Goal: Task Accomplishment & Management: Use online tool/utility

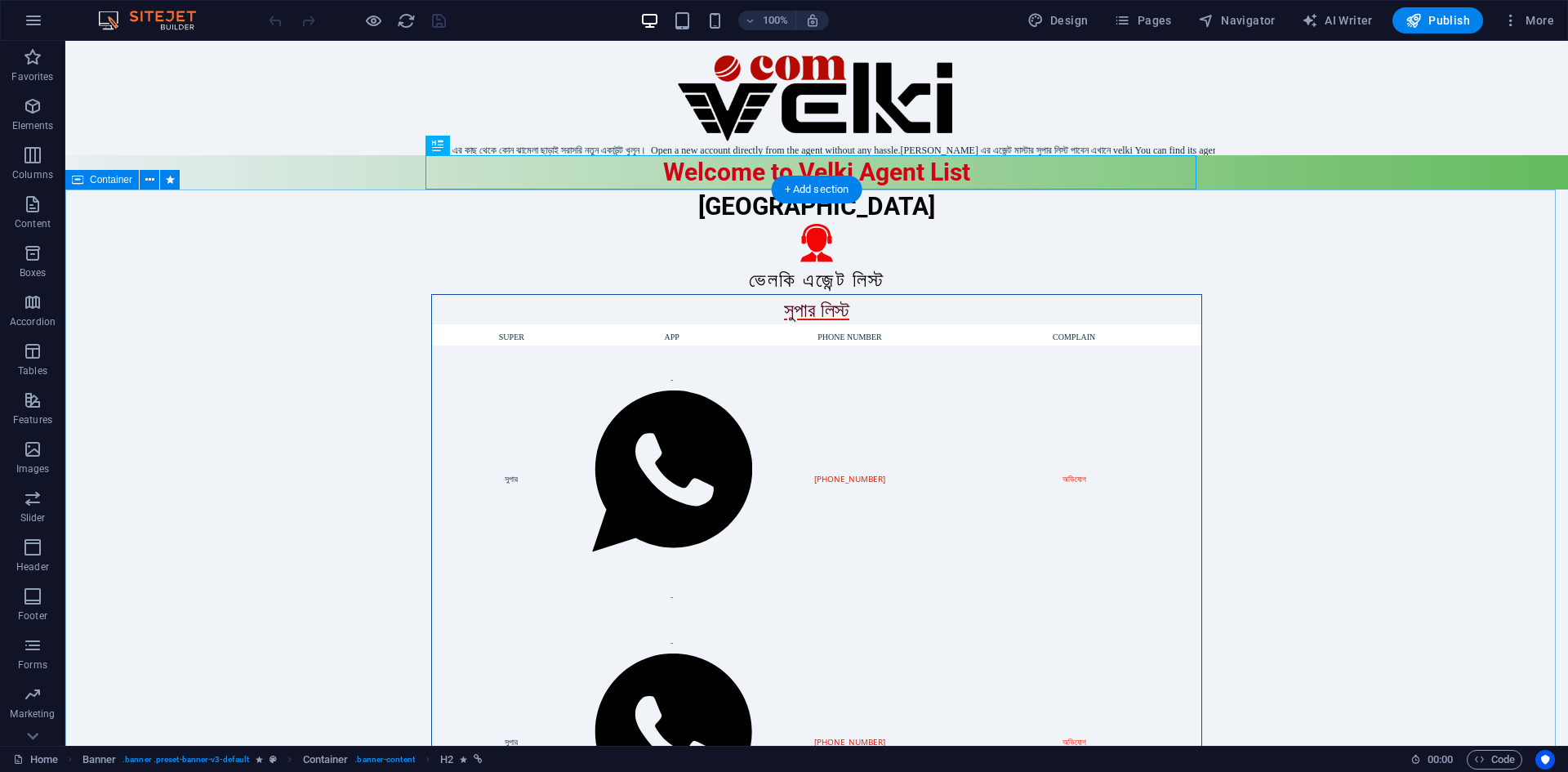
drag, startPoint x: 267, startPoint y: 237, endPoint x: 332, endPoint y: 279, distance: 77.4
drag, startPoint x: 332, startPoint y: 279, endPoint x: 139, endPoint y: 178, distance: 217.8
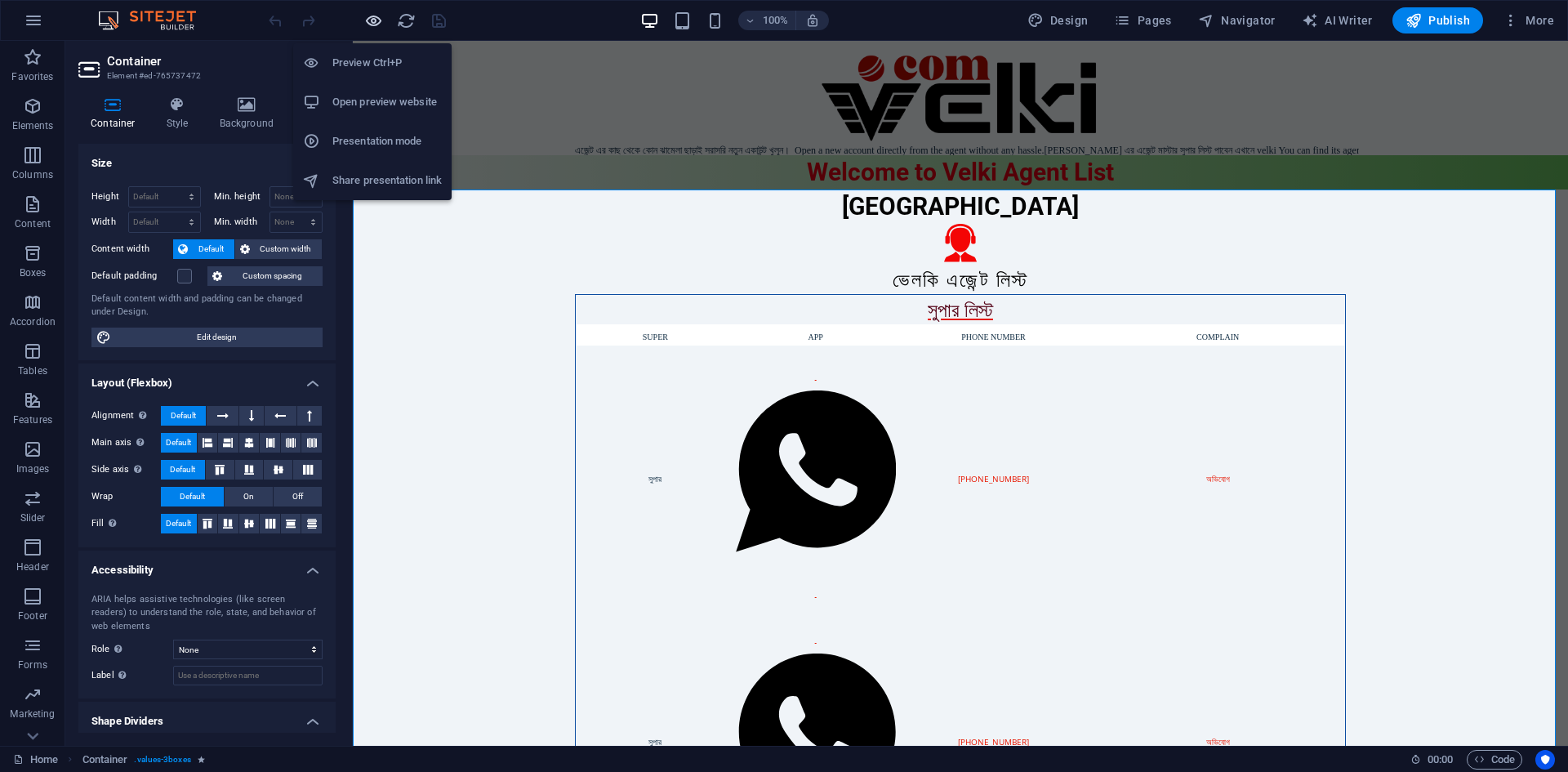
click at [370, 17] on icon "button" at bounding box center [373, 21] width 19 height 19
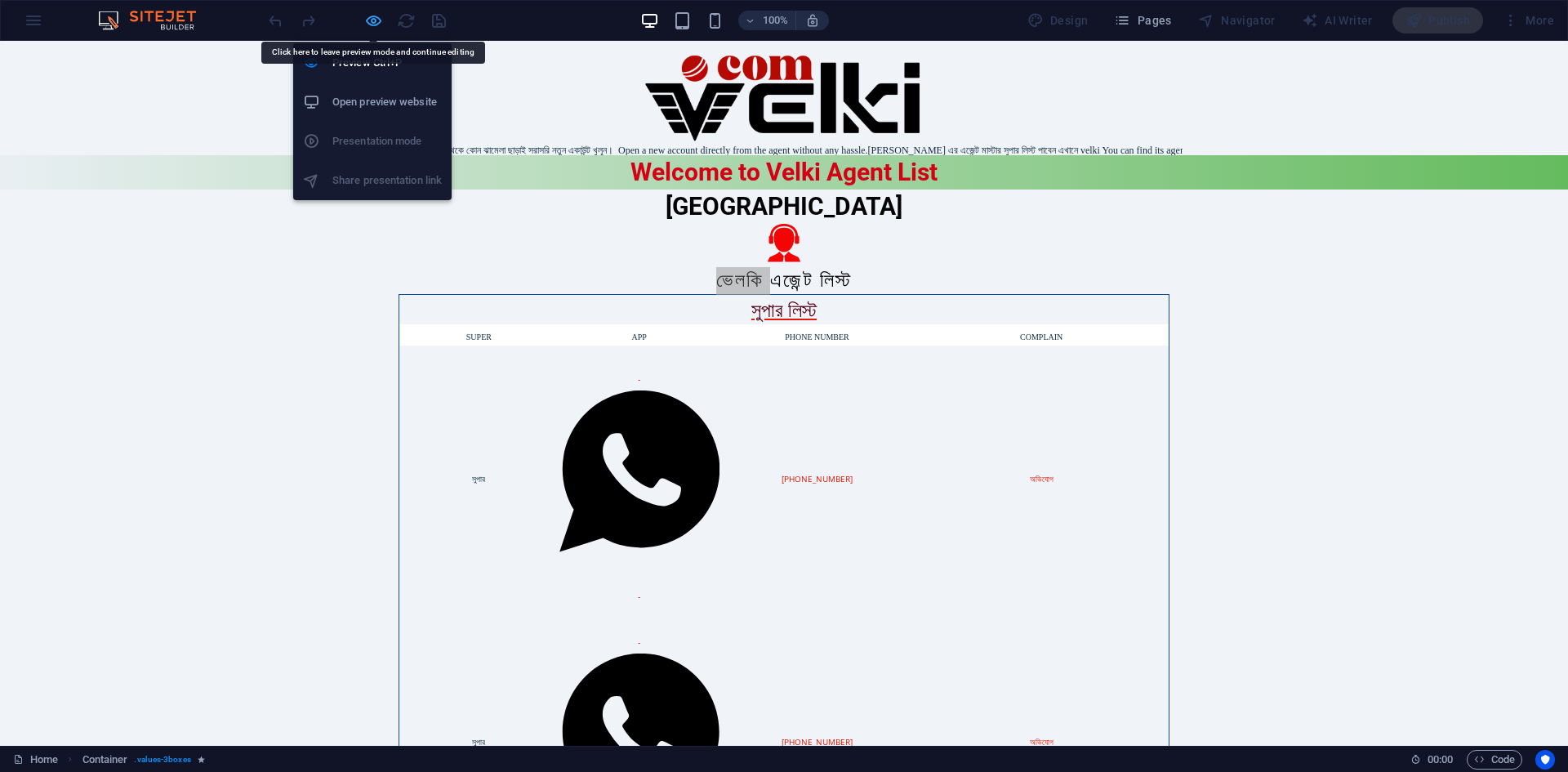
click at [367, 13] on icon "button" at bounding box center [373, 21] width 19 height 19
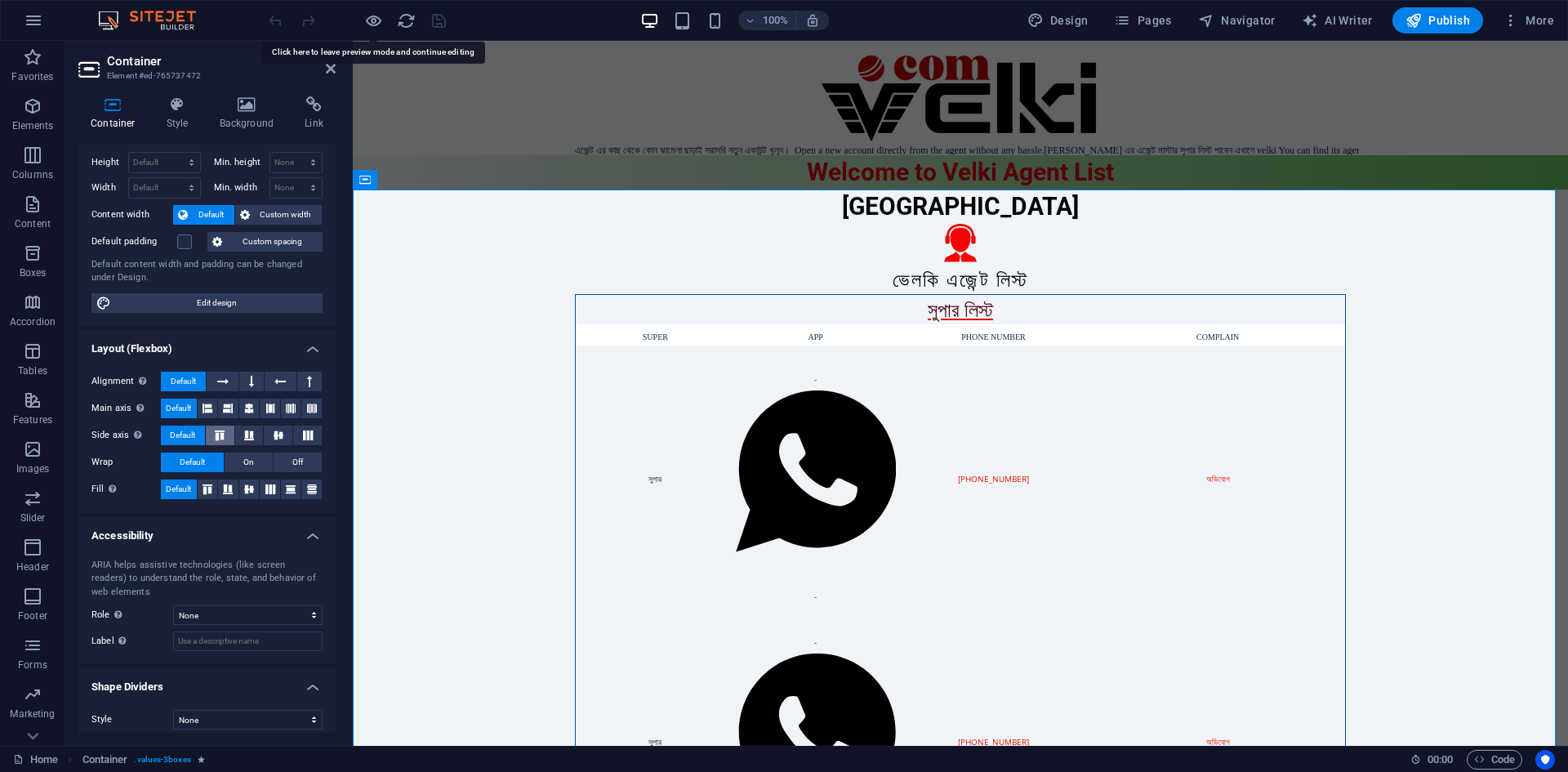
scroll to position [44, 0]
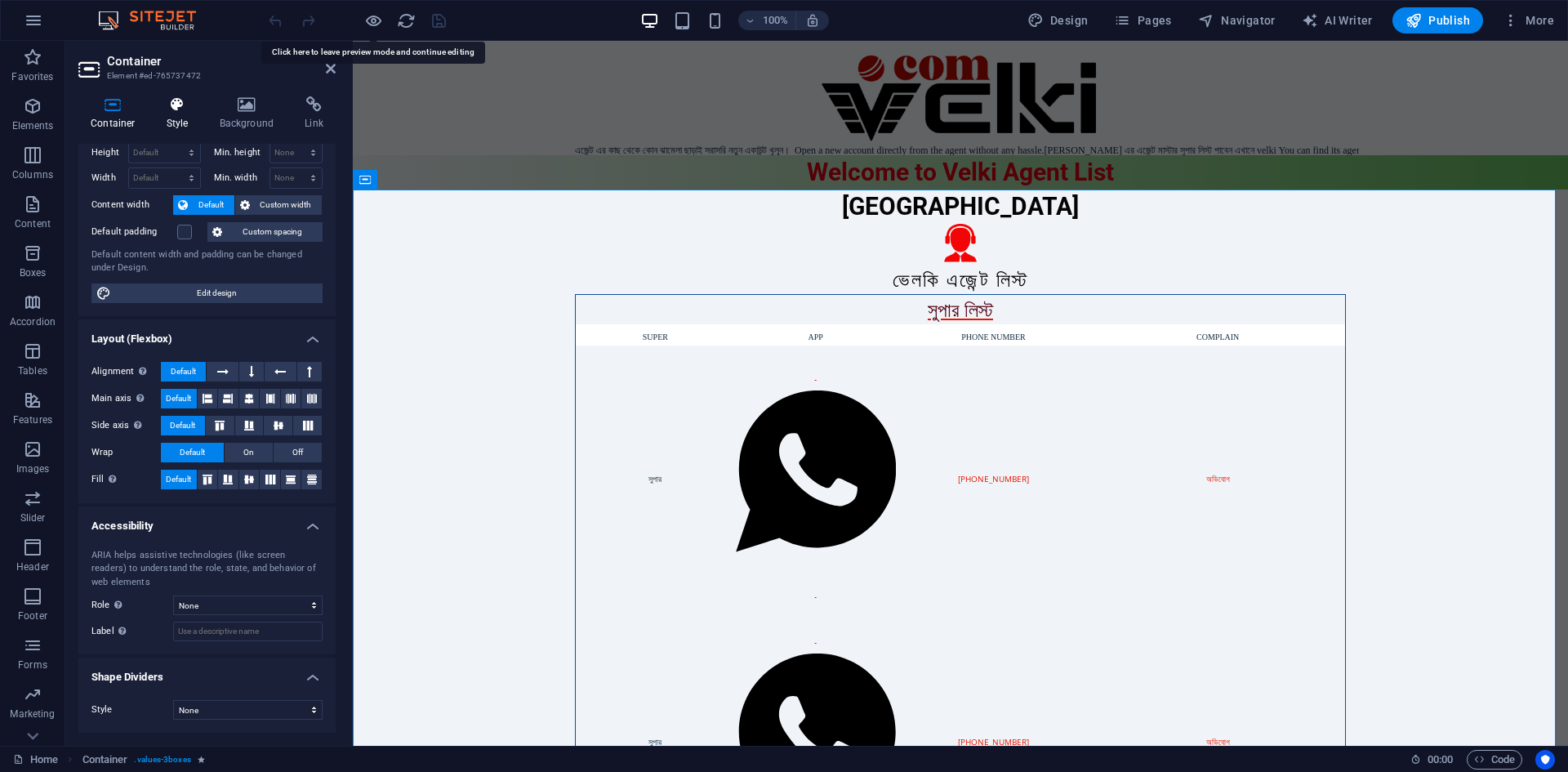
click at [173, 102] on icon at bounding box center [178, 104] width 47 height 16
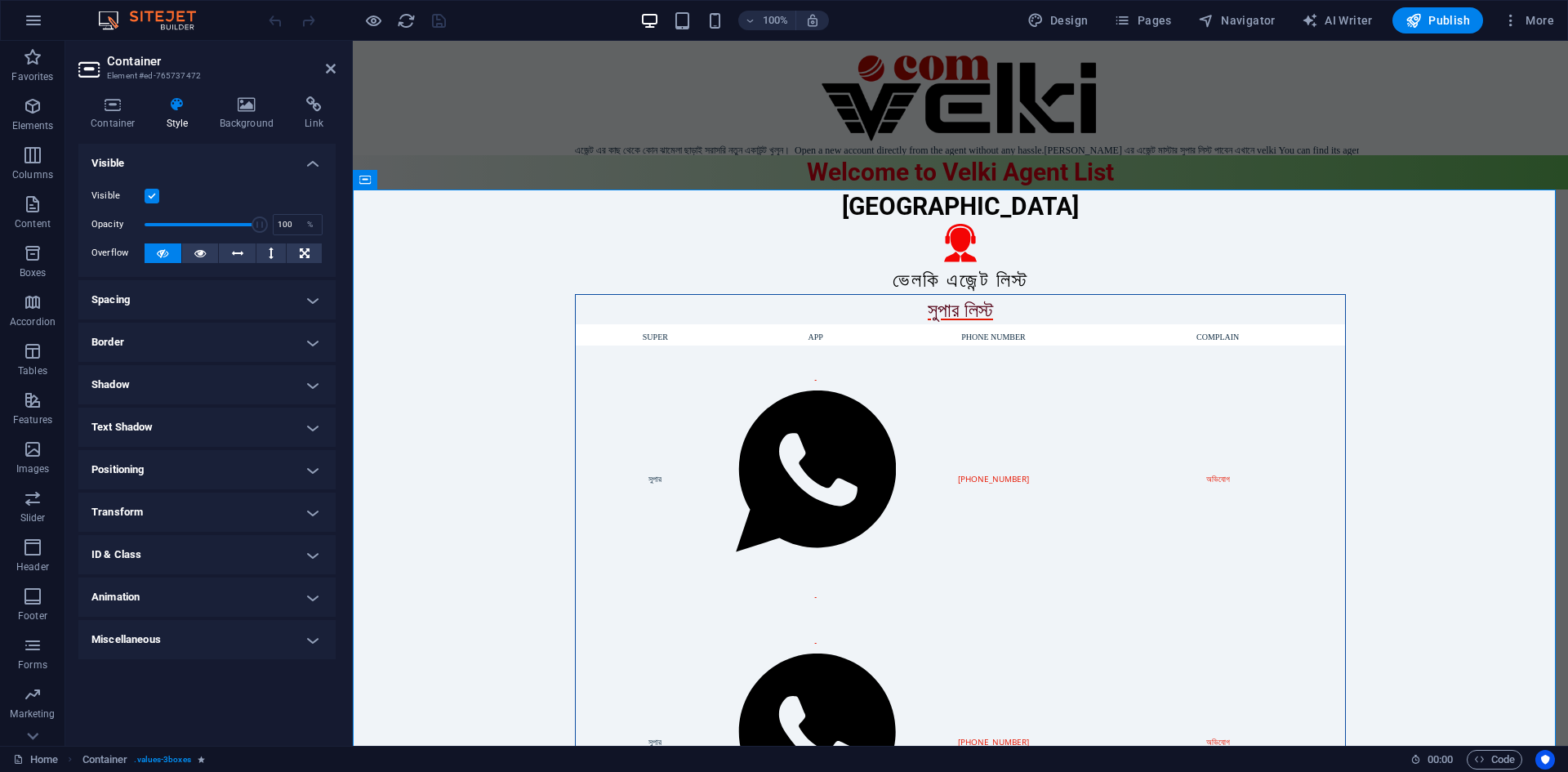
click at [172, 466] on h4 "Positioning" at bounding box center [207, 470] width 257 height 40
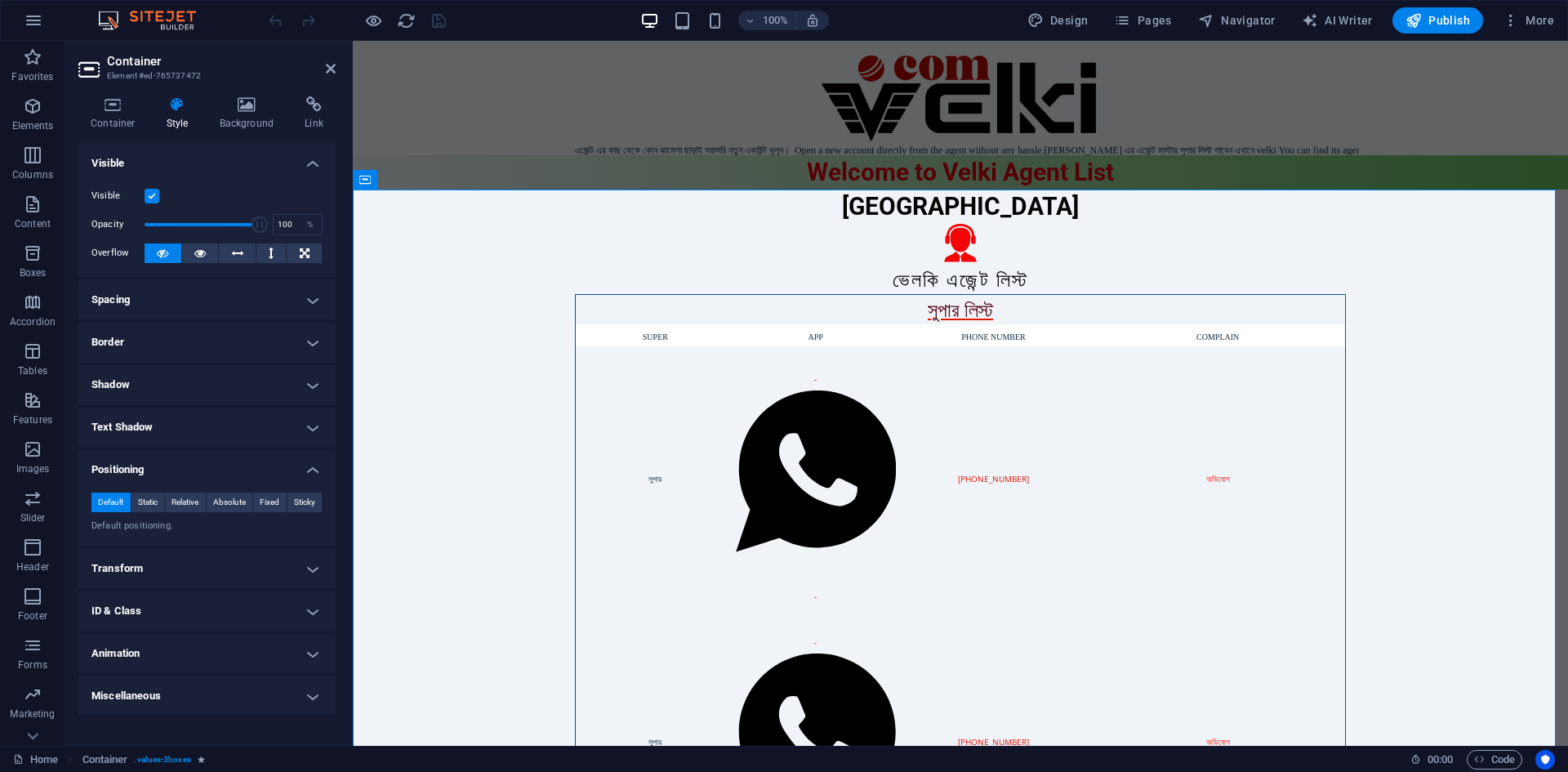
click at [170, 419] on h4 "Text Shadow" at bounding box center [207, 427] width 257 height 40
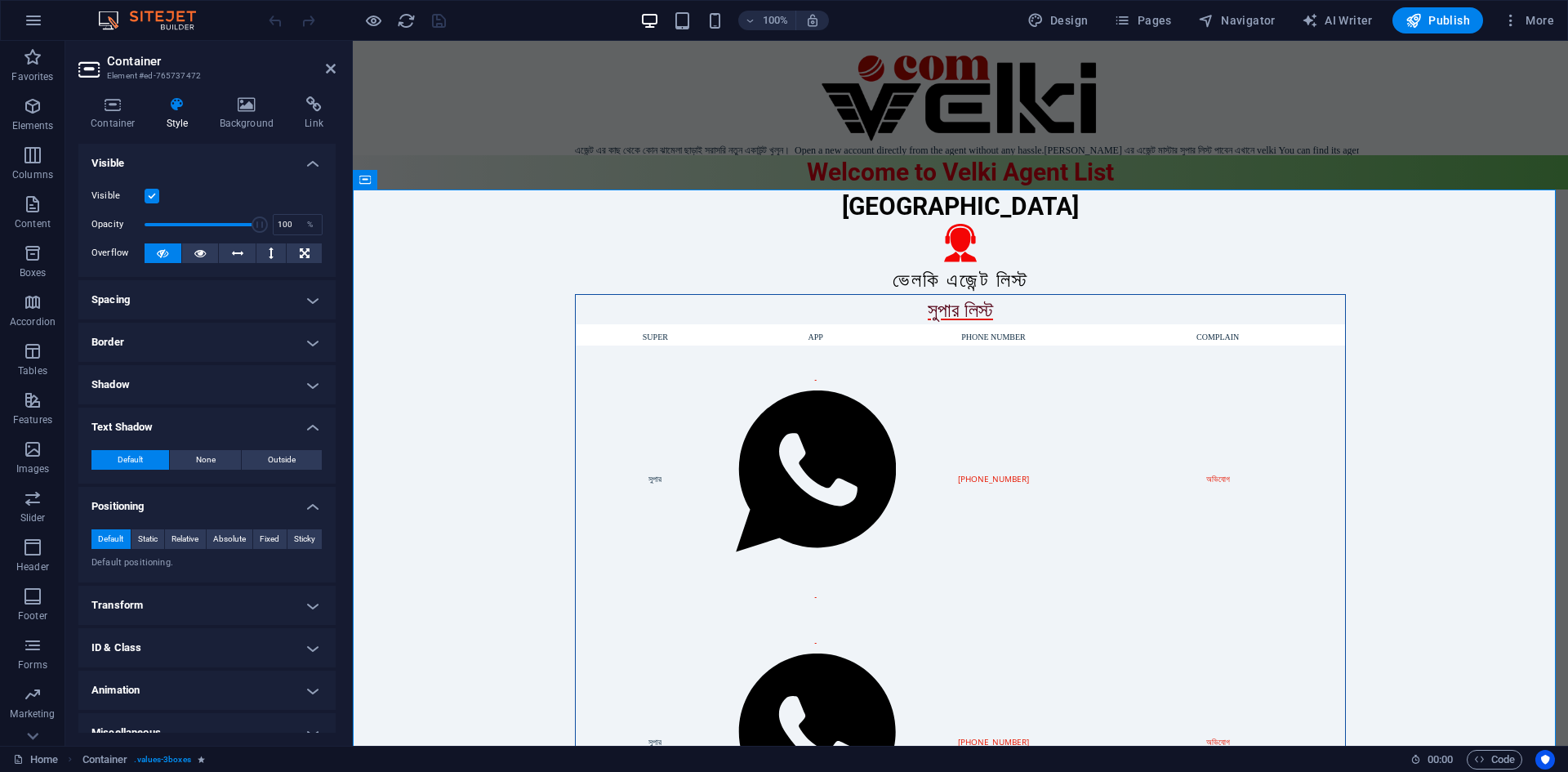
click at [141, 641] on h4 "ID & Class" at bounding box center [207, 648] width 257 height 40
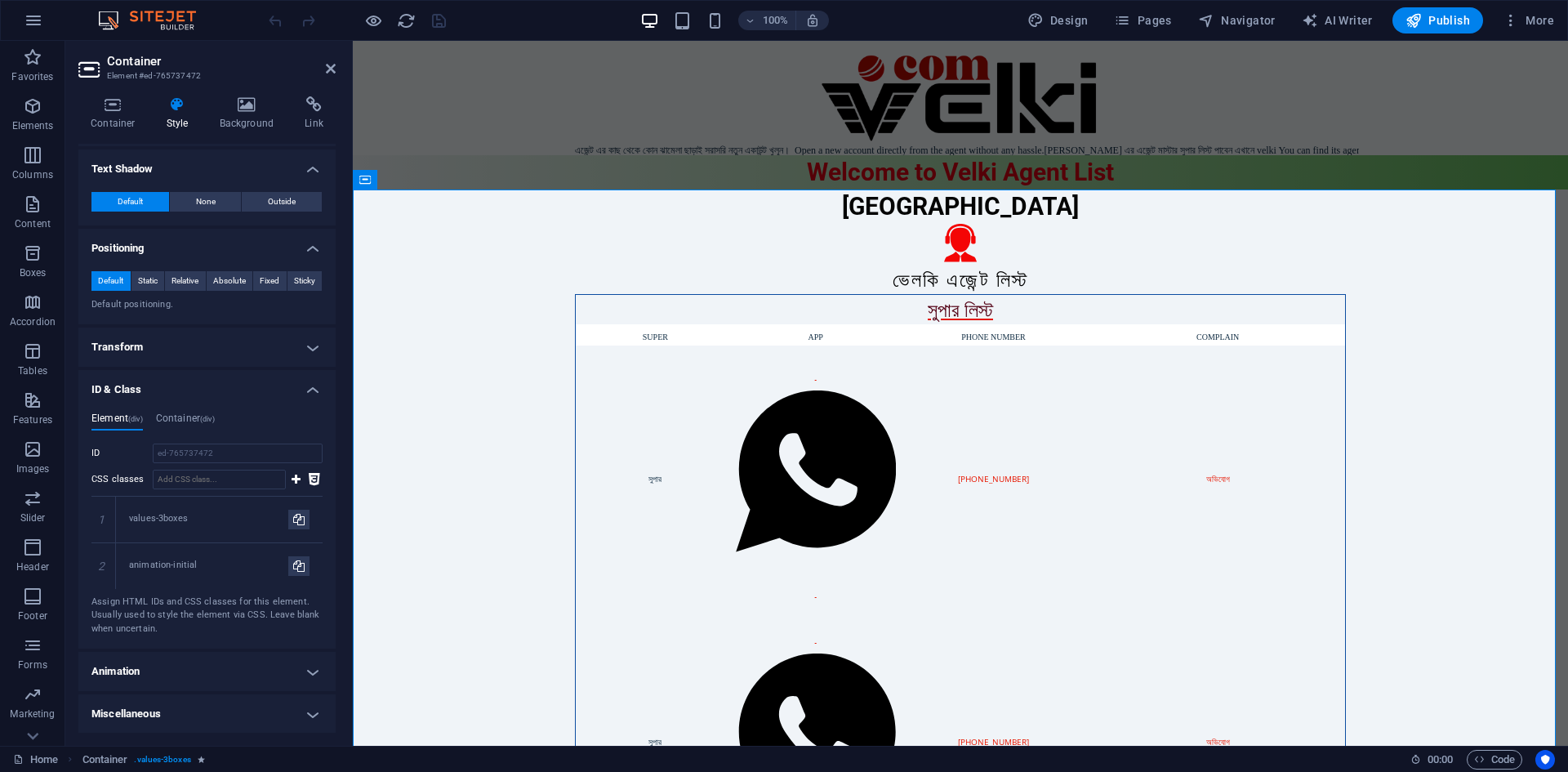
scroll to position [259, 0]
click at [138, 341] on h4 "Transform" at bounding box center [207, 346] width 257 height 40
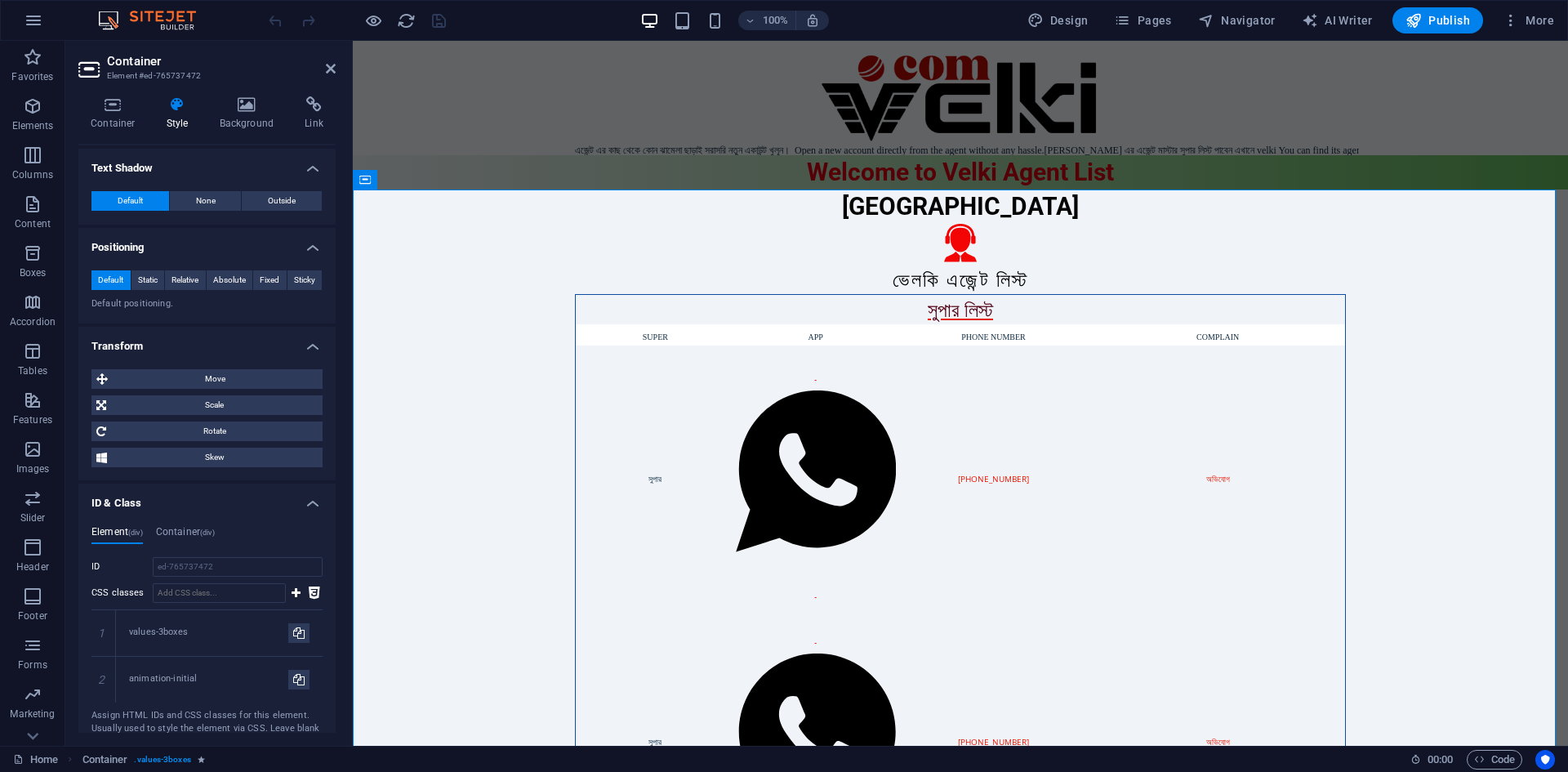
scroll to position [373, 0]
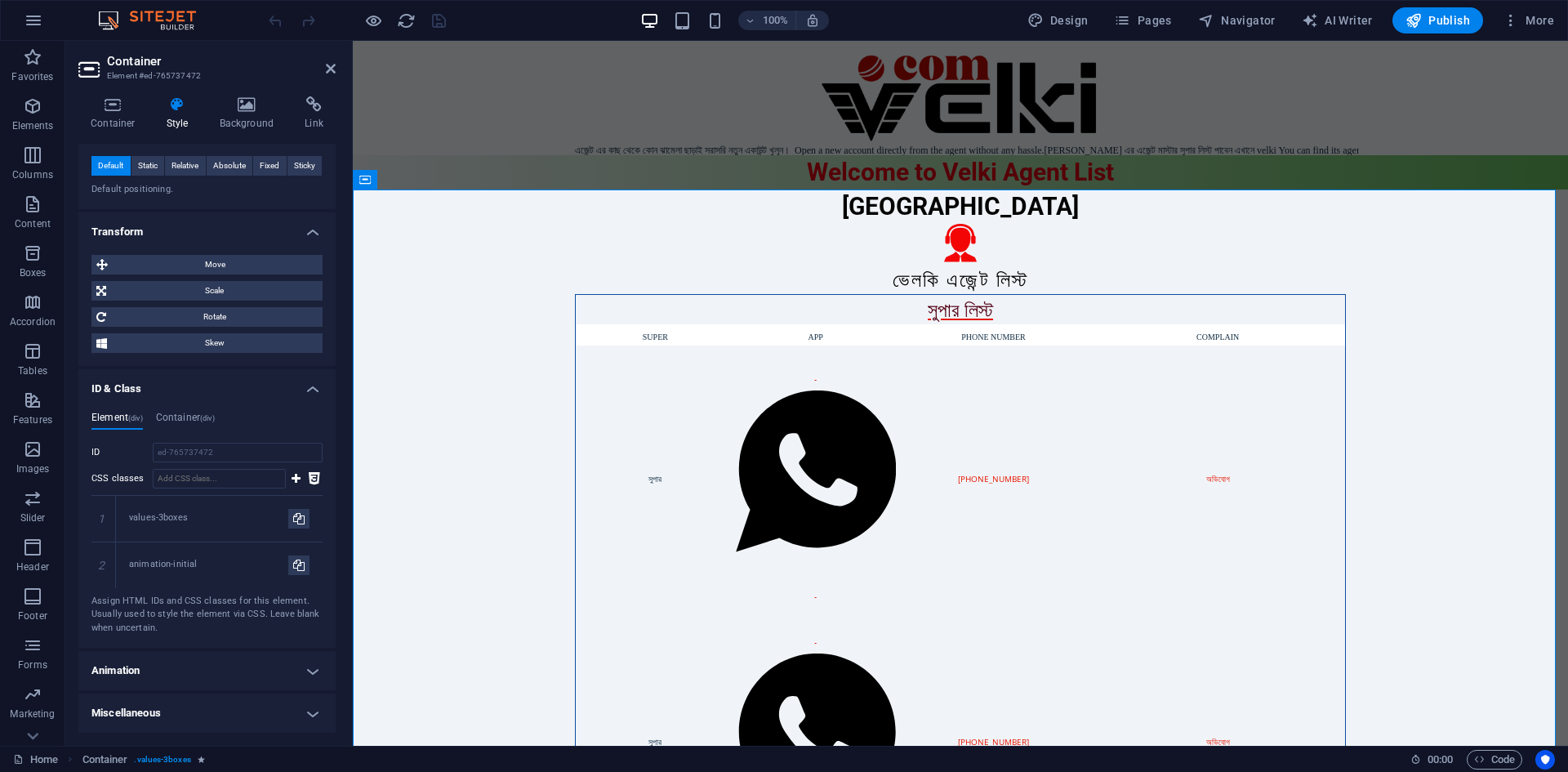
click at [150, 676] on h4 "Animation" at bounding box center [207, 671] width 257 height 40
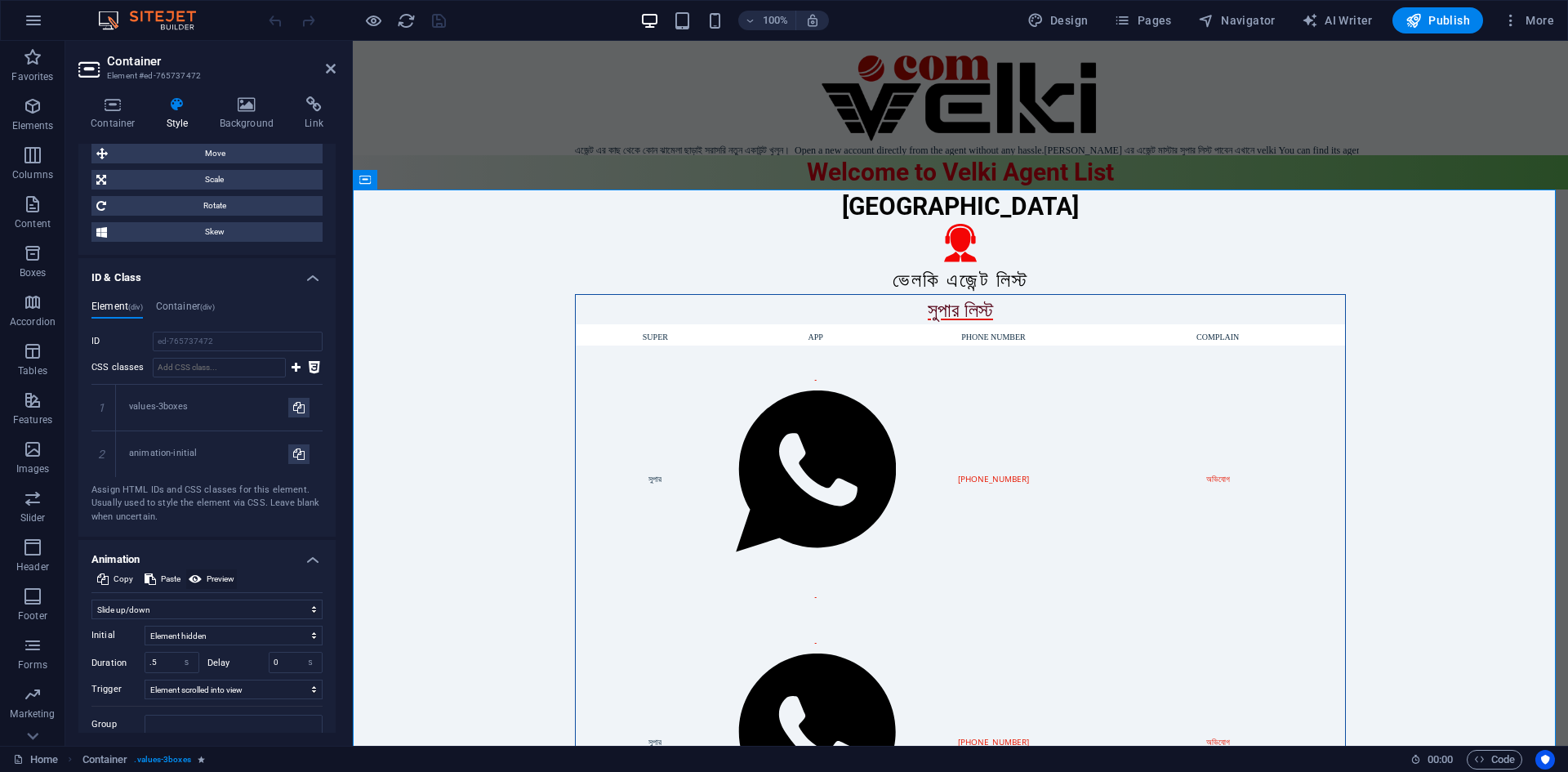
scroll to position [542, 0]
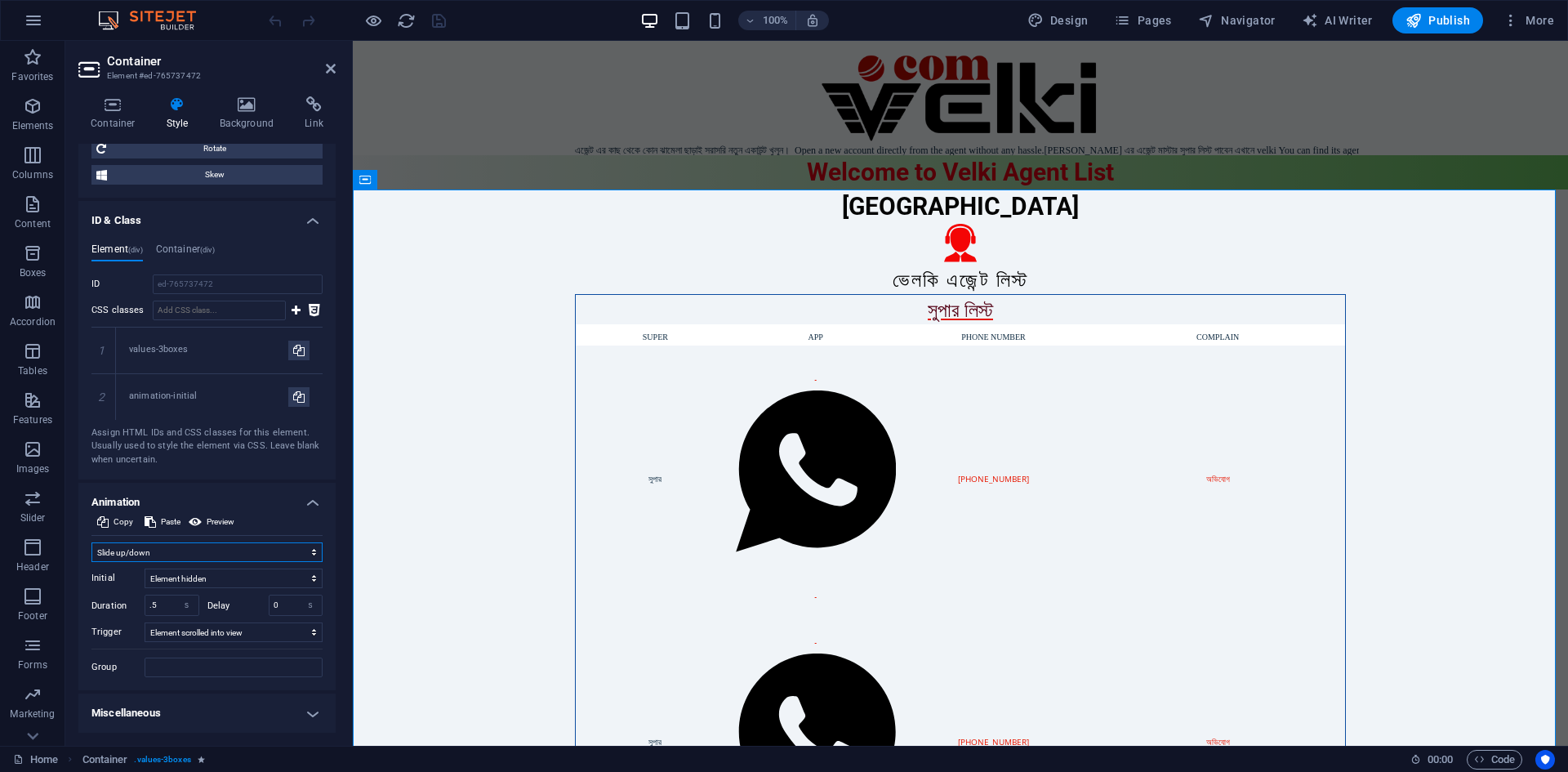
click at [179, 543] on select "Don't animate Show / Hide Slide up/down Zoom in/out Slide left to right Slide r…" at bounding box center [207, 552] width 231 height 20
click at [167, 548] on select "Don't animate Show / Hide Slide up/down Zoom in/out Slide left to right Slide r…" at bounding box center [207, 552] width 231 height 20
select select "shrink"
click at [92, 543] on select "Don't animate Show / Hide Slide up/down Zoom in/out Slide left to right Slide r…" at bounding box center [207, 552] width 231 height 20
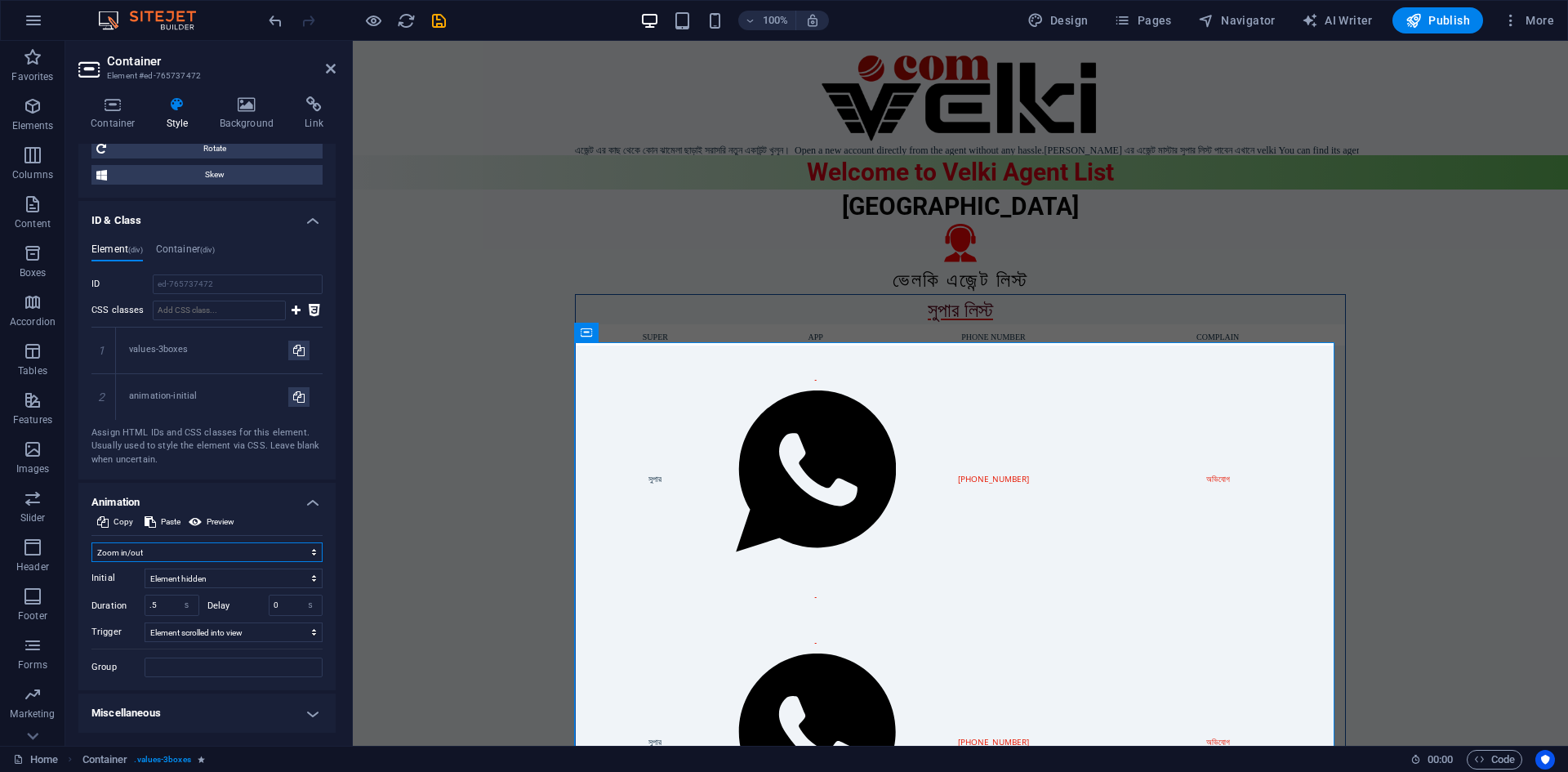
click at [147, 546] on select "Don't animate Show / Hide Slide up/down Zoom in/out Slide left to right Slide r…" at bounding box center [207, 552] width 231 height 20
click at [92, 543] on select "Don't animate Show / Hide Slide up/down Zoom in/out Slide left to right Slide r…" at bounding box center [207, 552] width 231 height 20
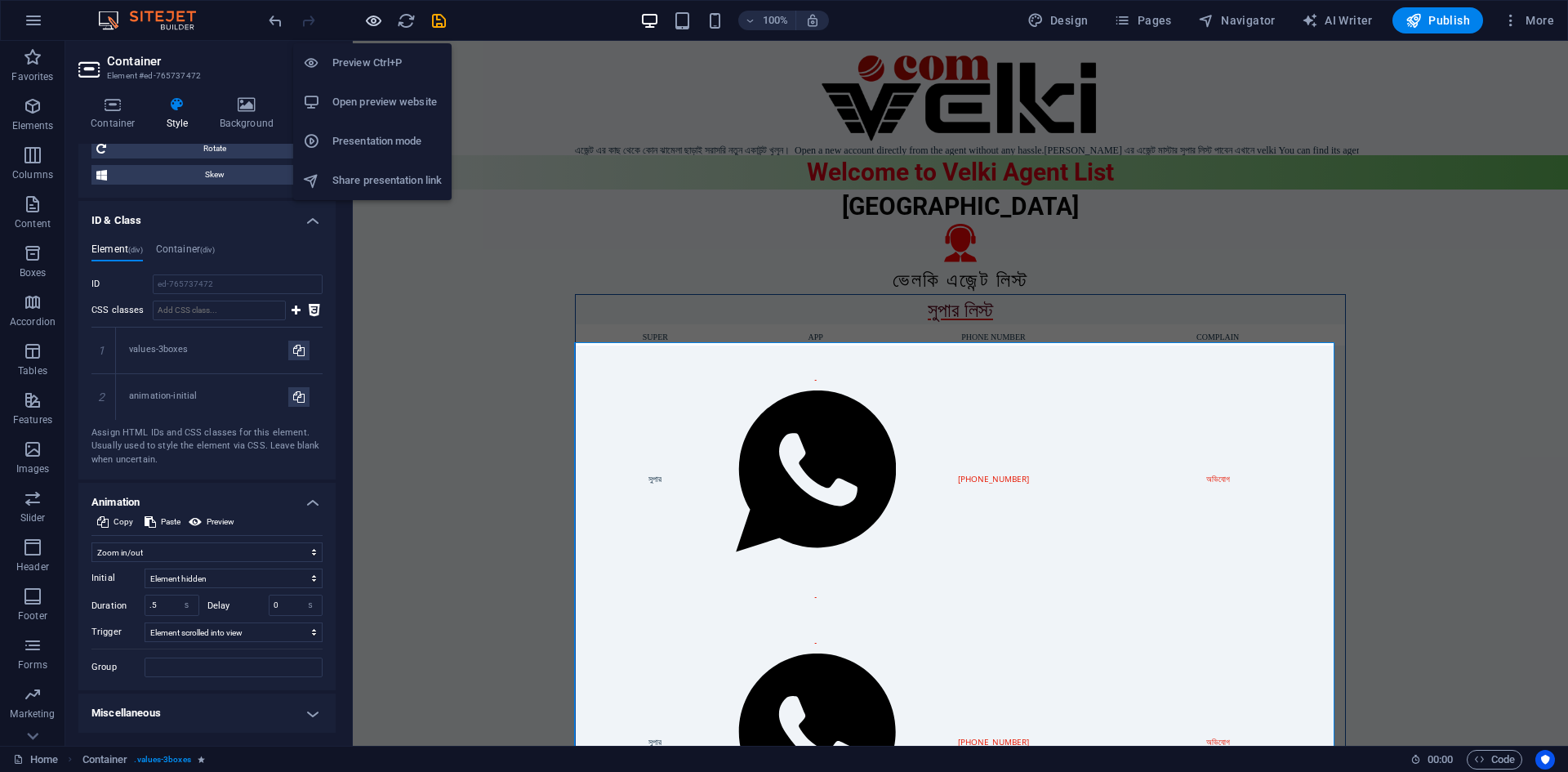
click at [369, 16] on icon "button" at bounding box center [373, 21] width 19 height 19
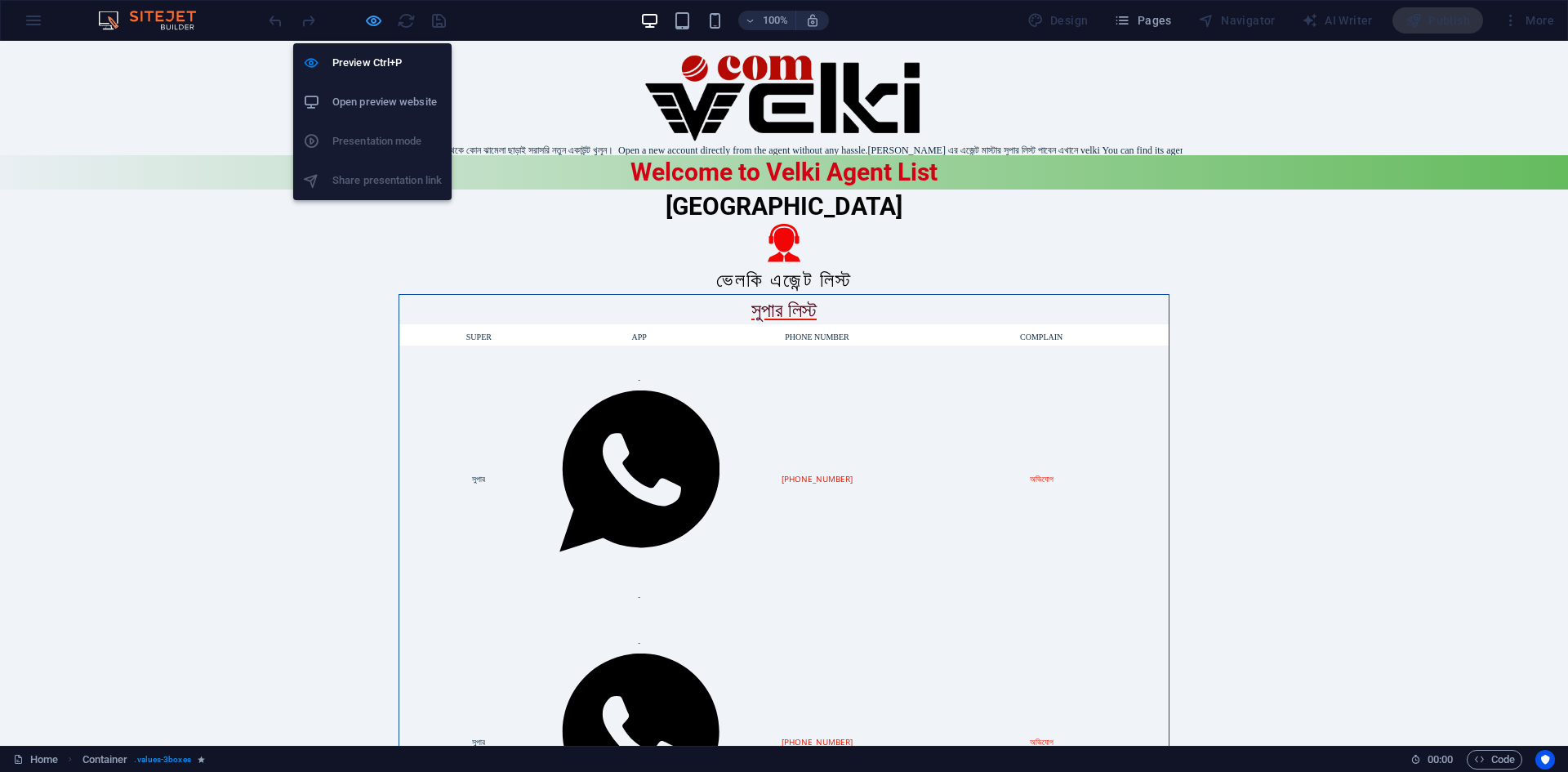
click at [374, 18] on icon "button" at bounding box center [373, 21] width 19 height 19
select select "shrink"
select select "s"
select select "scroll"
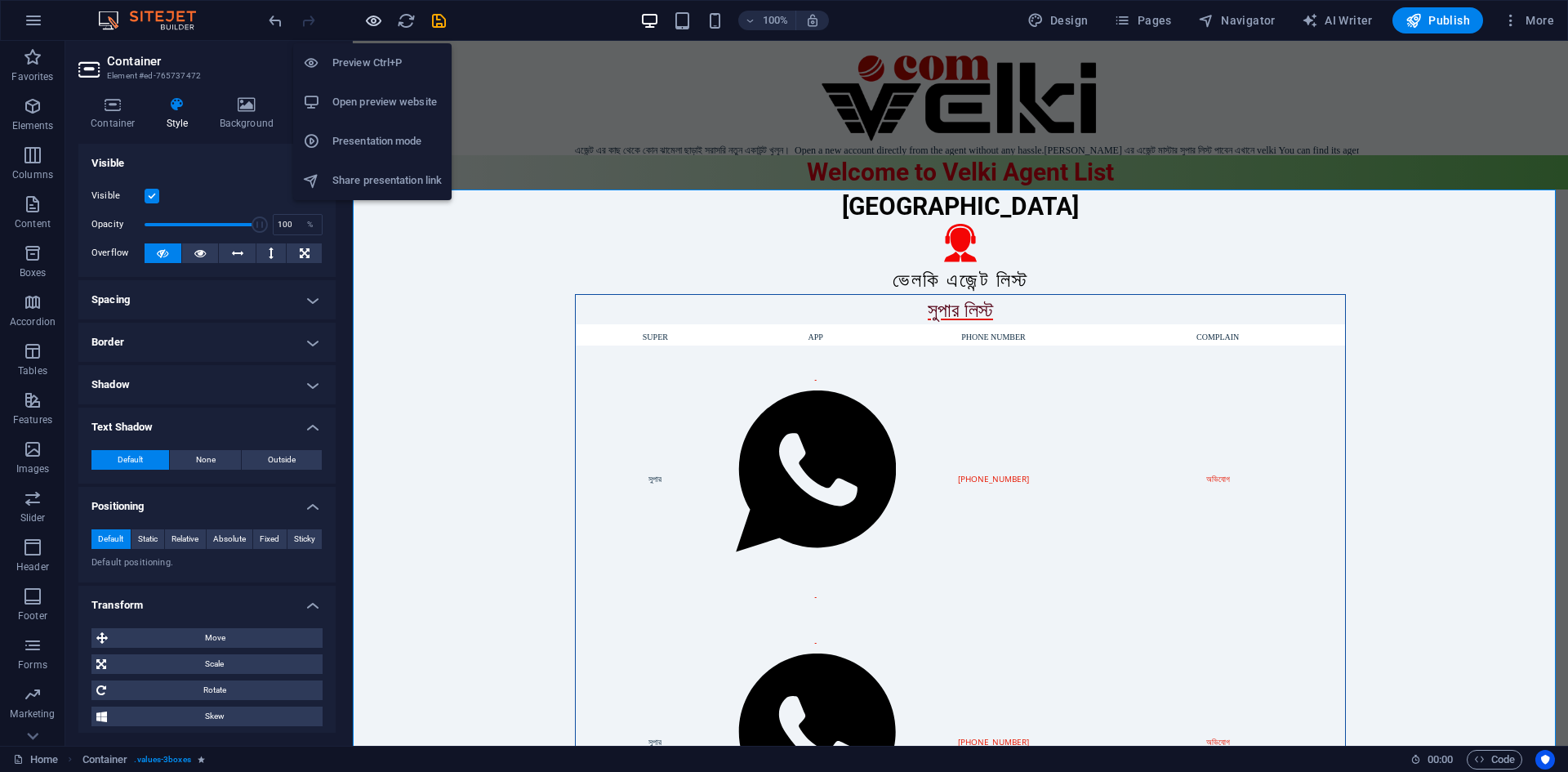
click at [376, 23] on icon "button" at bounding box center [373, 21] width 19 height 19
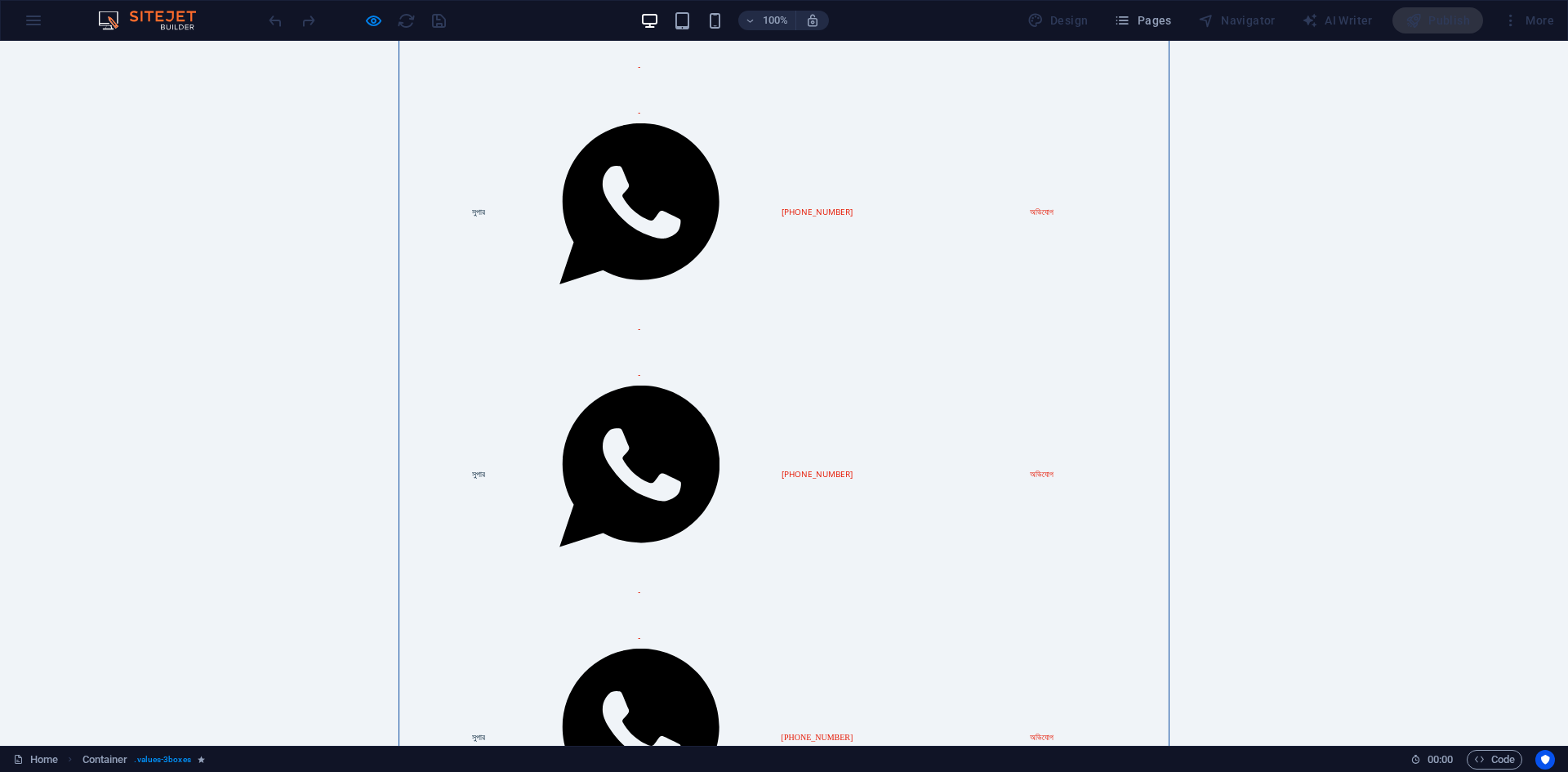
scroll to position [863, 0]
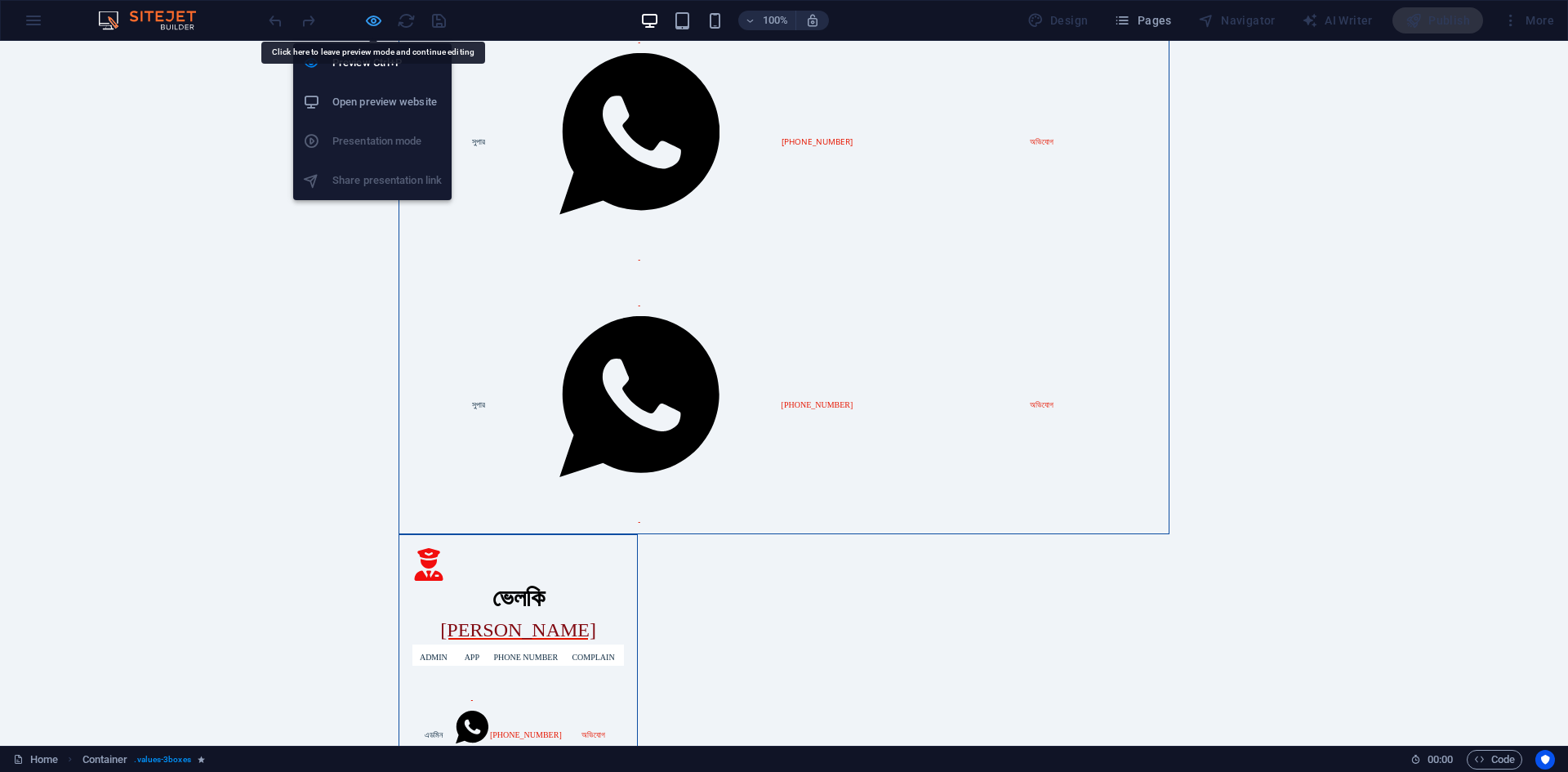
click at [369, 22] on icon "button" at bounding box center [373, 21] width 19 height 19
select select "shrink"
select select "s"
select select "scroll"
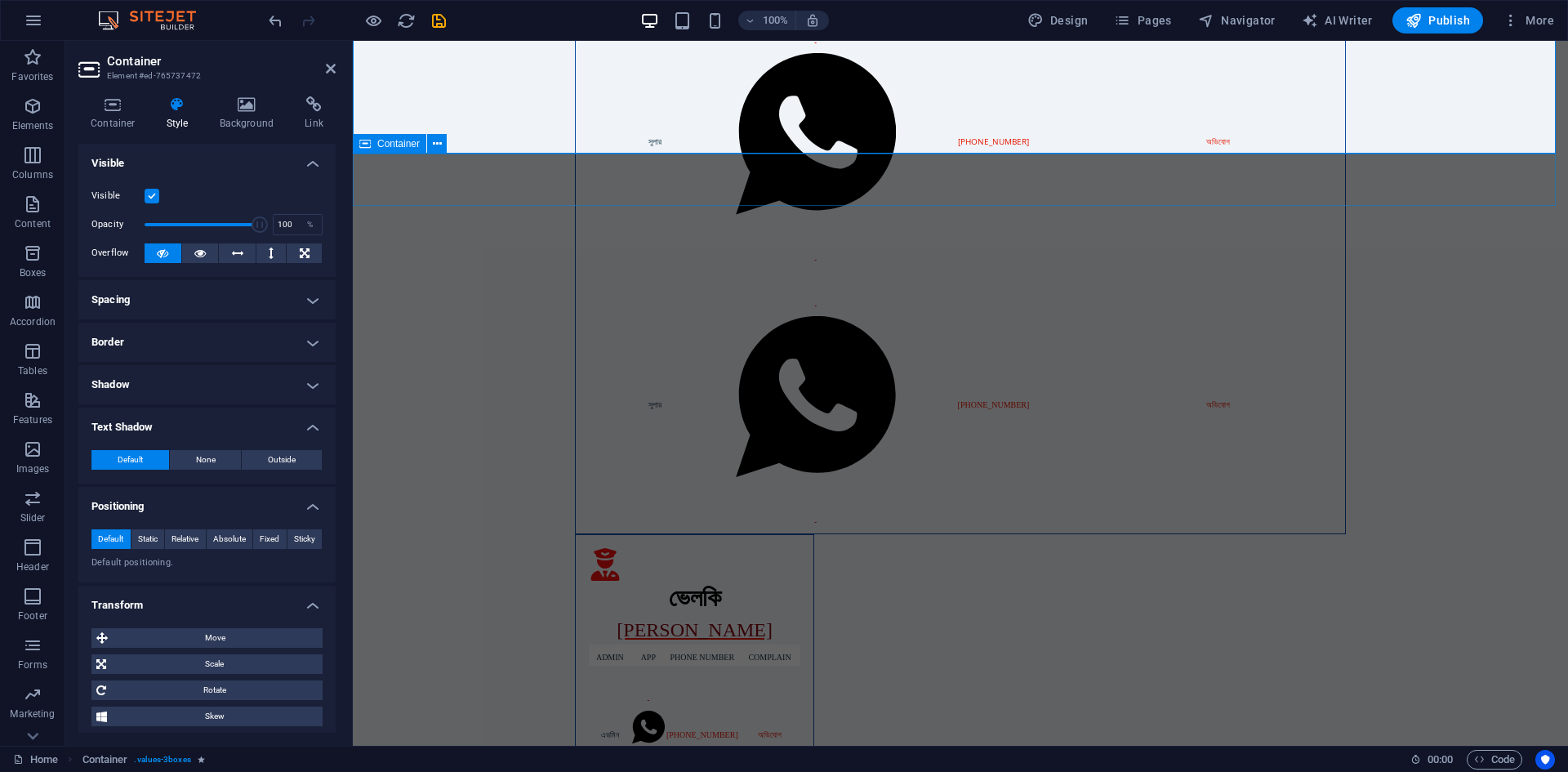
click at [390, 144] on span "Container" at bounding box center [398, 143] width 42 height 10
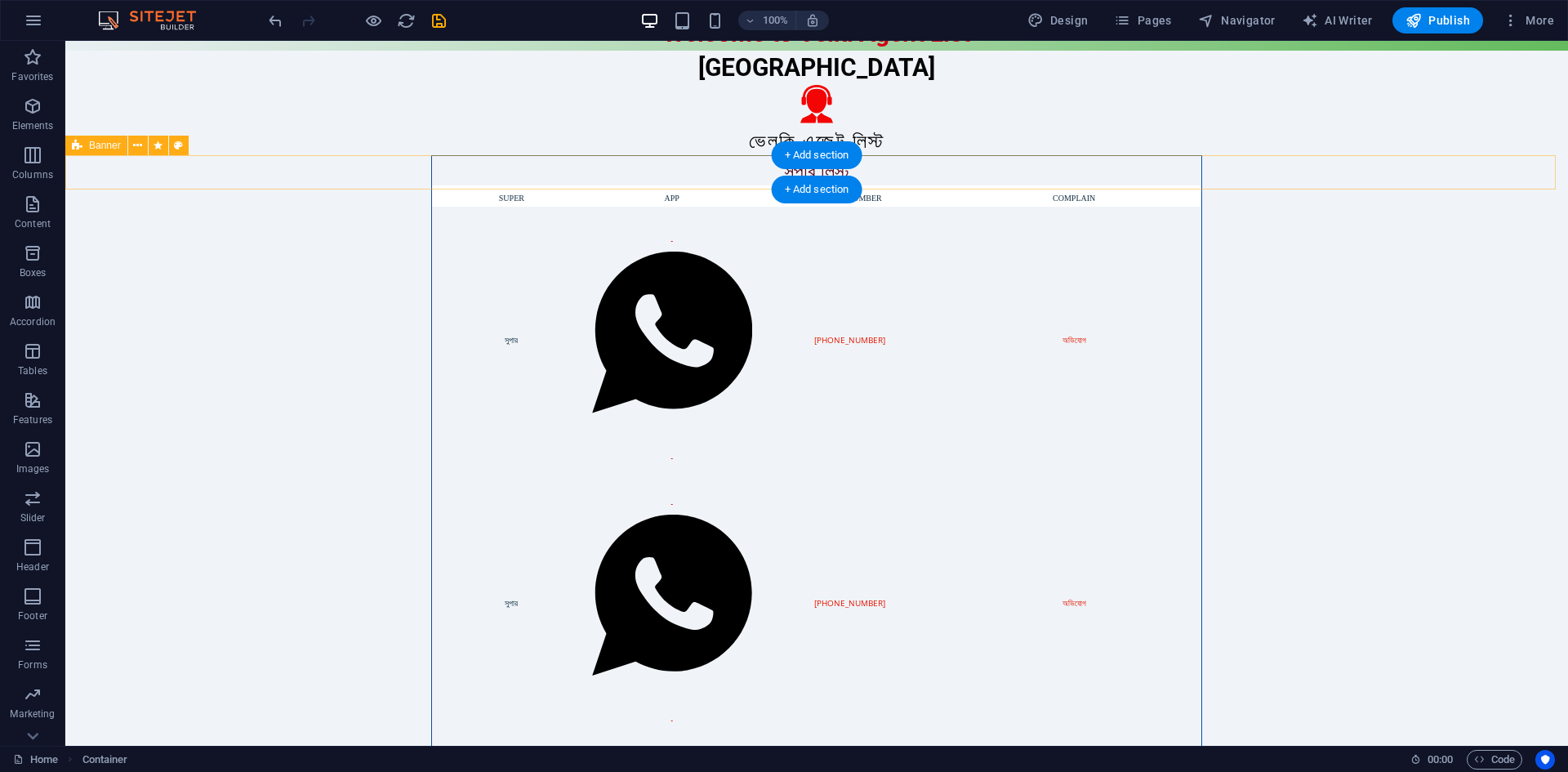
scroll to position [0, 0]
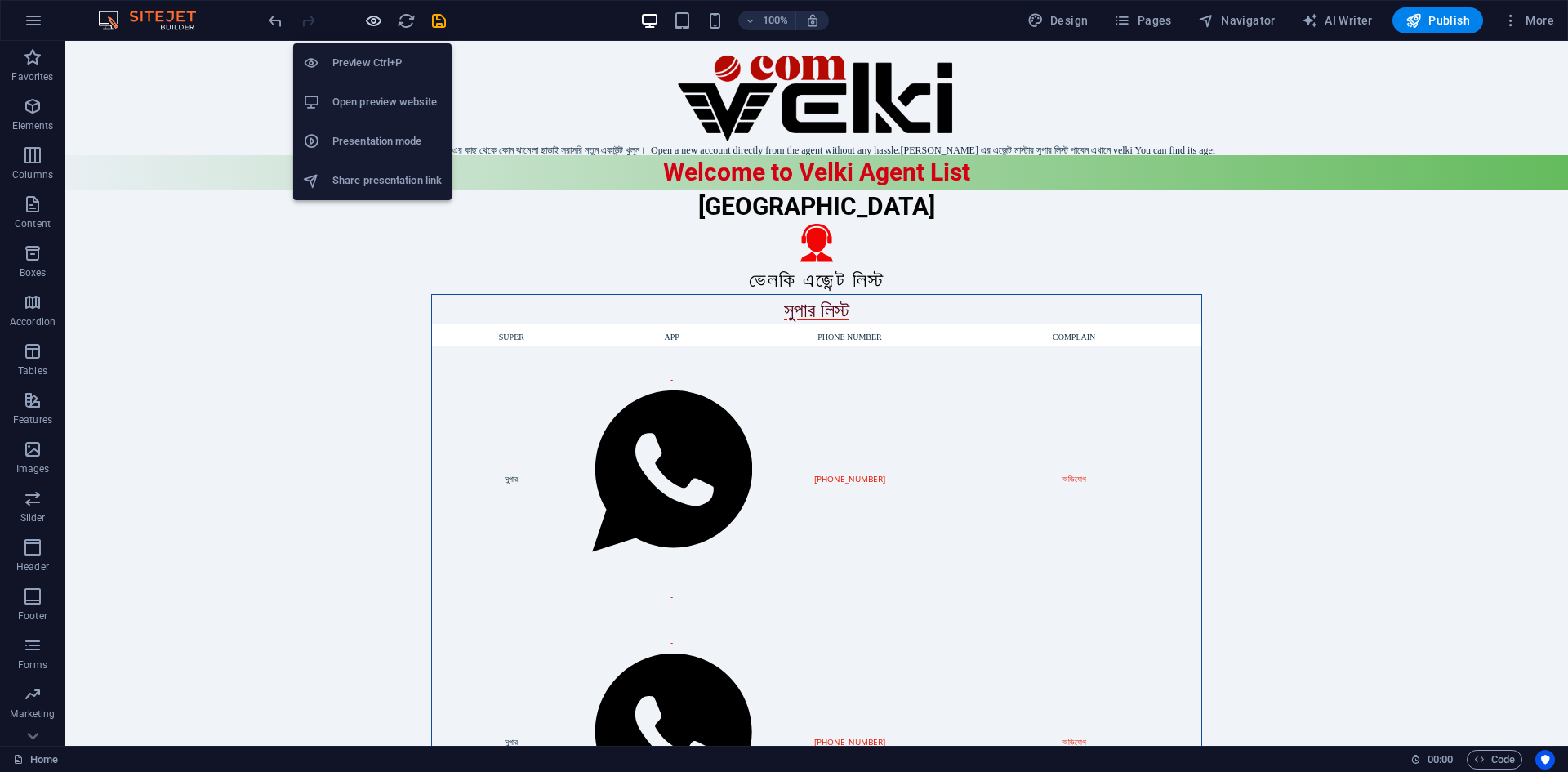
click at [370, 22] on icon "button" at bounding box center [373, 21] width 19 height 19
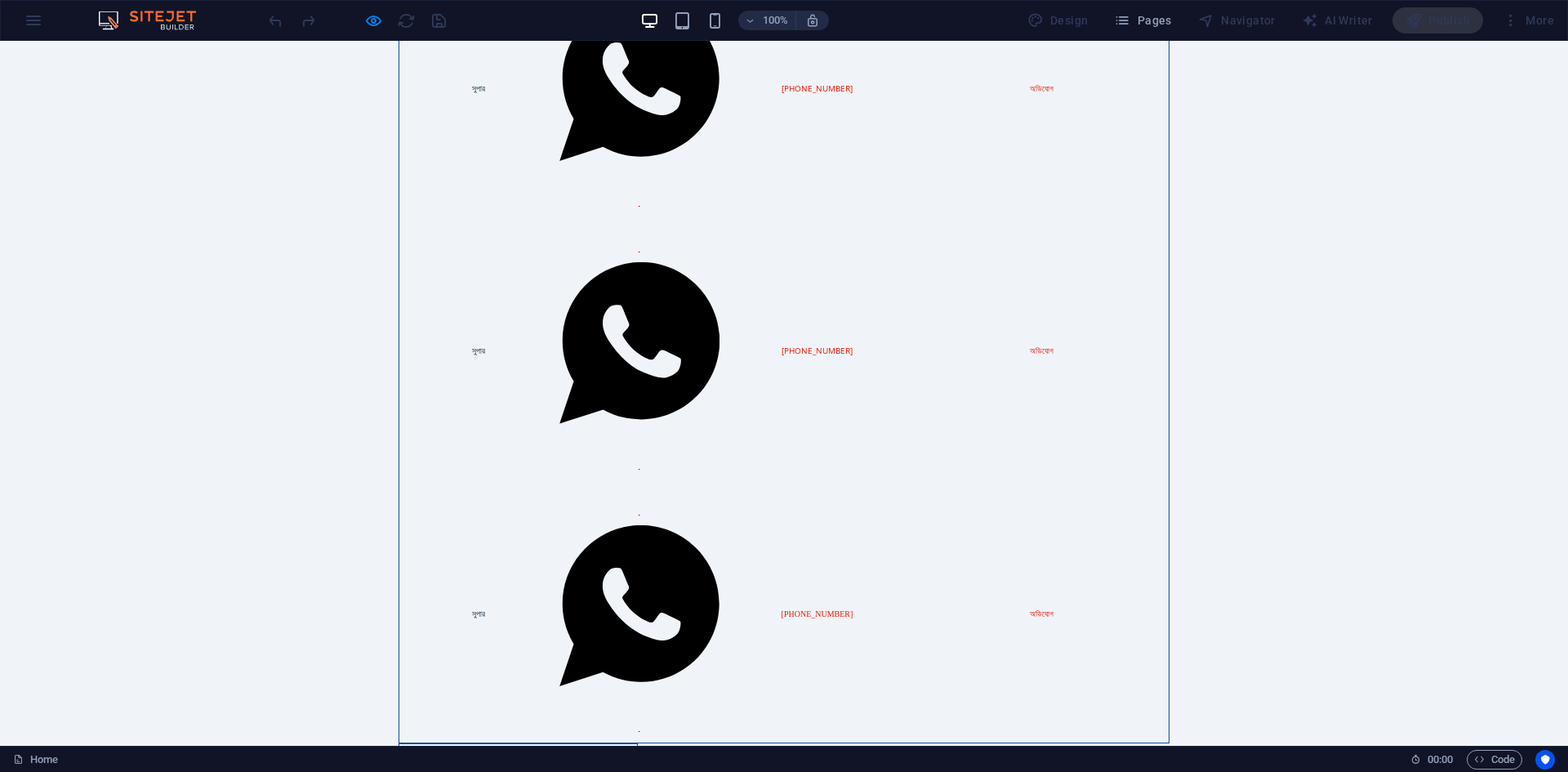
scroll to position [863, 0]
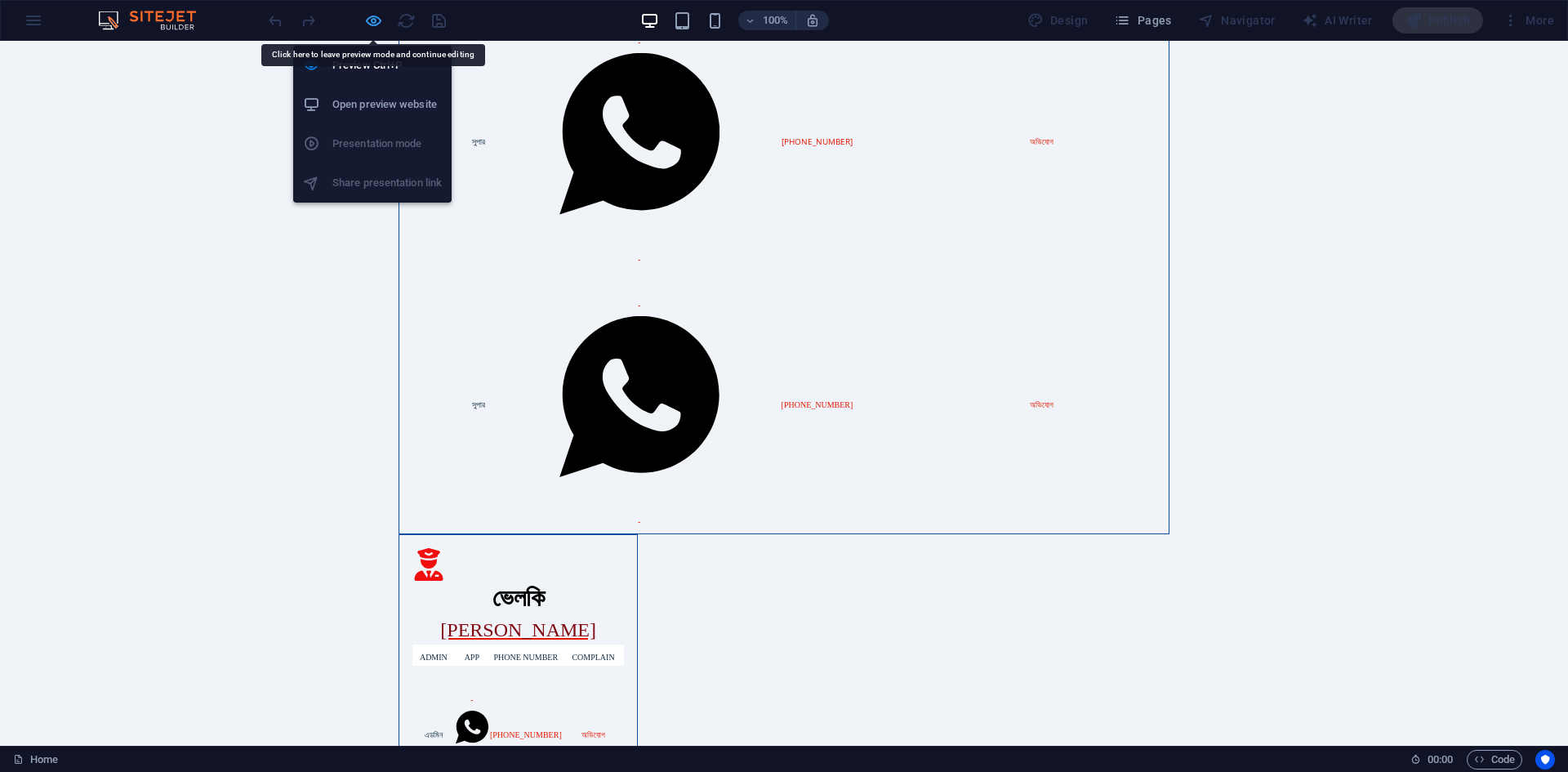
click at [372, 13] on icon "button" at bounding box center [373, 21] width 19 height 19
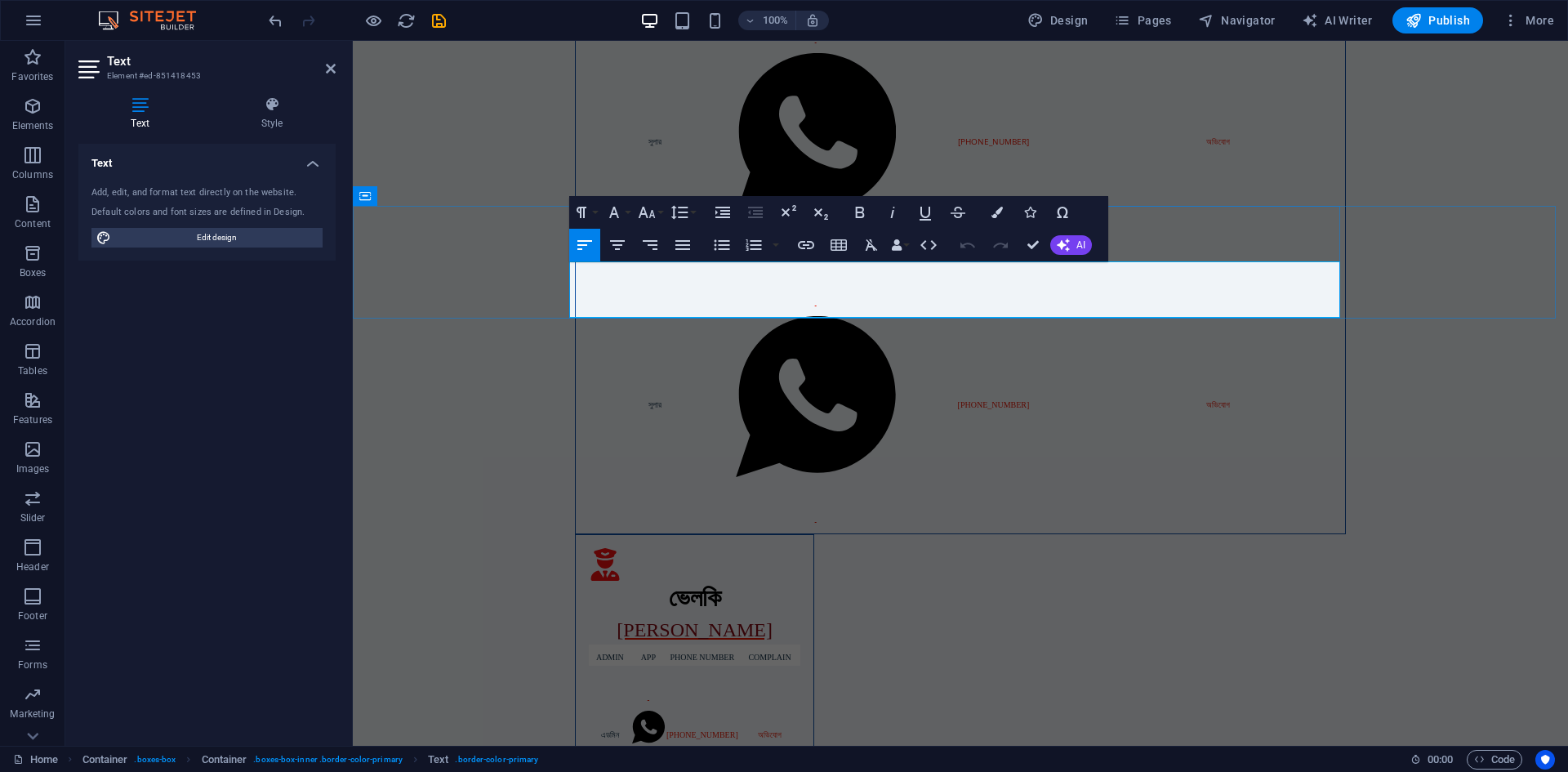
scroll to position [1, 0]
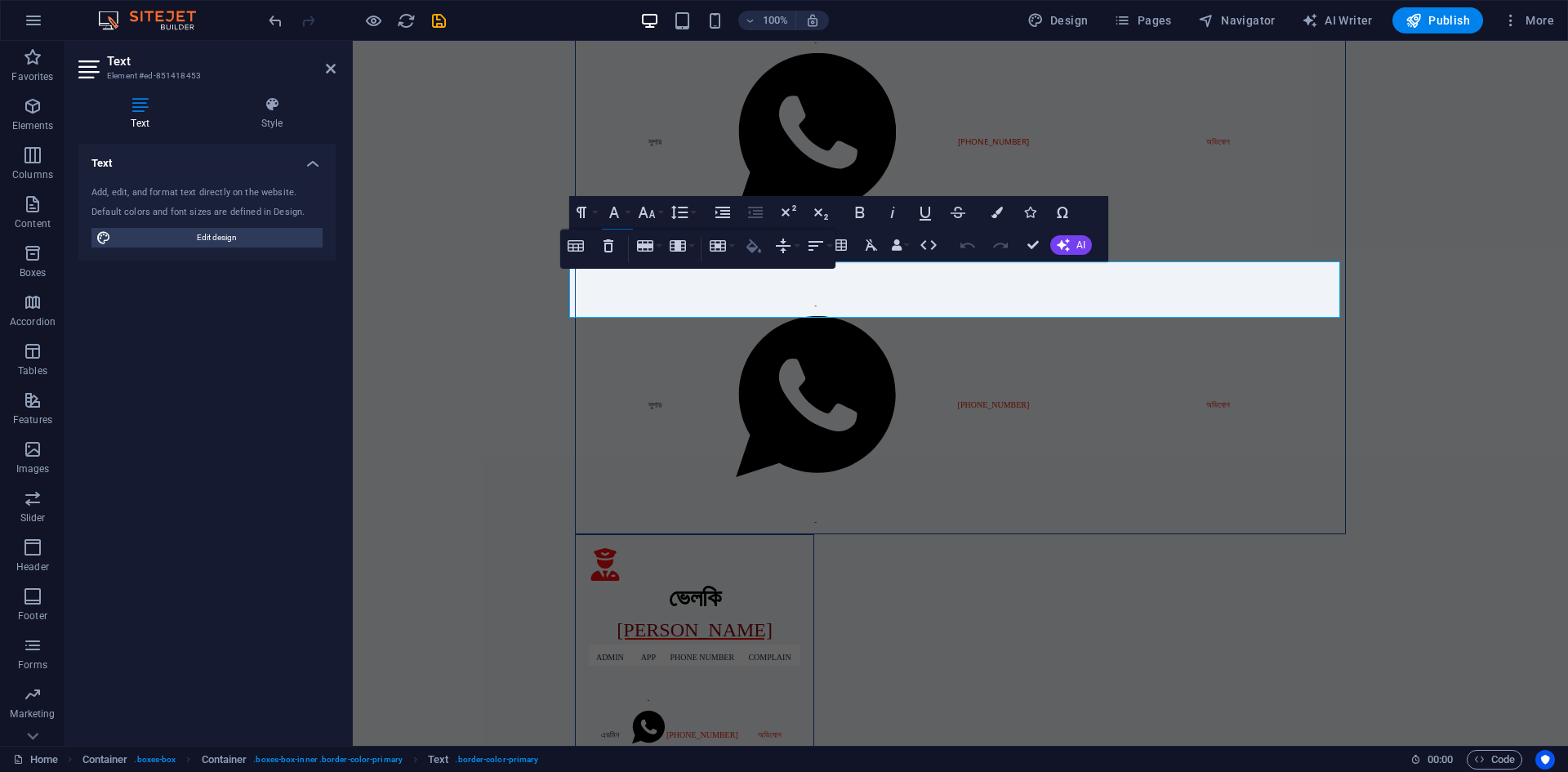
click at [760, 247] on icon "button" at bounding box center [754, 246] width 20 height 20
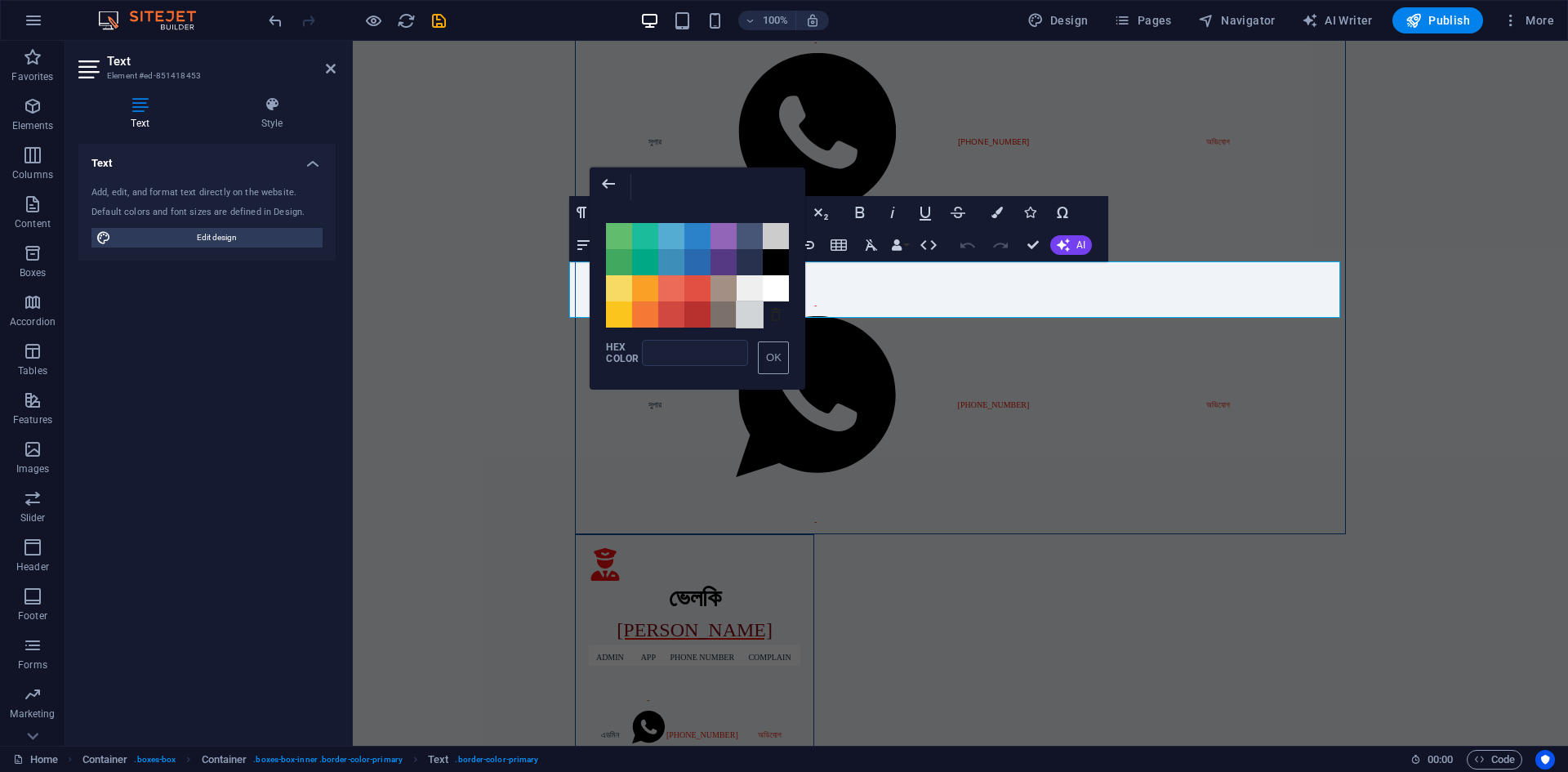
click at [748, 318] on span "Color #D1D5D8" at bounding box center [749, 314] width 26 height 26
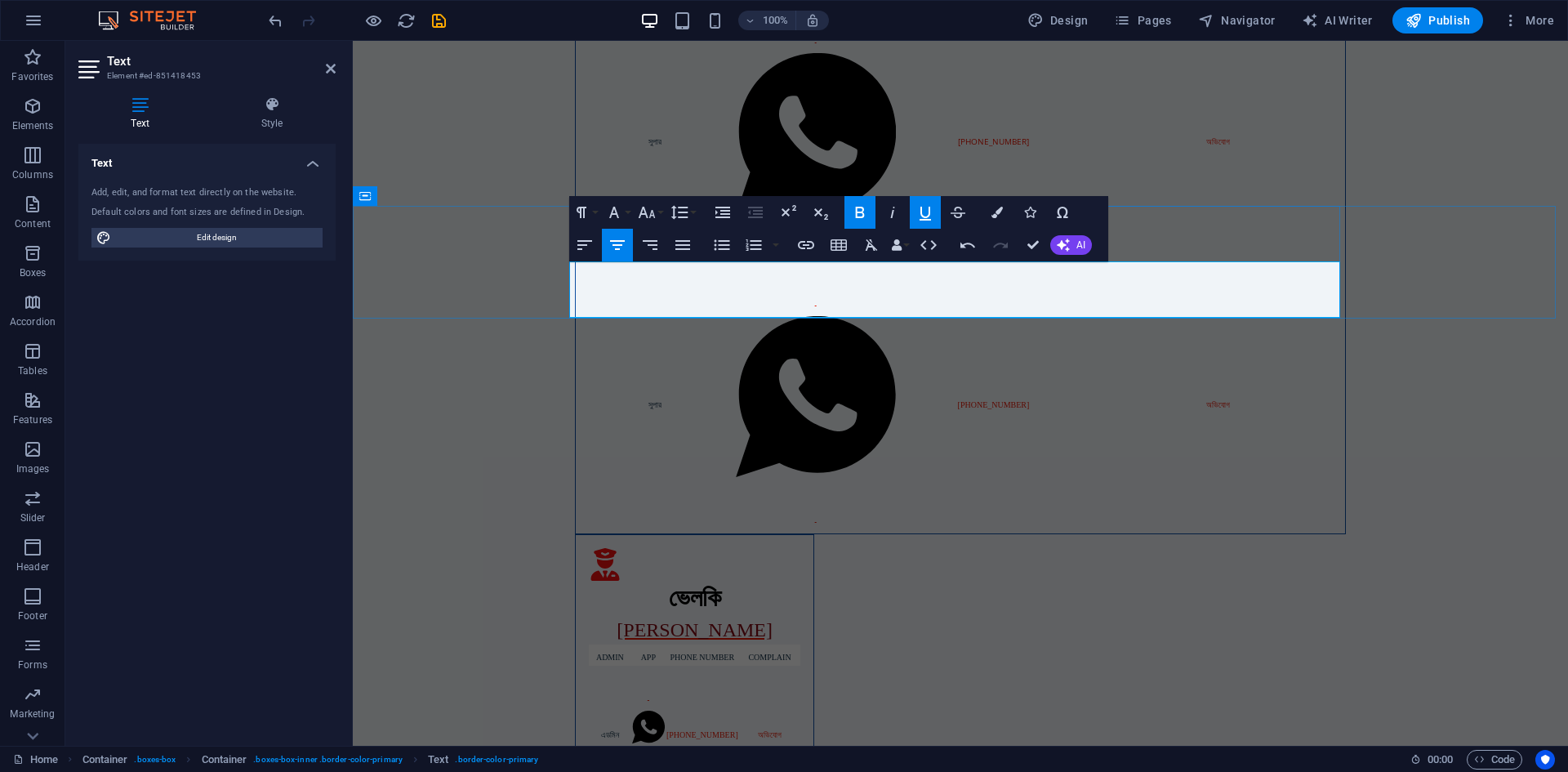
click at [1009, 249] on icon "button" at bounding box center [1010, 245] width 14 height 13
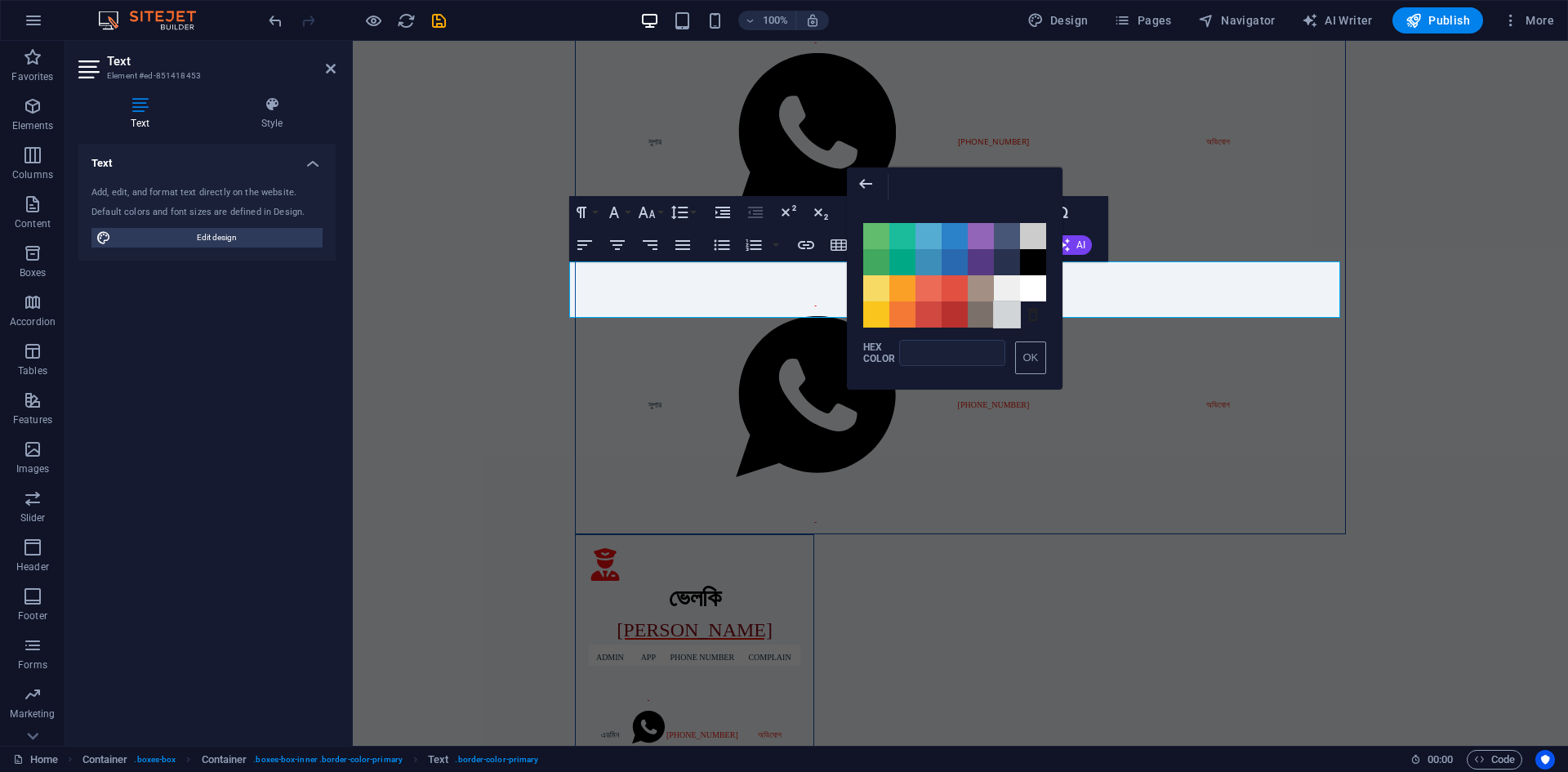
click at [1015, 320] on span "Color #D1D5D8" at bounding box center [1007, 314] width 26 height 26
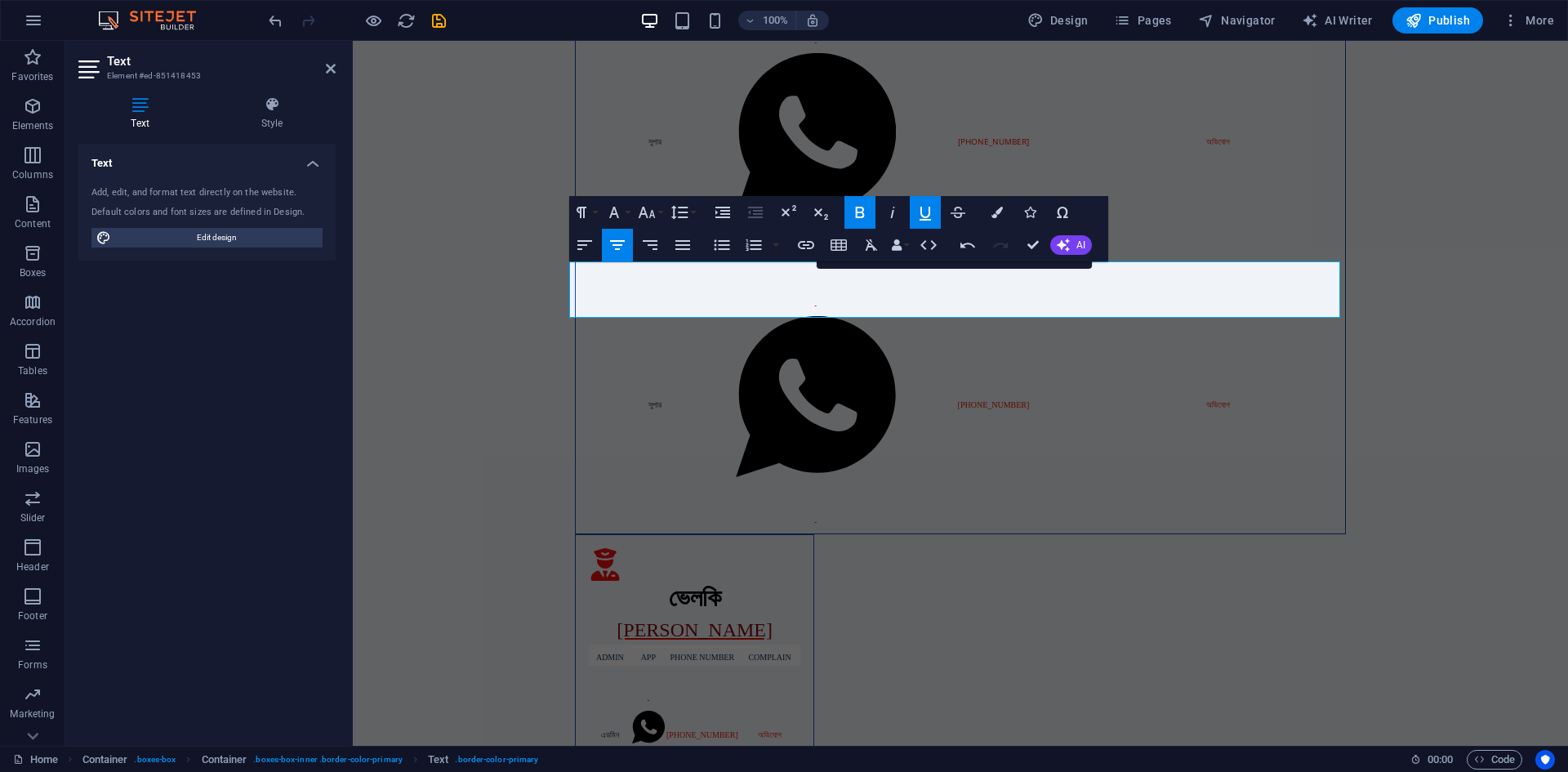
click at [1015, 248] on icon "button" at bounding box center [1010, 246] width 20 height 20
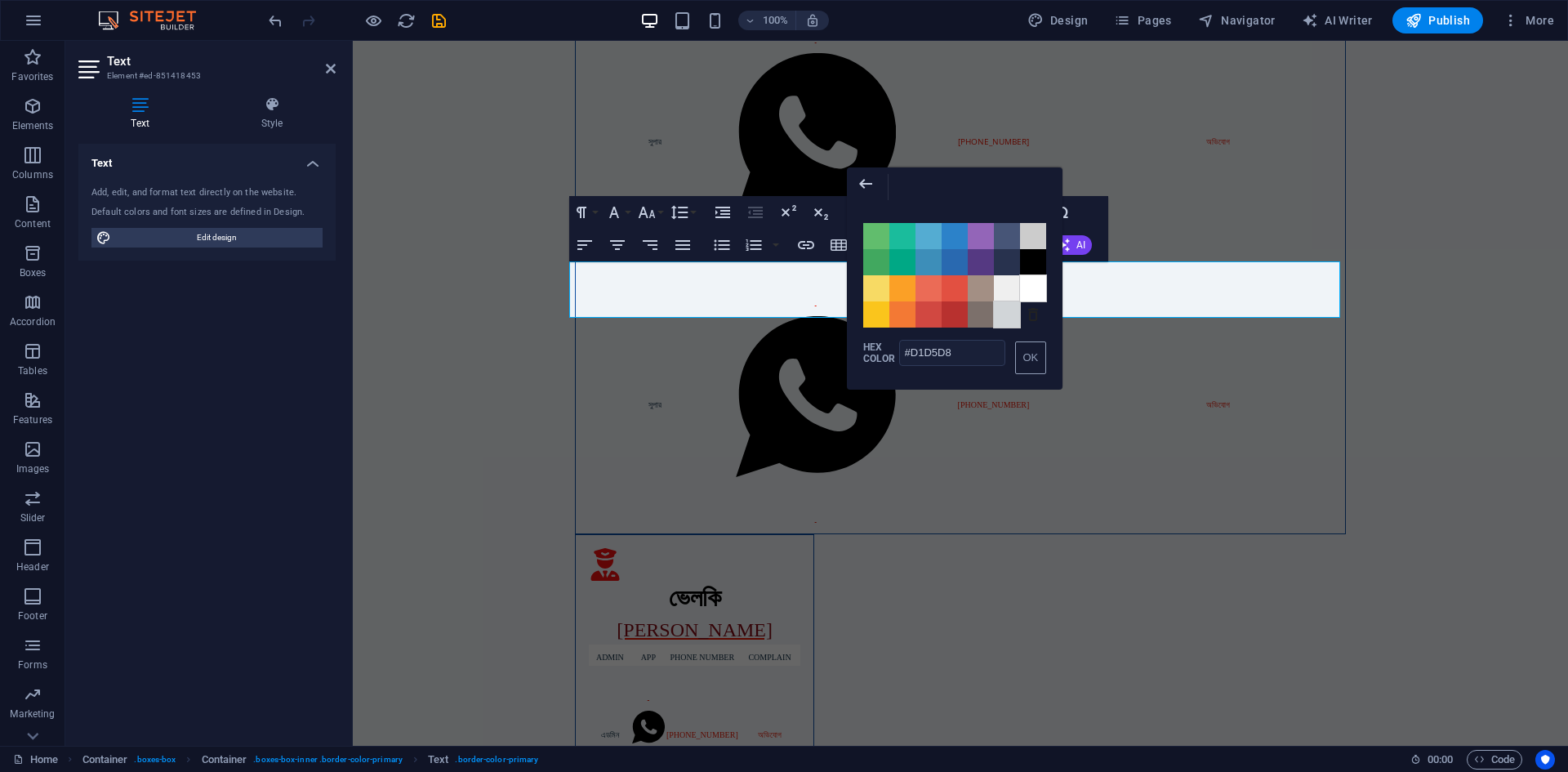
click at [1037, 291] on span "Color #FFFFFF" at bounding box center [1033, 288] width 26 height 26
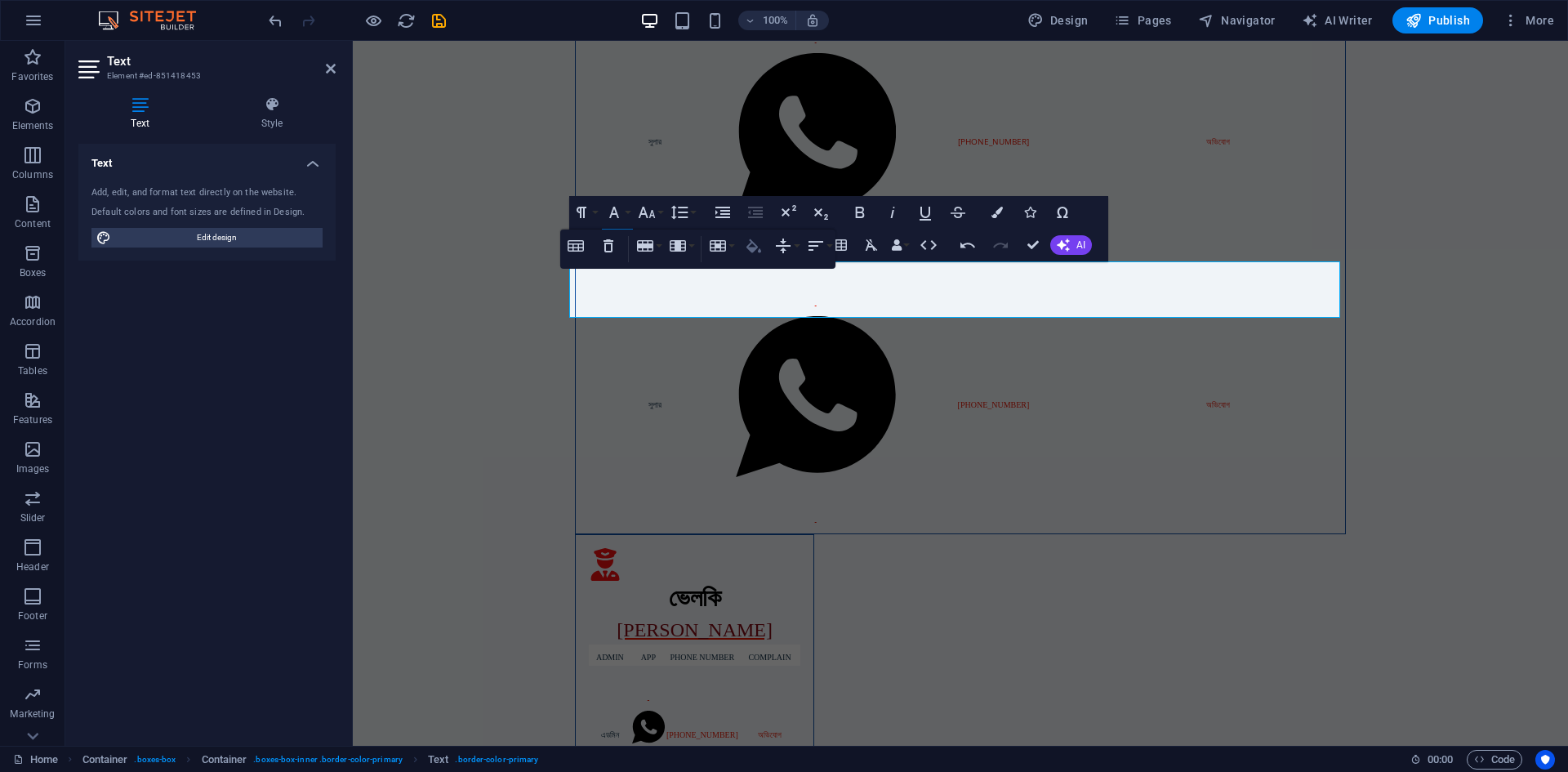
click at [751, 250] on icon "button" at bounding box center [754, 245] width 14 height 13
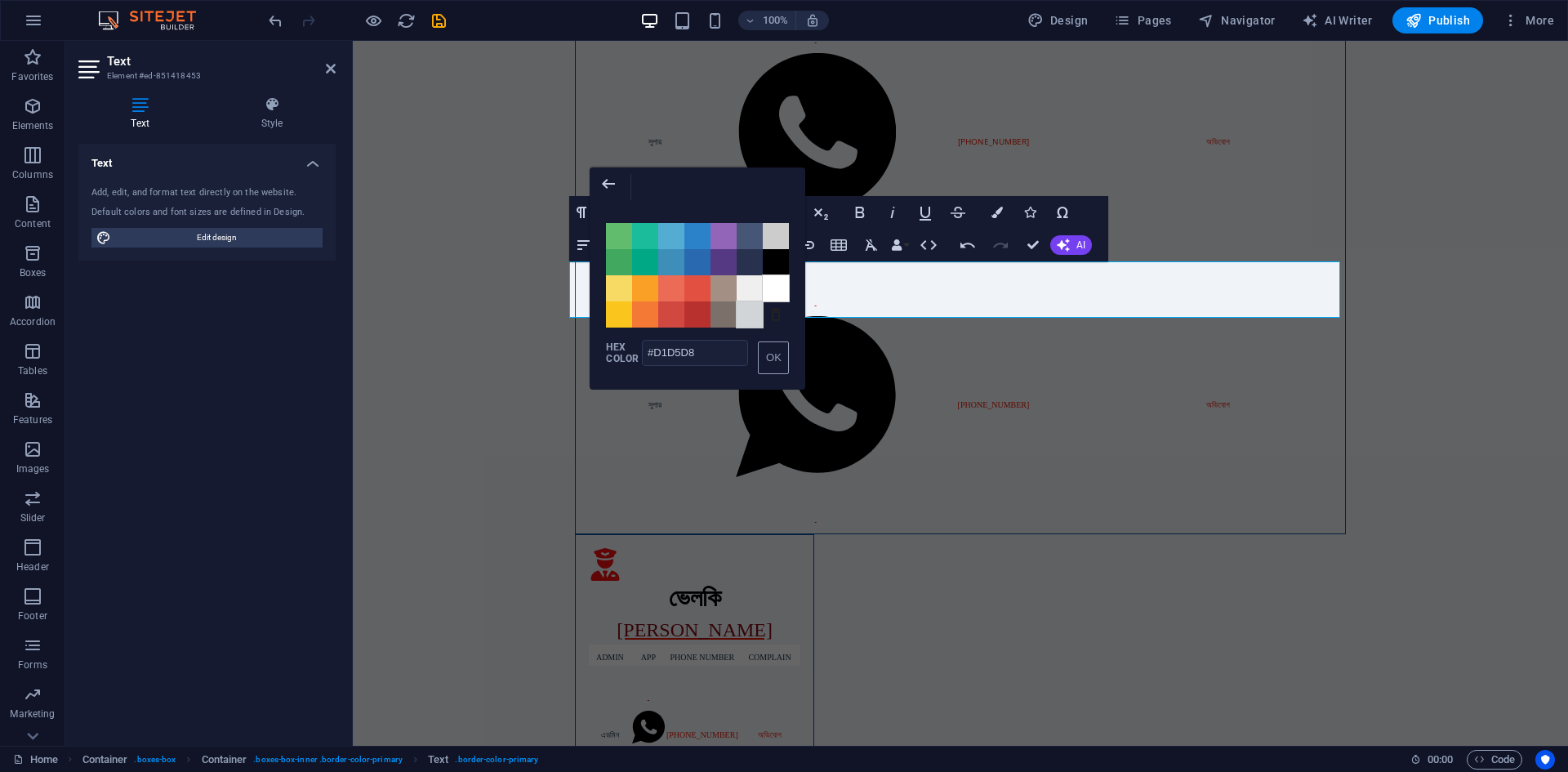
click at [783, 294] on span "Color #FFFFFF" at bounding box center [775, 288] width 26 height 26
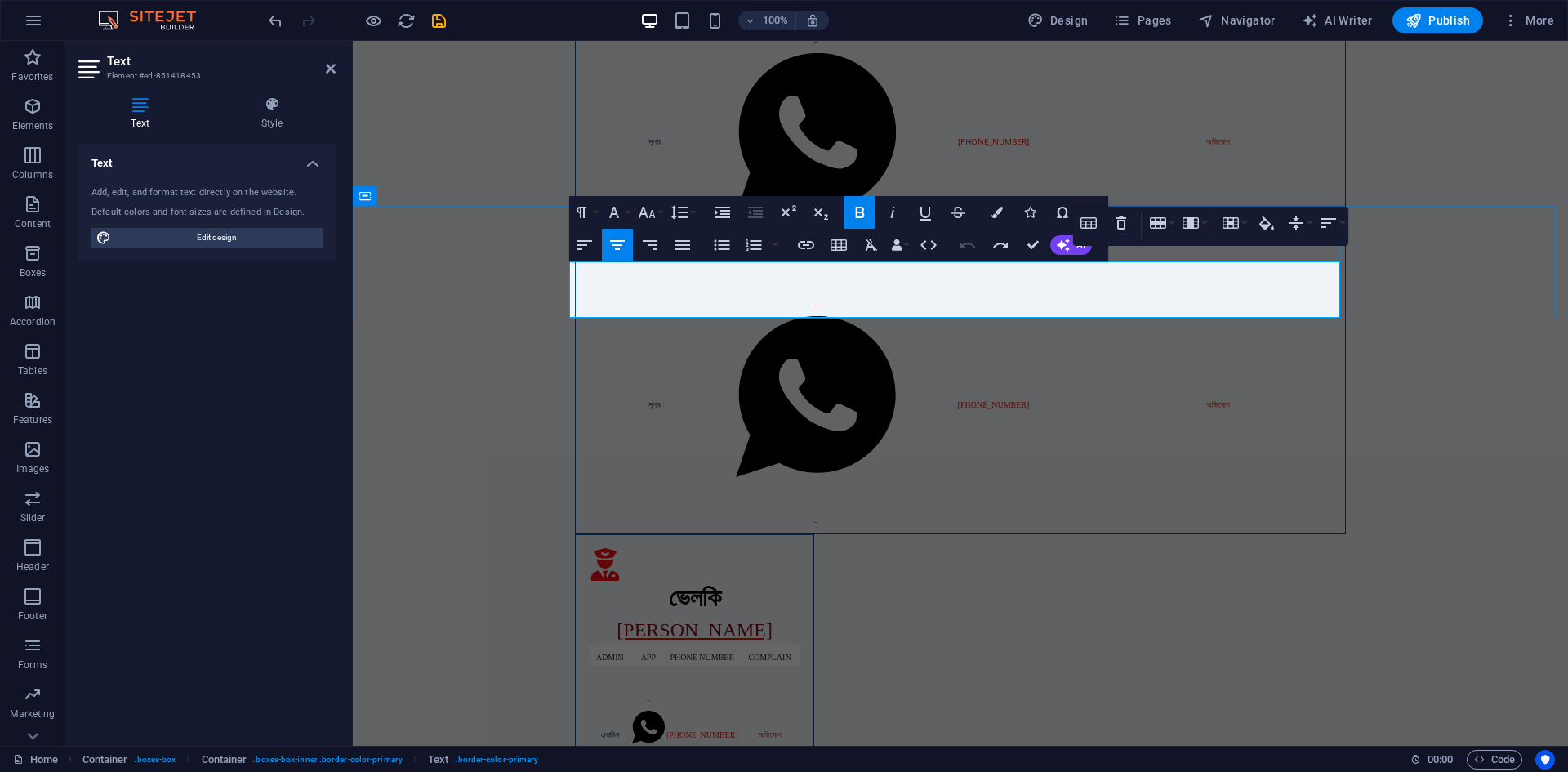
type input "#FFFFFF"
click at [1270, 224] on icon "button" at bounding box center [1267, 222] width 14 height 13
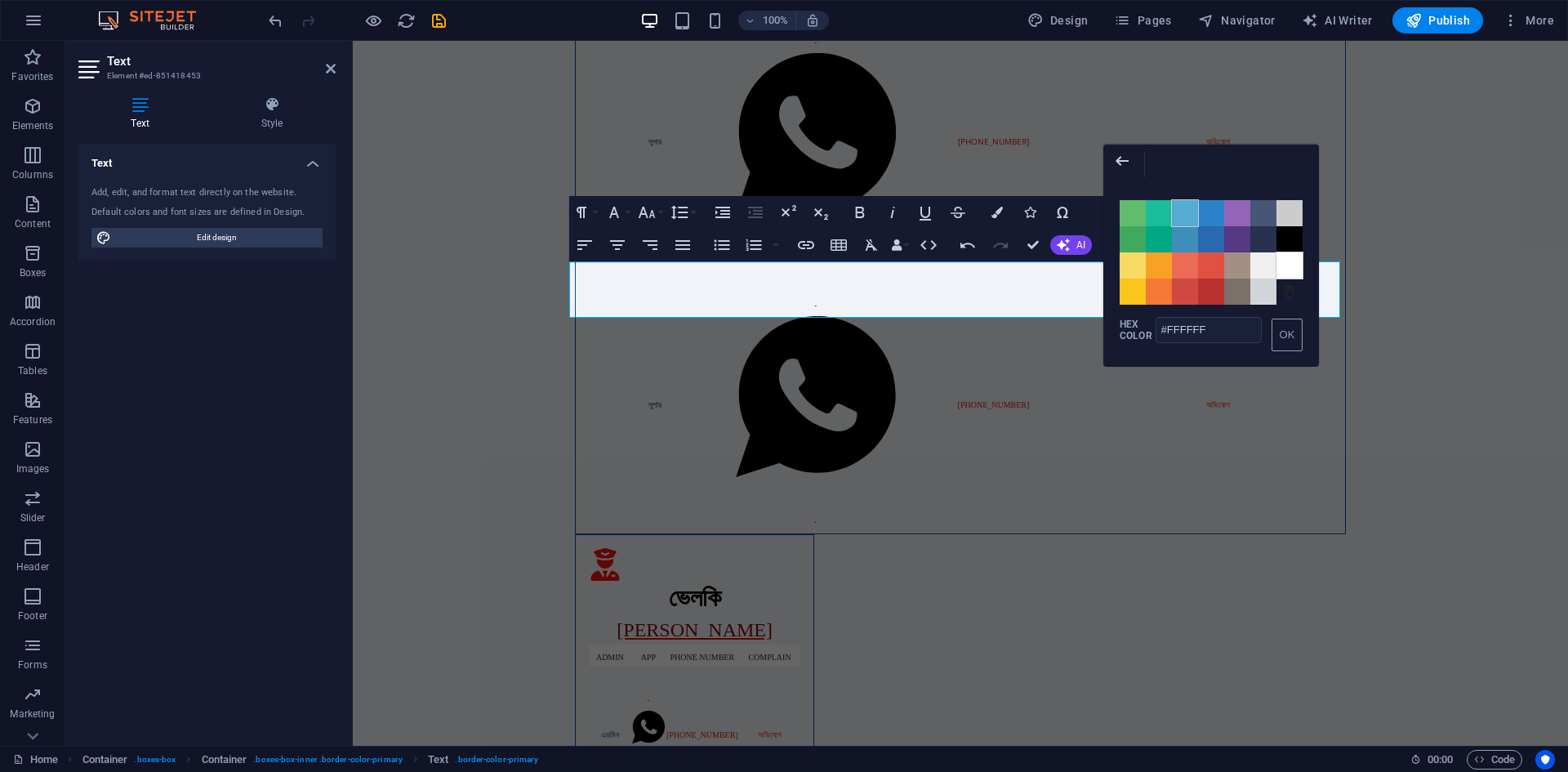
click at [1191, 211] on span "Color #54ACD2" at bounding box center [1185, 212] width 26 height 26
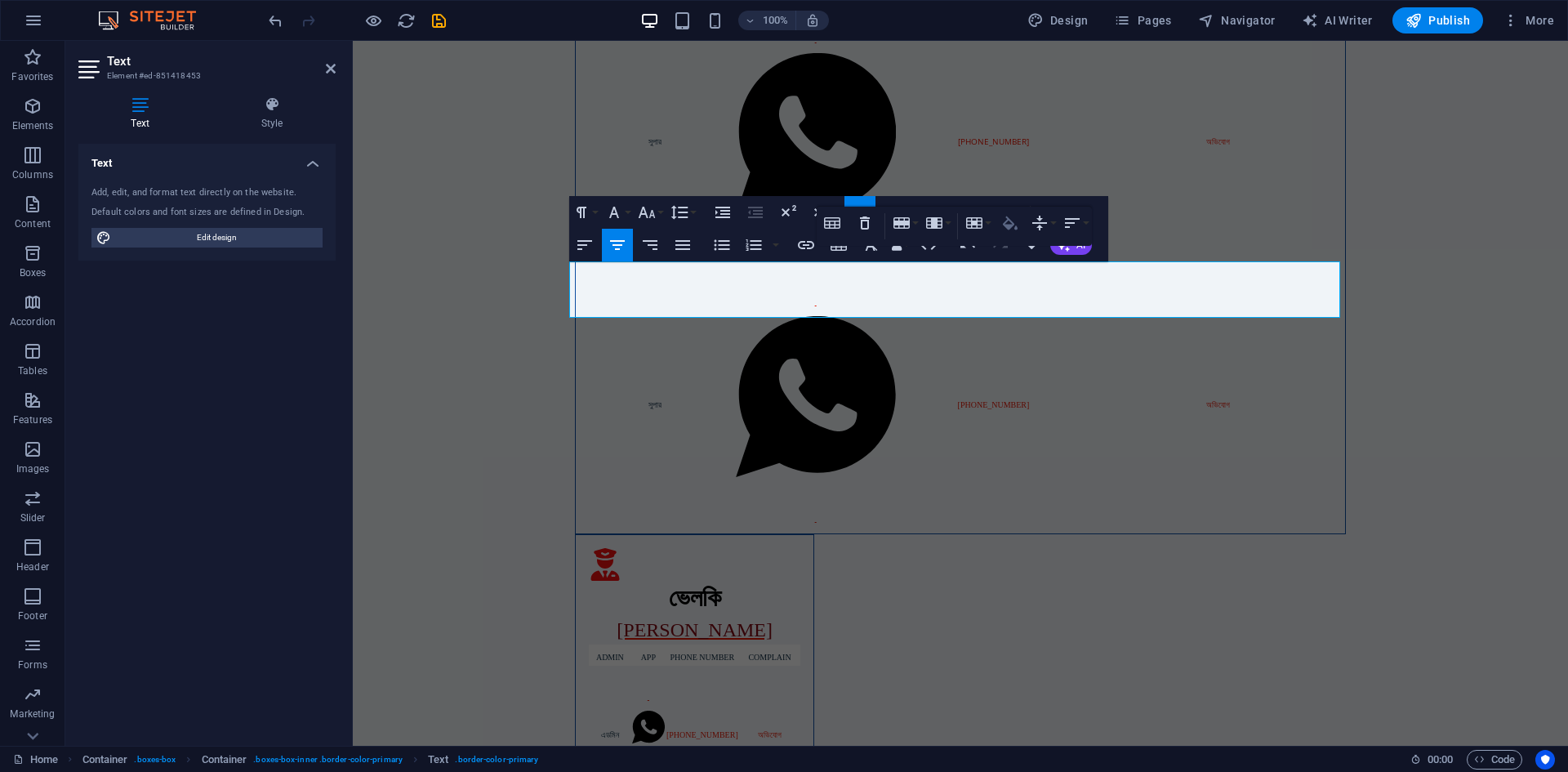
click at [1010, 224] on icon "button" at bounding box center [1010, 223] width 20 height 20
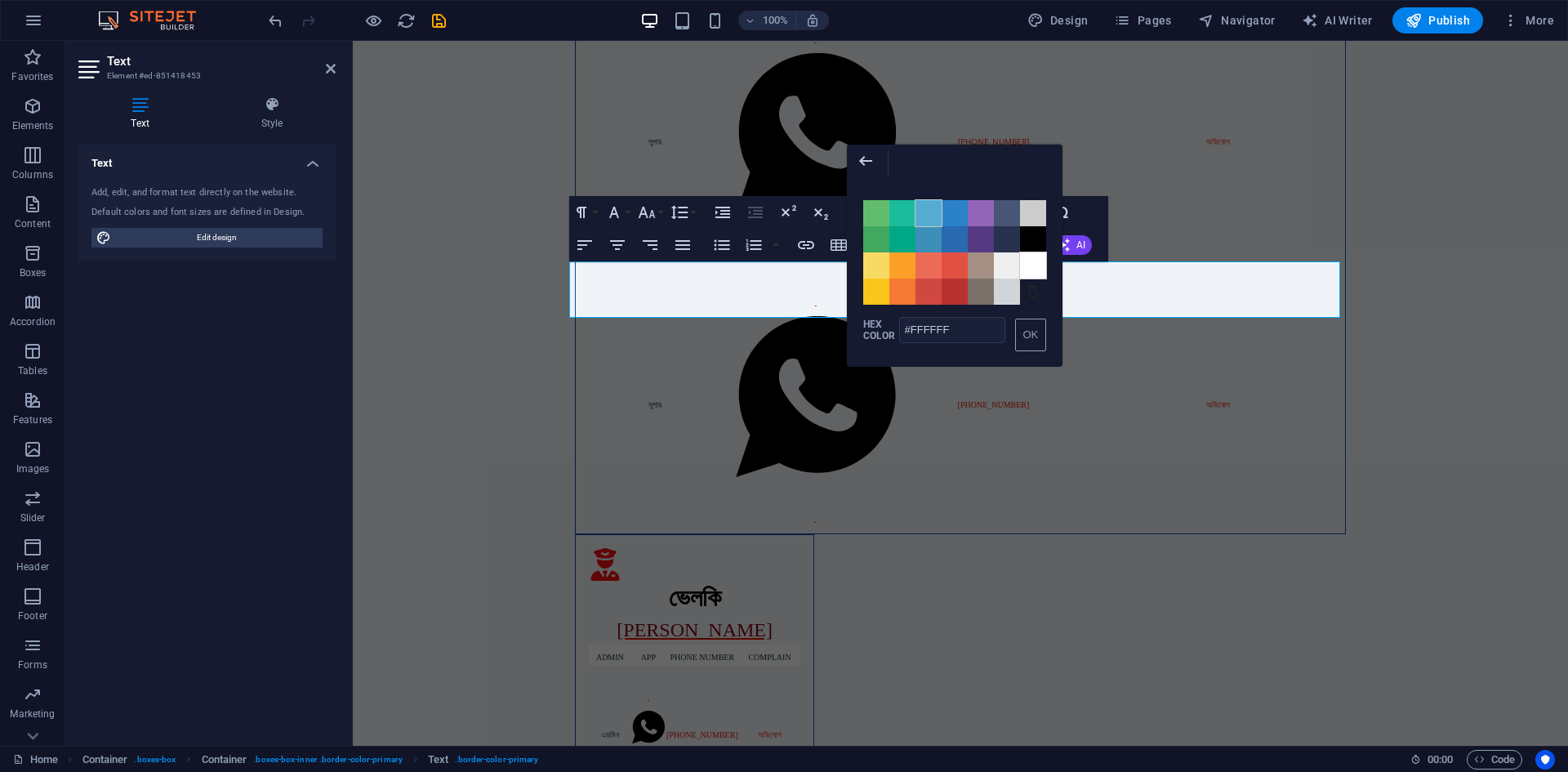
click at [927, 214] on span "Color #54ACD2" at bounding box center [928, 212] width 26 height 26
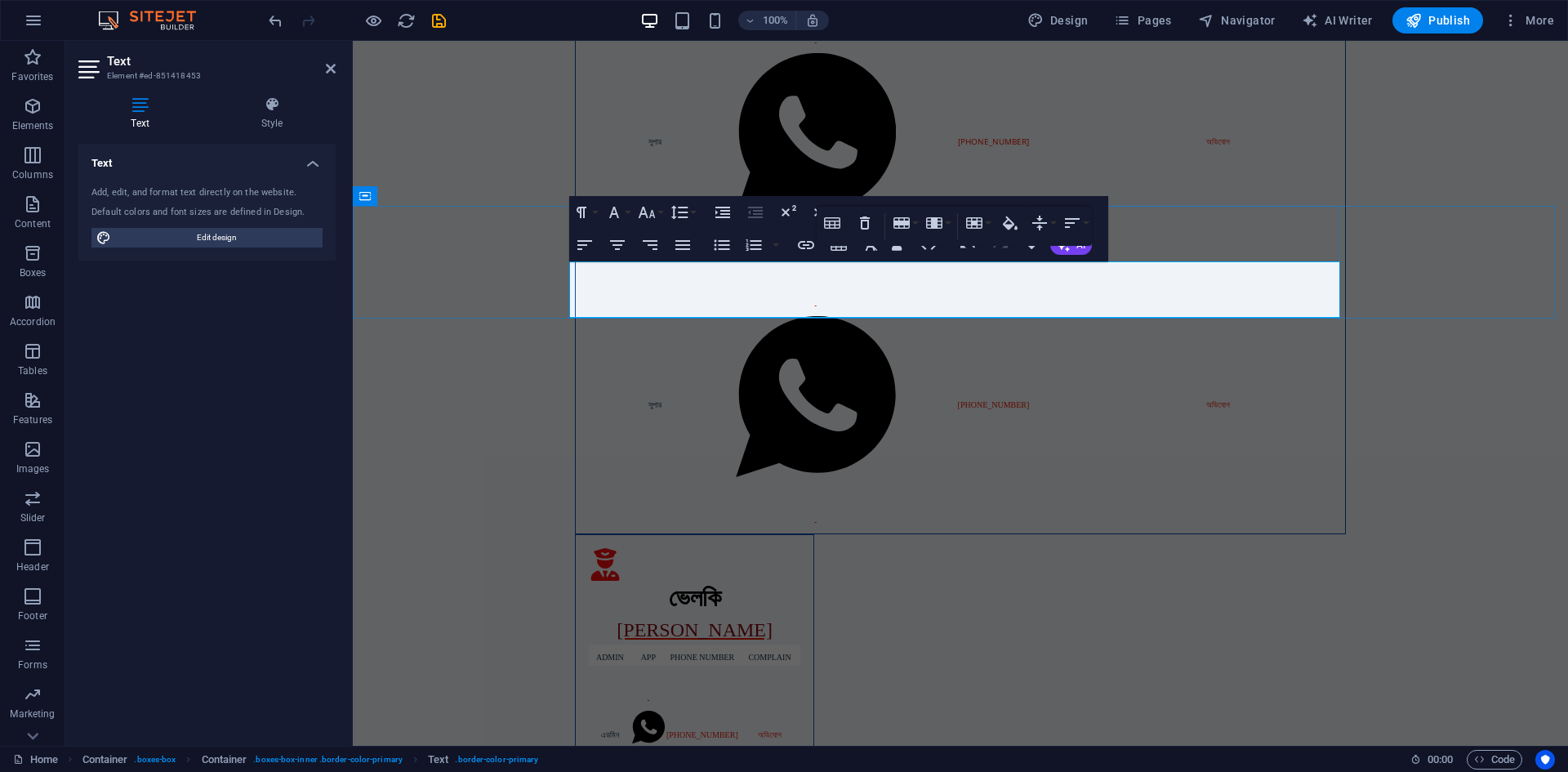
click at [742, 224] on button "Cell Background" at bounding box center [754, 223] width 31 height 32
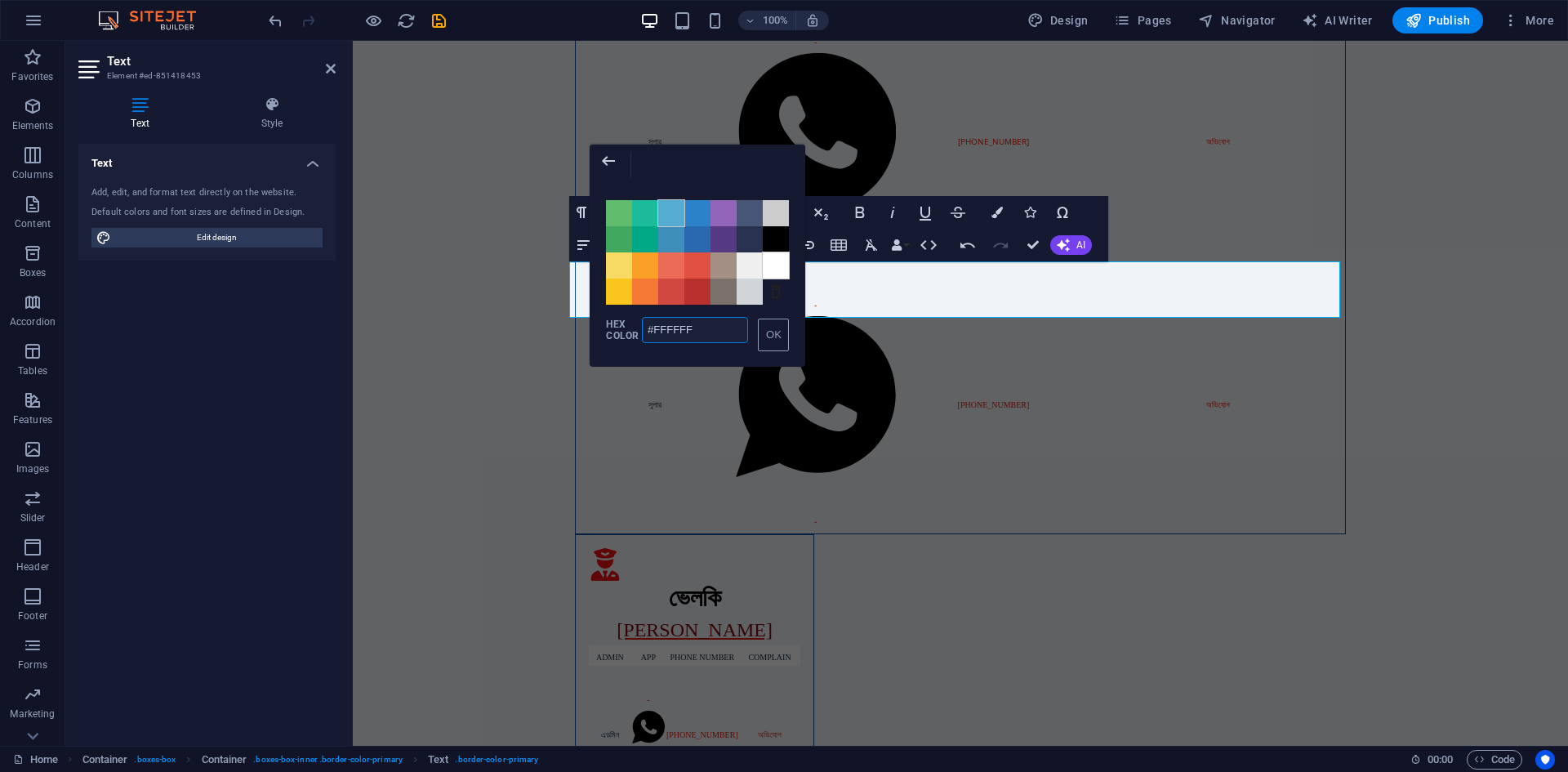
drag, startPoint x: 674, startPoint y: 215, endPoint x: 286, endPoint y: 275, distance: 392.6
click at [674, 215] on span "Color #54ACD2" at bounding box center [671, 212] width 26 height 26
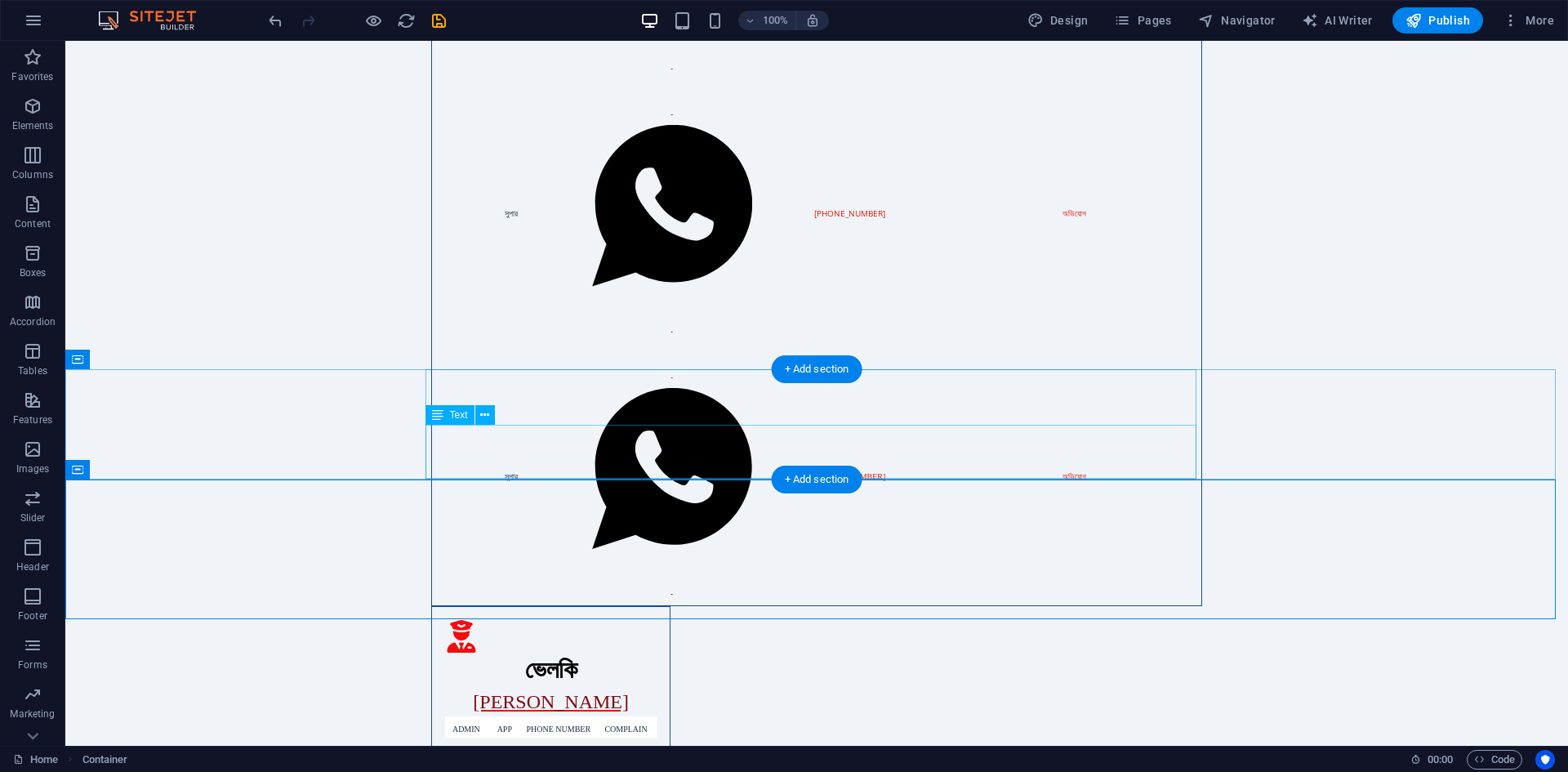
scroll to position [699, 0]
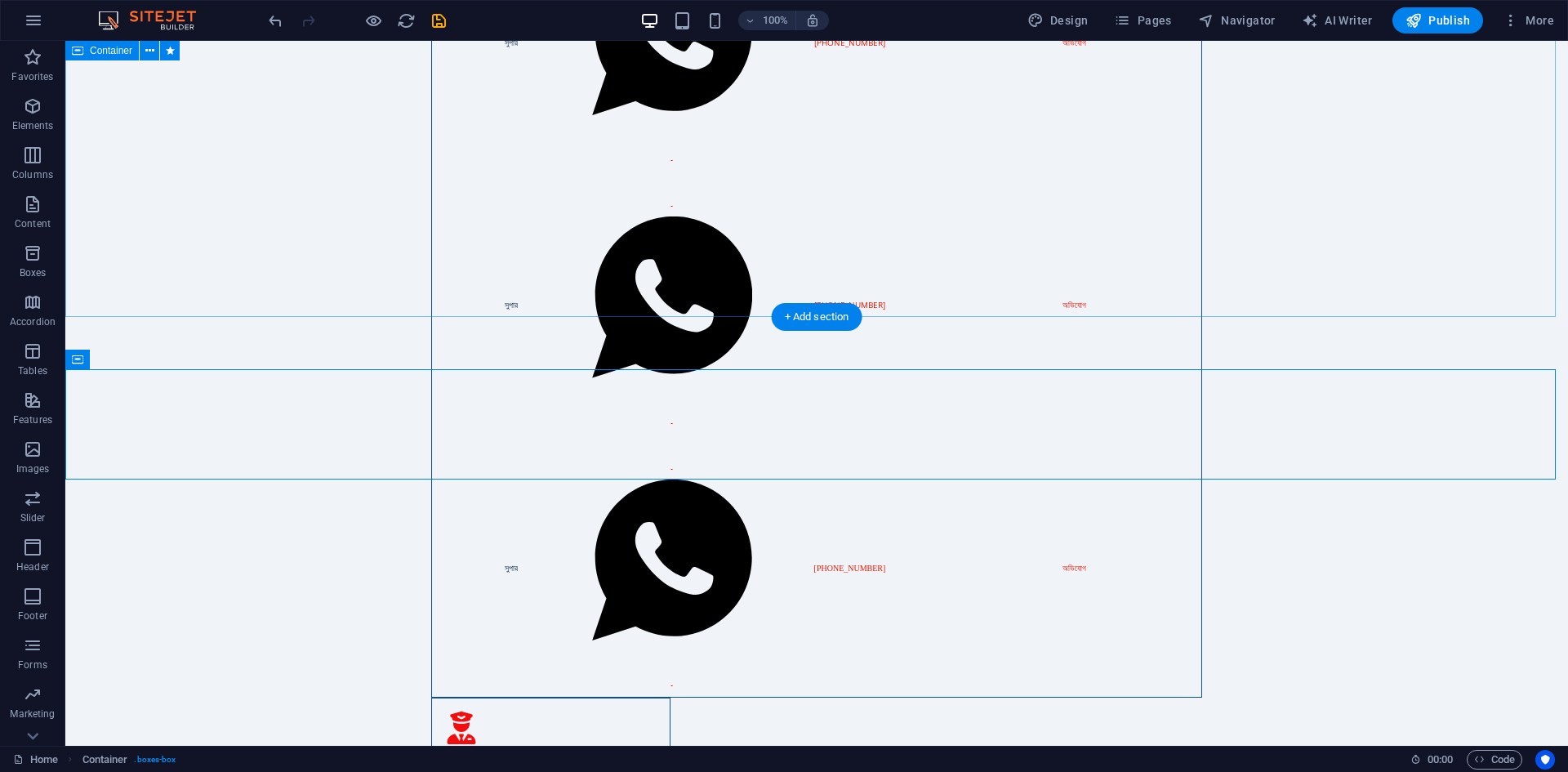
drag, startPoint x: 287, startPoint y: 150, endPoint x: 298, endPoint y: 150, distance: 11.0
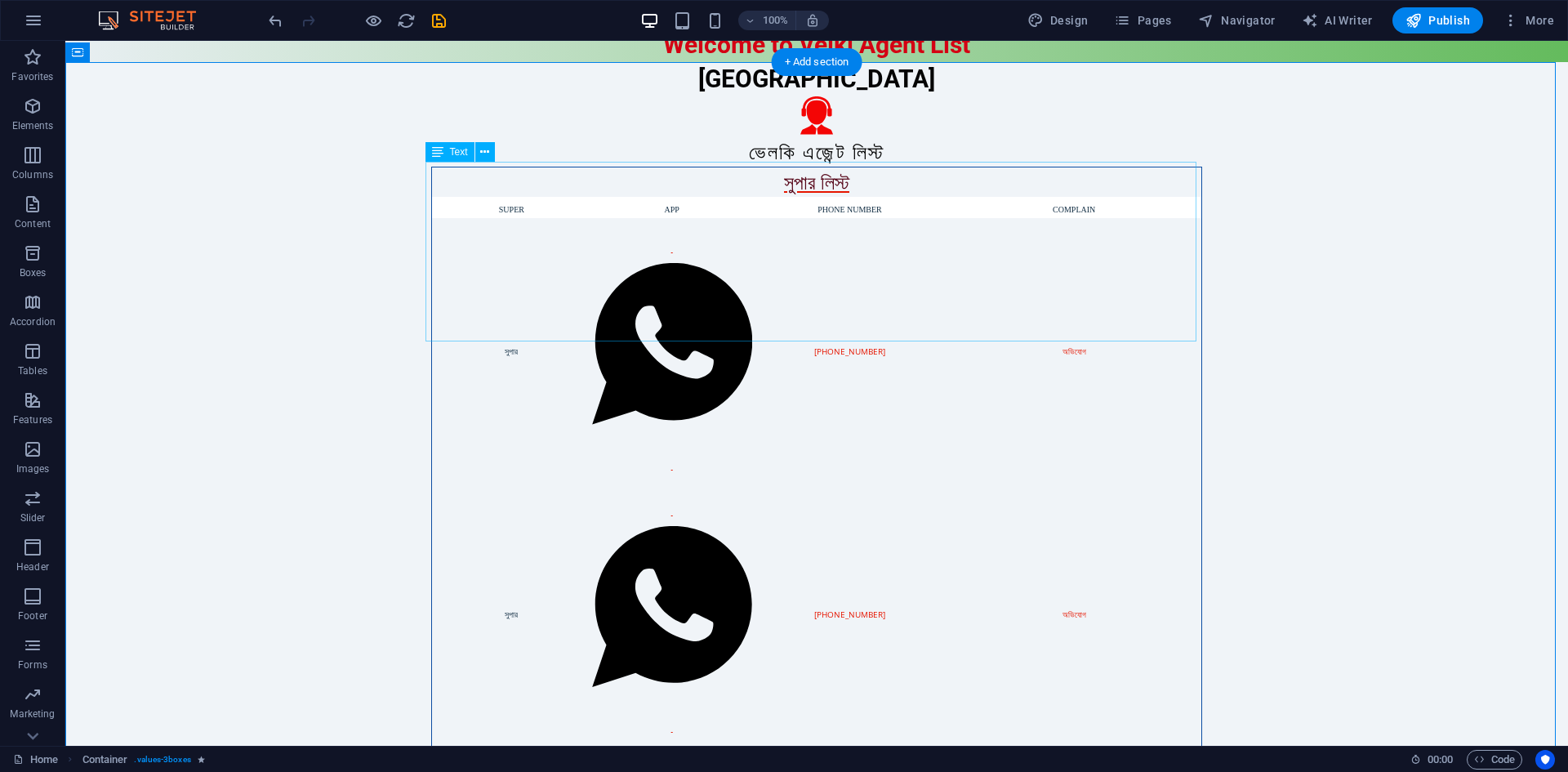
scroll to position [0, 0]
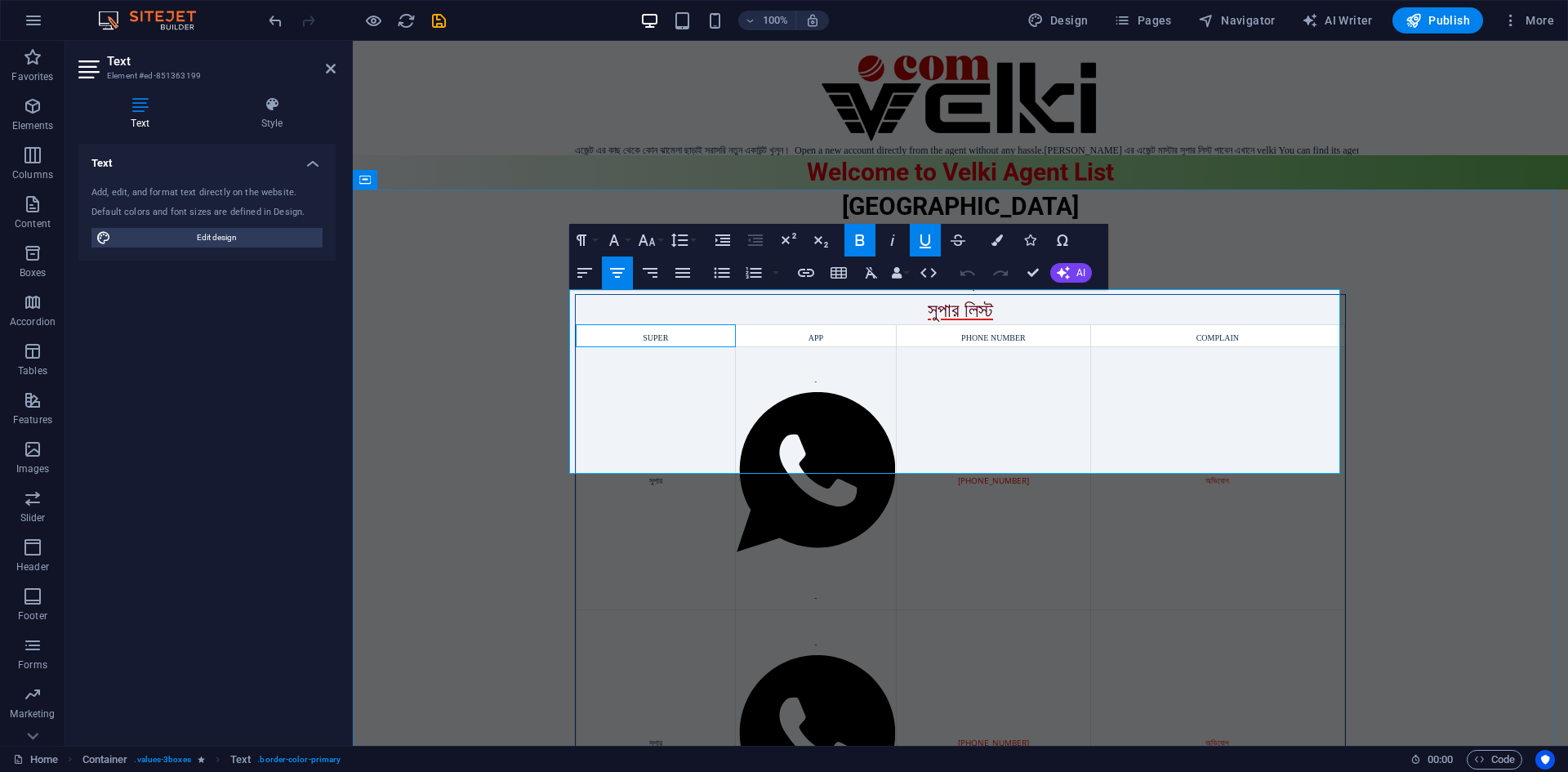
click at [646, 333] on span "SUPER" at bounding box center [656, 337] width 25 height 9
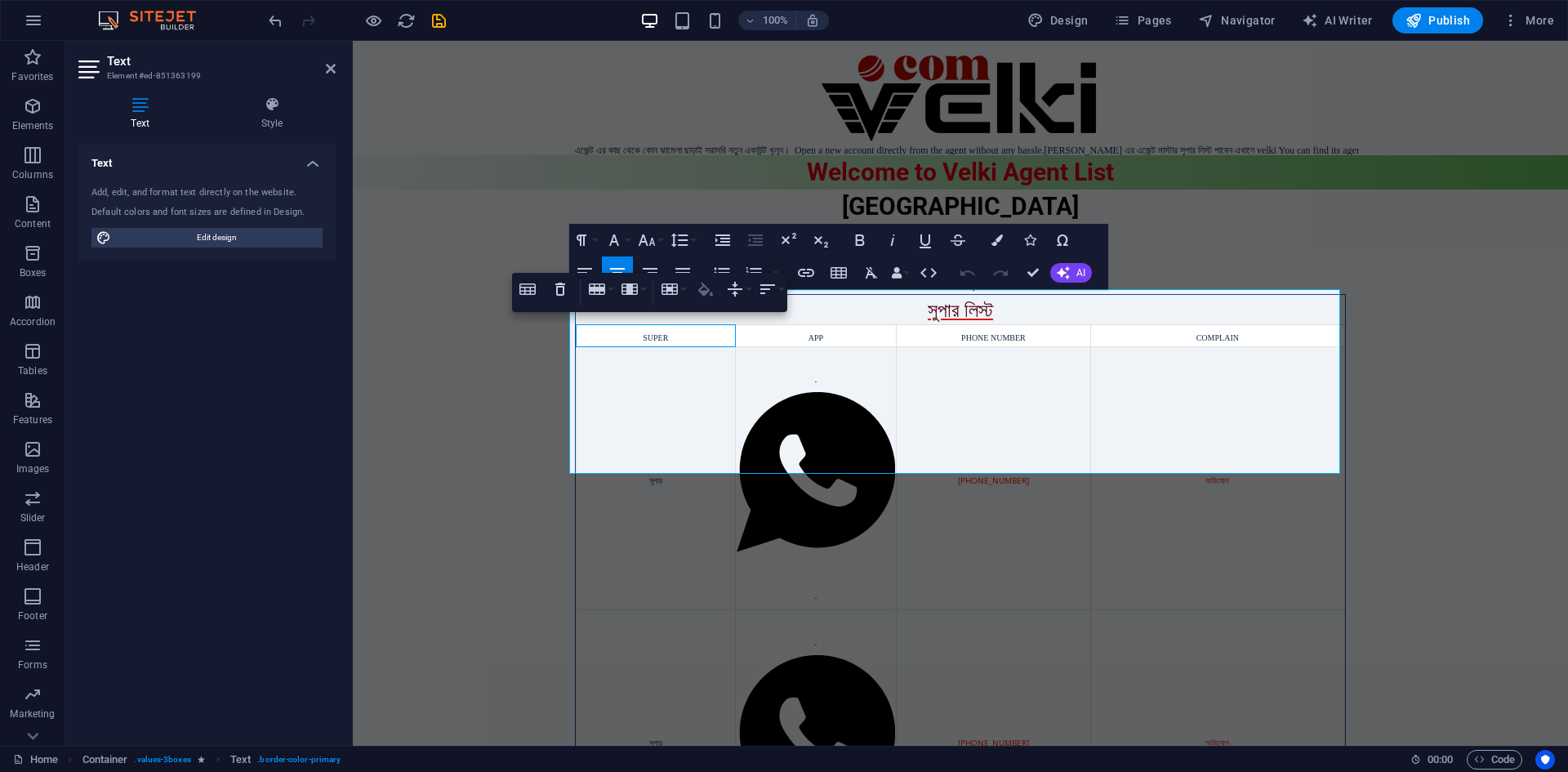
click at [703, 291] on icon "button" at bounding box center [705, 288] width 14 height 13
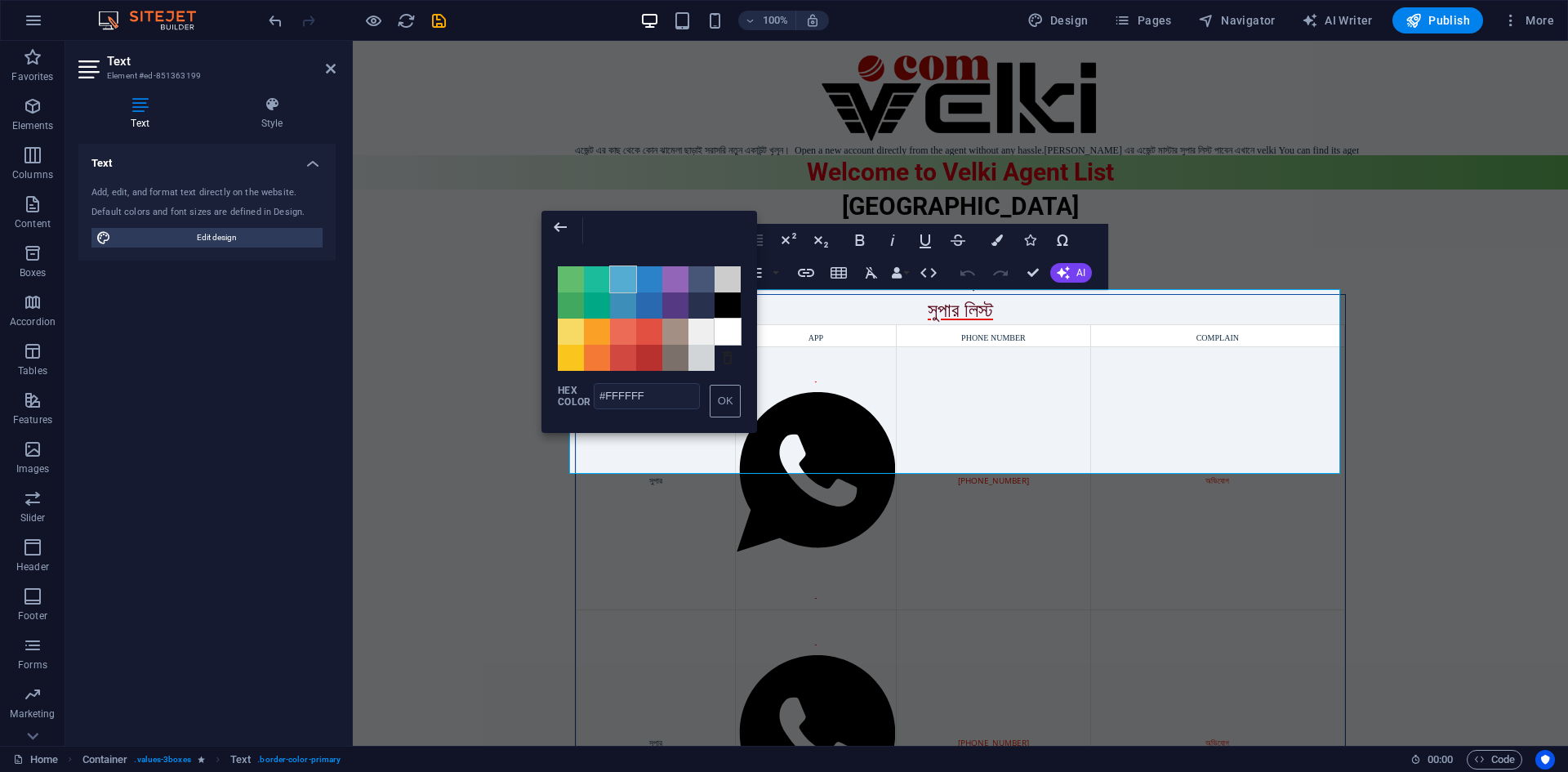
click at [626, 279] on span "Color #54ACD2" at bounding box center [623, 279] width 26 height 26
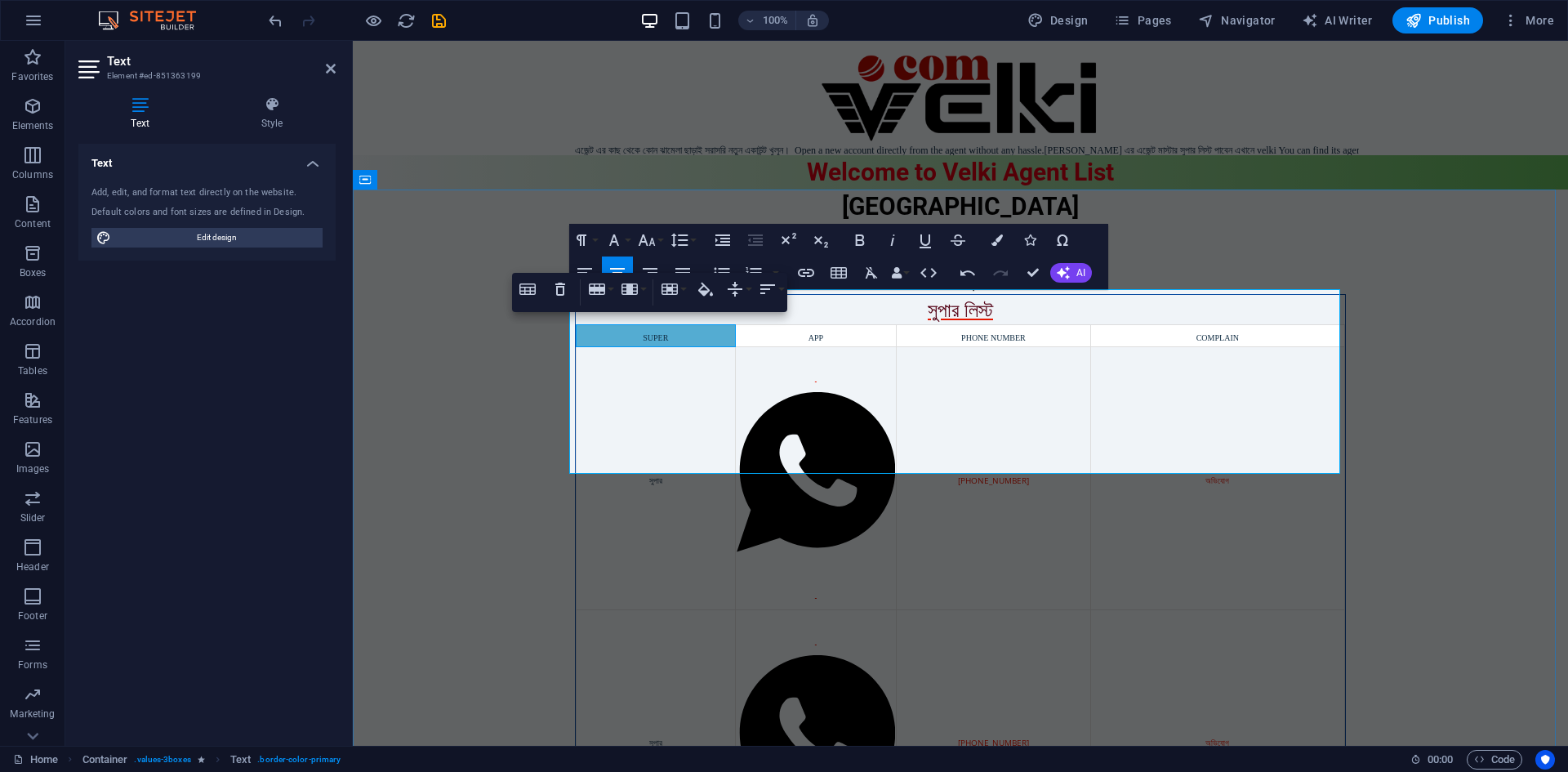
click at [847, 330] on div "APP" at bounding box center [816, 336] width 159 height 20
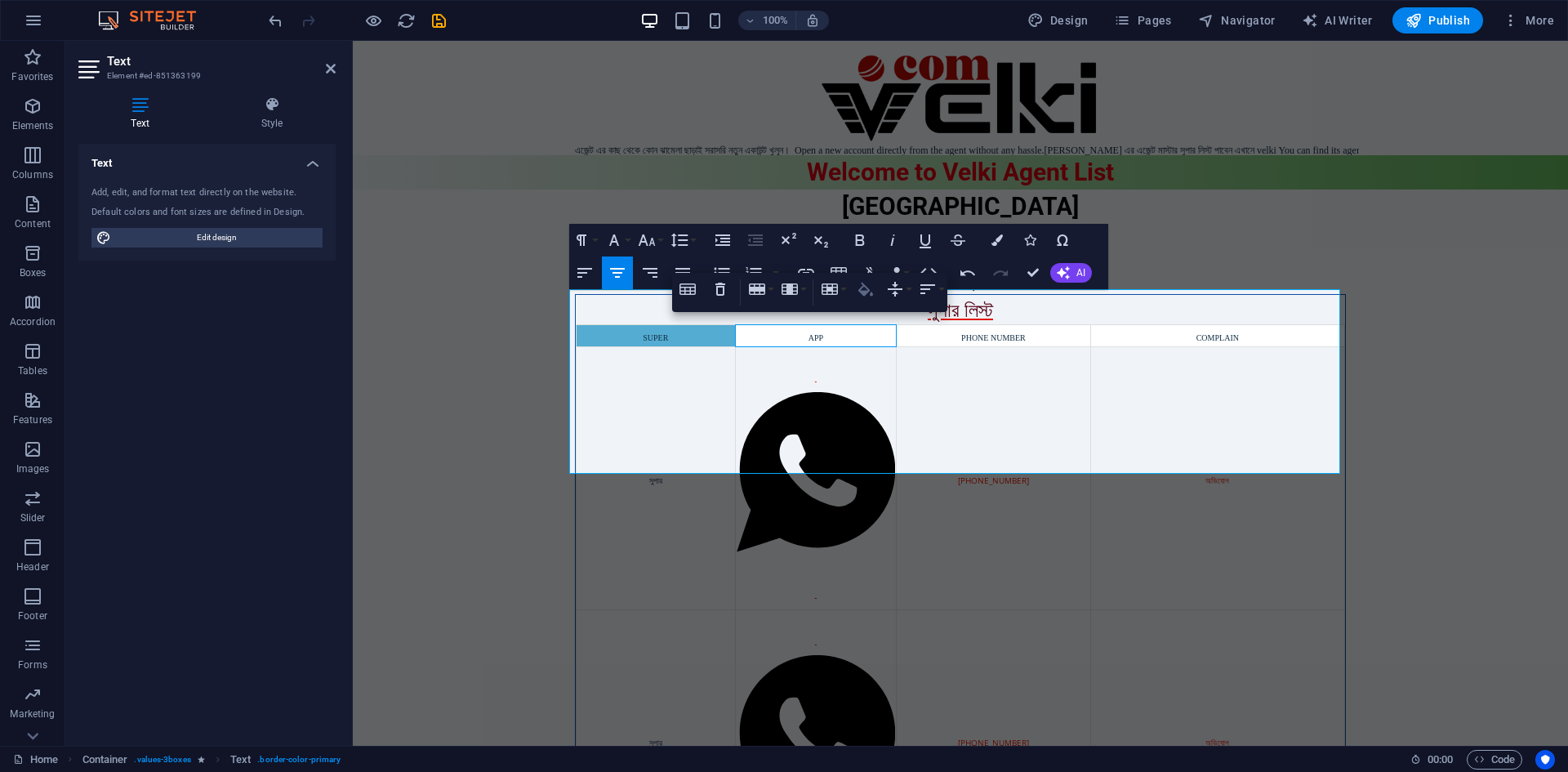
click at [863, 285] on icon "button" at bounding box center [866, 290] width 20 height 20
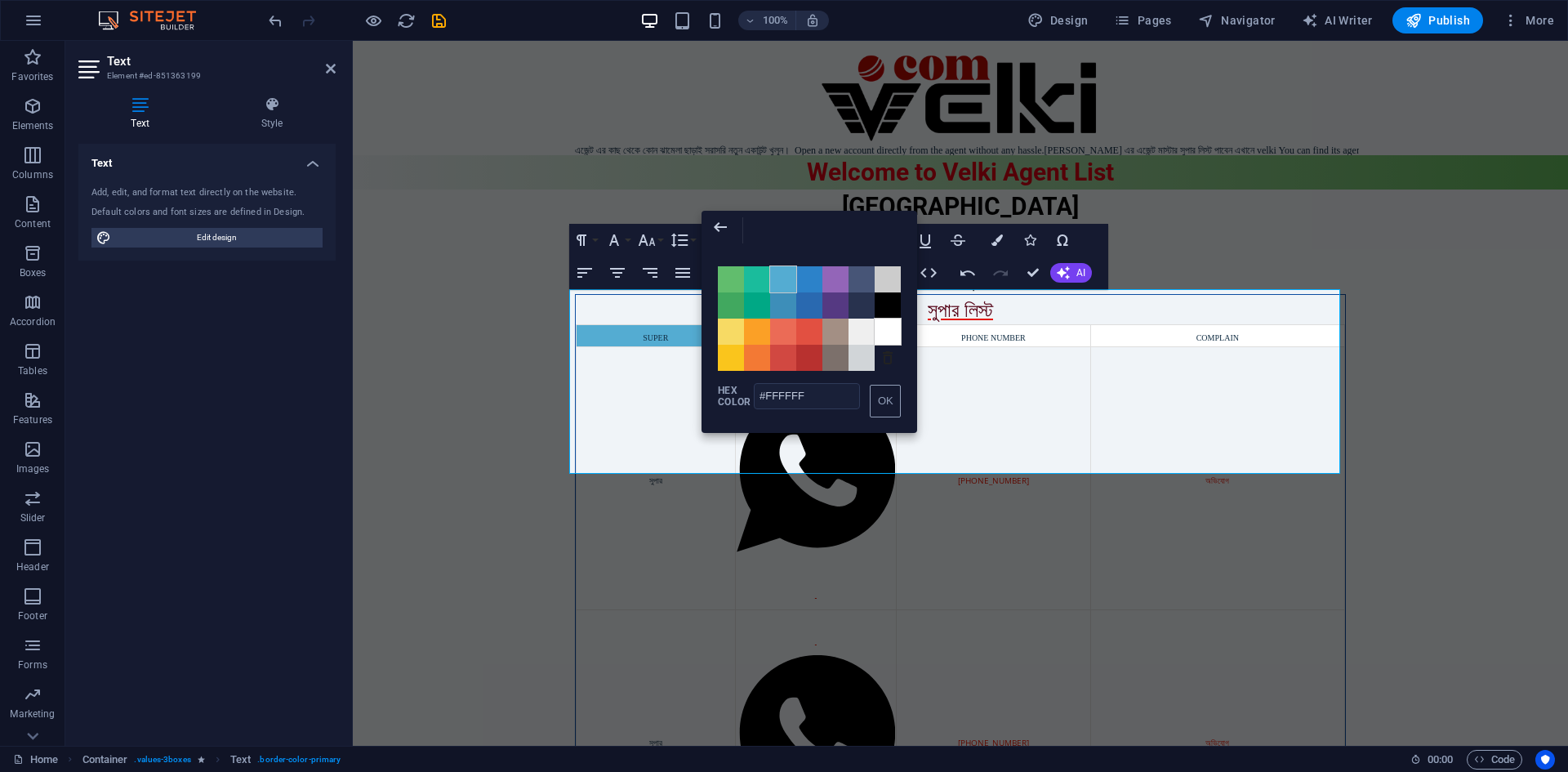
click at [784, 273] on span "Color #54ACD2" at bounding box center [783, 279] width 26 height 26
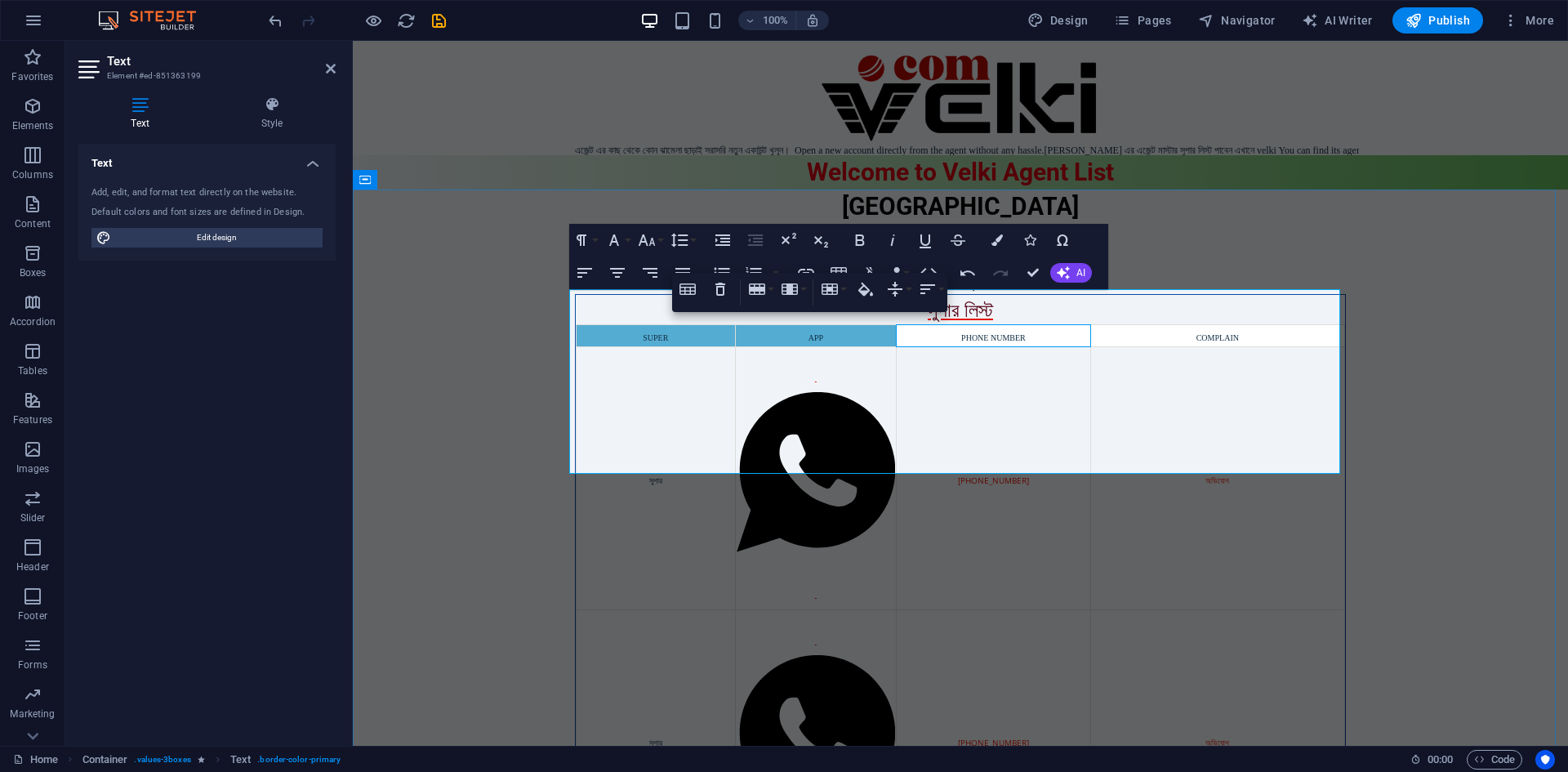
click at [1037, 333] on div "PHONE NUMBER" at bounding box center [993, 336] width 191 height 20
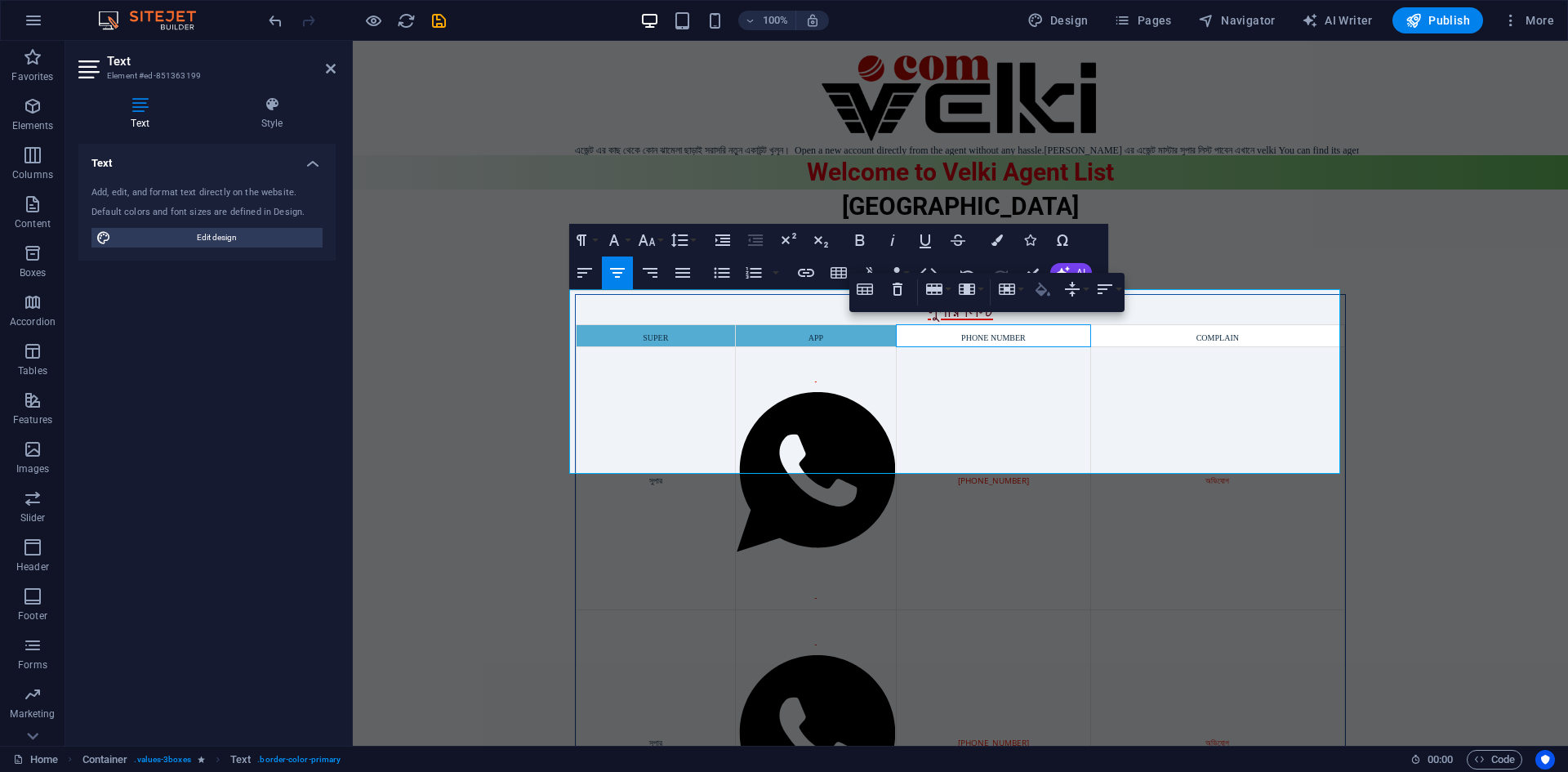
click at [1039, 286] on icon "button" at bounding box center [1044, 290] width 20 height 20
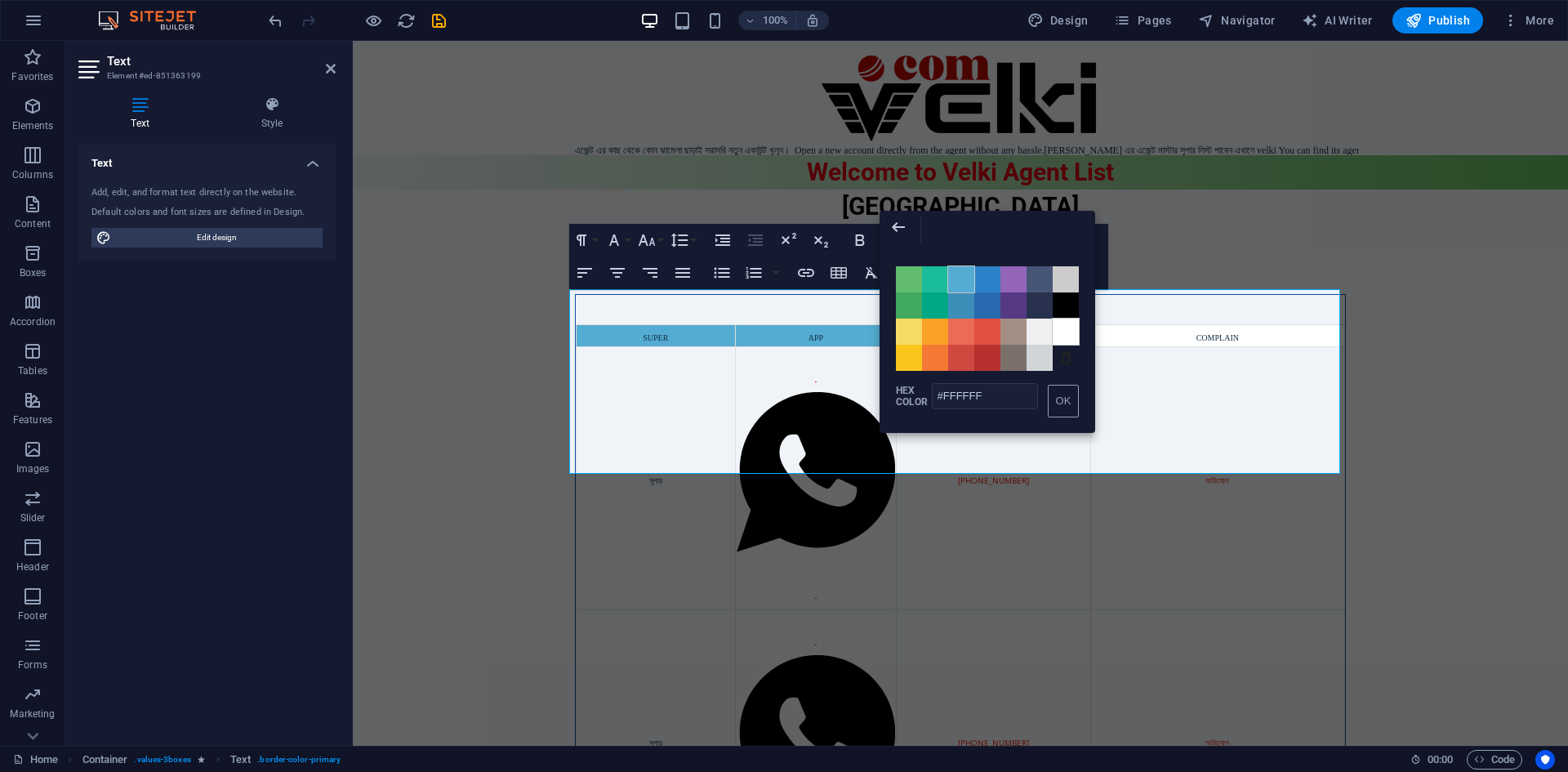
click at [961, 282] on span "Color #54ACD2" at bounding box center [961, 279] width 26 height 26
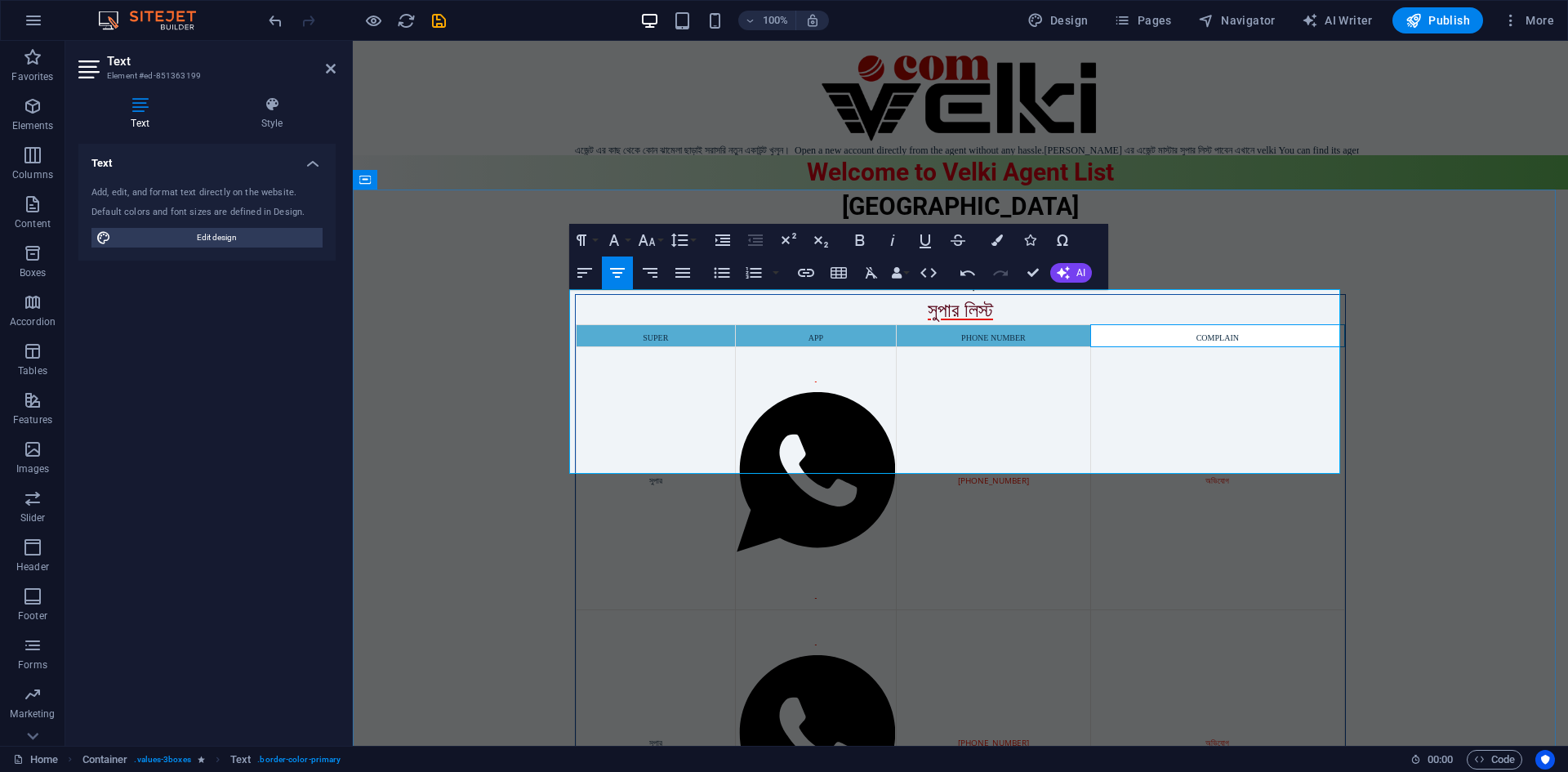
click at [1176, 328] on div "COMPLAIN" at bounding box center [1218, 336] width 252 height 20
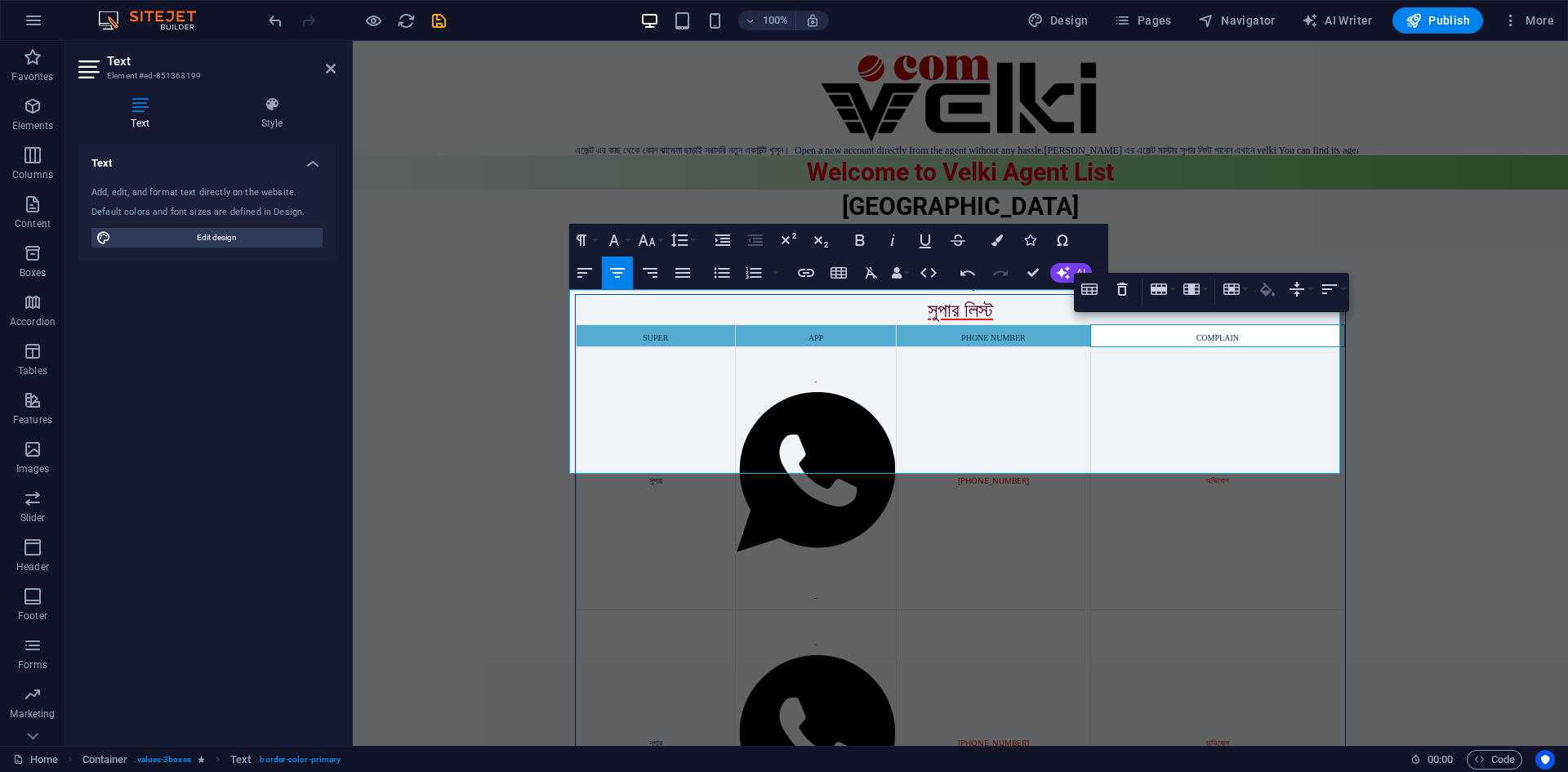
click at [1268, 287] on icon "button" at bounding box center [1268, 288] width 14 height 13
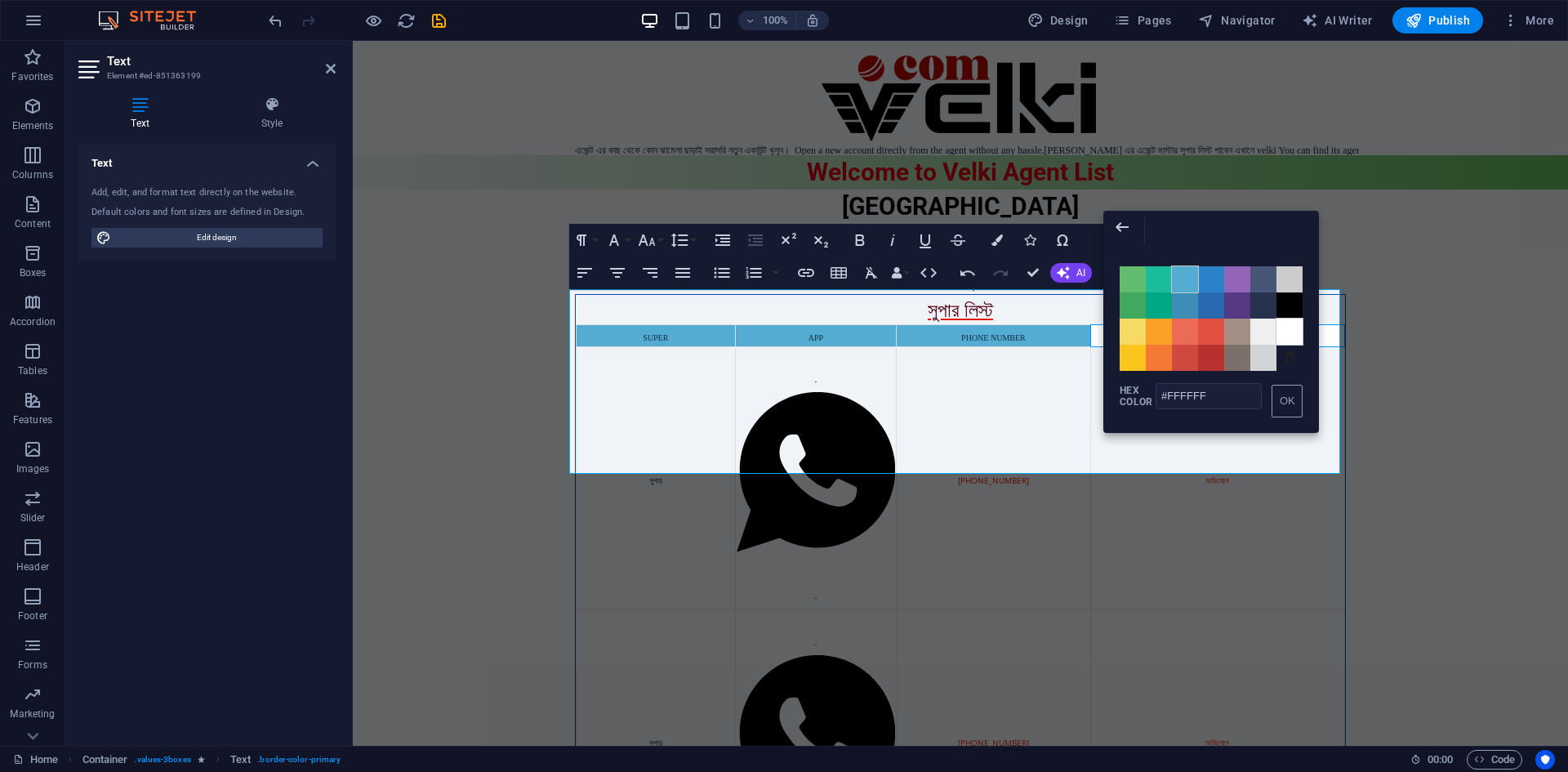
click at [1189, 284] on span "Color #54ACD2" at bounding box center [1185, 279] width 26 height 26
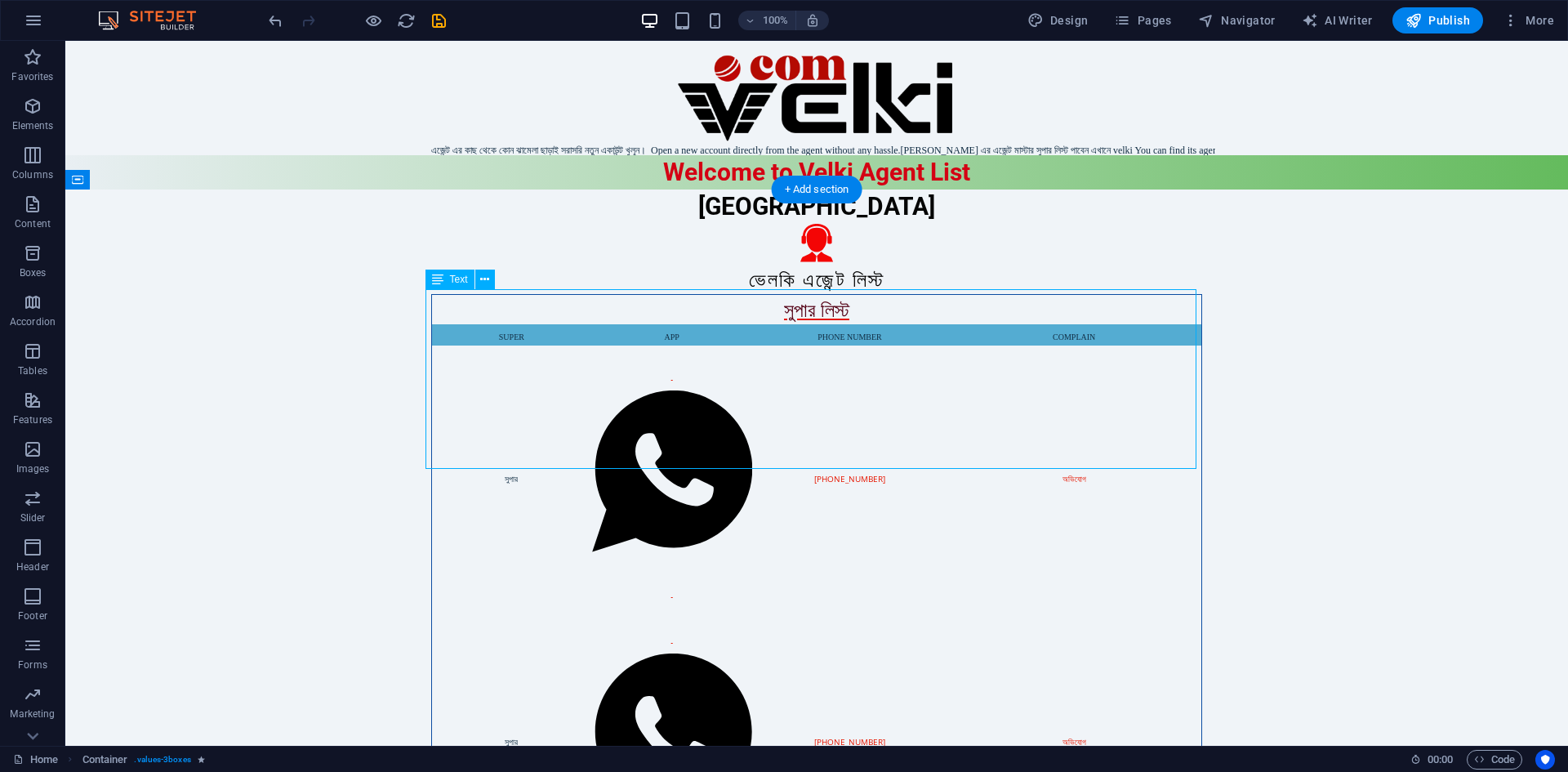
drag, startPoint x: 648, startPoint y: 305, endPoint x: 367, endPoint y: 305, distance: 281.0
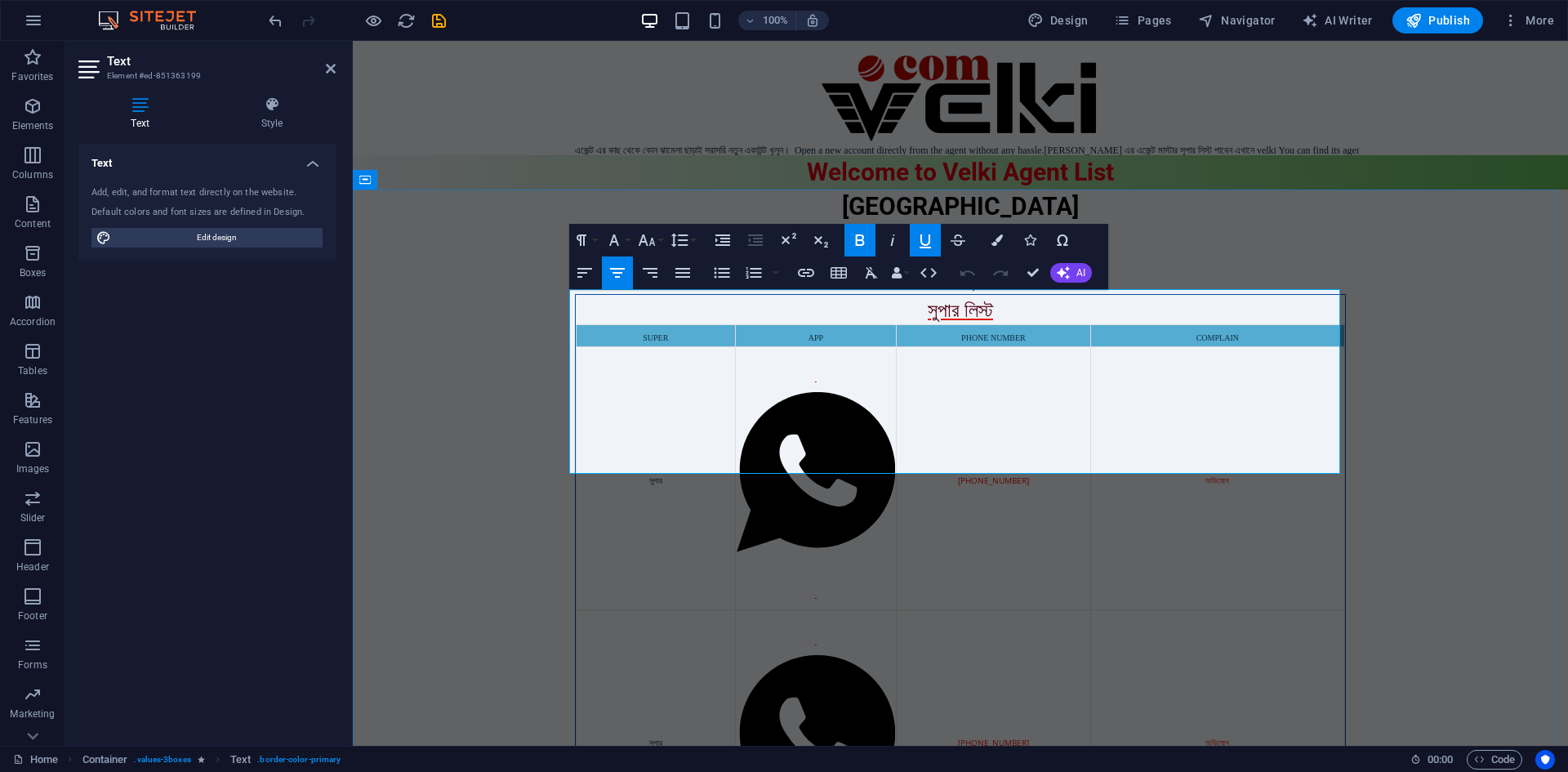
click at [874, 311] on p "সুপার লিস্ট" at bounding box center [960, 310] width 769 height 30
click at [768, 295] on p "সুপার লিস্ট" at bounding box center [960, 310] width 769 height 30
click at [597, 310] on p "সুপার লিস্ট" at bounding box center [960, 310] width 769 height 30
click at [1218, 309] on p "সুপার লিস্ট" at bounding box center [960, 310] width 769 height 30
drag, startPoint x: 1044, startPoint y: 310, endPoint x: 898, endPoint y: 306, distance: 146.1
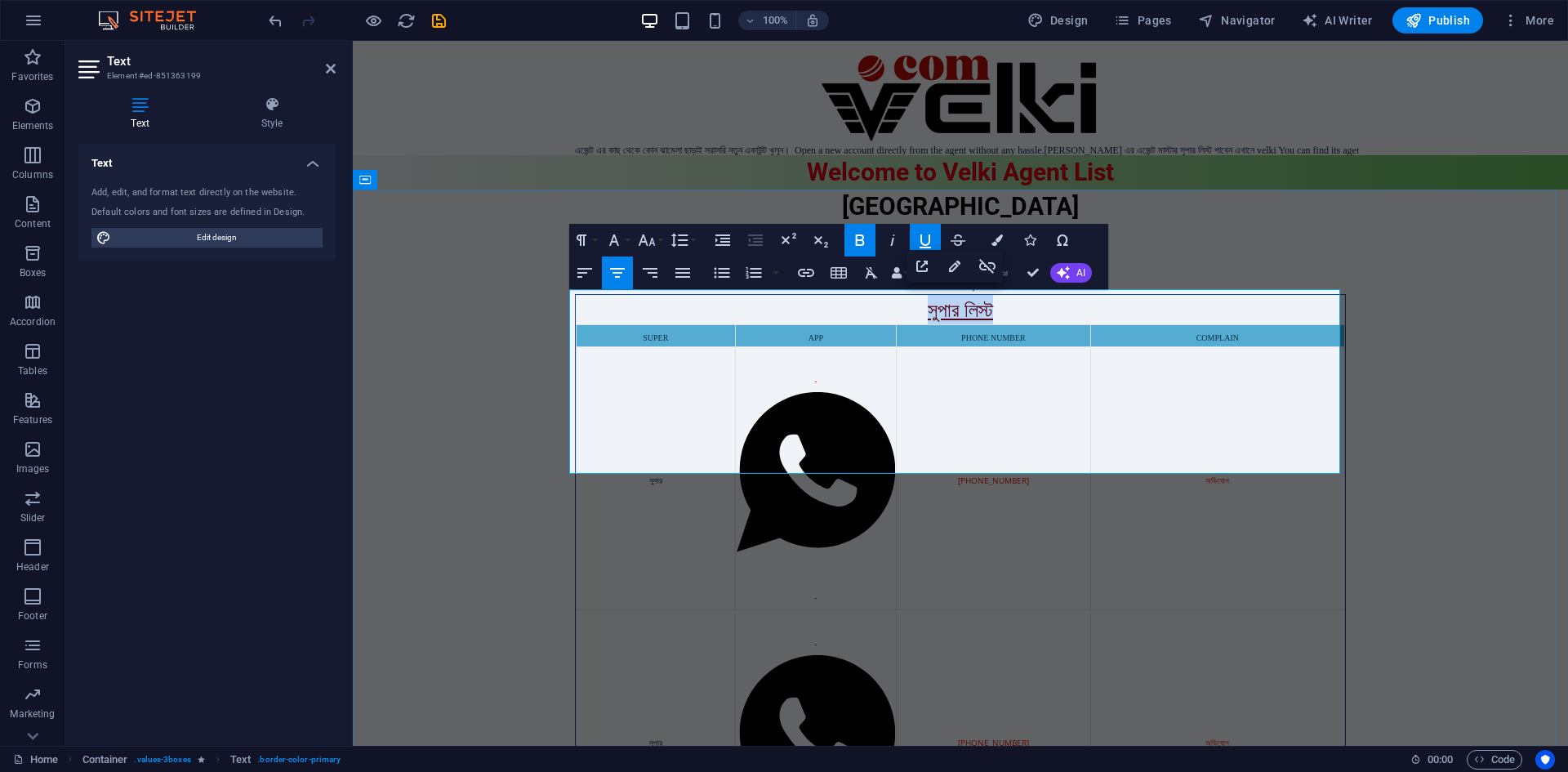
click at [898, 306] on p "সুপার লিস্ট" at bounding box center [960, 310] width 769 height 30
click at [802, 276] on icon "button" at bounding box center [806, 273] width 16 height 8
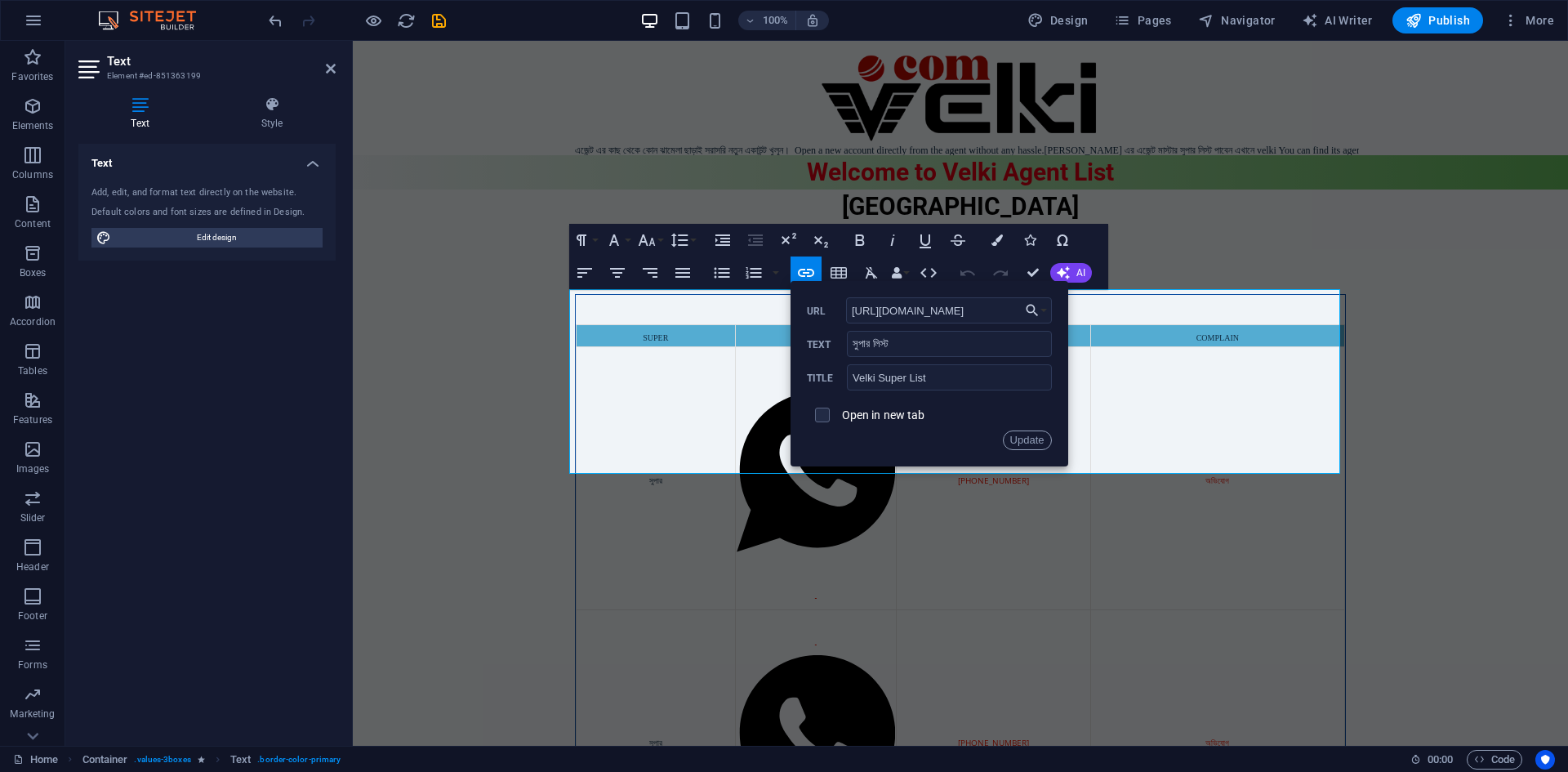
drag, startPoint x: 1002, startPoint y: 311, endPoint x: 829, endPoint y: 313, distance: 173.0
click at [838, 312] on div "[URL][DOMAIN_NAME] URL" at bounding box center [929, 310] width 245 height 27
drag, startPoint x: 1031, startPoint y: 439, endPoint x: 725, endPoint y: 355, distance: 317.3
click at [1031, 439] on button "Update" at bounding box center [1027, 440] width 49 height 20
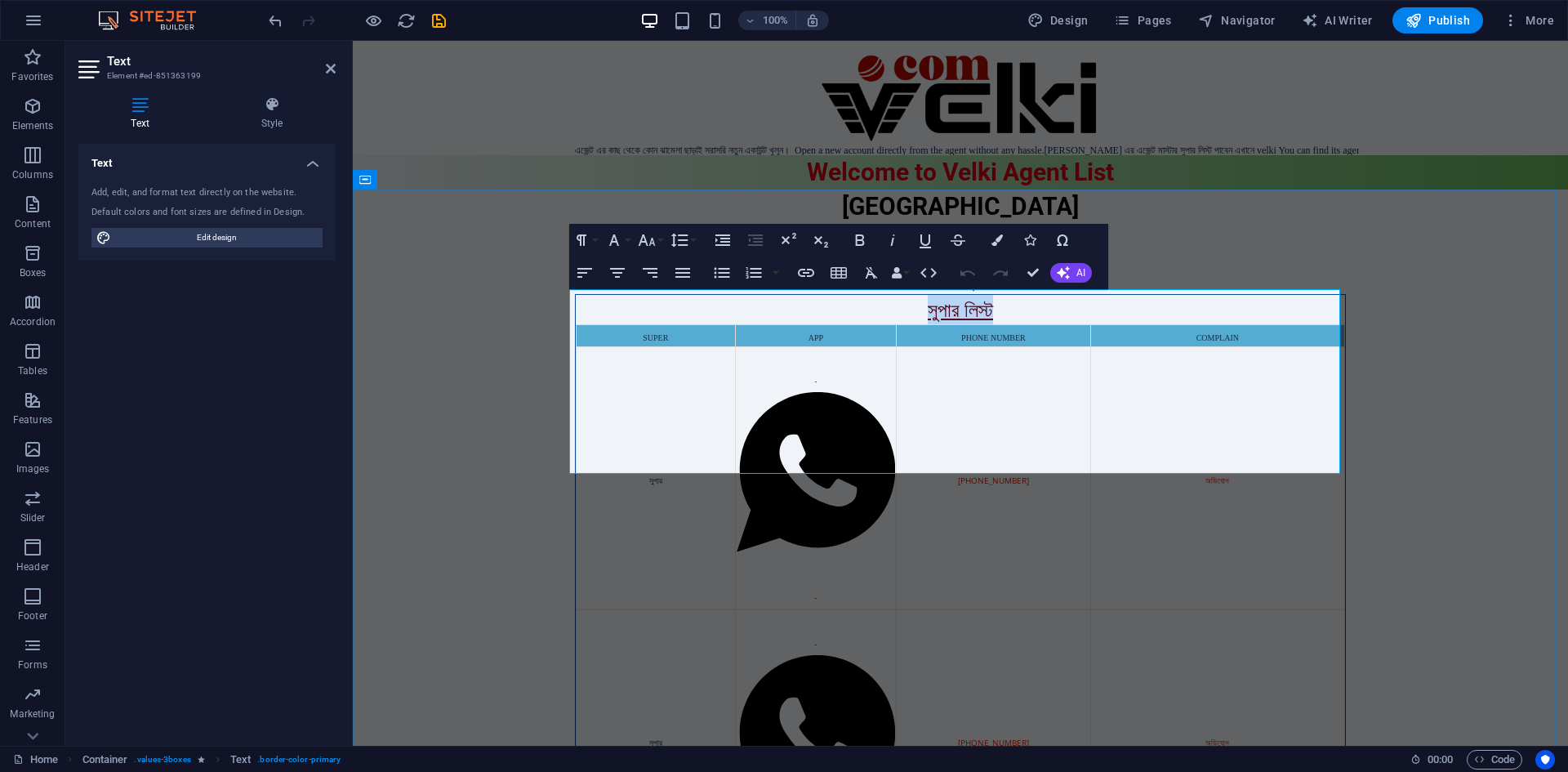
click at [1141, 302] on p "সুপার লিস্ট" at bounding box center [960, 310] width 769 height 30
click at [806, 319] on p "সুপার লিস্ট" at bounding box center [960, 310] width 769 height 30
click at [650, 312] on p "সুপার লিস্ট" at bounding box center [960, 310] width 769 height 30
drag, startPoint x: 510, startPoint y: 384, endPoint x: 795, endPoint y: 384, distance: 285.0
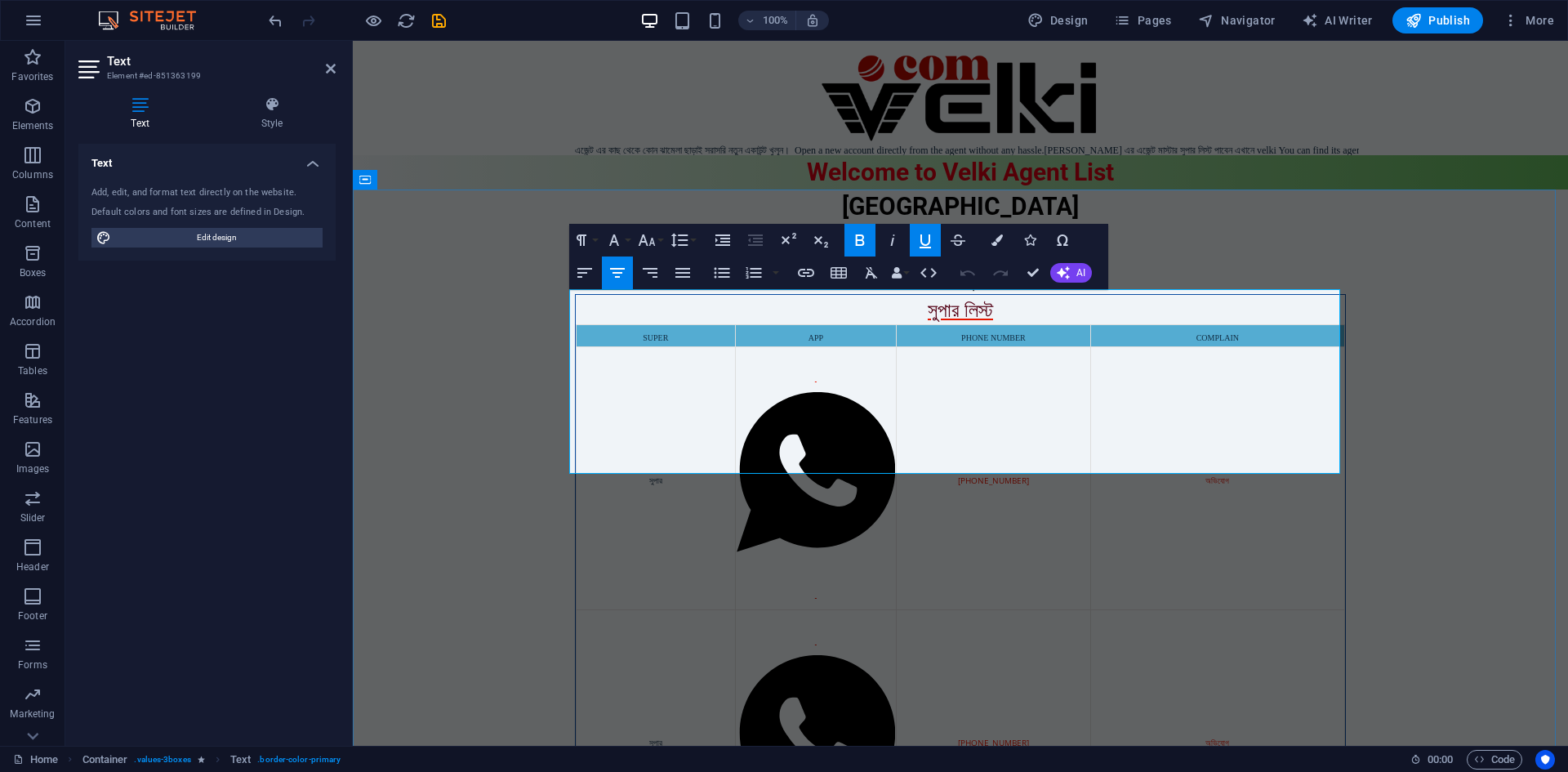
click at [800, 311] on p "সুপার লিস্ট" at bounding box center [960, 310] width 769 height 30
click at [830, 306] on p "সুপার লিস্ট" at bounding box center [960, 310] width 769 height 30
drag, startPoint x: 1062, startPoint y: 299, endPoint x: 1023, endPoint y: 293, distance: 39.5
click at [1063, 298] on p "সুপার লিস্ট" at bounding box center [960, 310] width 769 height 30
click at [978, 265] on icon "button" at bounding box center [988, 266] width 20 height 20
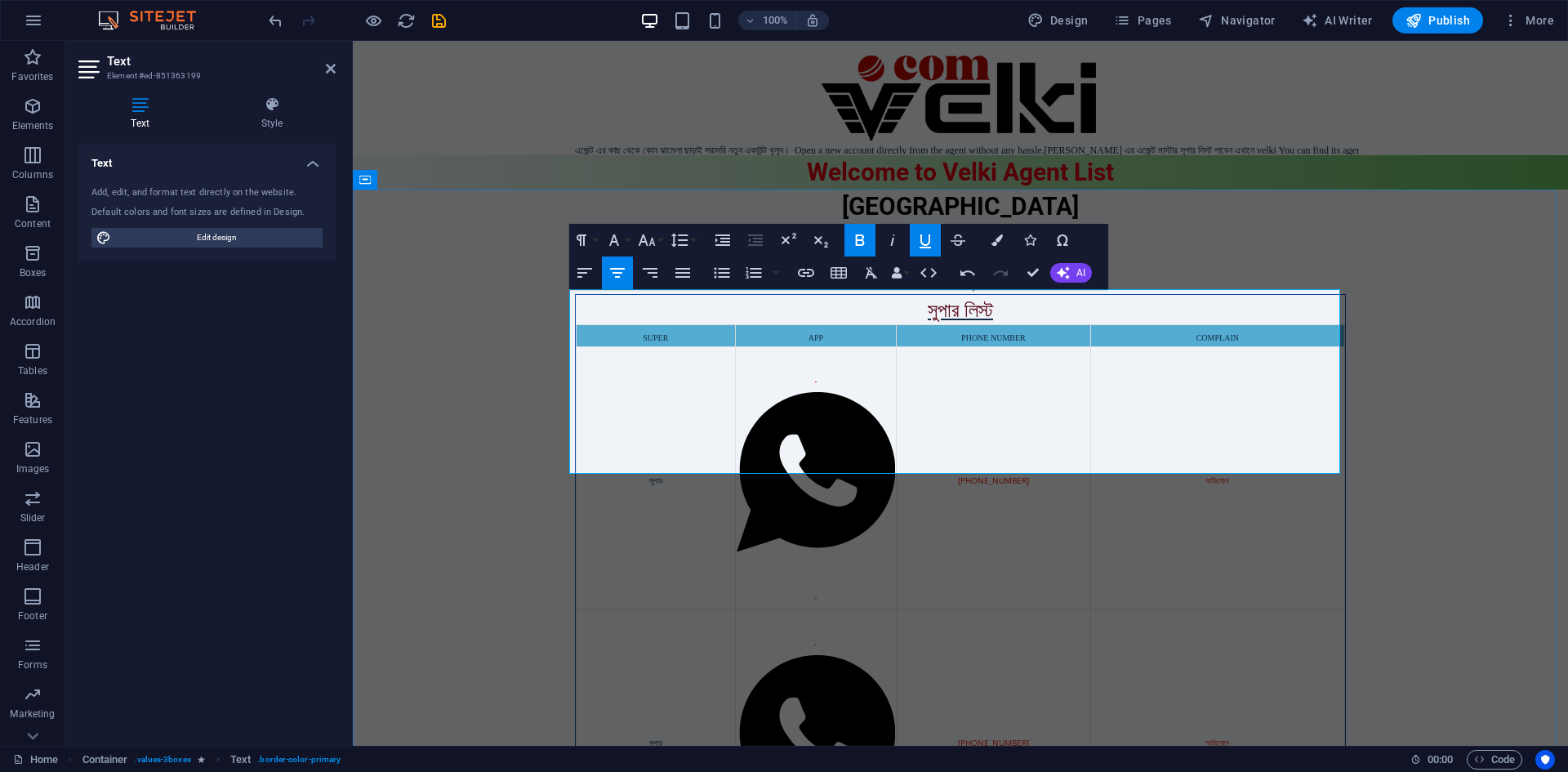
click at [846, 306] on p "সুপার লিস্ট" at bounding box center [960, 310] width 769 height 30
click at [798, 325] on td "APP" at bounding box center [816, 336] width 162 height 22
click at [735, 609] on td at bounding box center [816, 740] width 162 height 262
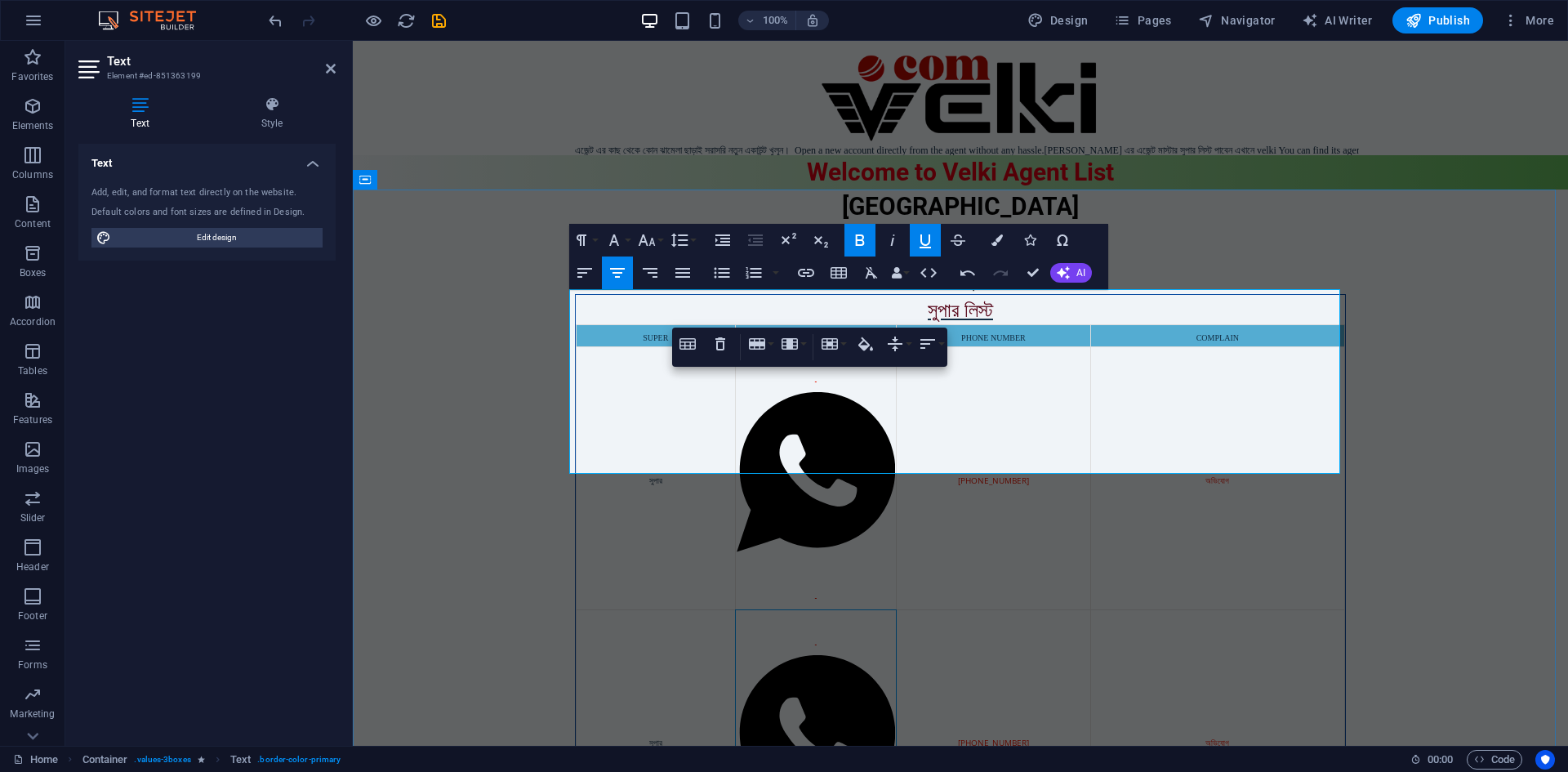
click at [880, 295] on p "সুপার লিস্ট" at bounding box center [960, 310] width 769 height 30
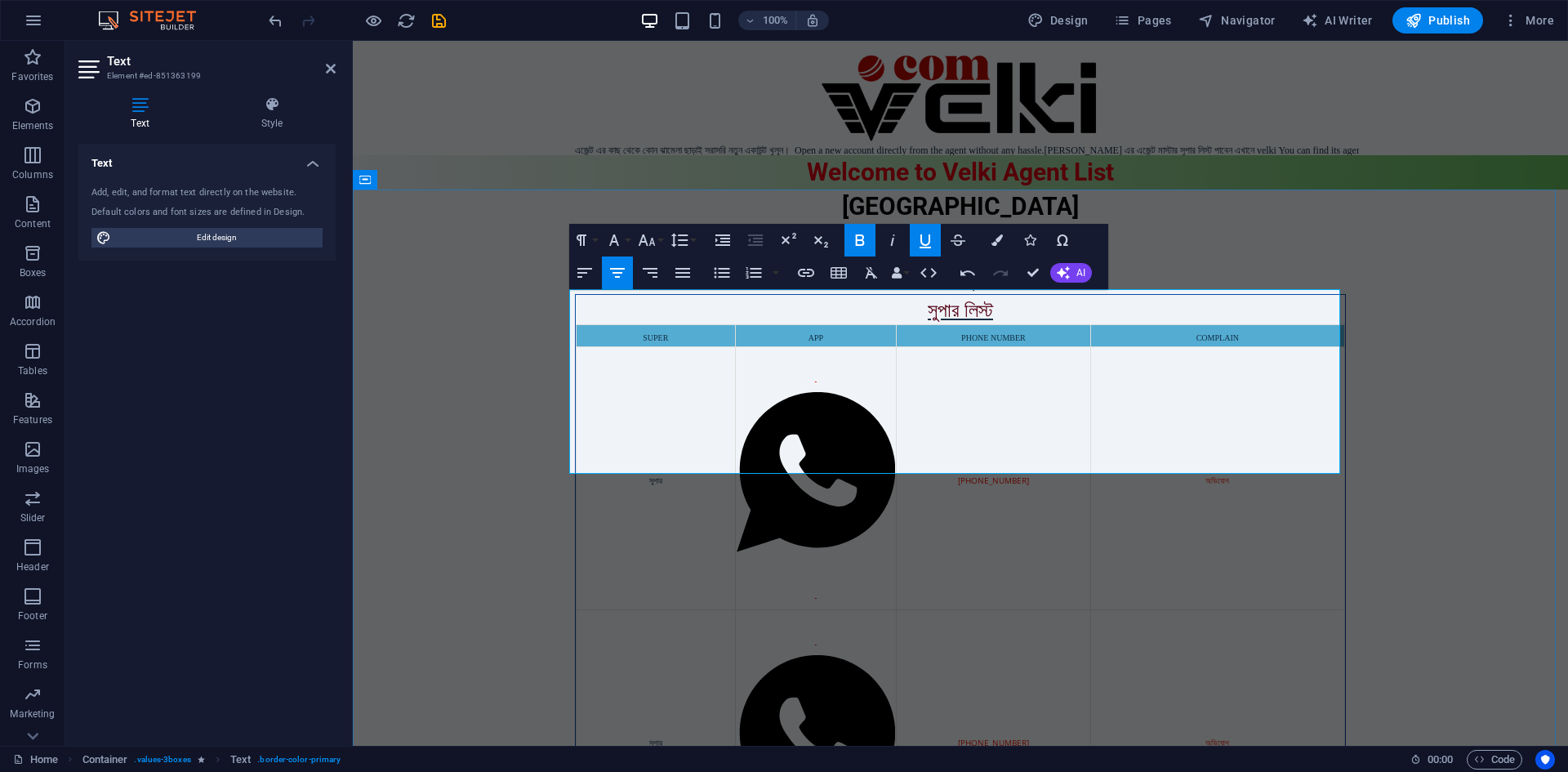
click at [868, 308] on p "সুপার লিস্ট" at bounding box center [960, 310] width 769 height 30
click at [865, 308] on p "সুপার লিস্ট" at bounding box center [960, 310] width 769 height 30
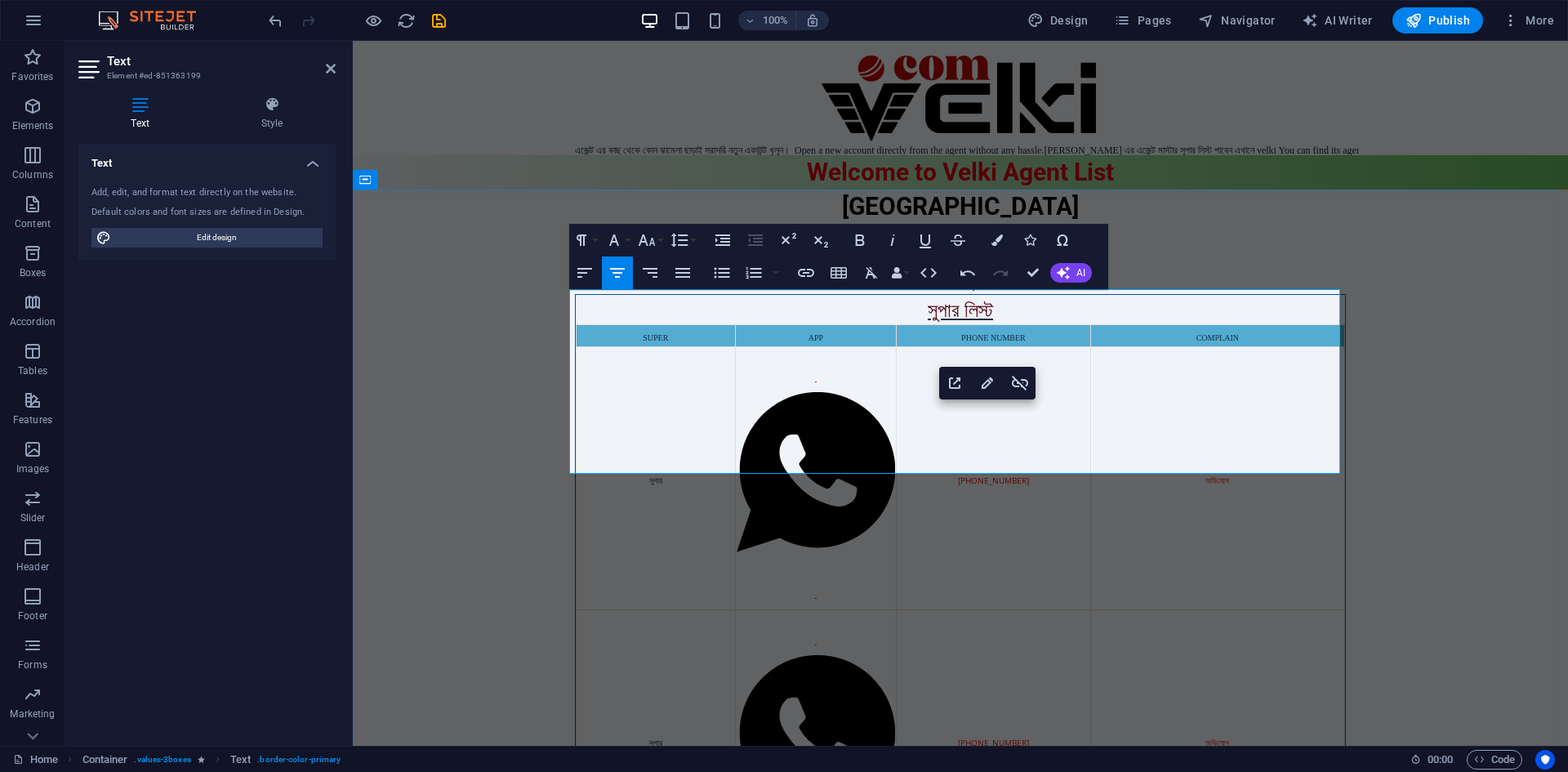
click at [1003, 301] on p "সুপার লিস্ট" at bounding box center [960, 310] width 769 height 30
click at [878, 307] on p "সুপার লিস্ট" at bounding box center [960, 310] width 769 height 30
click at [812, 310] on p "সুপার লিস্ট" at bounding box center [960, 310] width 769 height 30
click at [661, 300] on p "সুপার লিস্ট" at bounding box center [960, 310] width 769 height 30
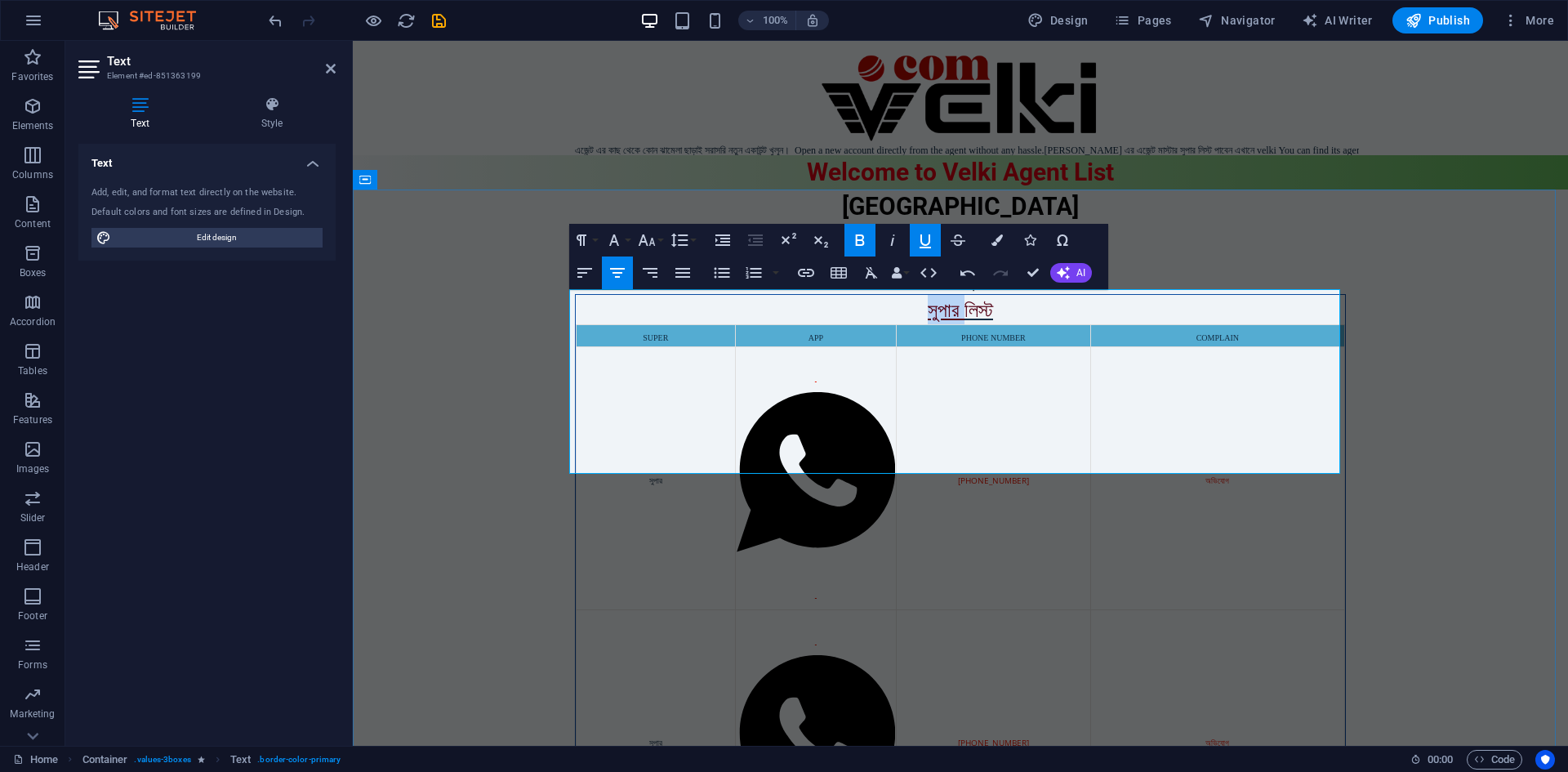
click at [661, 300] on p "সুপার লিস্ট" at bounding box center [960, 310] width 769 height 30
click at [640, 309] on p "সুপার লিস্ট" at bounding box center [960, 310] width 769 height 30
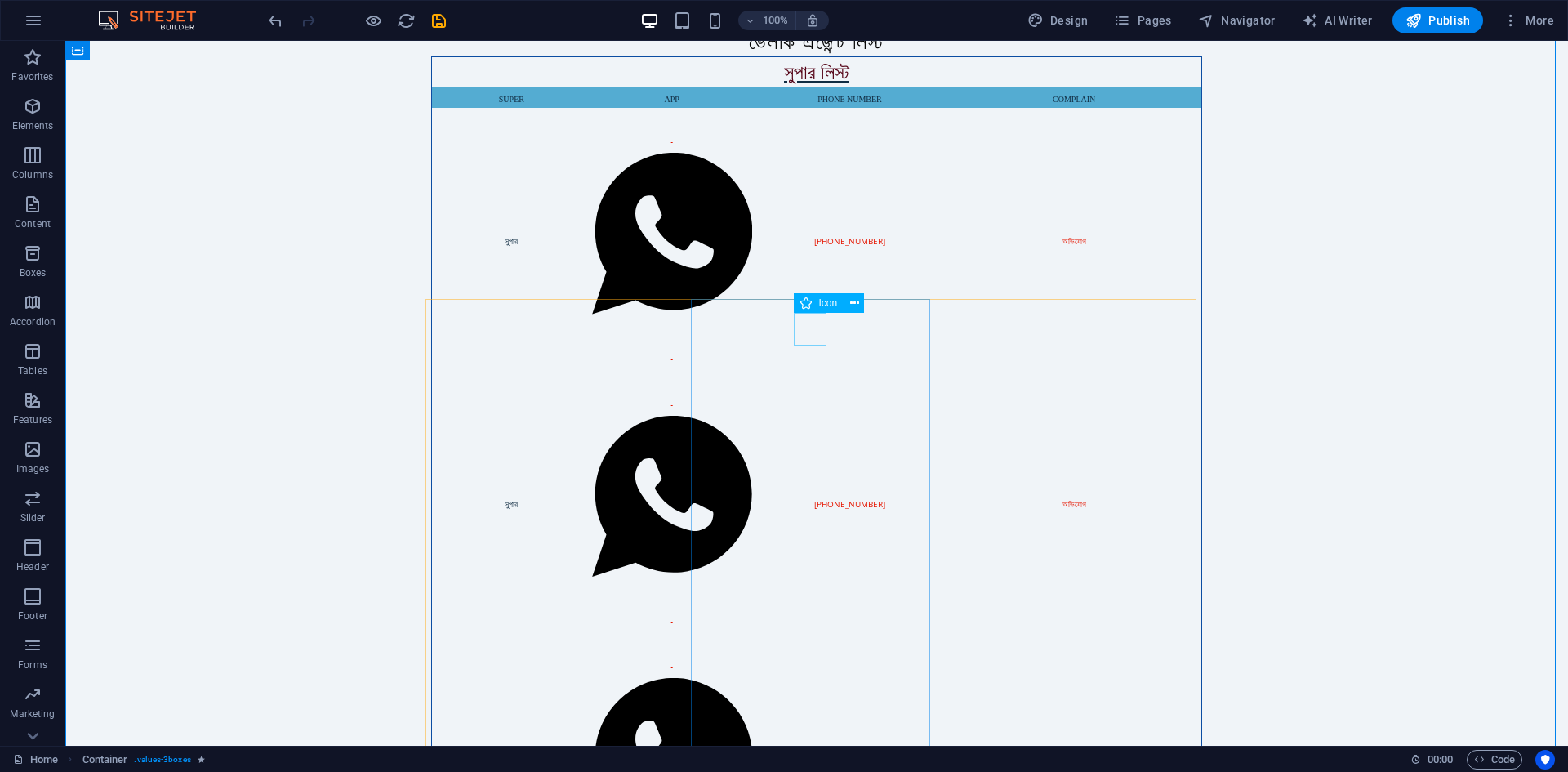
scroll to position [245, 0]
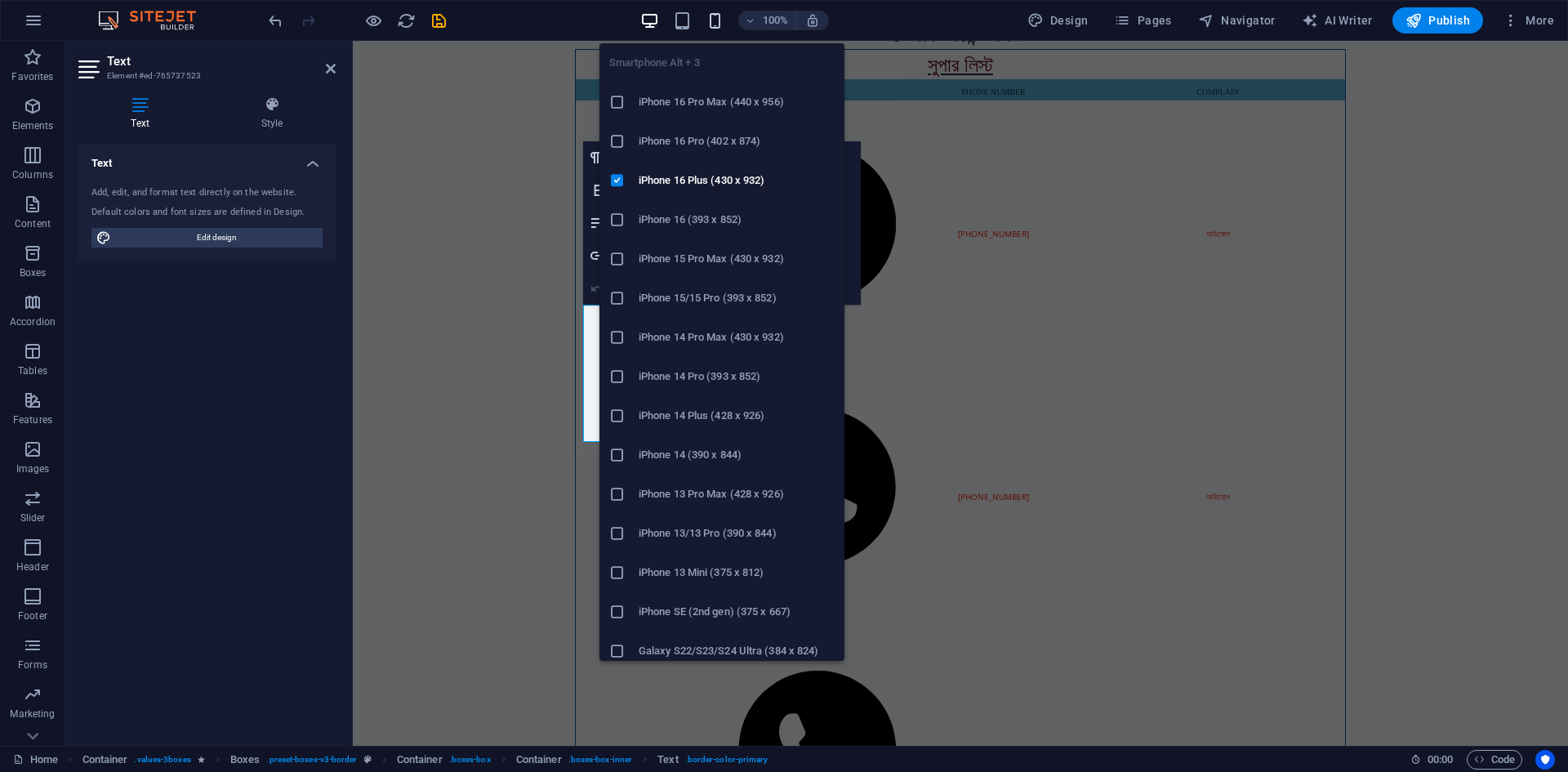
click at [708, 21] on icon "button" at bounding box center [714, 21] width 19 height 19
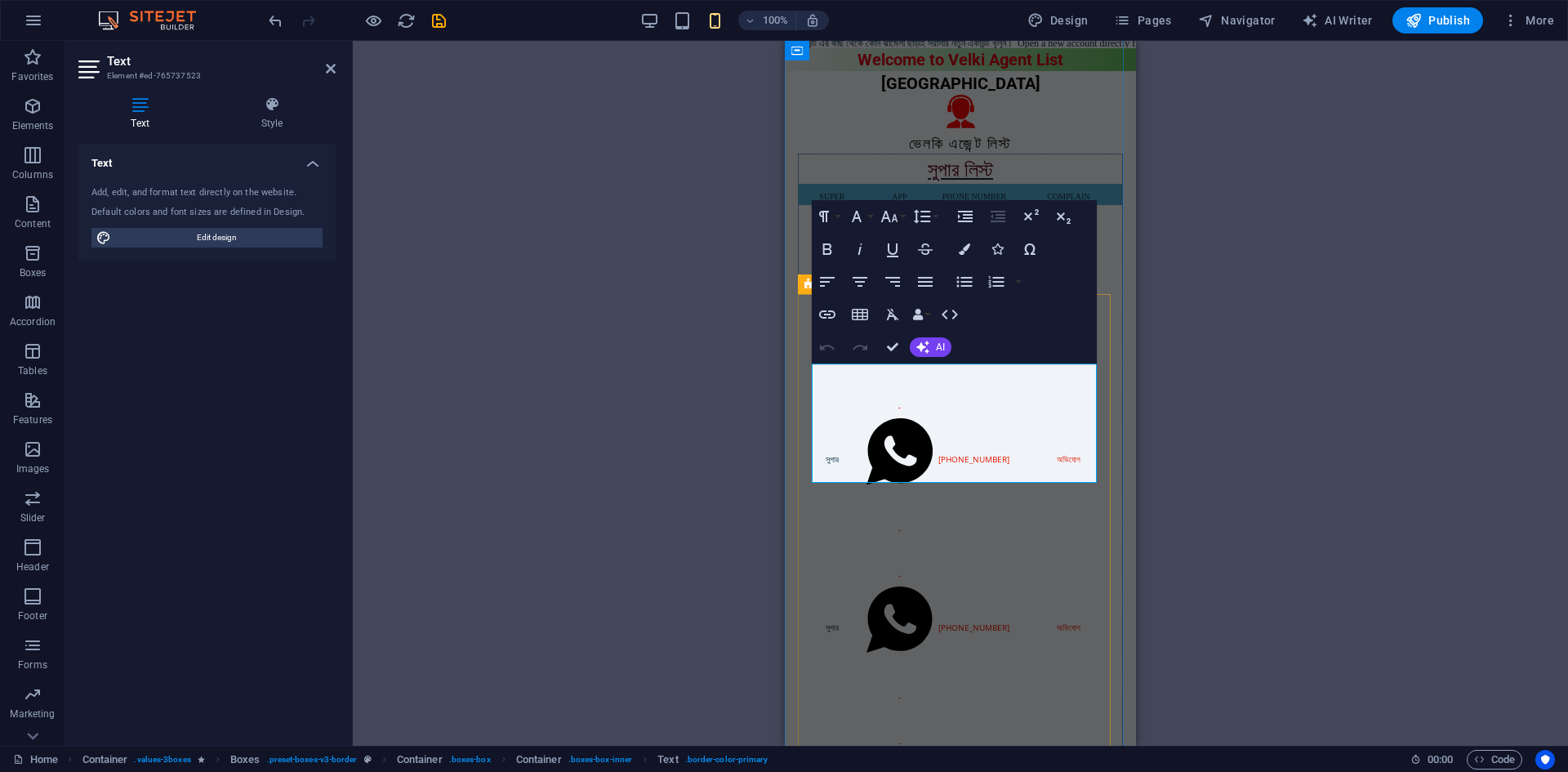
scroll to position [0, 0]
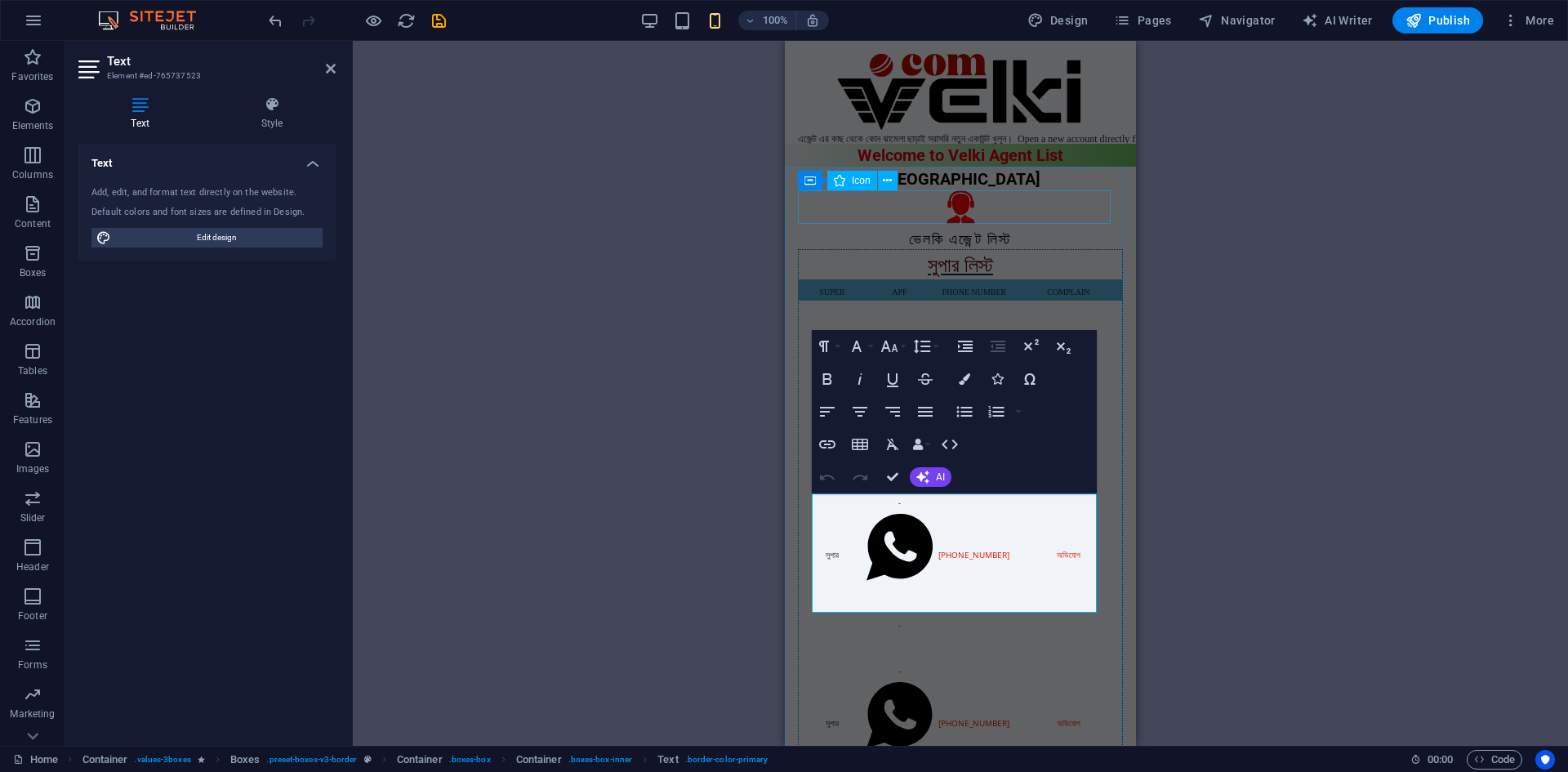
click at [891, 194] on figure at bounding box center [960, 210] width 325 height 39
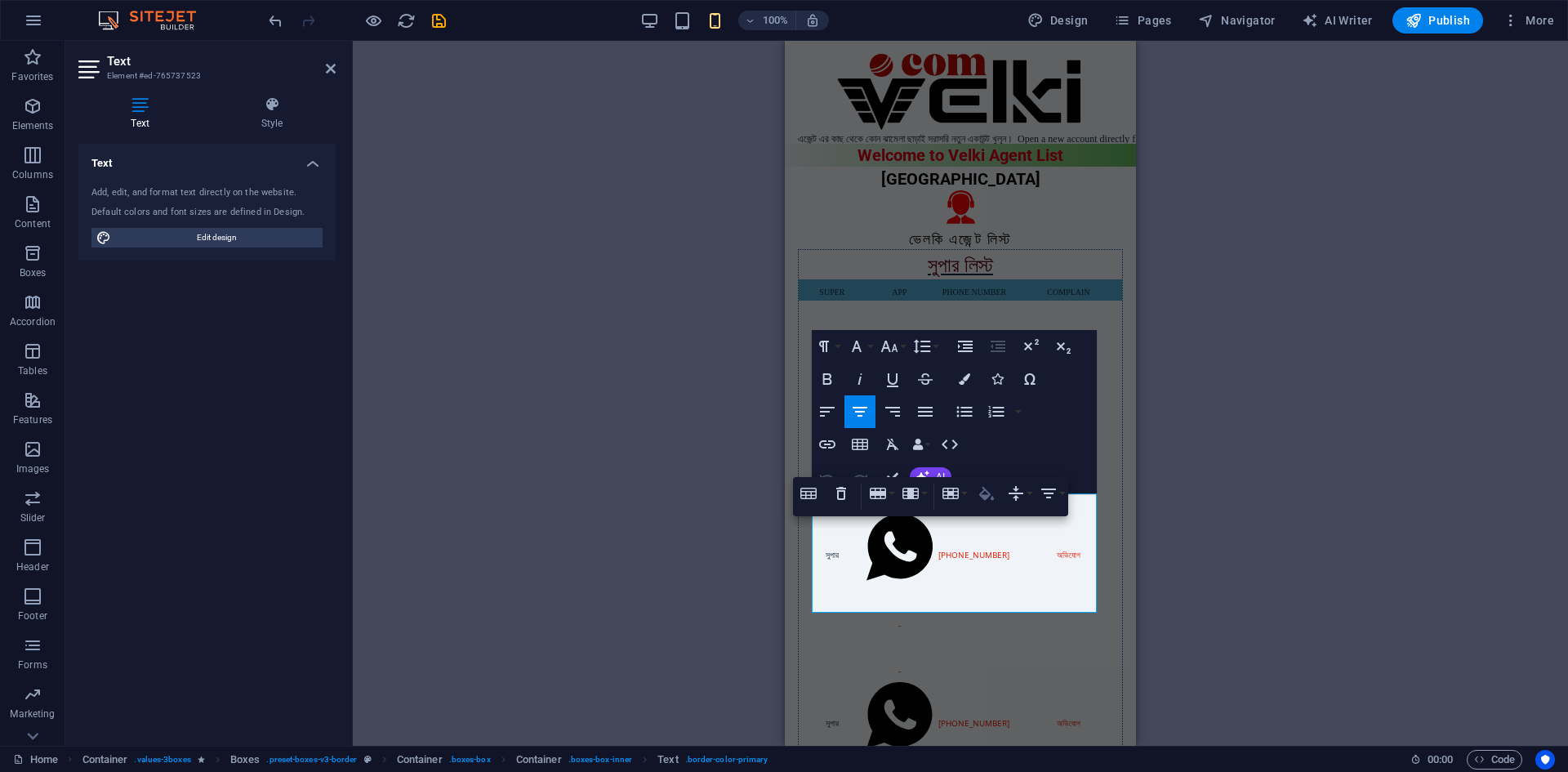
click at [986, 498] on icon "button" at bounding box center [987, 492] width 14 height 13
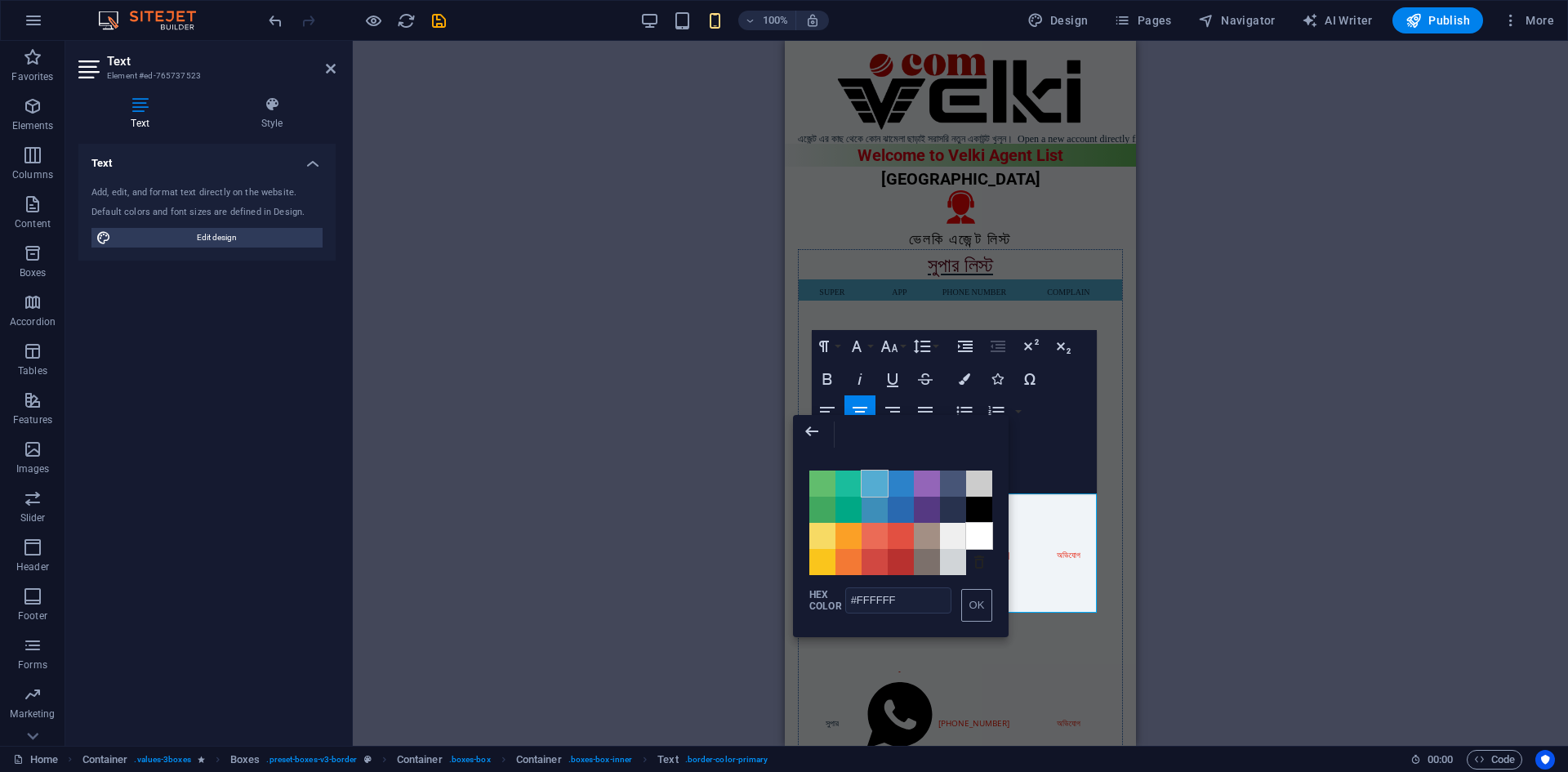
click at [883, 487] on span "Color #54ACD2" at bounding box center [874, 483] width 26 height 26
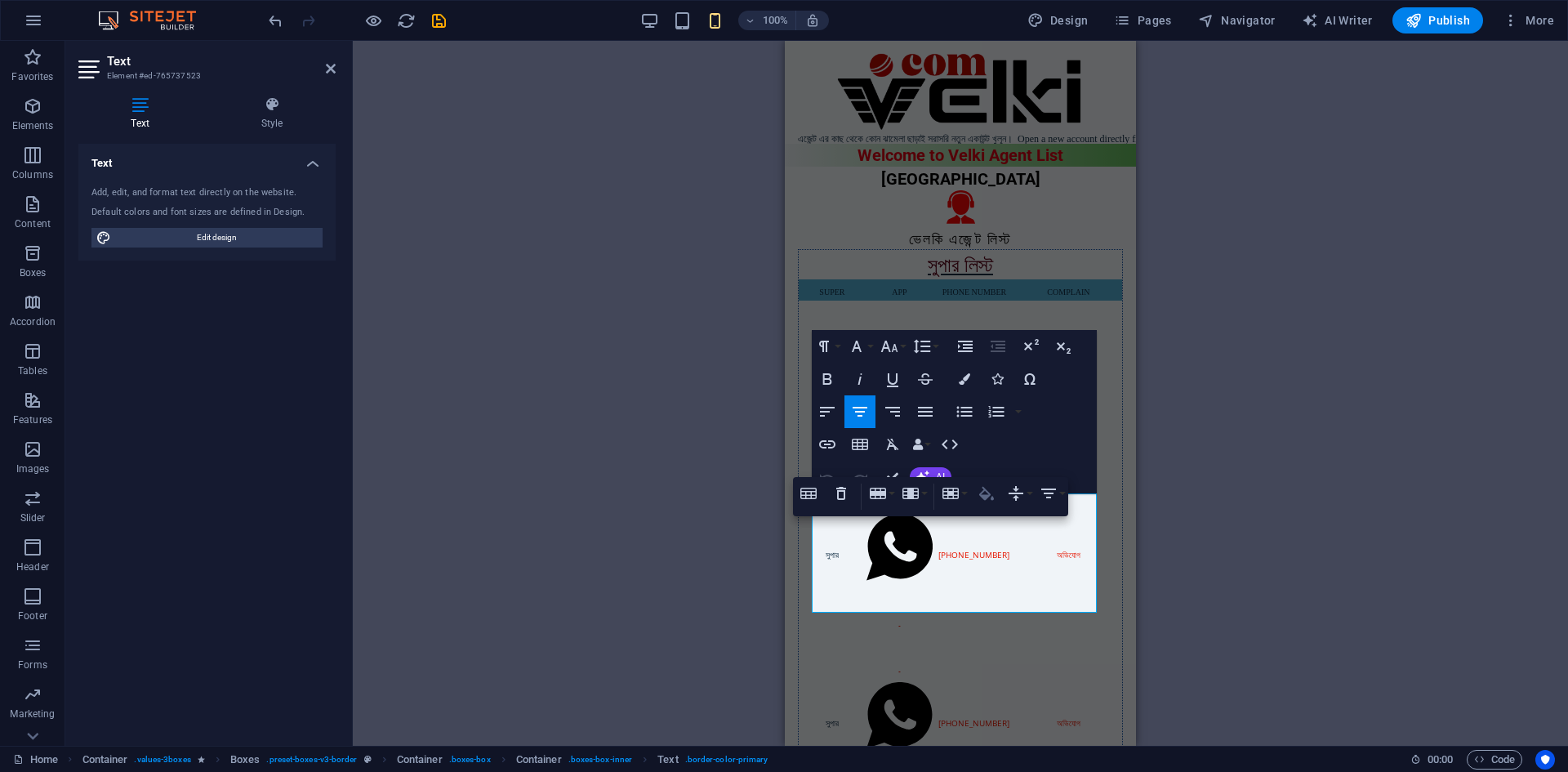
click at [995, 493] on icon "button" at bounding box center [987, 494] width 20 height 20
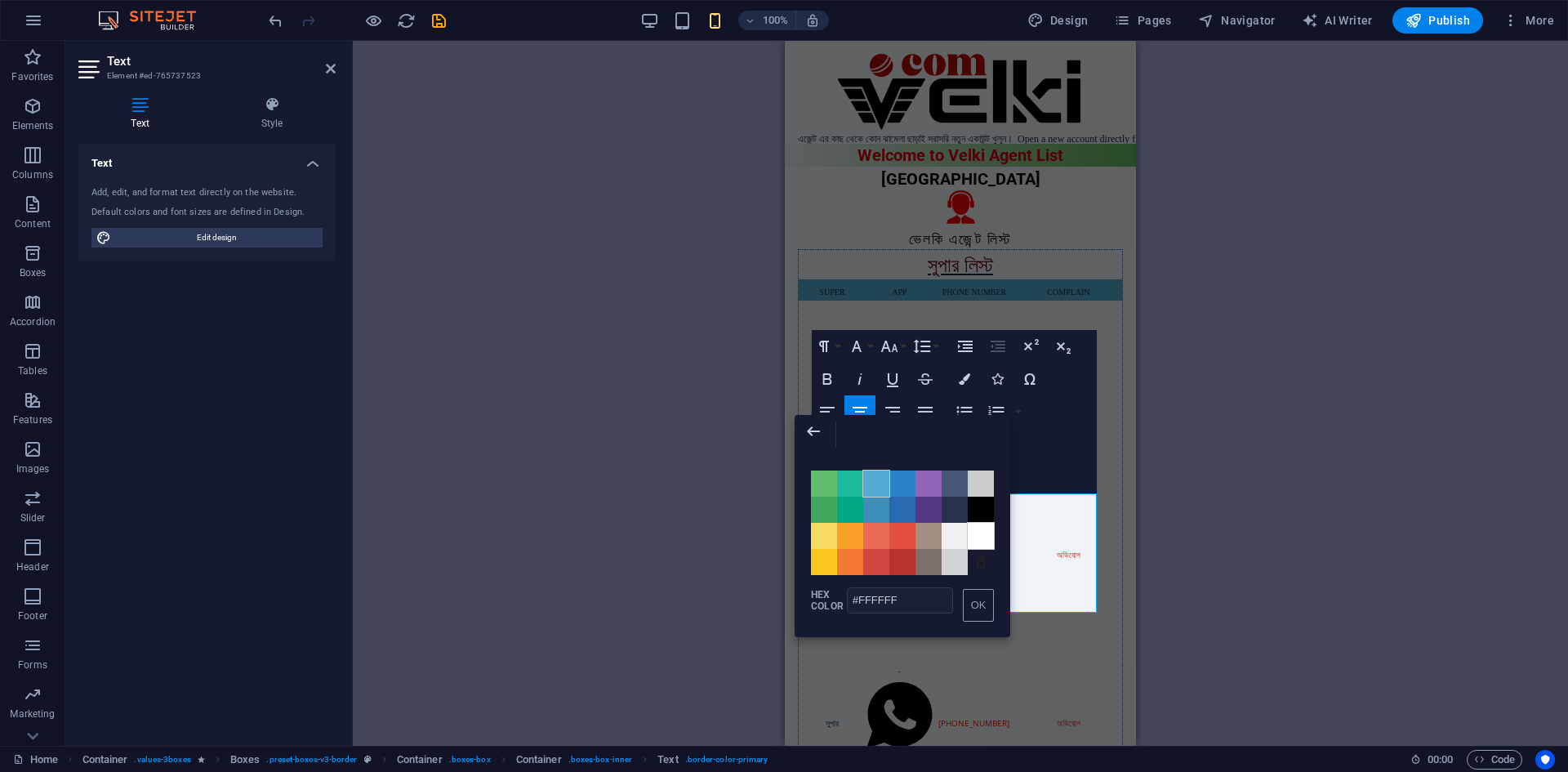
click at [879, 484] on span "Color #54ACD2" at bounding box center [876, 483] width 26 height 26
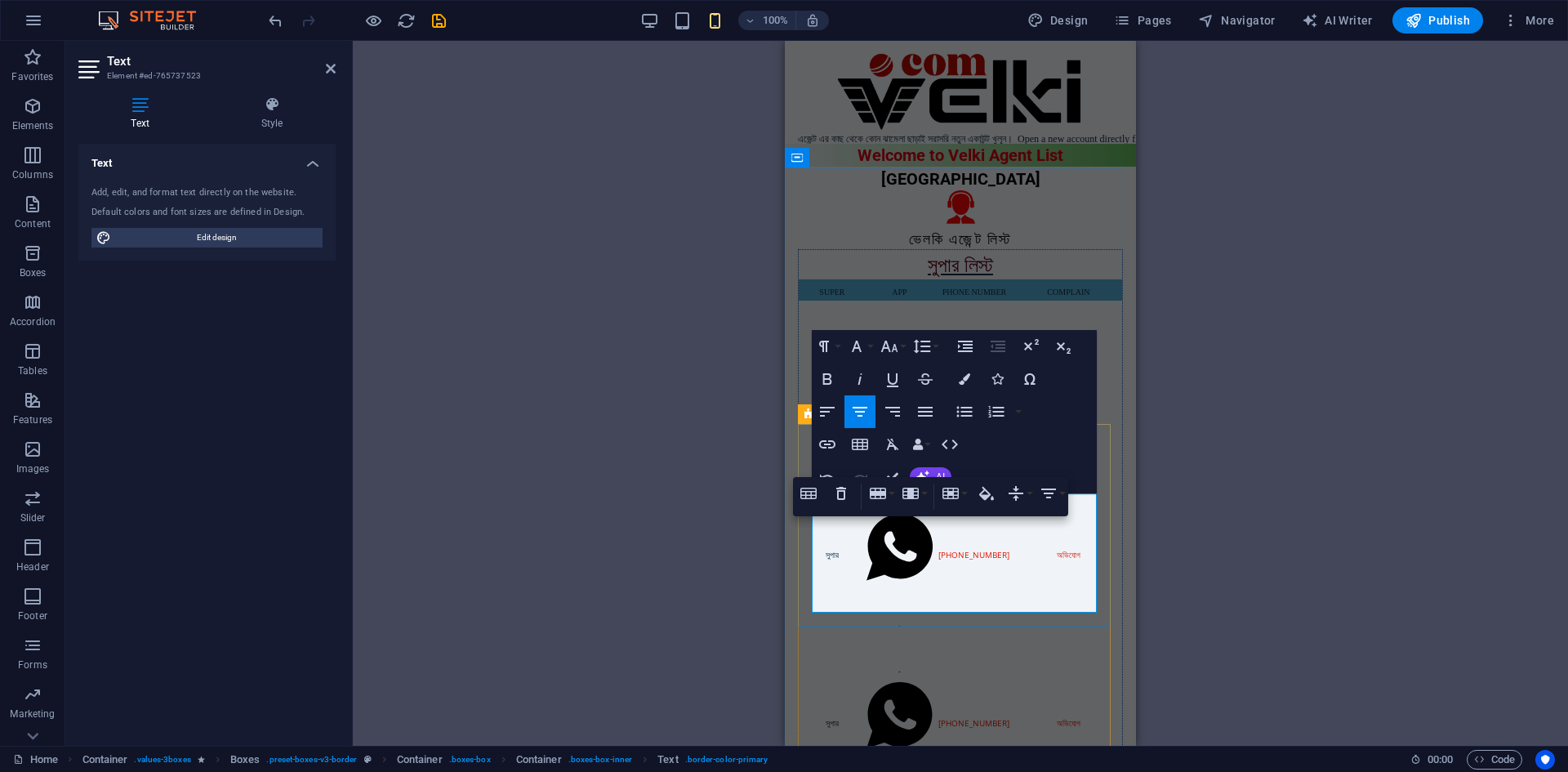
click at [1022, 496] on icon "button" at bounding box center [1024, 492] width 14 height 13
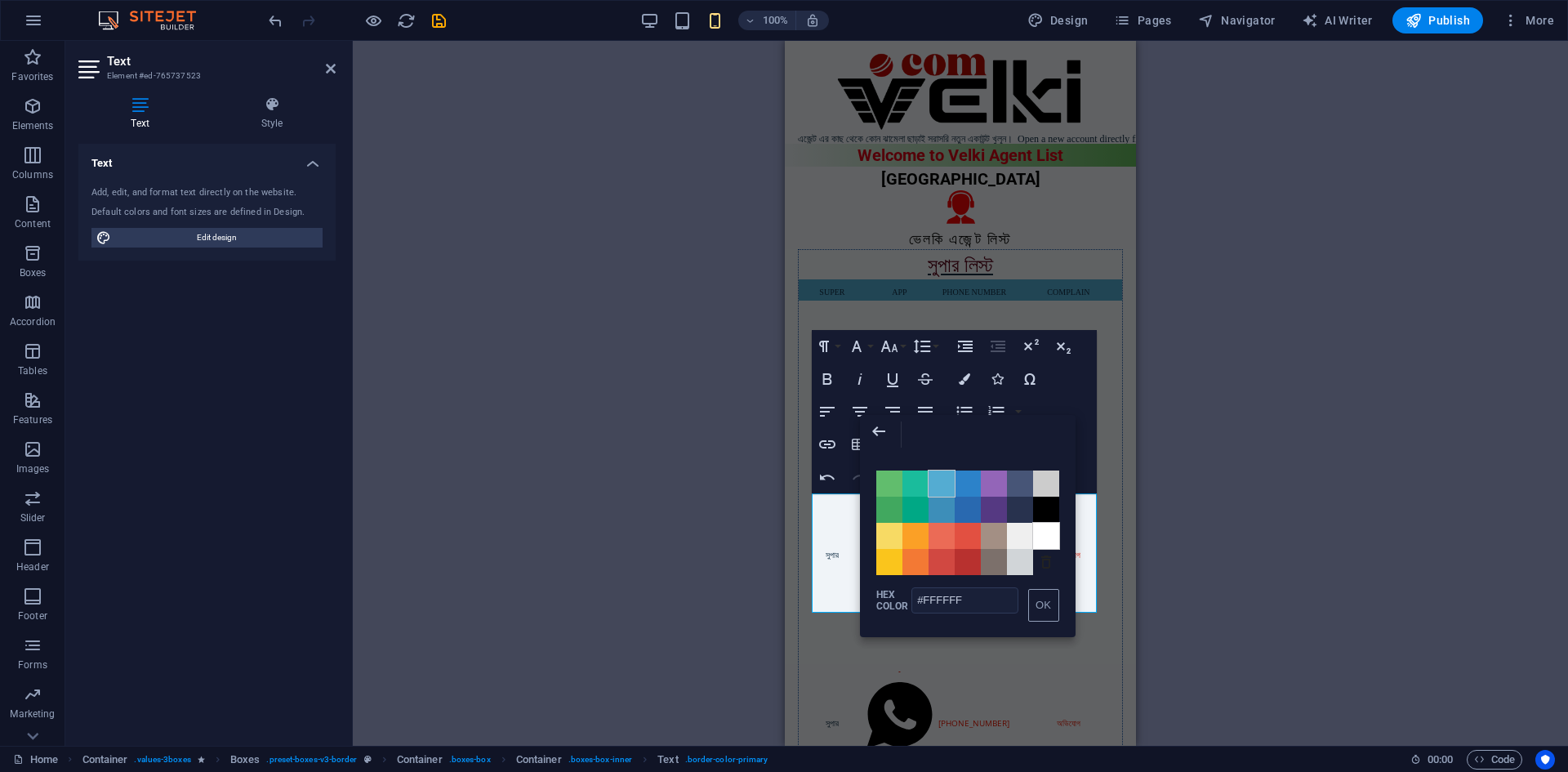
click at [935, 483] on span "Color #54ACD2" at bounding box center [941, 483] width 26 height 26
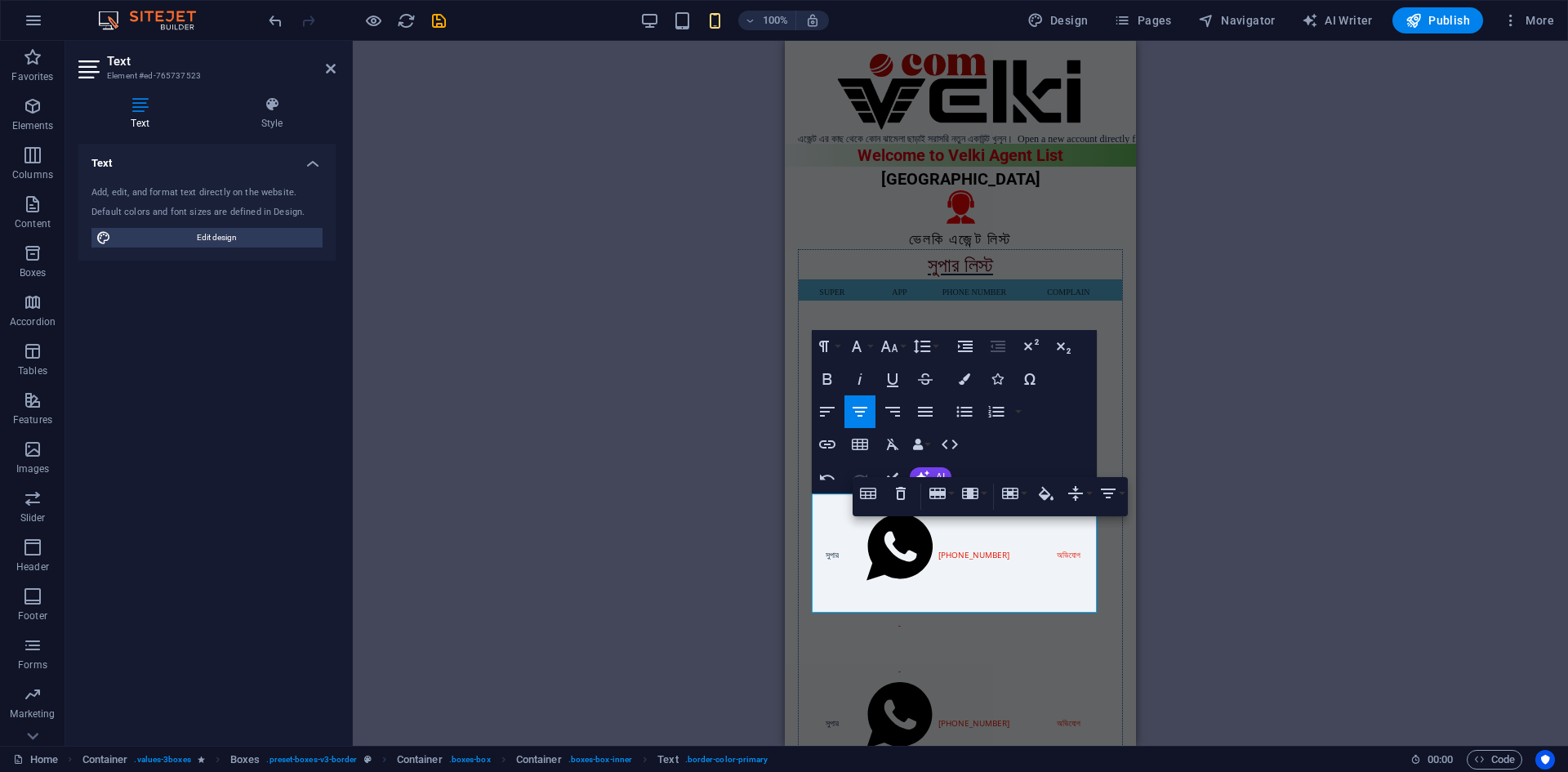
click at [1043, 501] on icon "button" at bounding box center [1046, 494] width 20 height 20
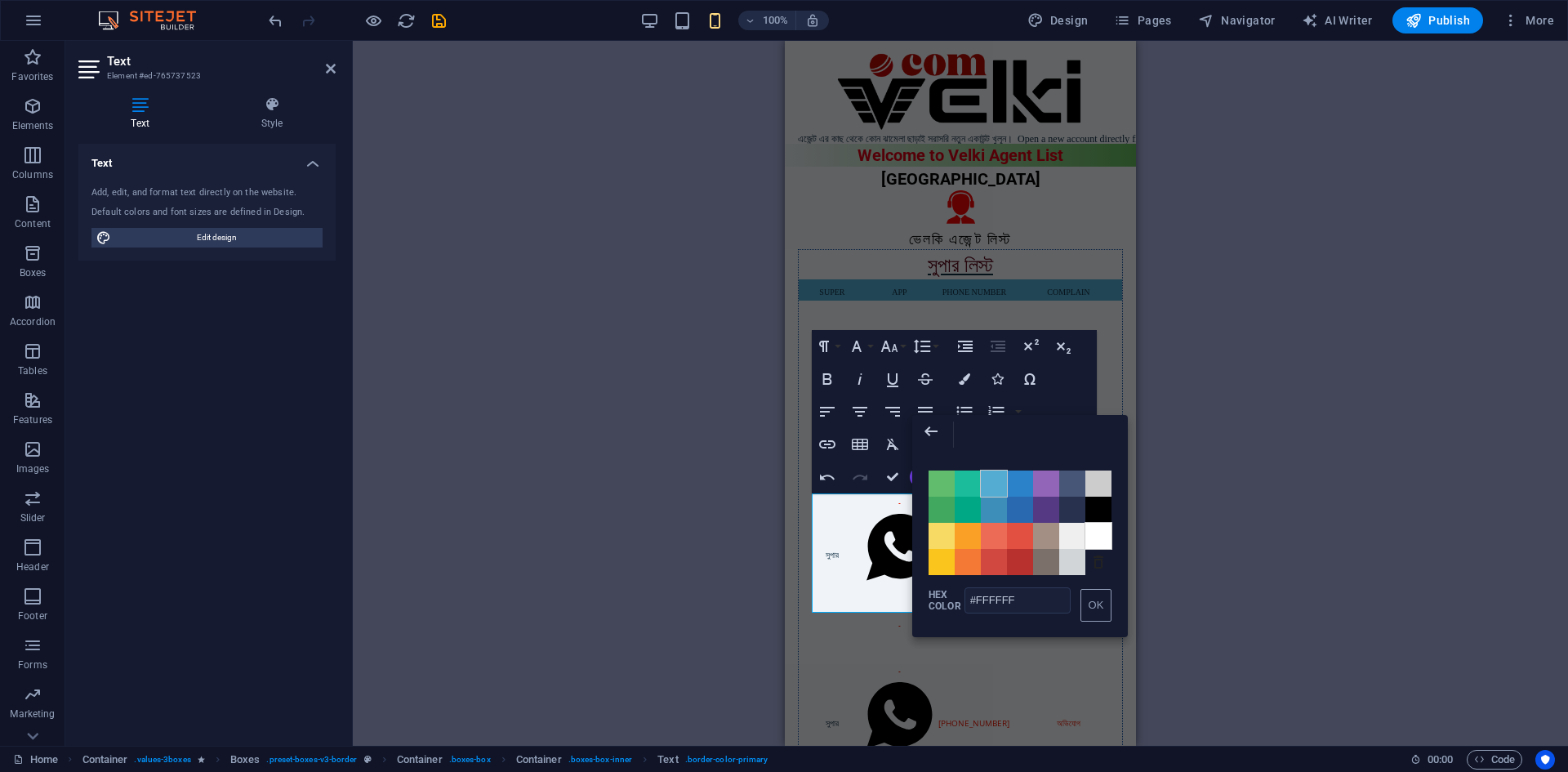
click at [990, 482] on span "Color #54ACD2" at bounding box center [993, 483] width 26 height 26
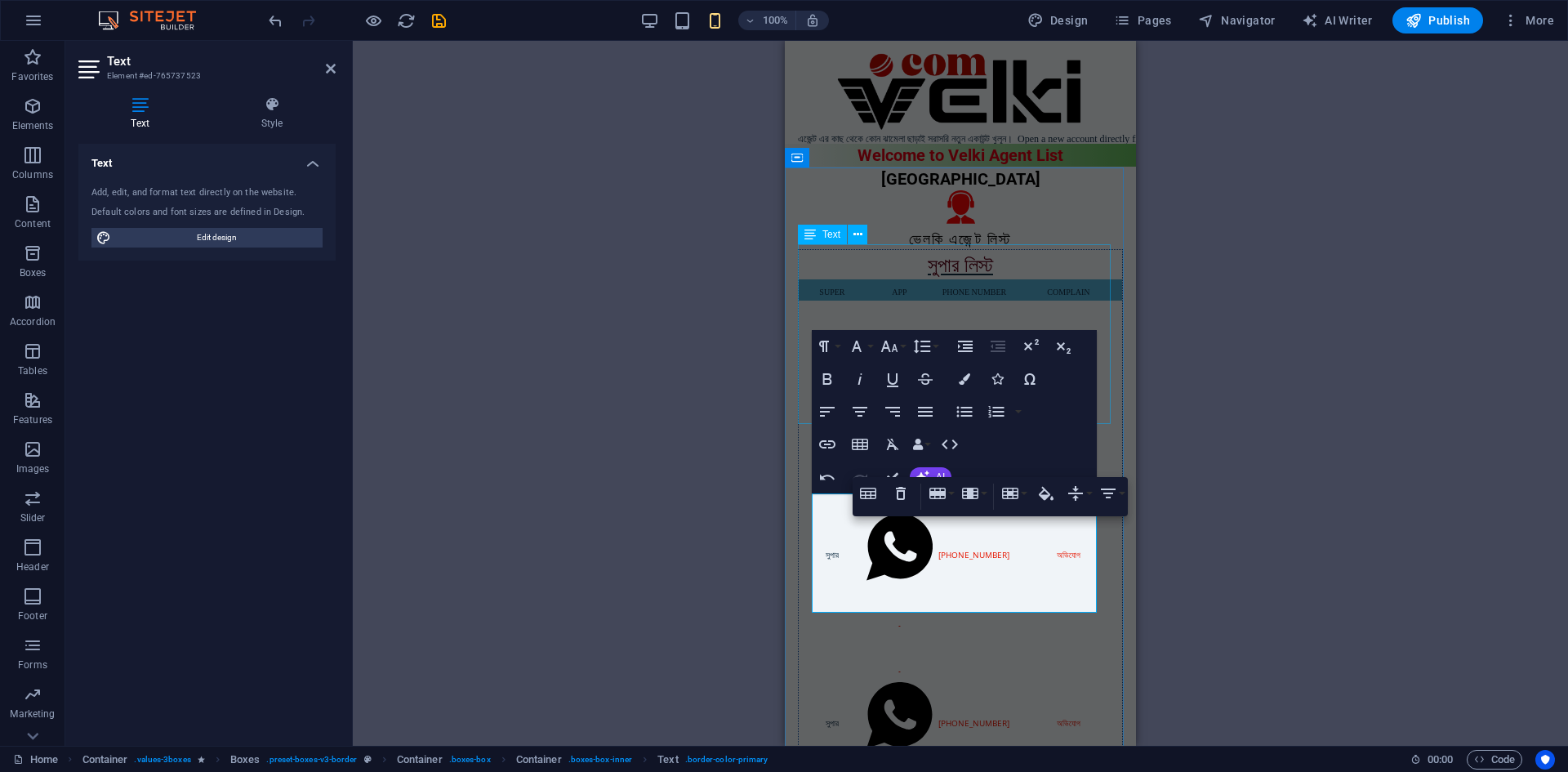
click at [876, 263] on div "সুপার লিস্ট SUPER APP PHONE NUMBER COMPLAIN সুপার     [PHONE_NUMBER] অভিযোগ সুপ…" at bounding box center [960, 611] width 325 height 724
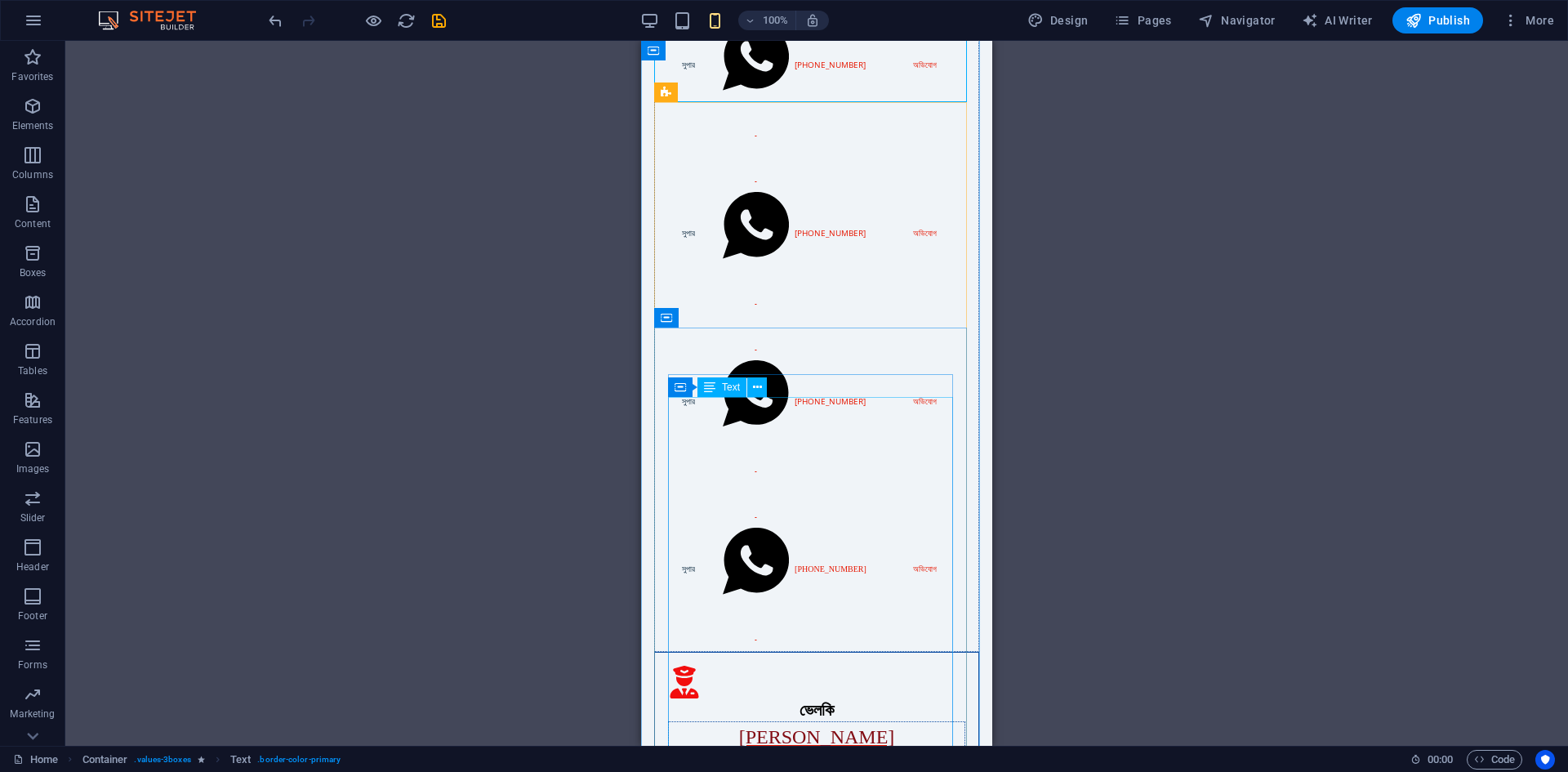
scroll to position [327, 0]
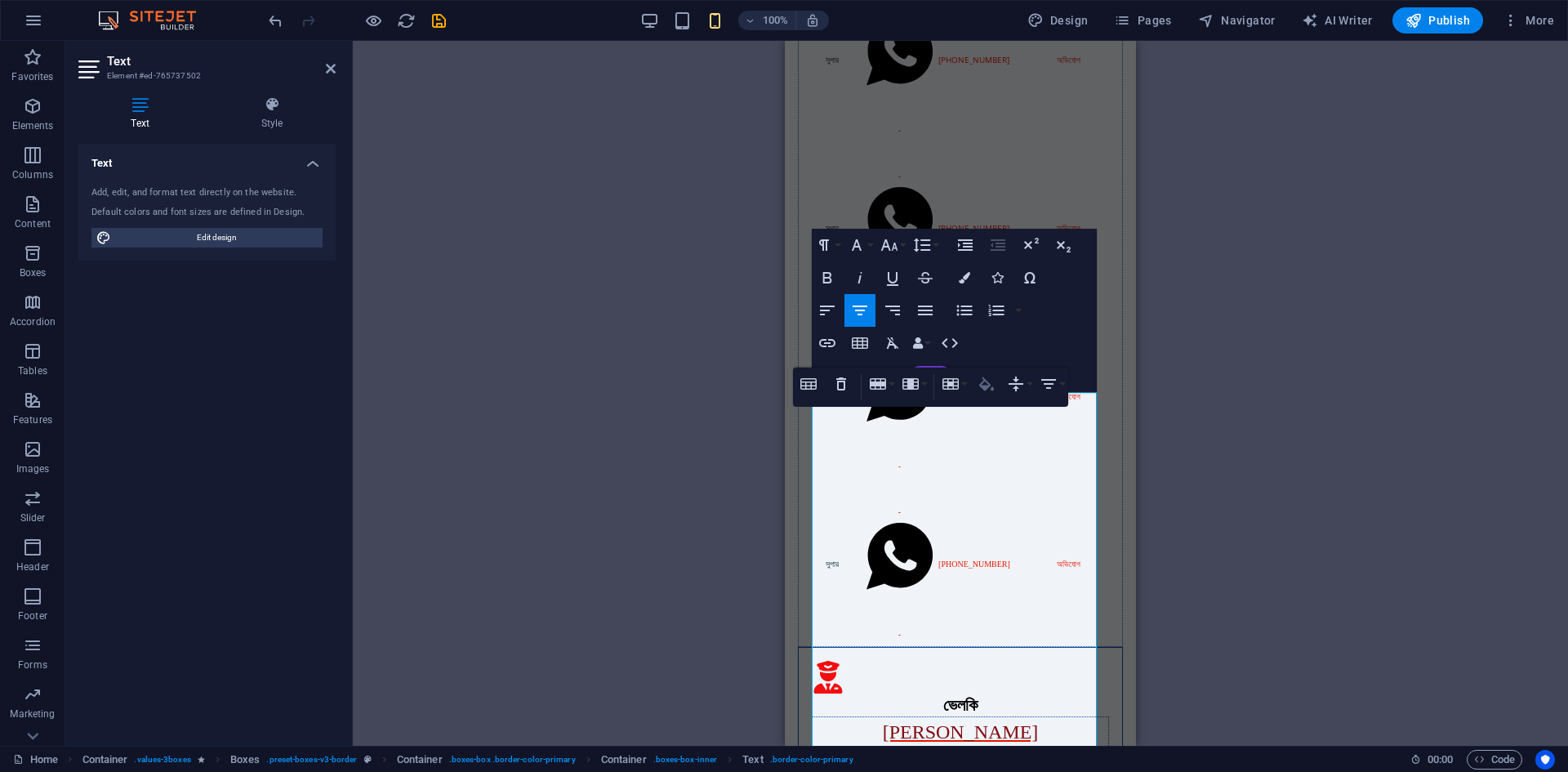
click at [985, 383] on icon "button" at bounding box center [987, 384] width 20 height 20
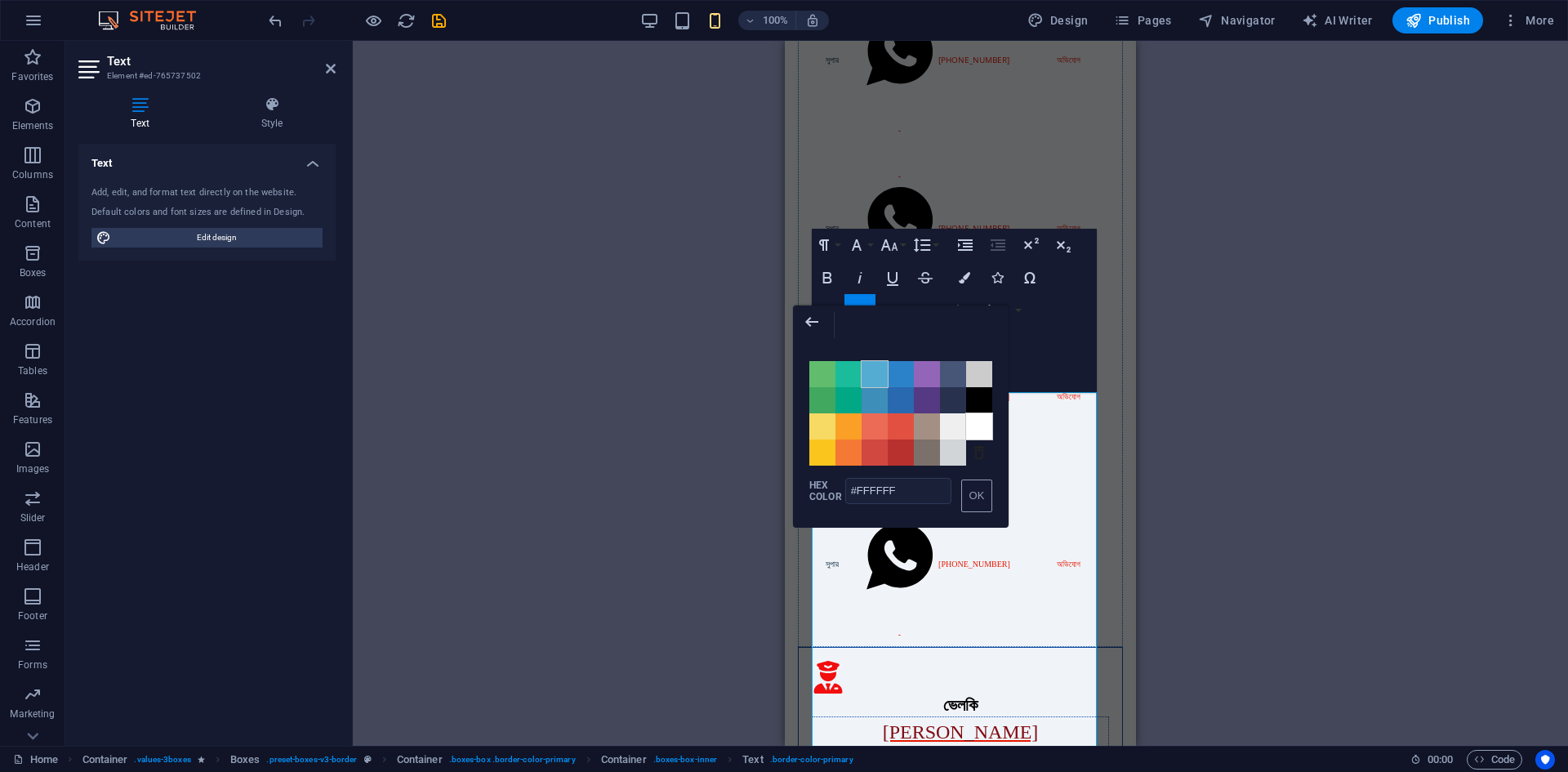
drag, startPoint x: 880, startPoint y: 376, endPoint x: 105, endPoint y: 382, distance: 775.0
click at [880, 376] on span "Color #54ACD2" at bounding box center [874, 373] width 26 height 26
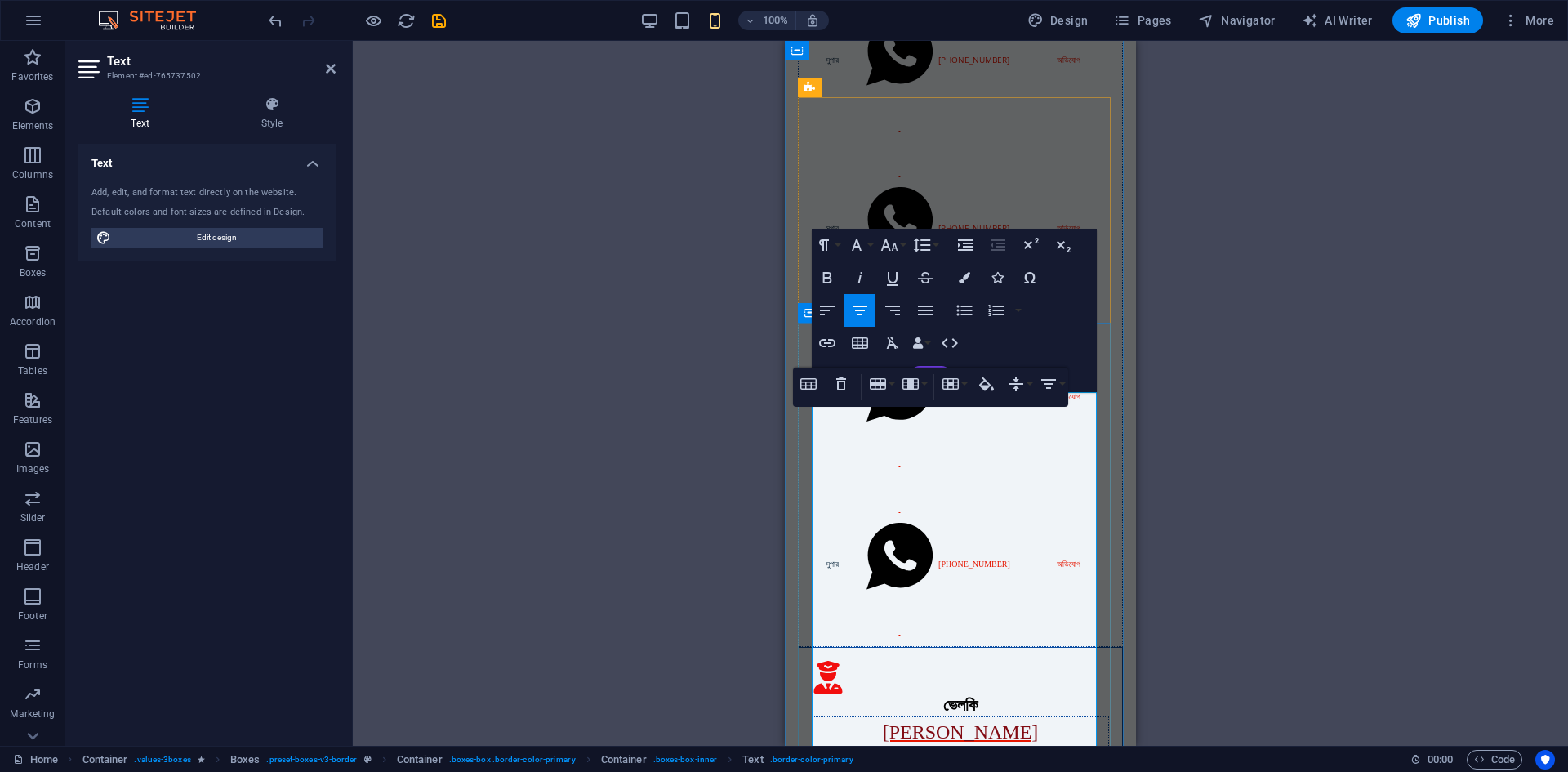
click at [993, 383] on icon "button" at bounding box center [987, 384] width 20 height 20
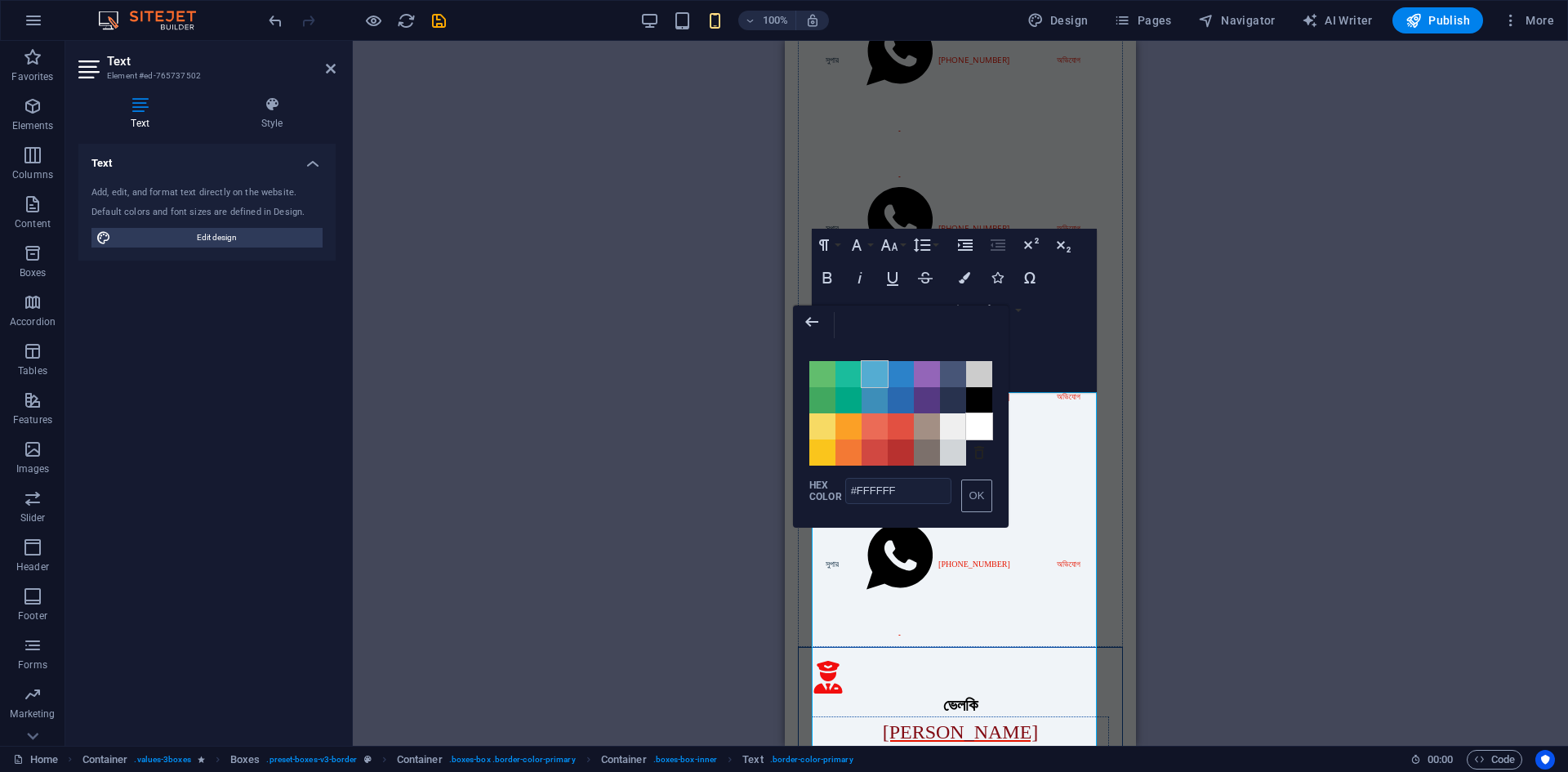
click at [877, 377] on span "Color #54ACD2" at bounding box center [874, 373] width 26 height 26
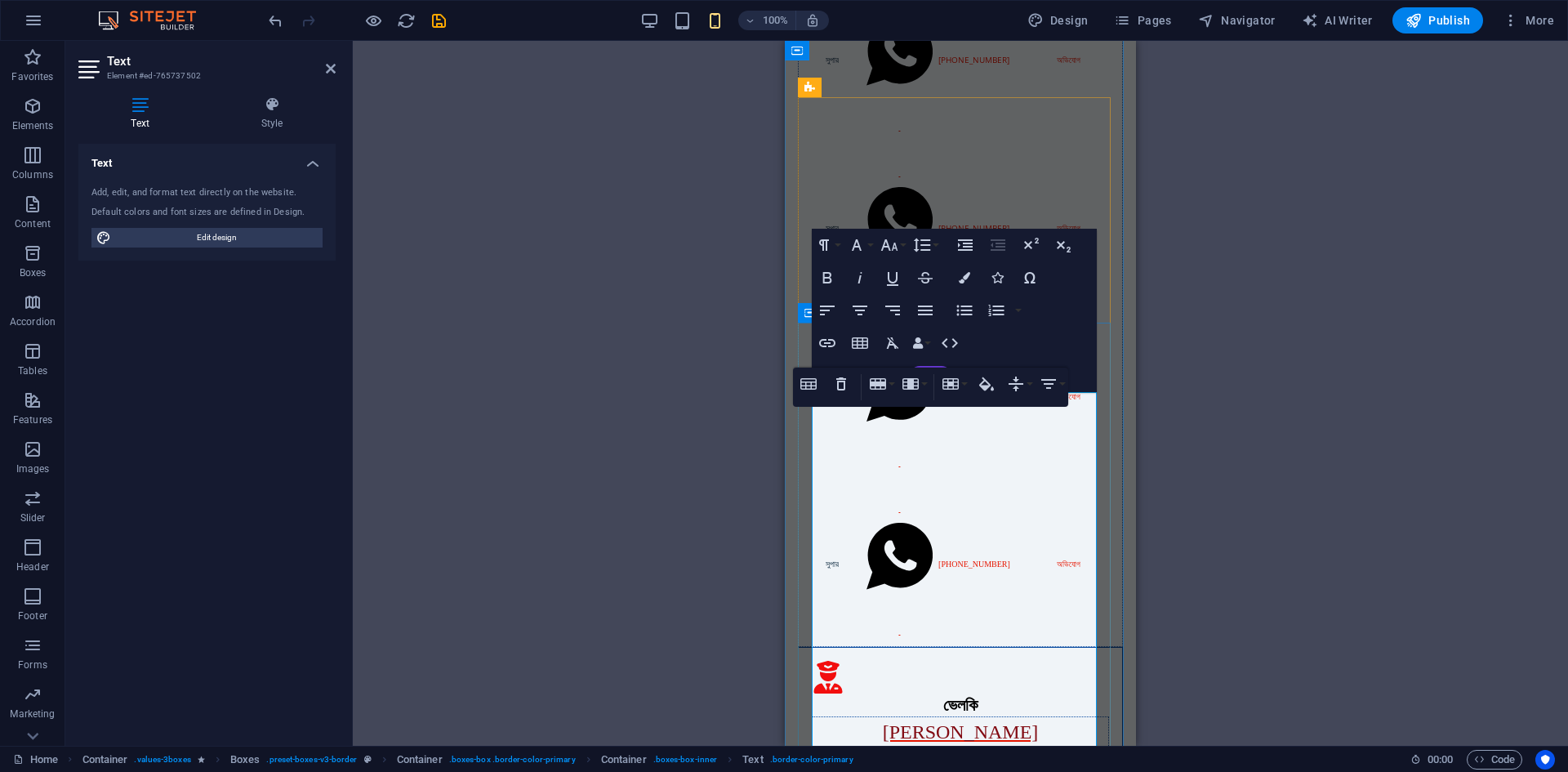
click at [990, 386] on icon "button" at bounding box center [995, 383] width 14 height 13
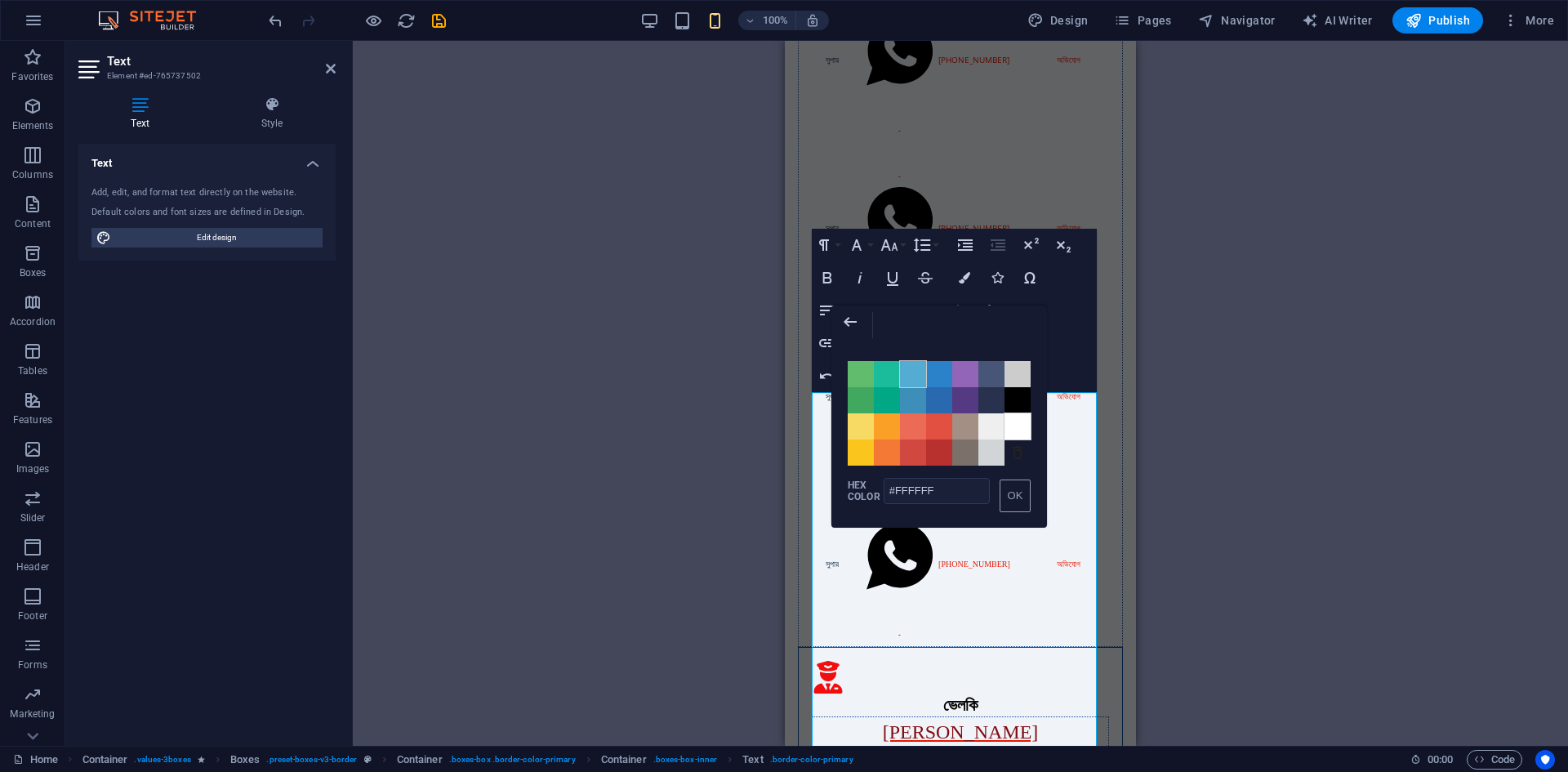
click at [909, 373] on span "Color #54ACD2" at bounding box center [913, 373] width 26 height 26
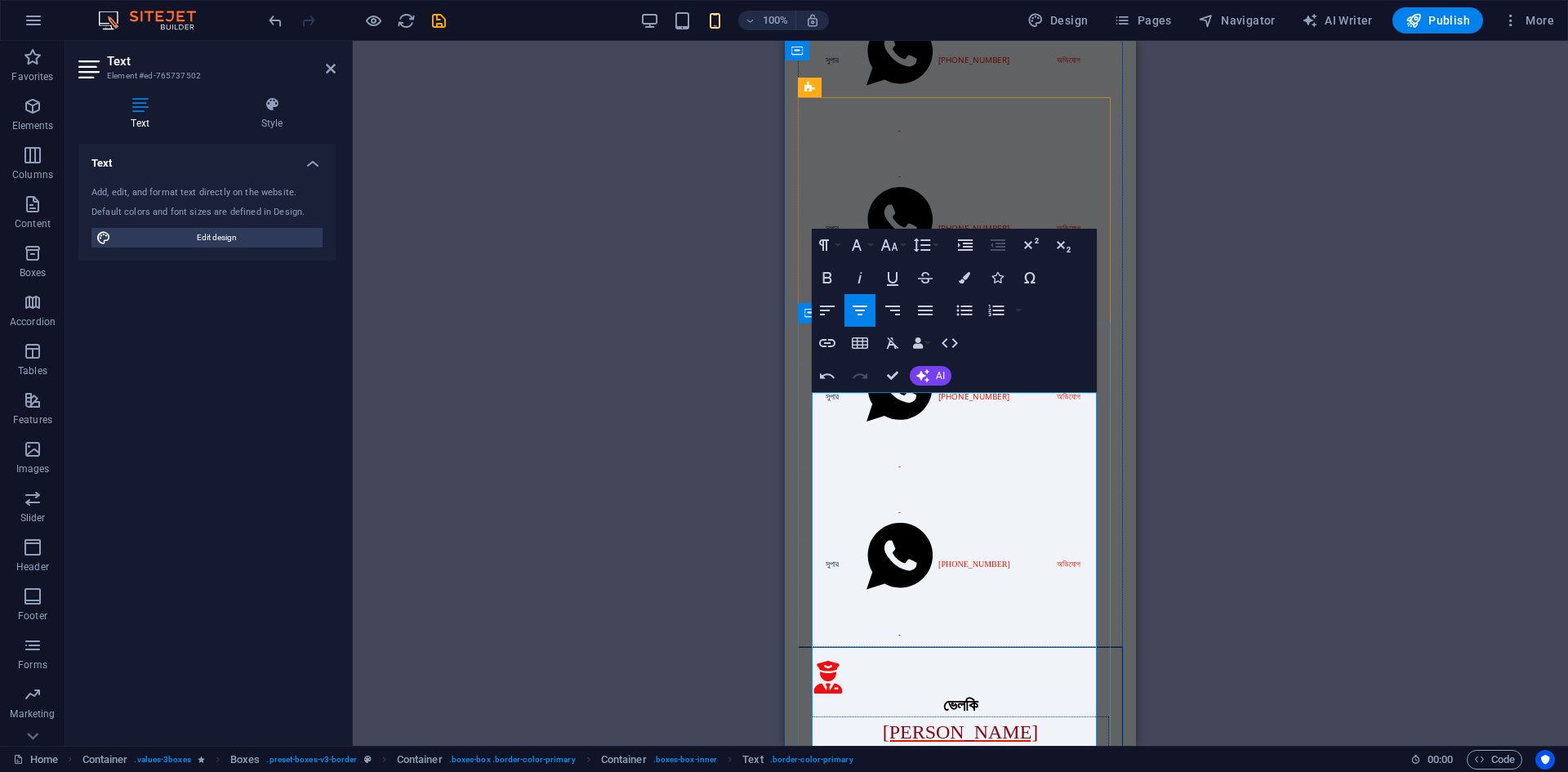
click at [1046, 382] on icon "button" at bounding box center [1046, 383] width 14 height 13
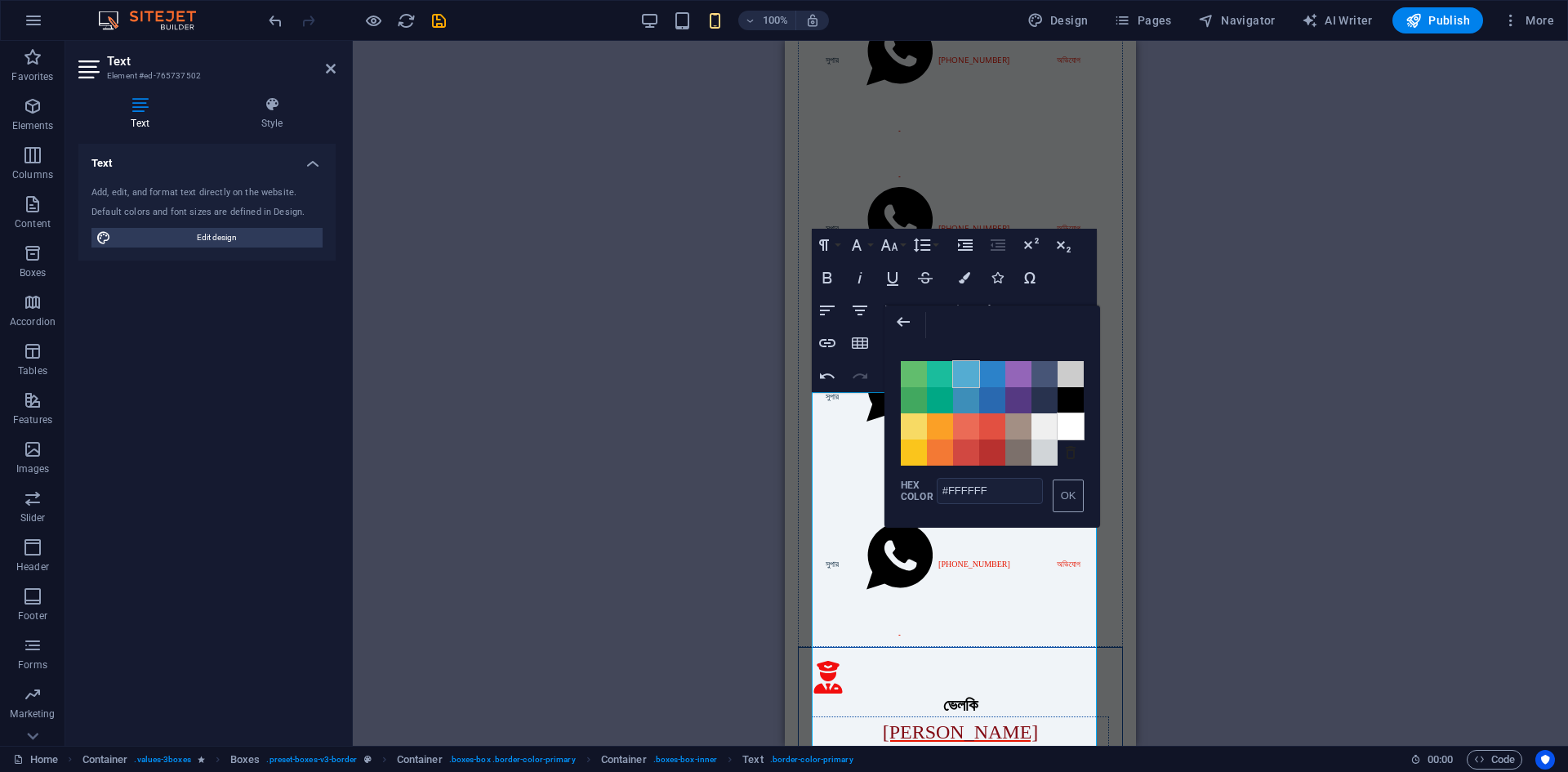
click at [963, 376] on span "Color #54ACD2" at bounding box center [966, 373] width 26 height 26
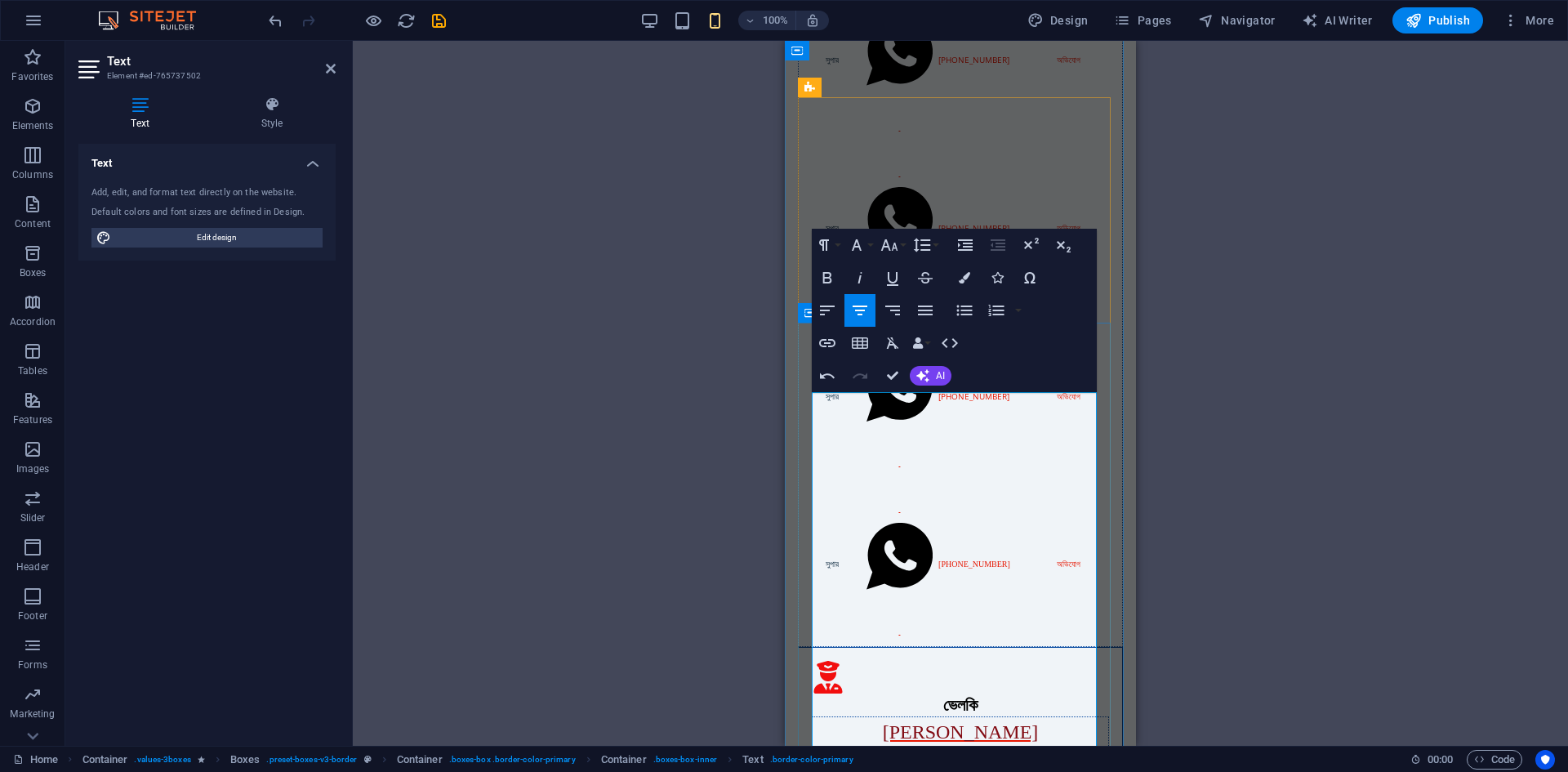
click at [1050, 392] on icon "button" at bounding box center [1046, 384] width 20 height 20
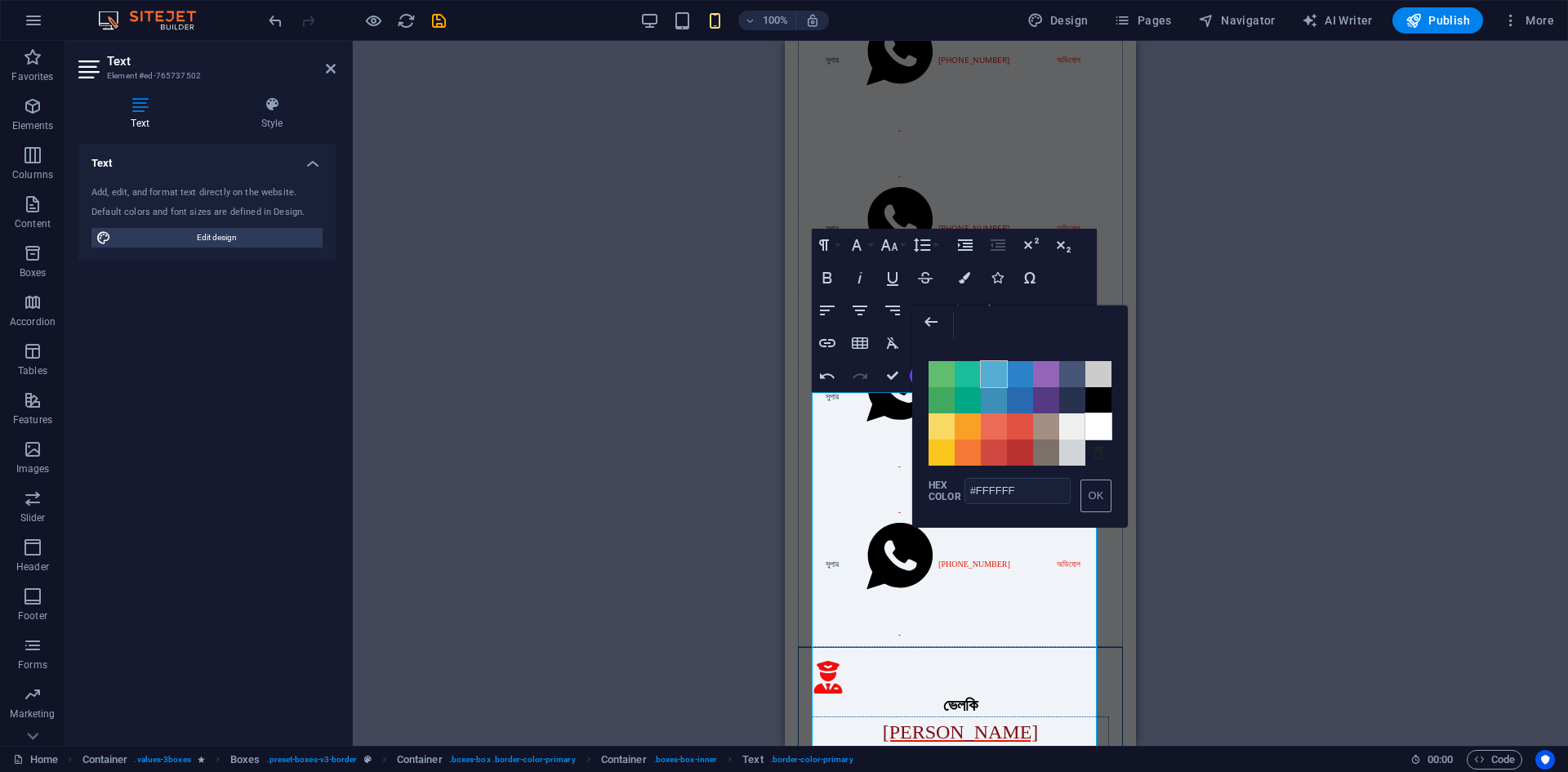
click at [998, 377] on span "Color #54ACD2" at bounding box center [993, 373] width 26 height 26
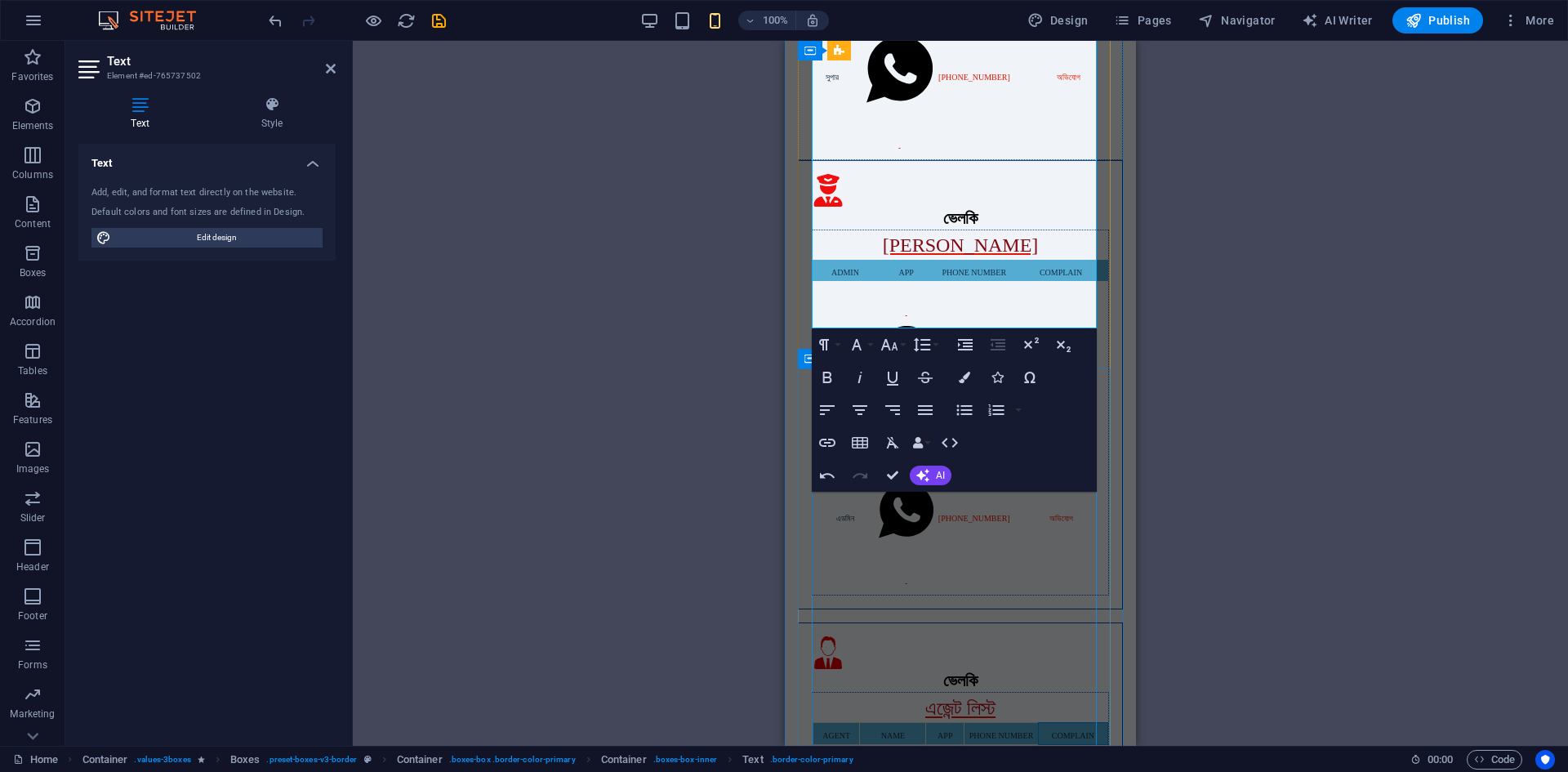
scroll to position [817, 0]
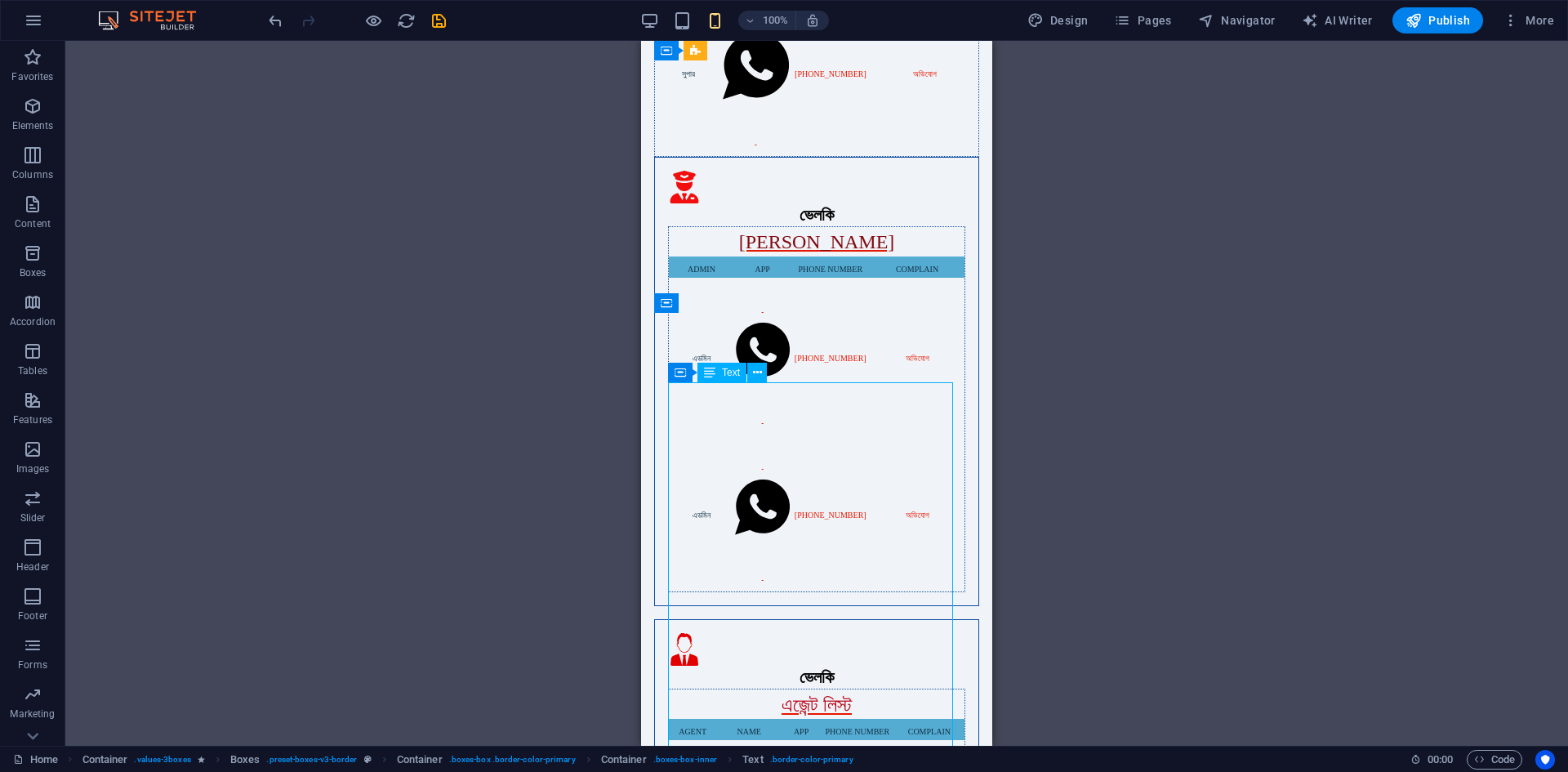
drag, startPoint x: 692, startPoint y: 429, endPoint x: 1374, endPoint y: 478, distance: 683.8
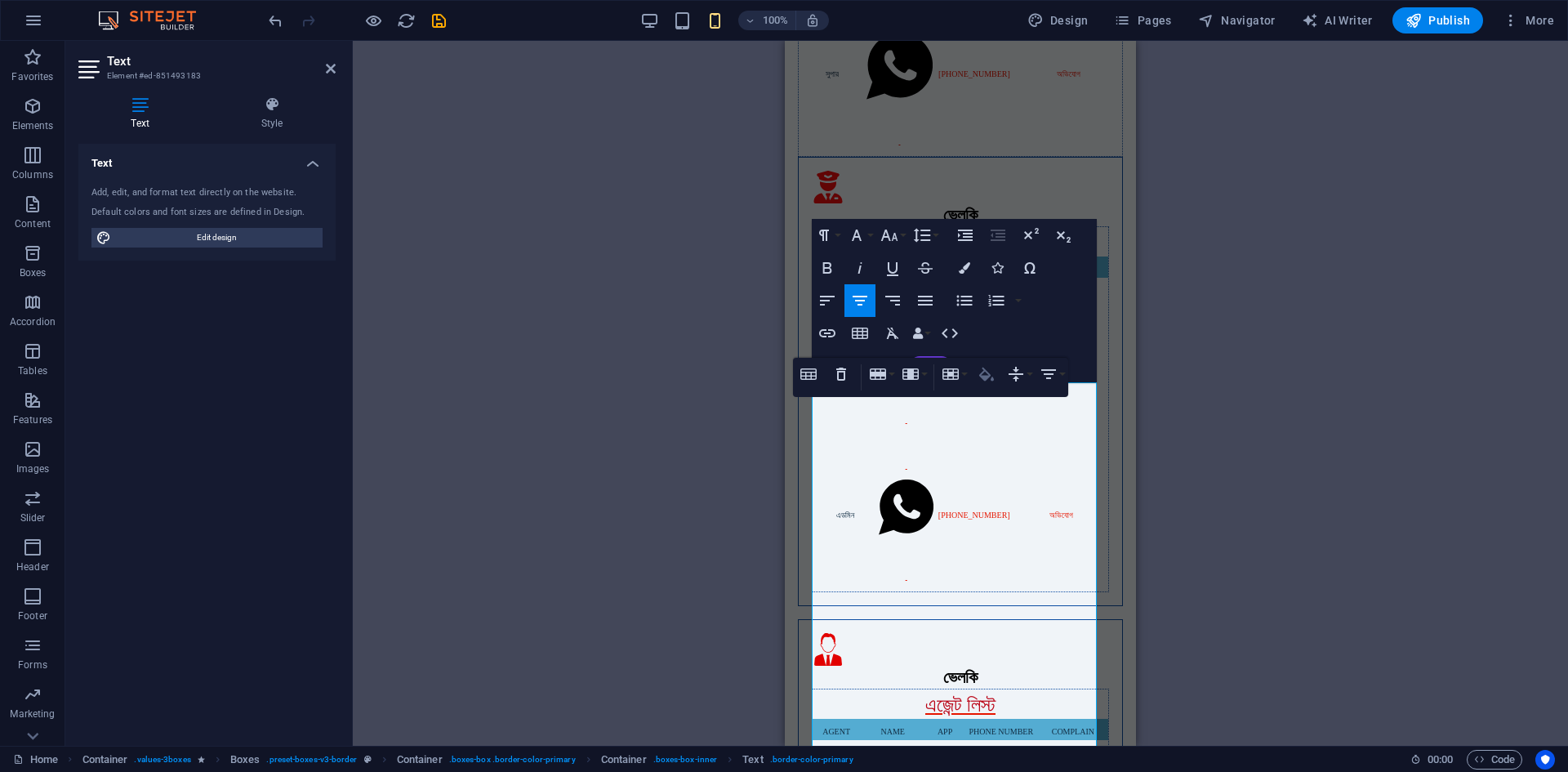
click at [989, 371] on icon "button" at bounding box center [987, 374] width 20 height 20
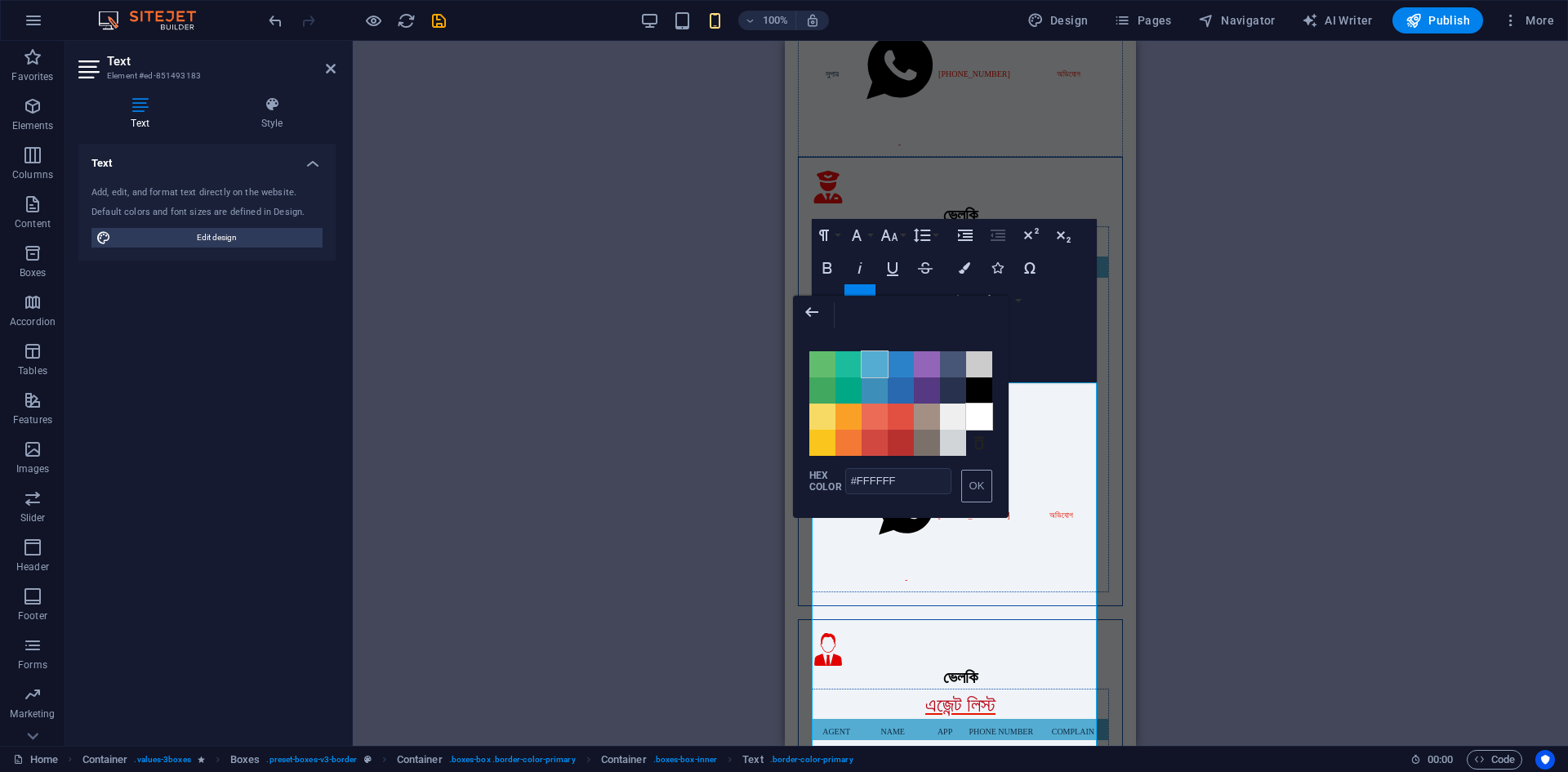
click at [883, 366] on span "Color #54ACD2" at bounding box center [874, 364] width 26 height 26
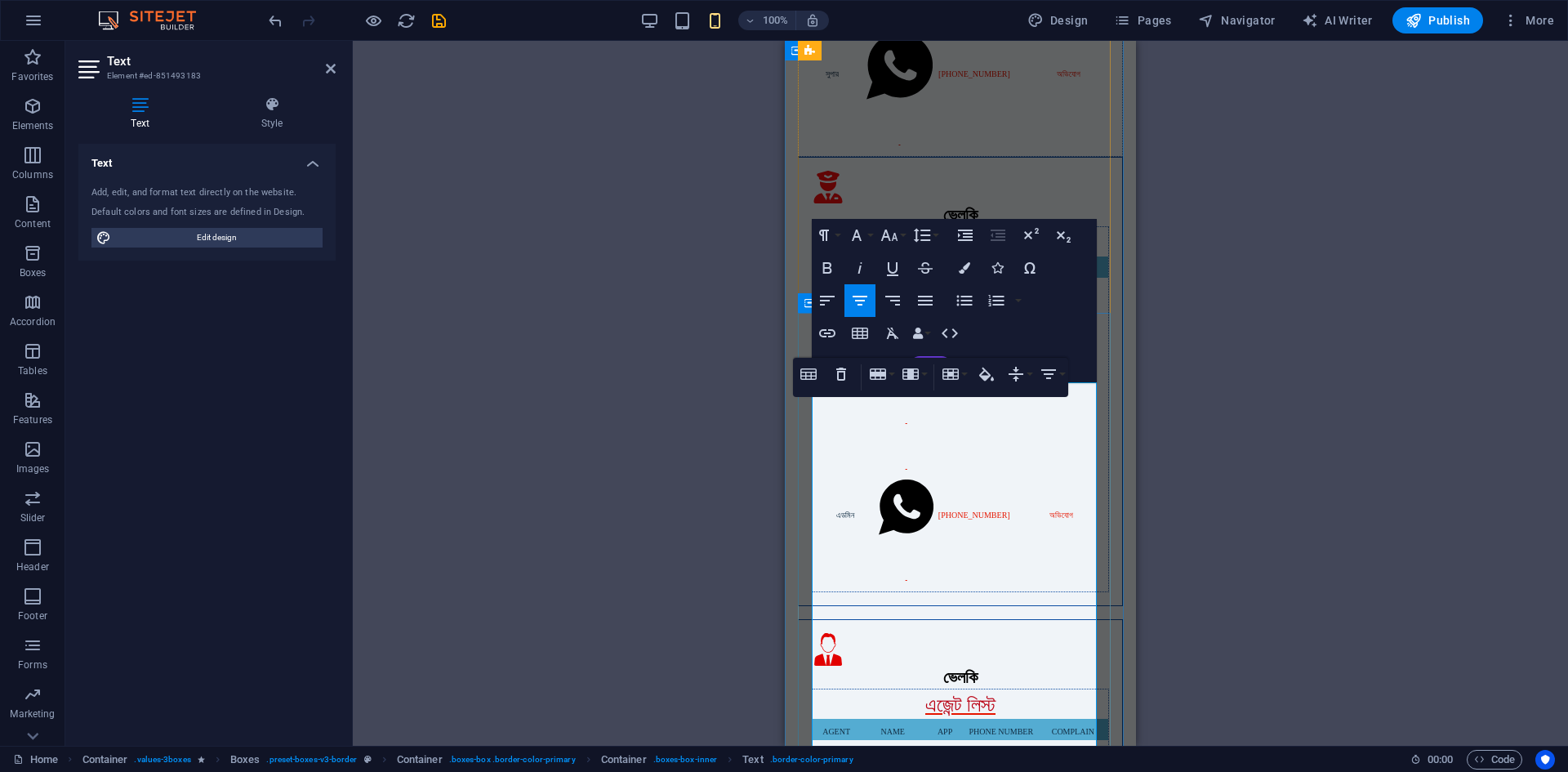
click at [987, 373] on icon "button" at bounding box center [987, 374] width 20 height 20
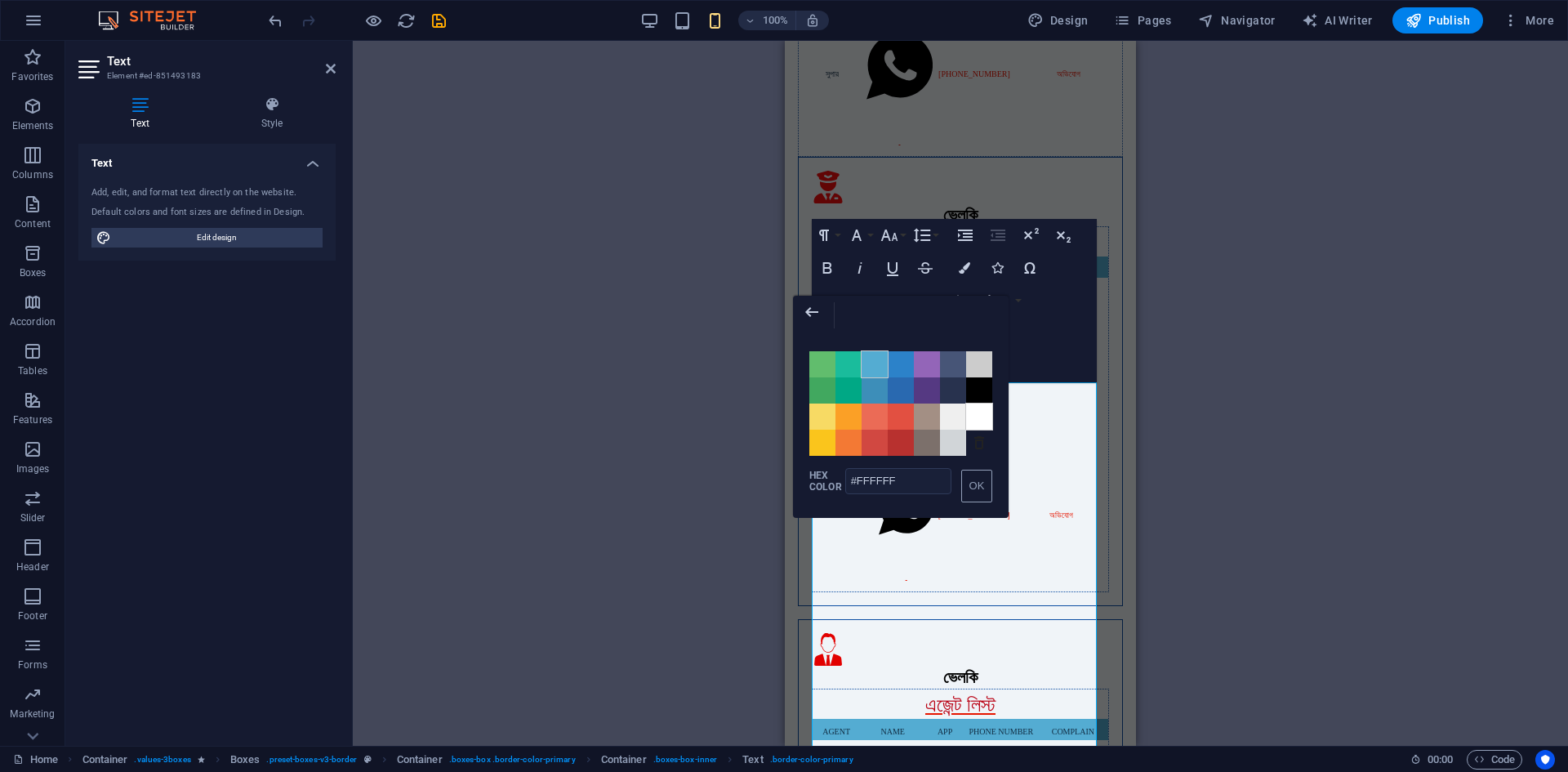
click at [872, 365] on span "Color #54ACD2" at bounding box center [874, 364] width 26 height 26
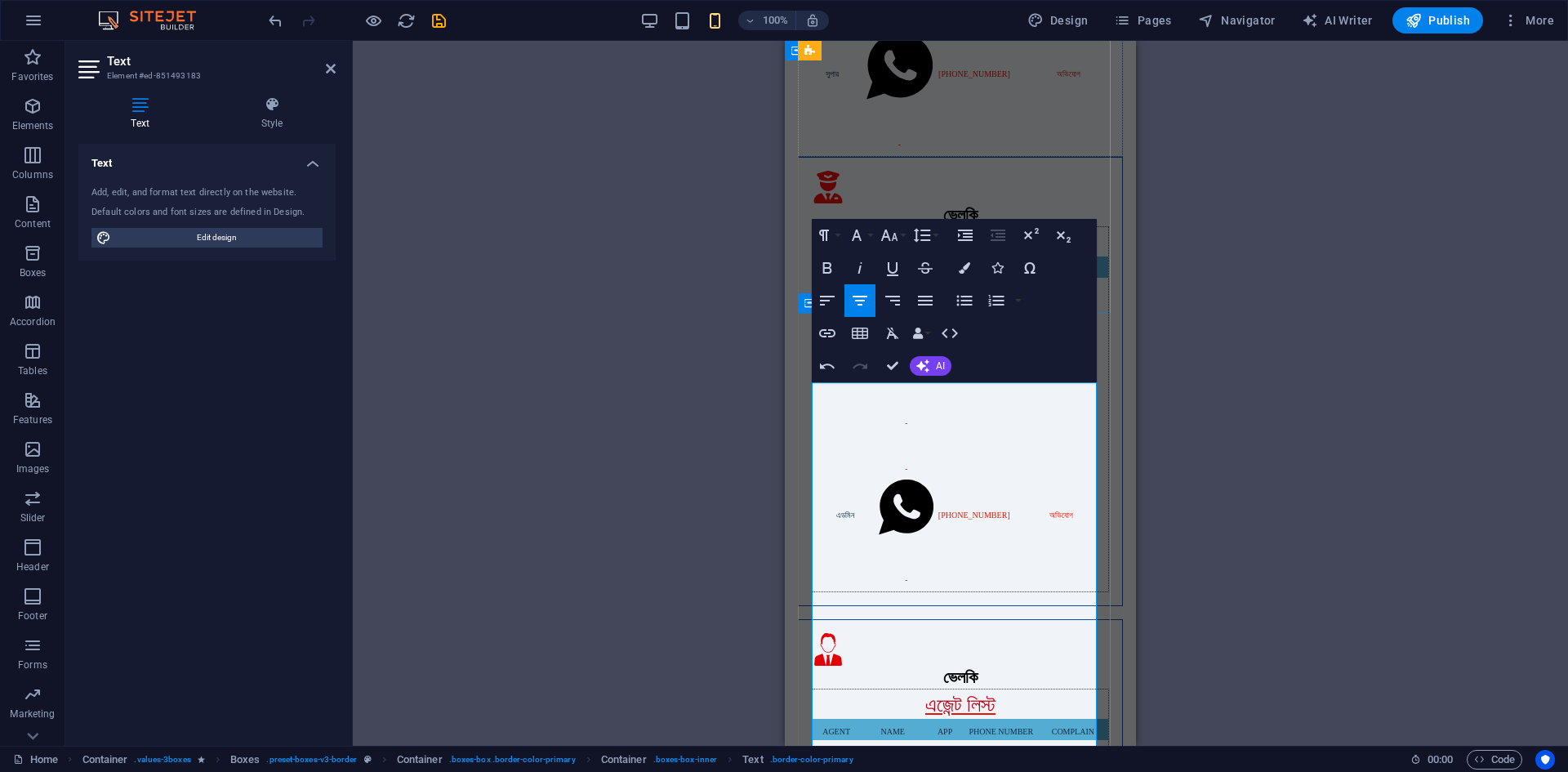
click at [996, 379] on icon "button" at bounding box center [995, 374] width 20 height 20
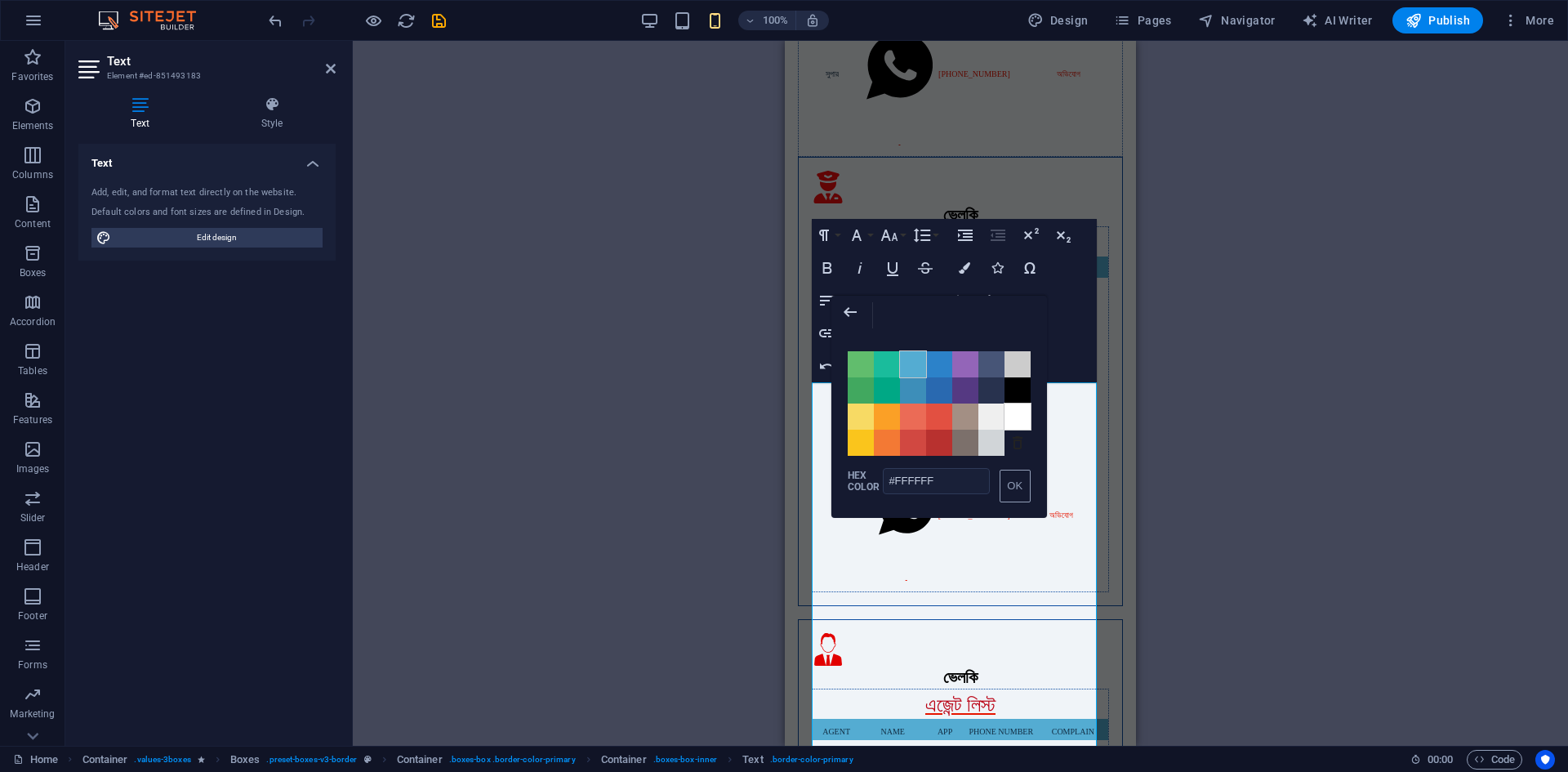
click at [909, 368] on span "Color #54ACD2" at bounding box center [913, 364] width 26 height 26
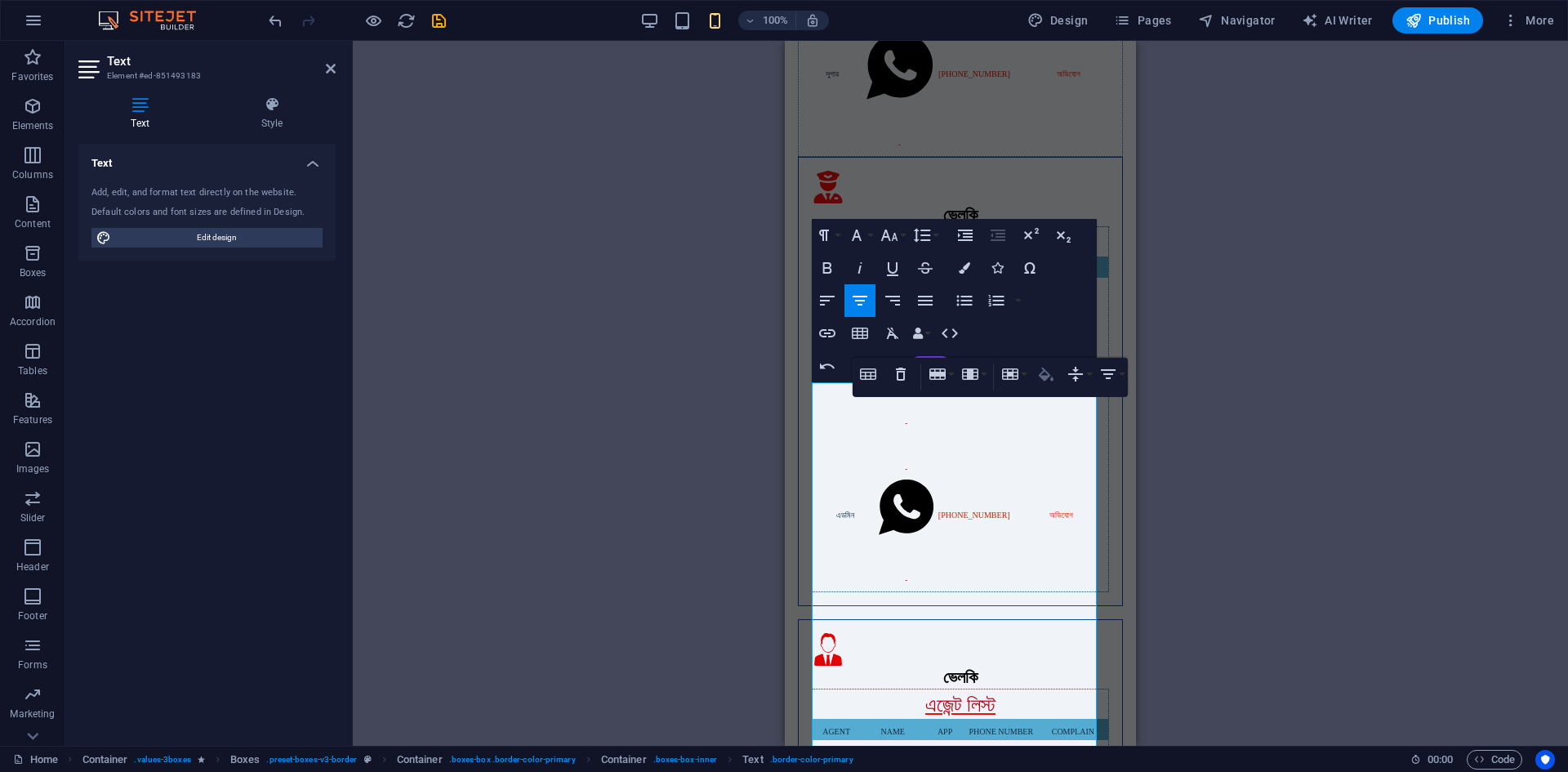
click at [1046, 373] on icon "button" at bounding box center [1046, 374] width 20 height 20
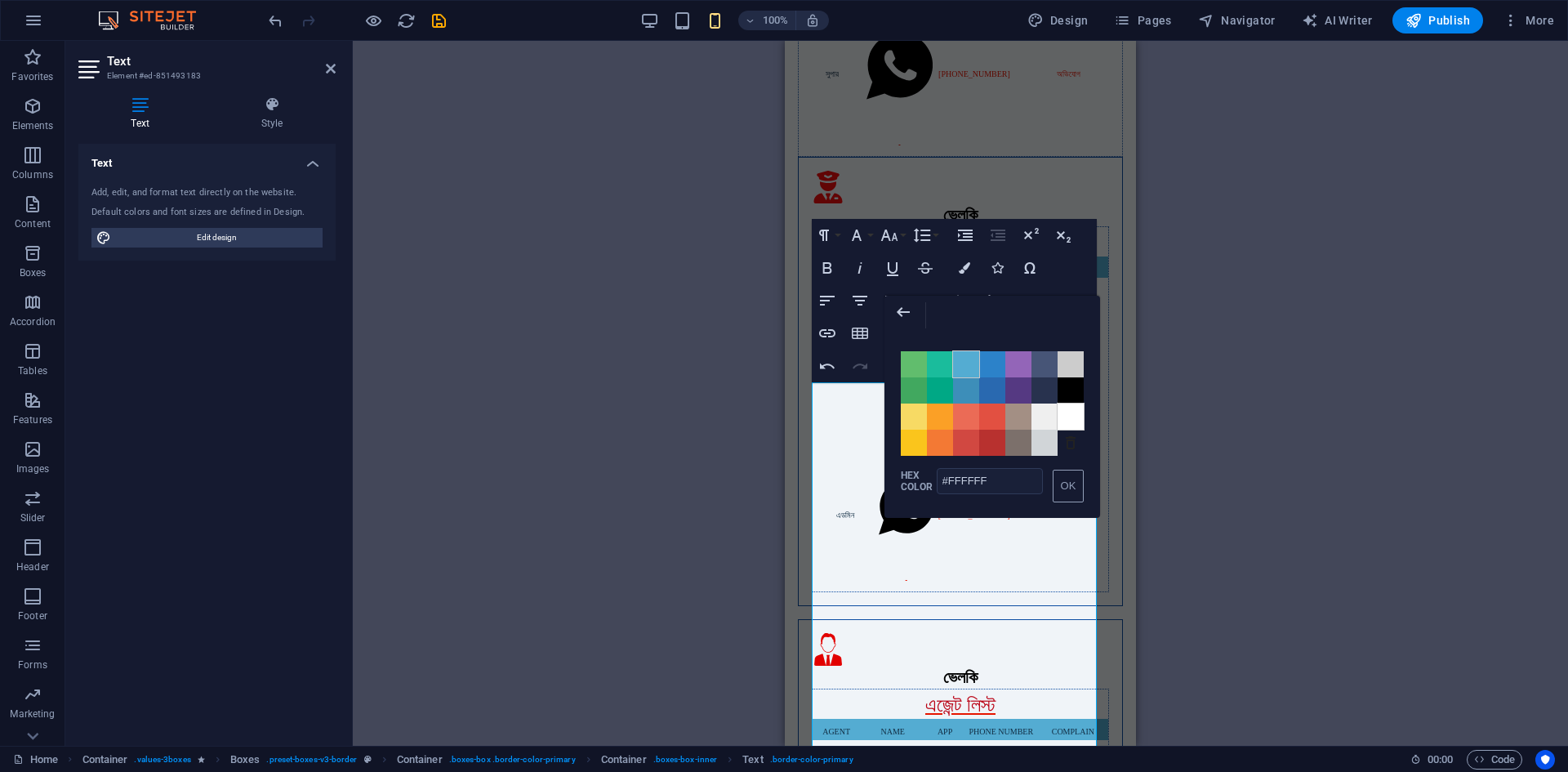
click at [975, 364] on span "Color #54ACD2" at bounding box center [966, 364] width 26 height 26
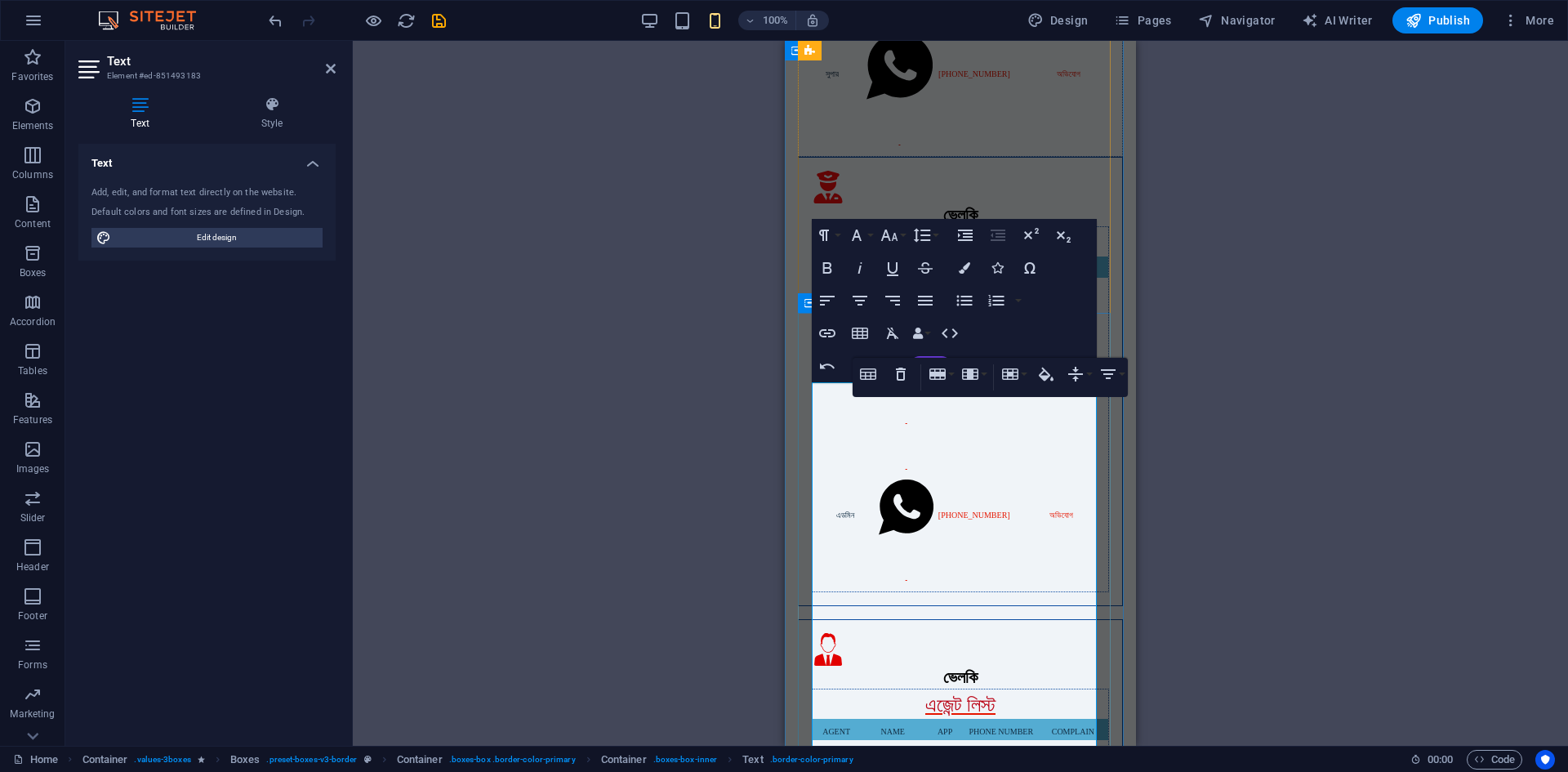
click at [1050, 375] on icon "button" at bounding box center [1046, 373] width 14 height 13
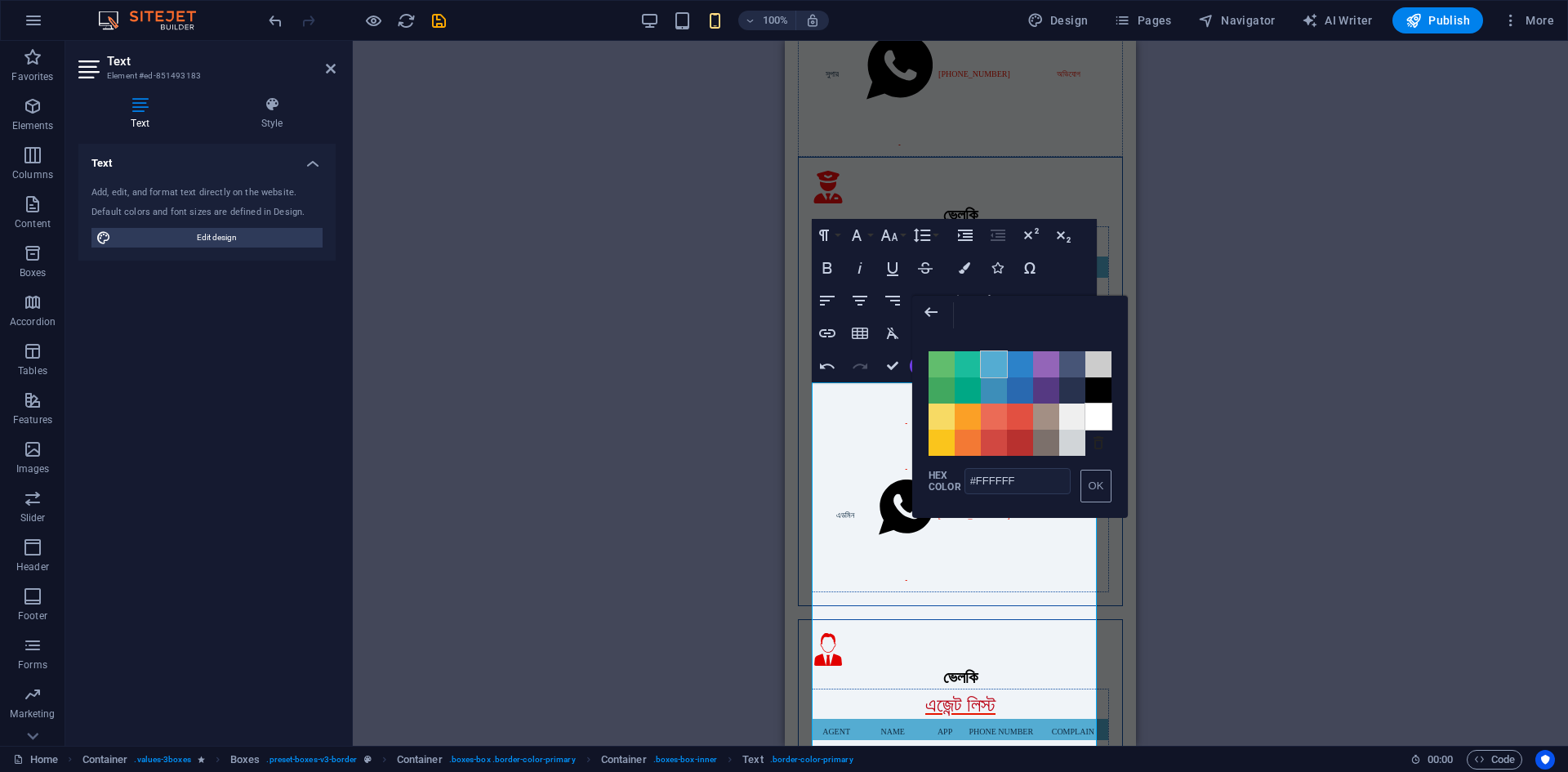
click at [996, 372] on span "Color #54ACD2" at bounding box center [993, 364] width 26 height 26
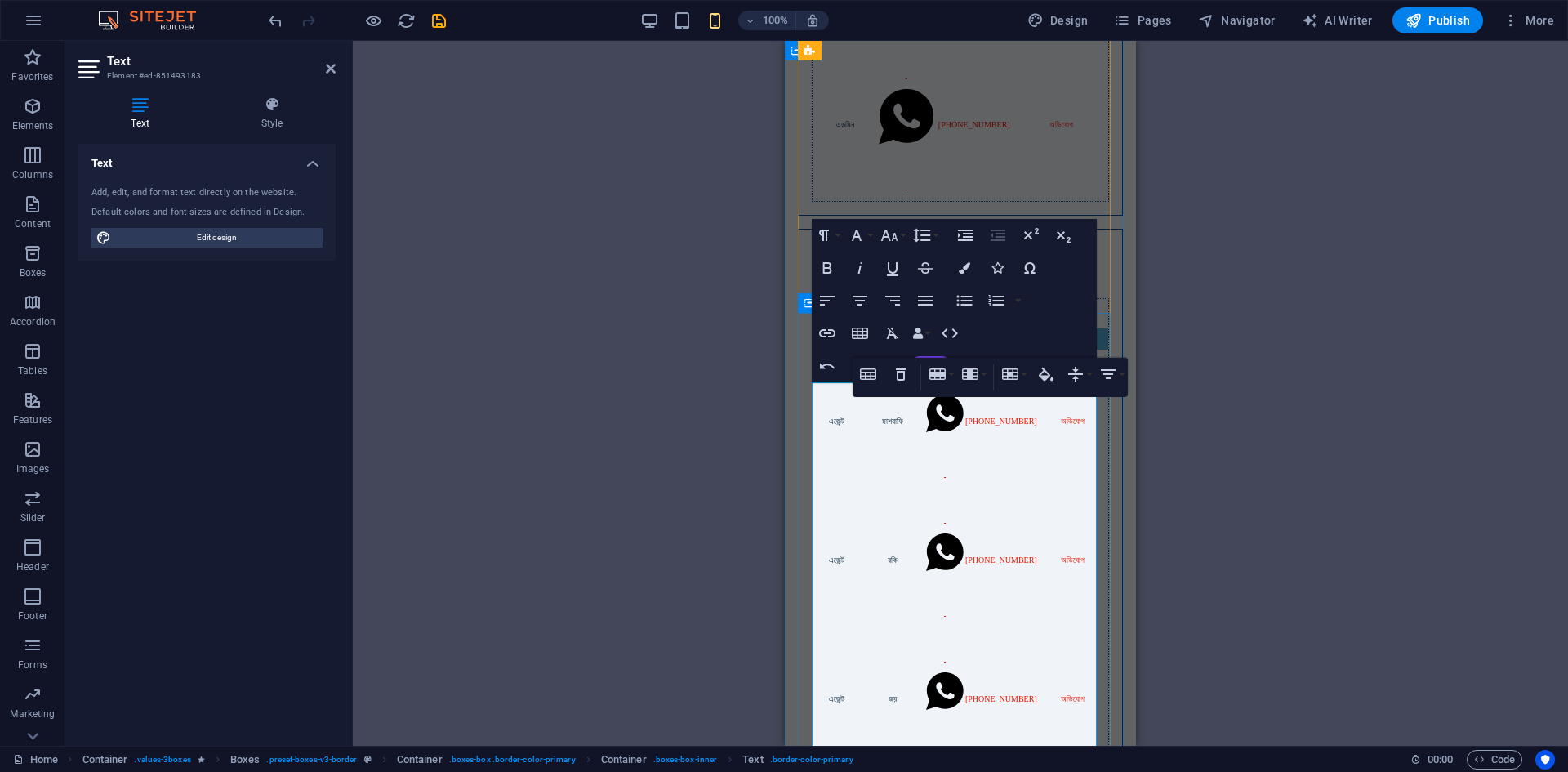
scroll to position [1225, 0]
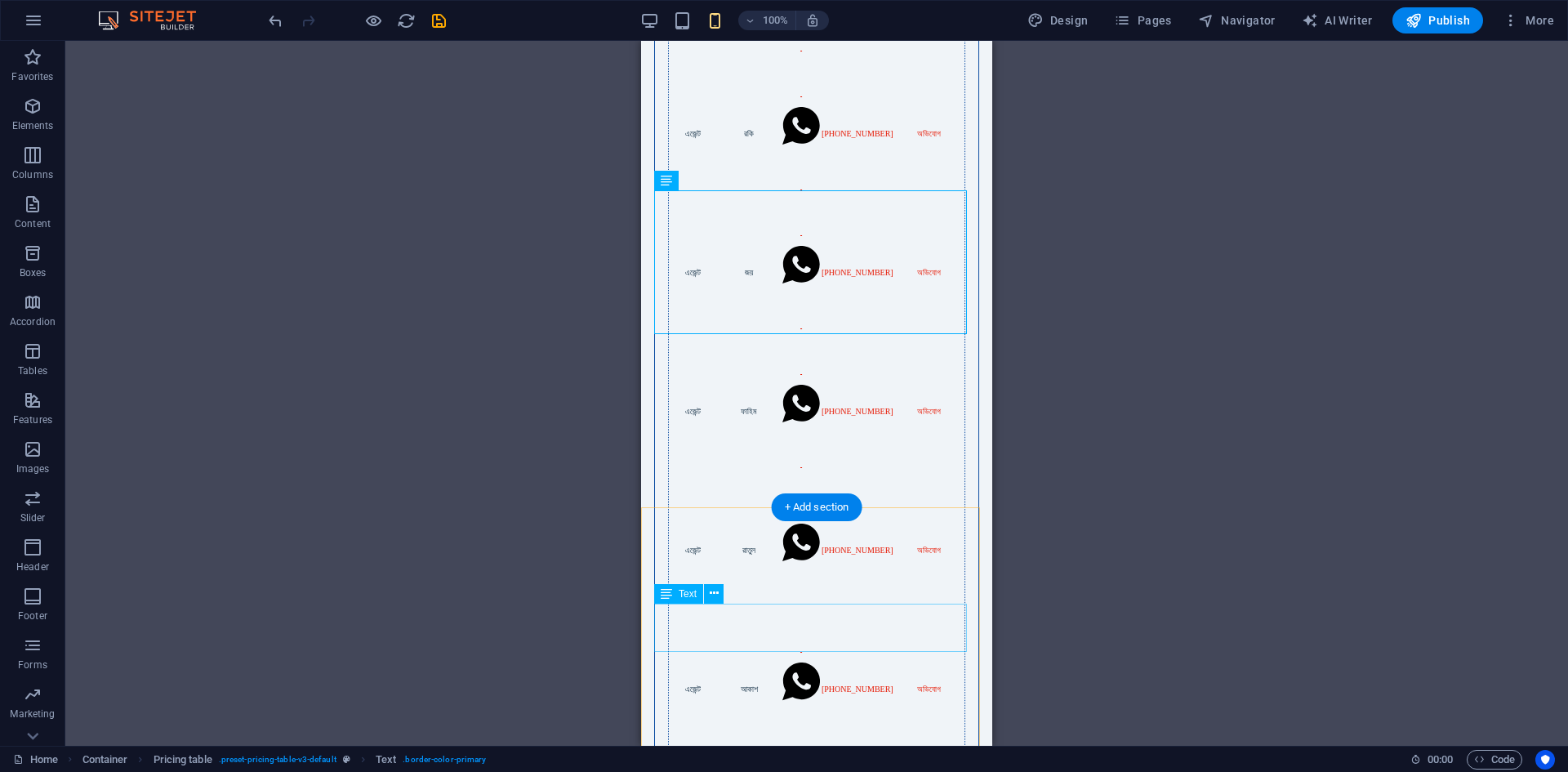
scroll to position [1389, 0]
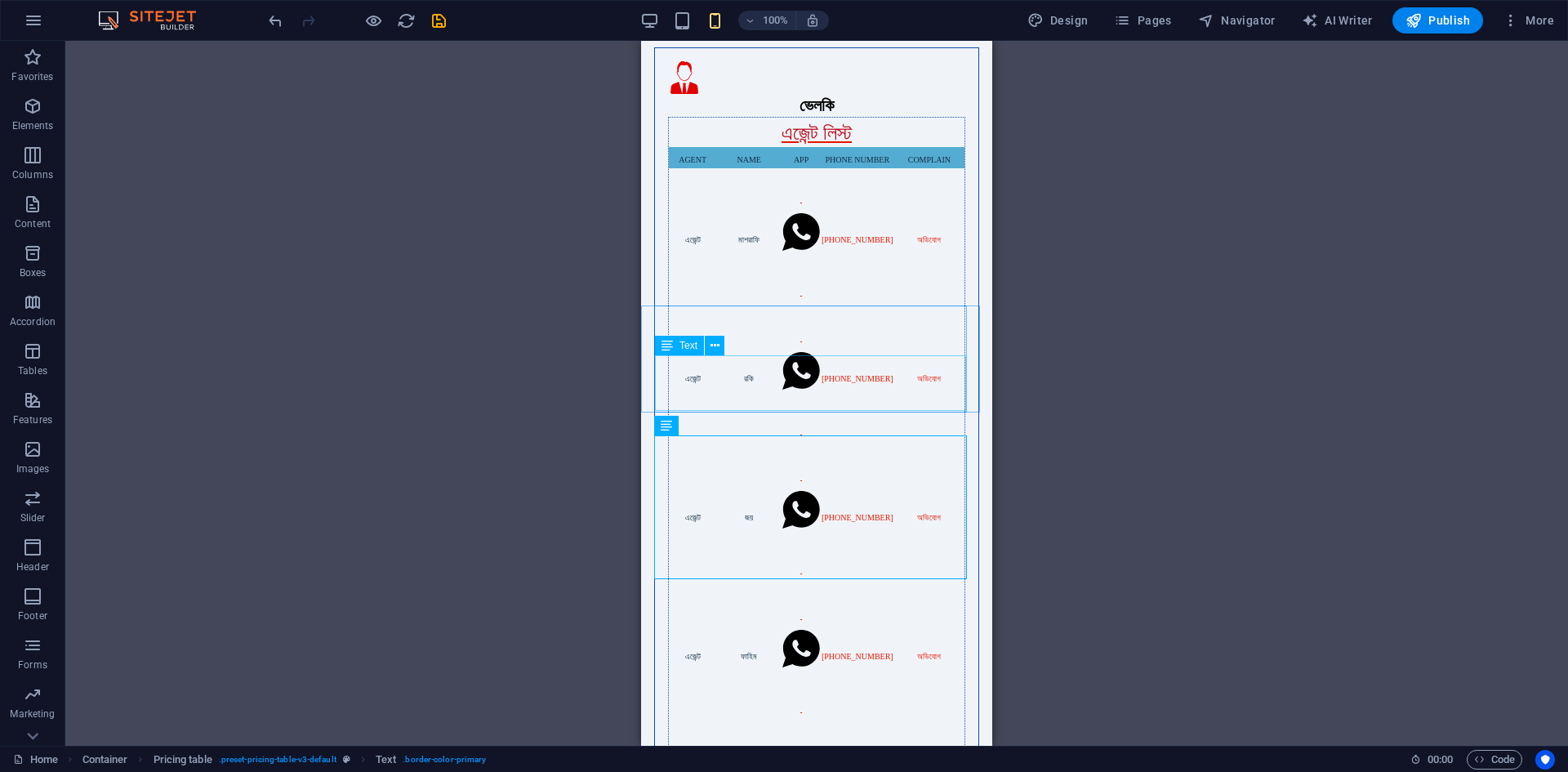
click at [681, 346] on span "Text" at bounding box center [688, 346] width 18 height 10
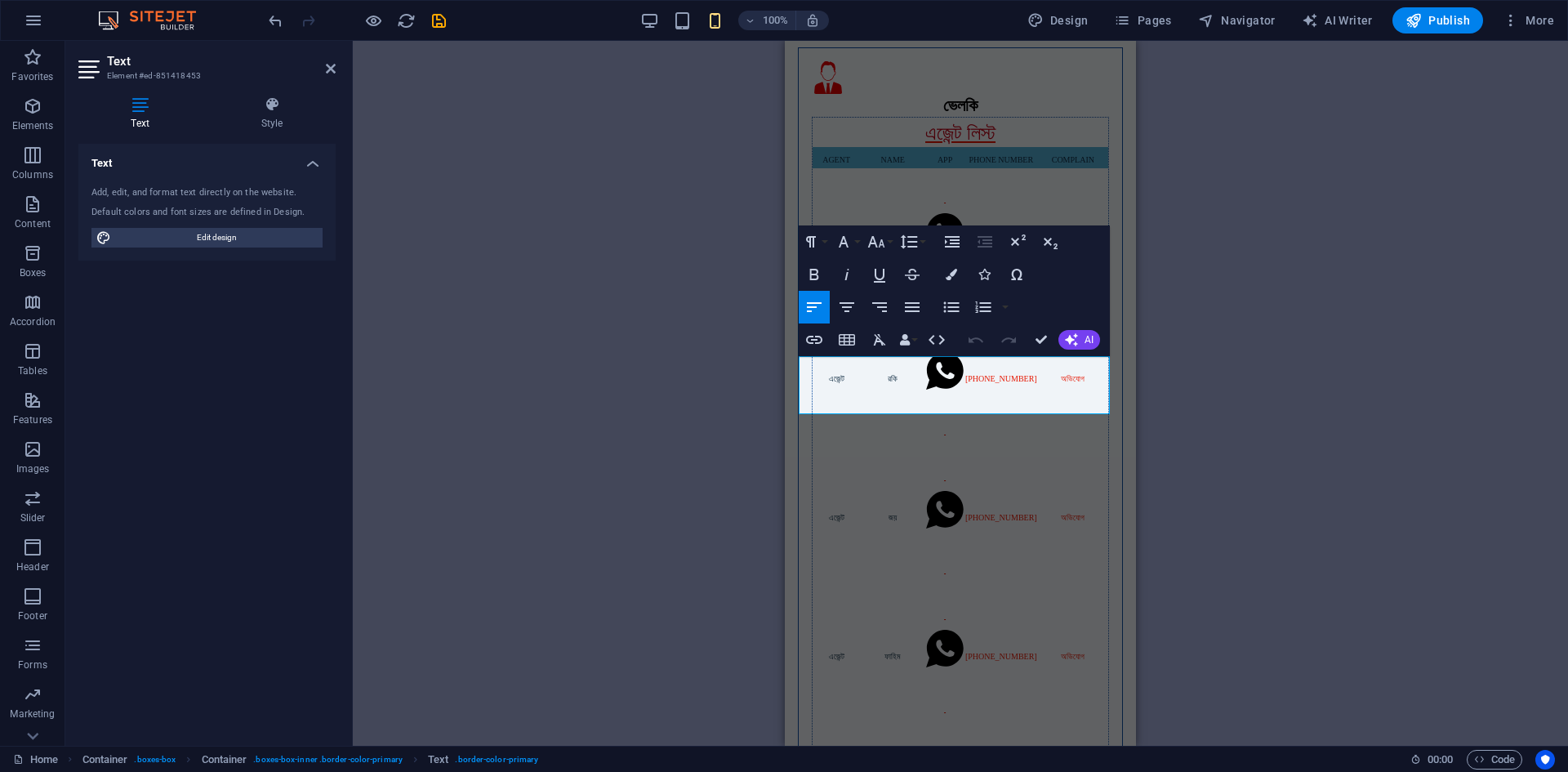
click at [264, 95] on div "Text Style Text Add, edit, and format text directly on the website. Default col…" at bounding box center [207, 415] width 283 height 662
click at [271, 113] on h4 "Style" at bounding box center [273, 113] width 128 height 34
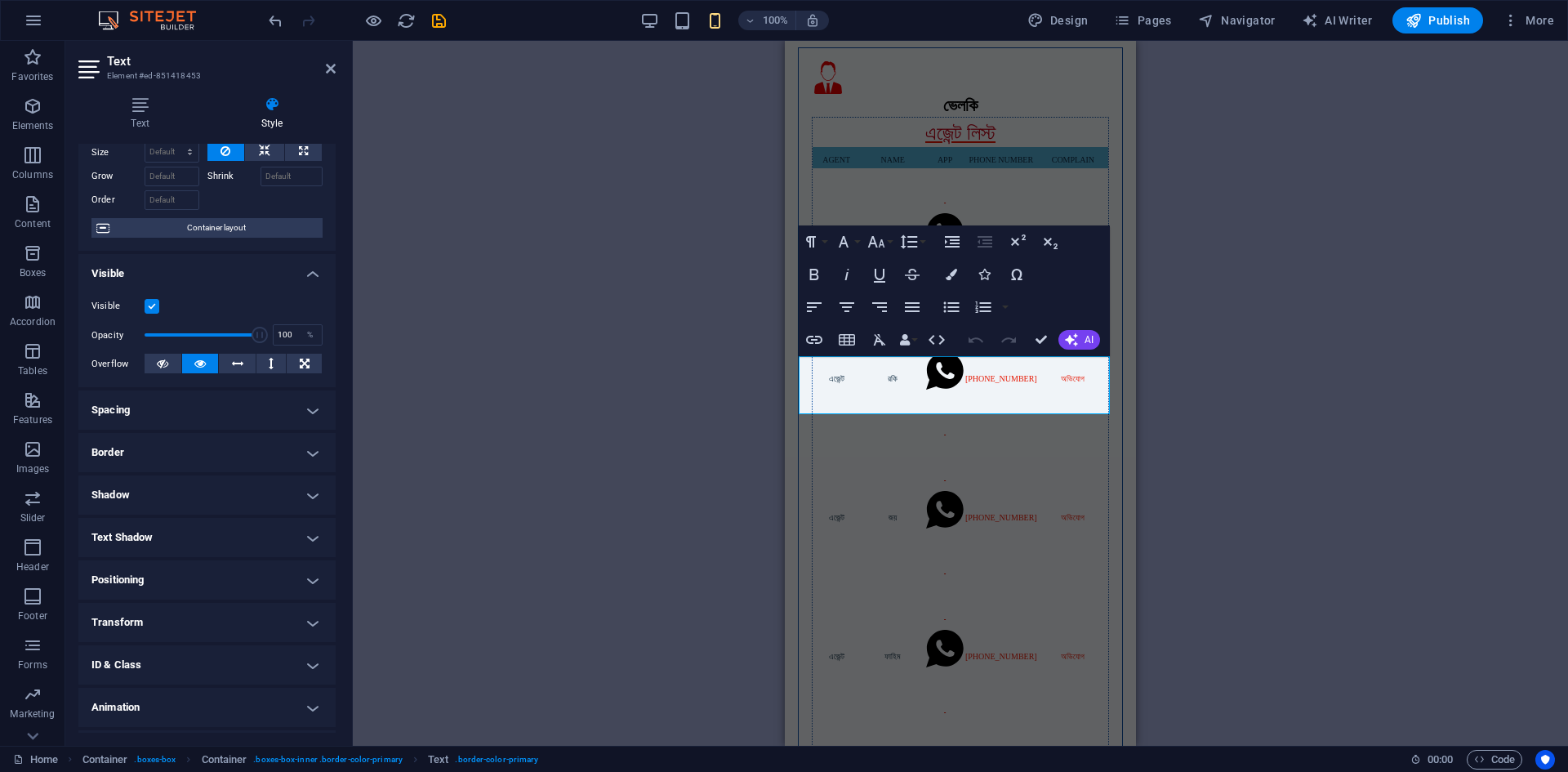
scroll to position [102, 0]
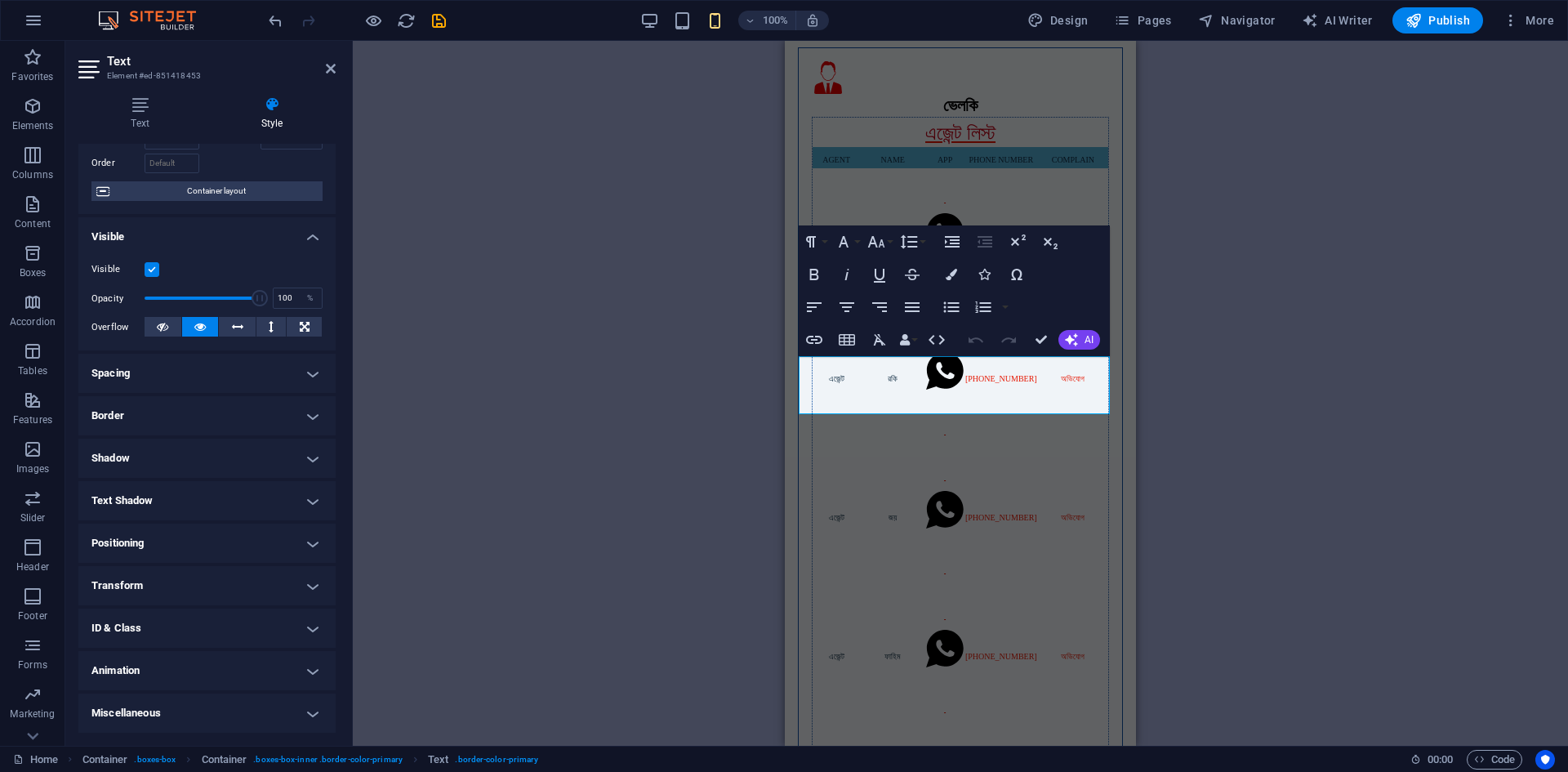
click at [157, 373] on h4 "Spacing" at bounding box center [207, 373] width 257 height 40
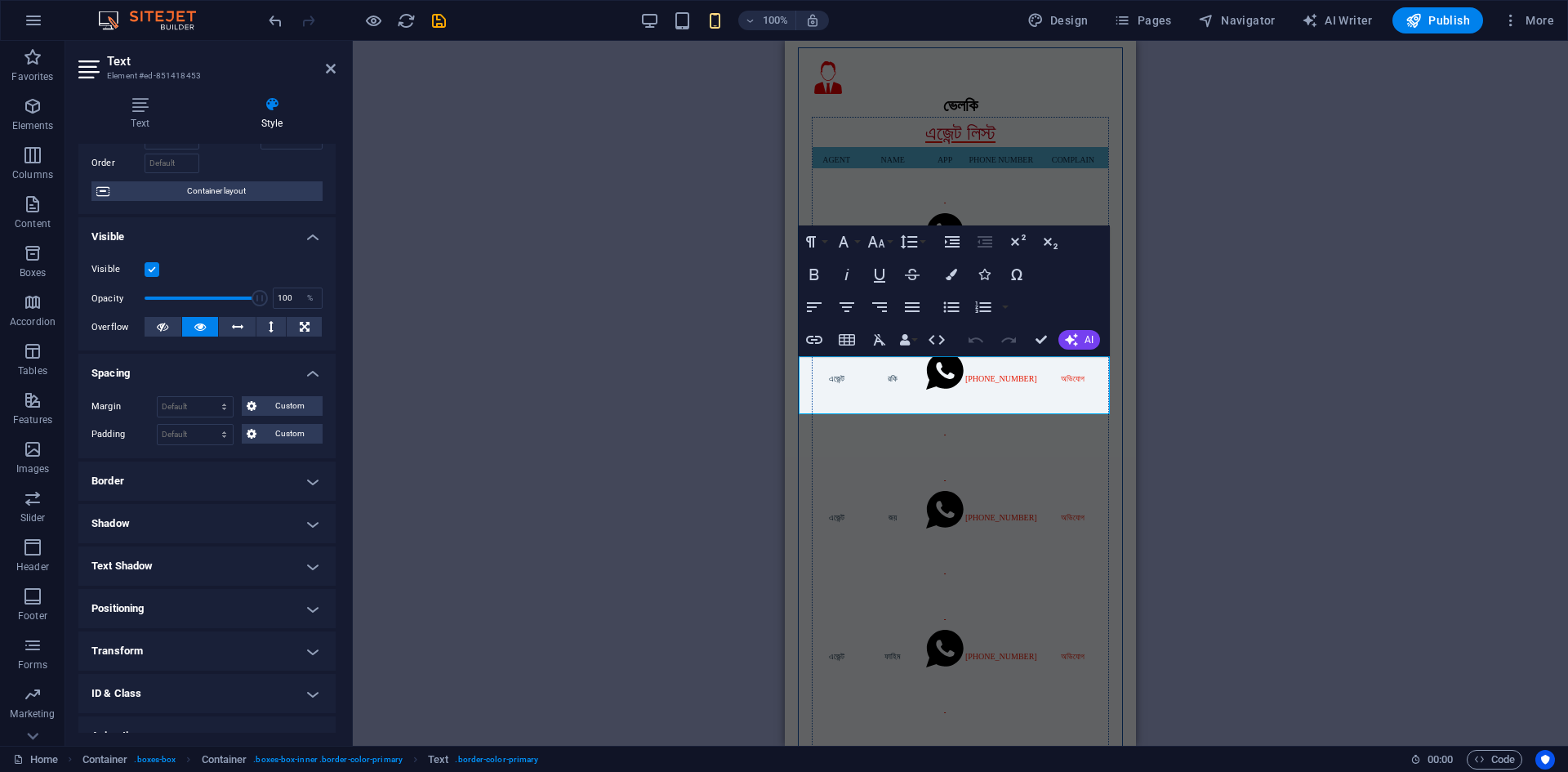
click at [141, 484] on h4 "Border" at bounding box center [207, 481] width 257 height 40
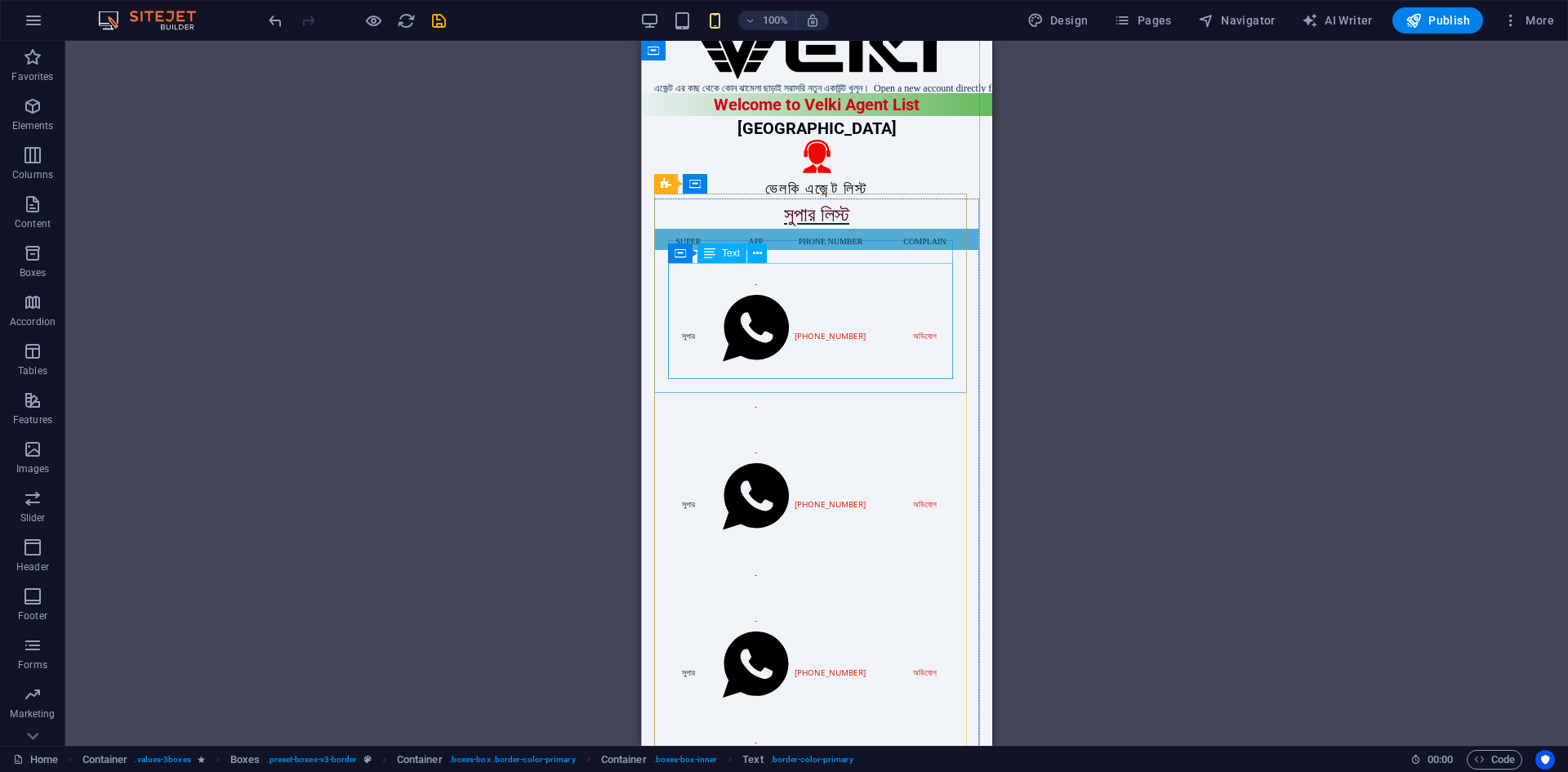
scroll to position [0, 0]
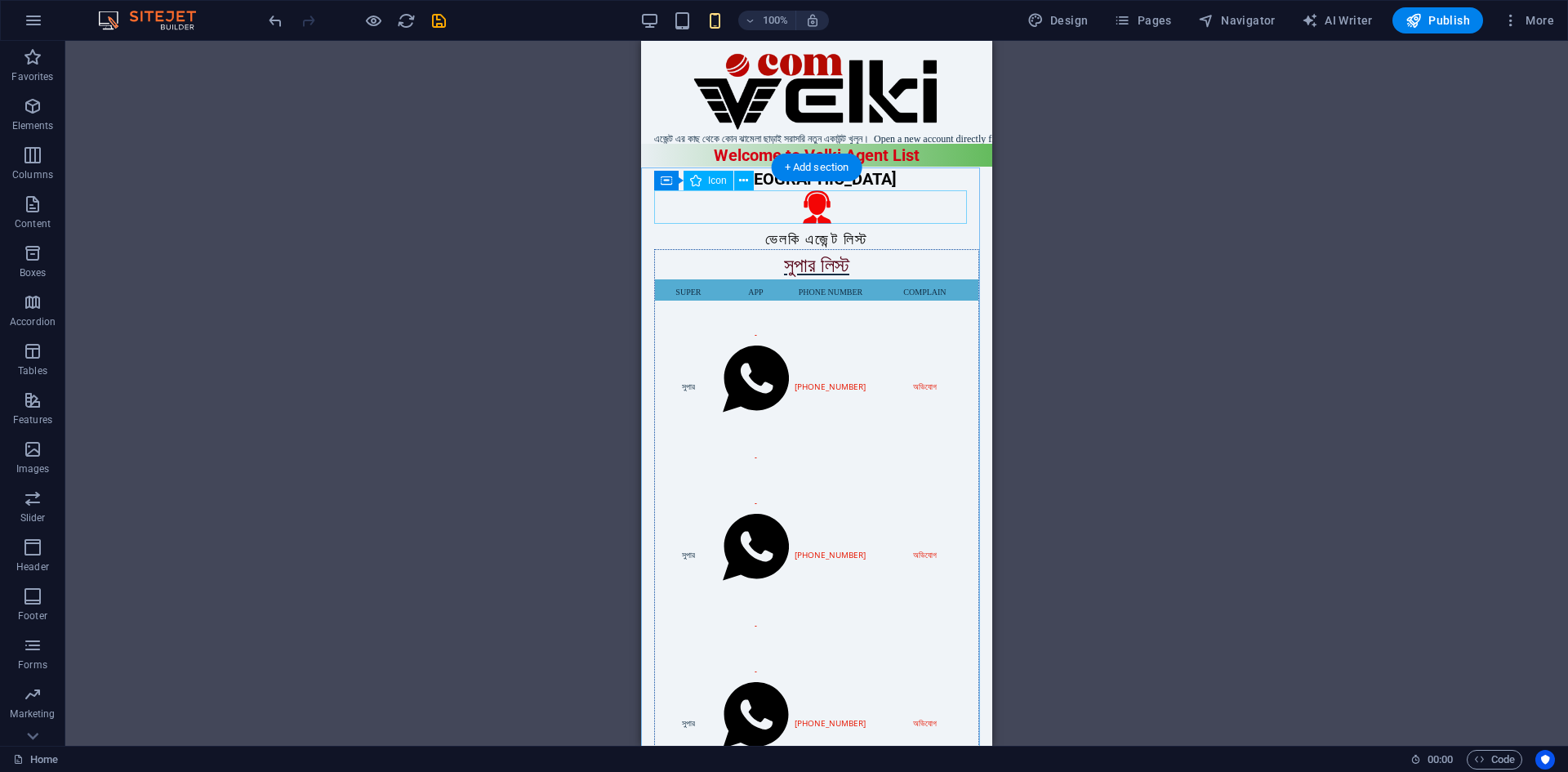
click at [693, 200] on figure at bounding box center [816, 210] width 325 height 39
select select "xMidYMid"
select select "px"
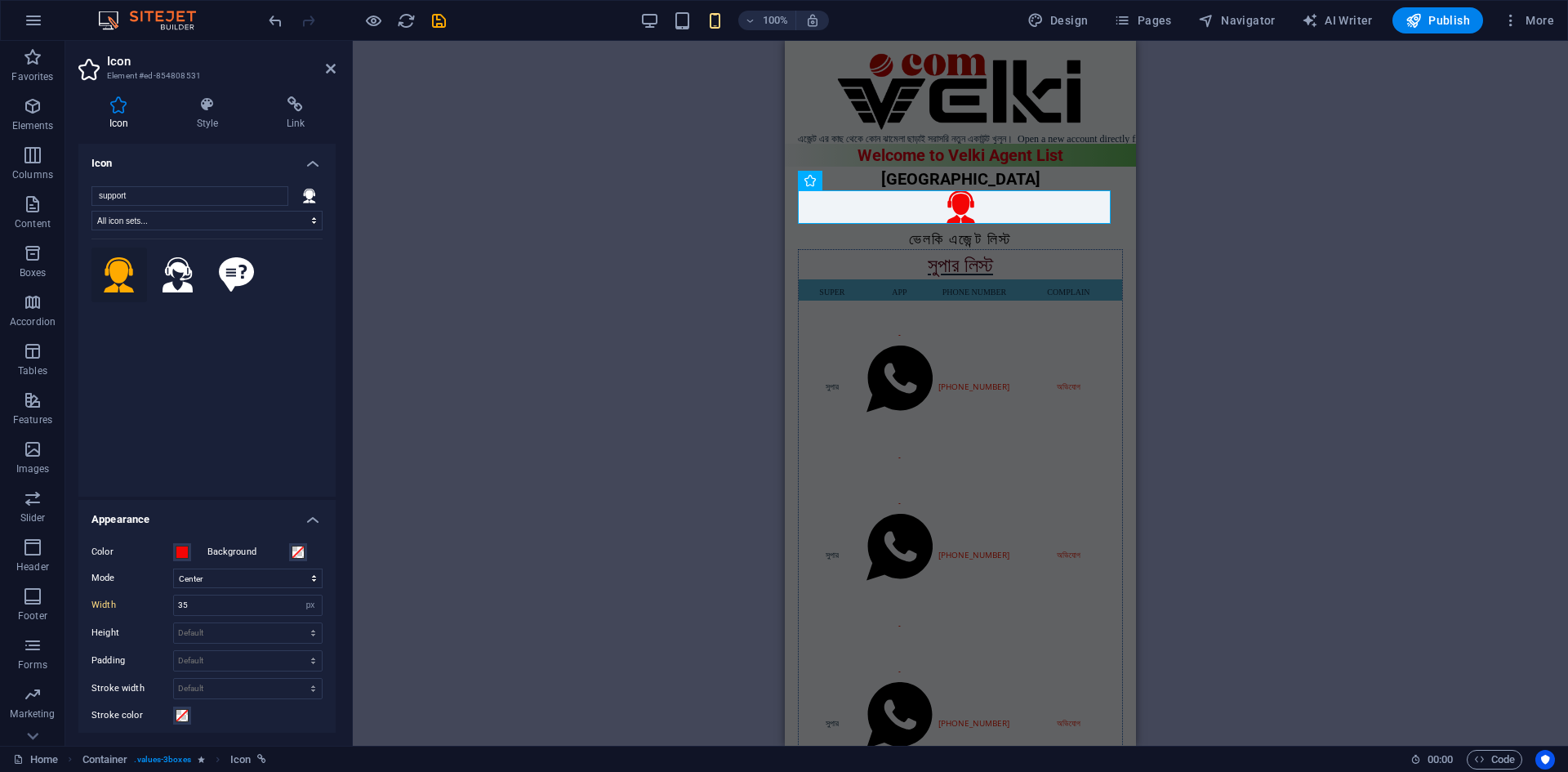
click at [682, 227] on div "Banner Container H2 Banner Container Logo Container H2 Container Container Icon…" at bounding box center [960, 393] width 1215 height 705
click at [846, 120] on div at bounding box center [961, 85] width 351 height 90
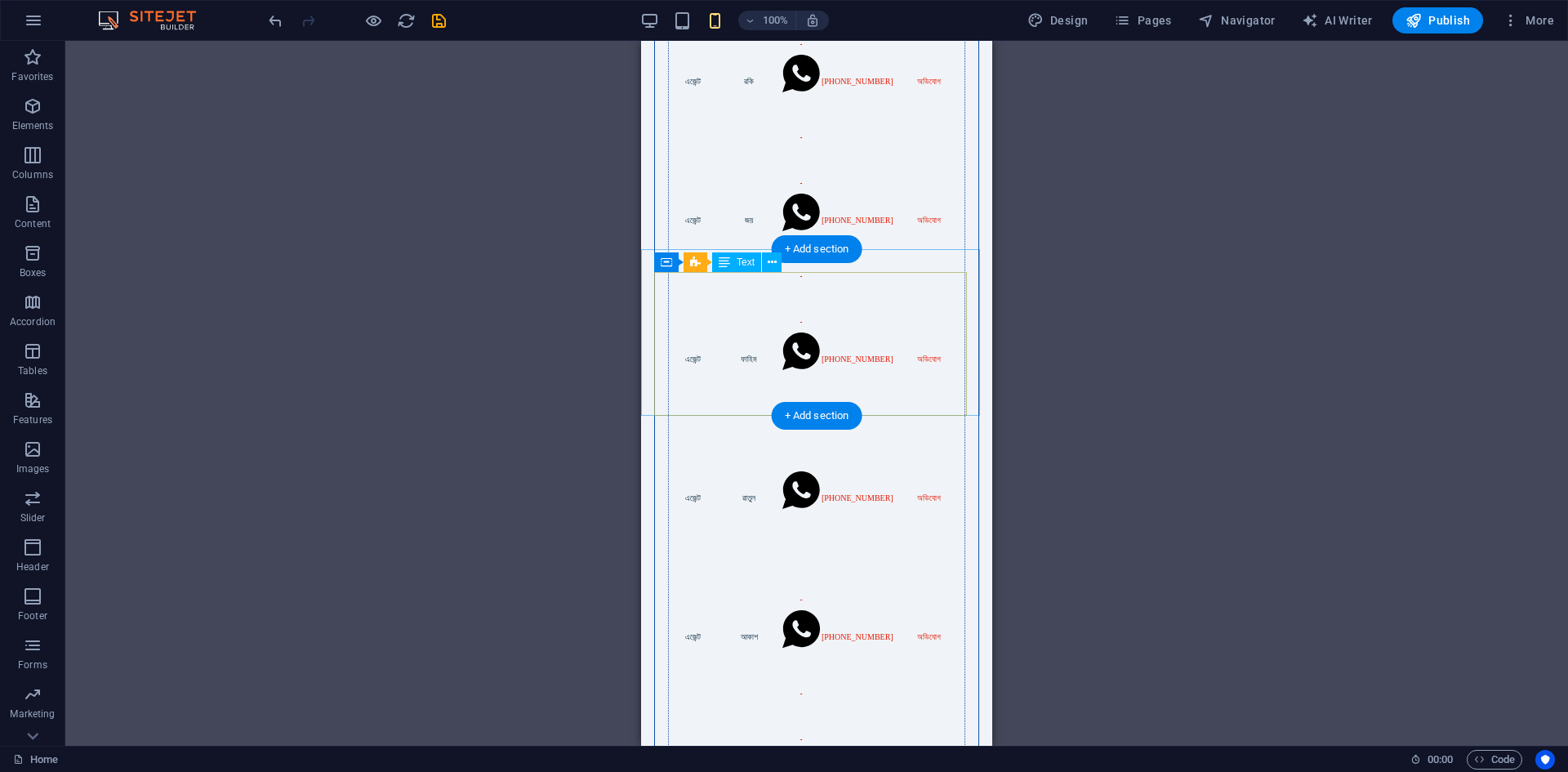
scroll to position [1798, 0]
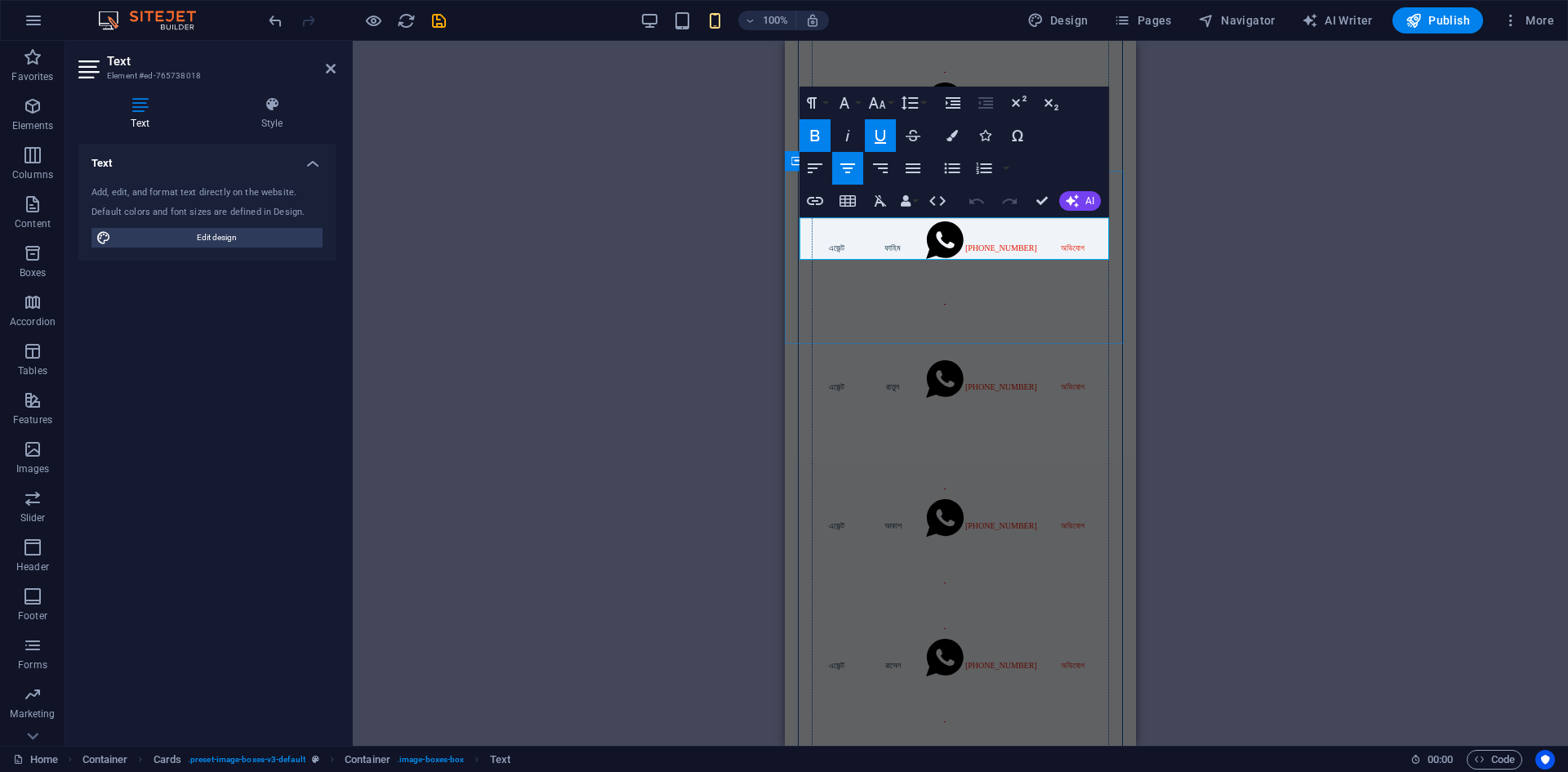
drag, startPoint x: 829, startPoint y: 235, endPoint x: 1116, endPoint y: 235, distance: 287.0
click at [0, 0] on button at bounding box center [0, 0] width 0 height 0
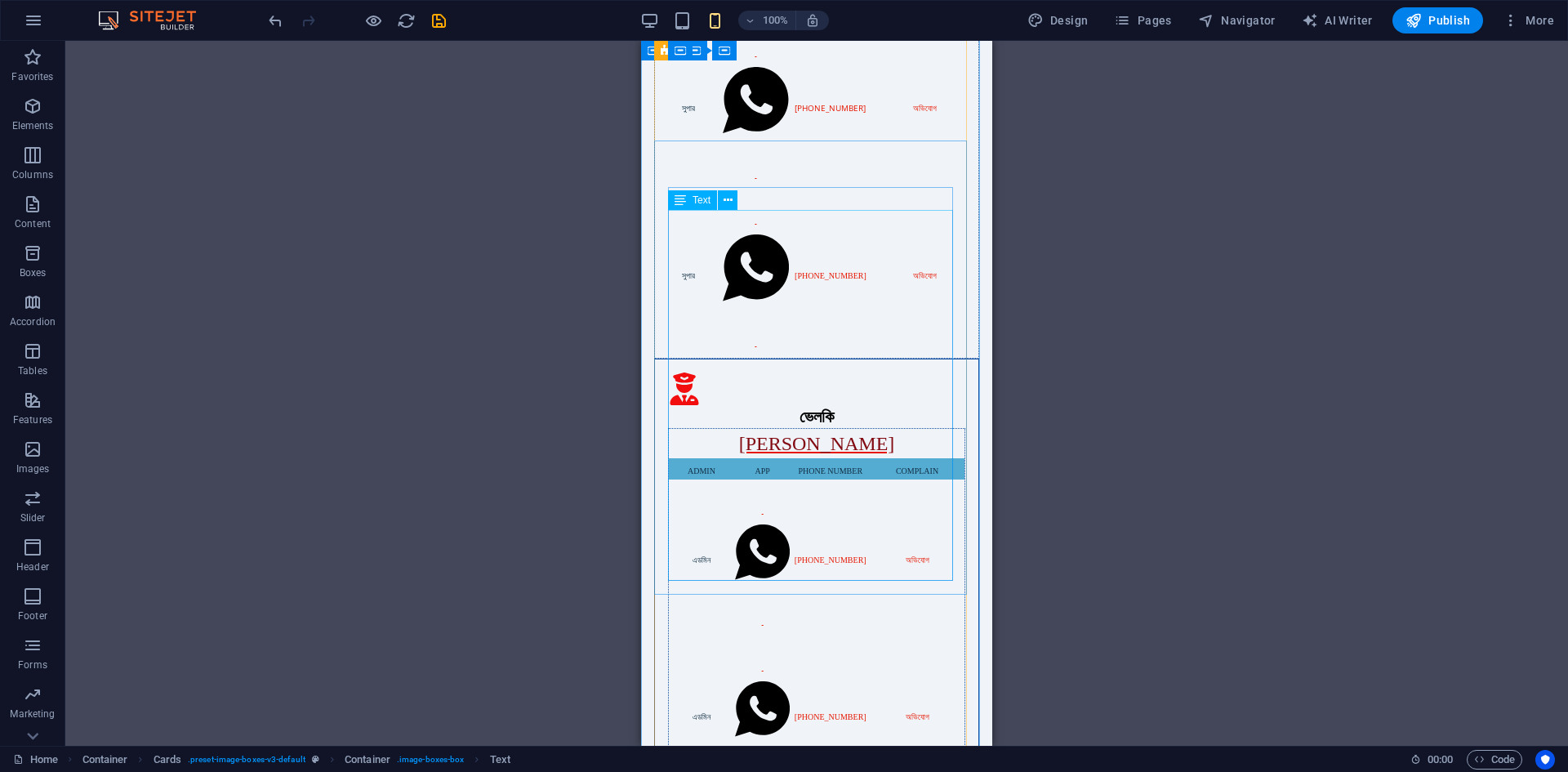
scroll to position [408, 0]
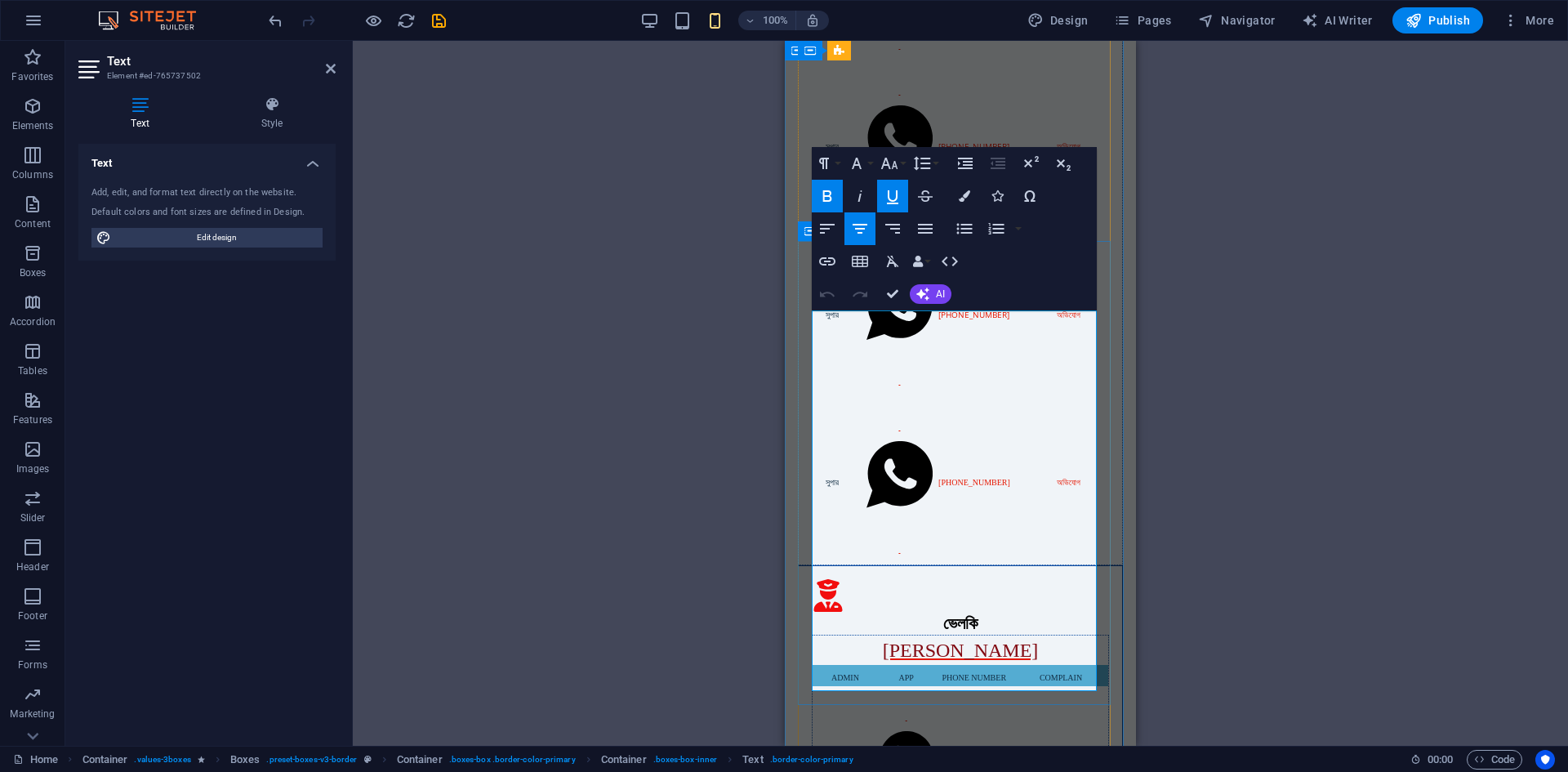
click at [834, 258] on icon "button" at bounding box center [828, 262] width 20 height 20
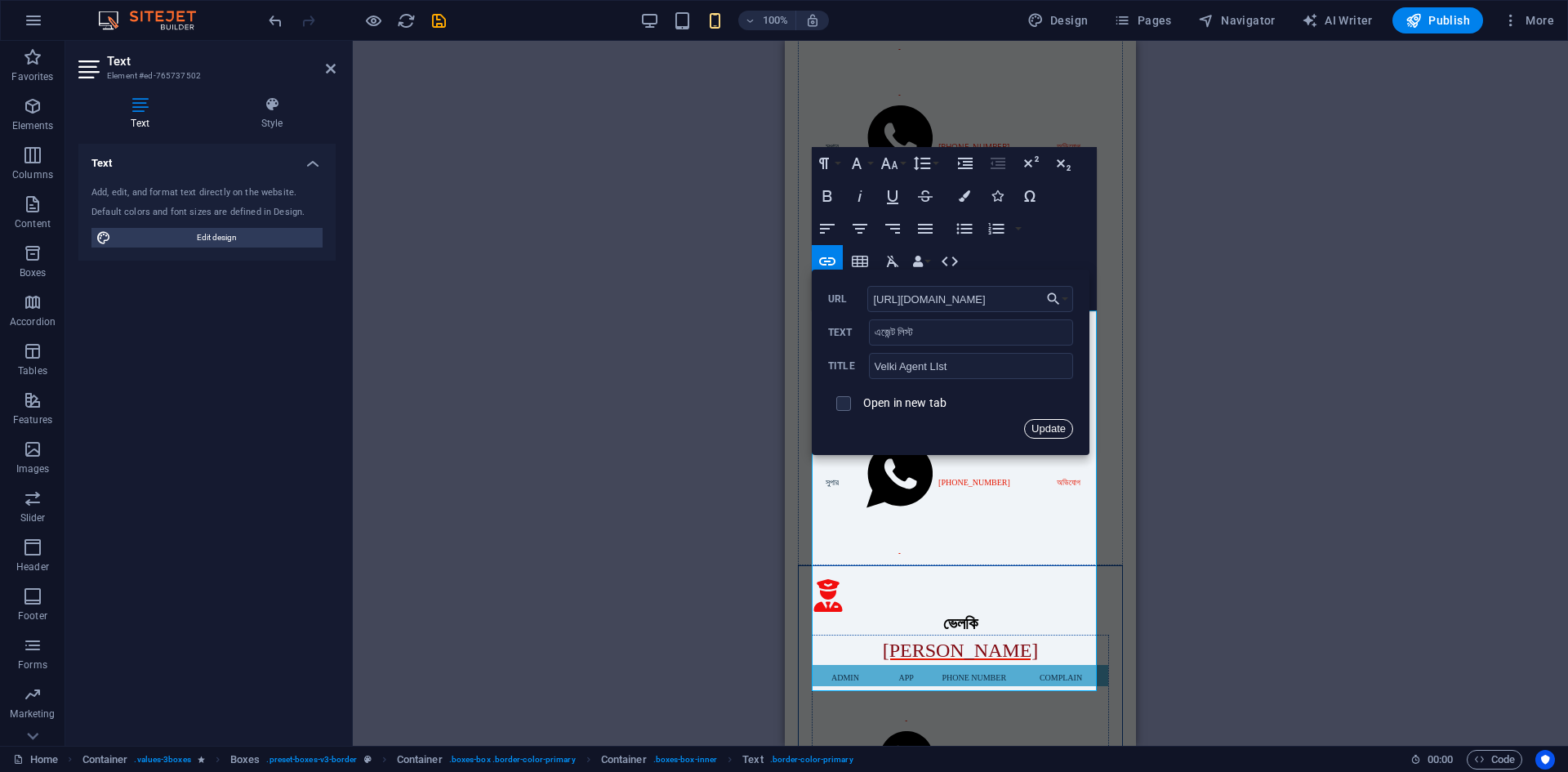
click at [1044, 431] on button "Update" at bounding box center [1049, 429] width 49 height 20
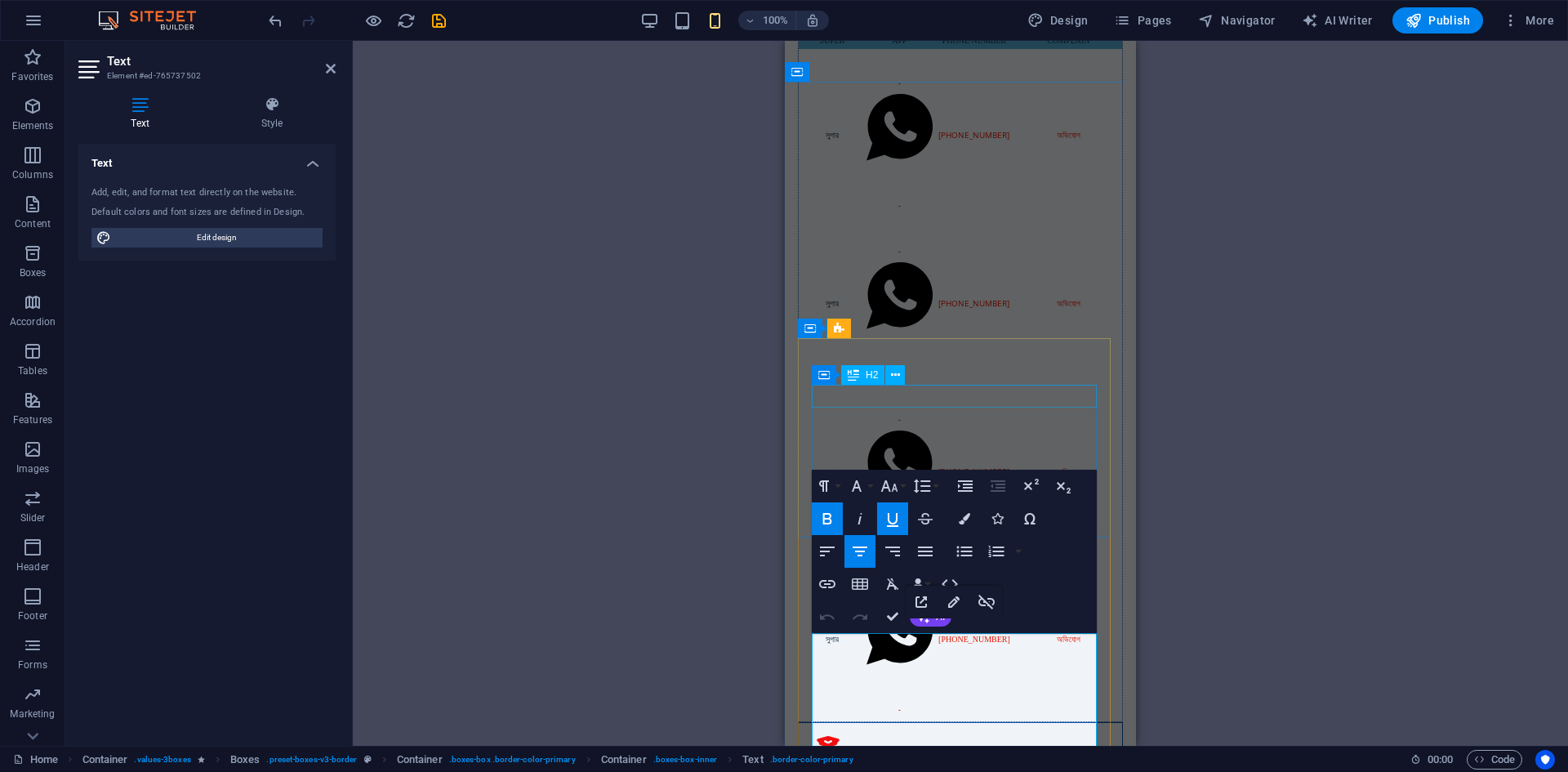
scroll to position [82, 0]
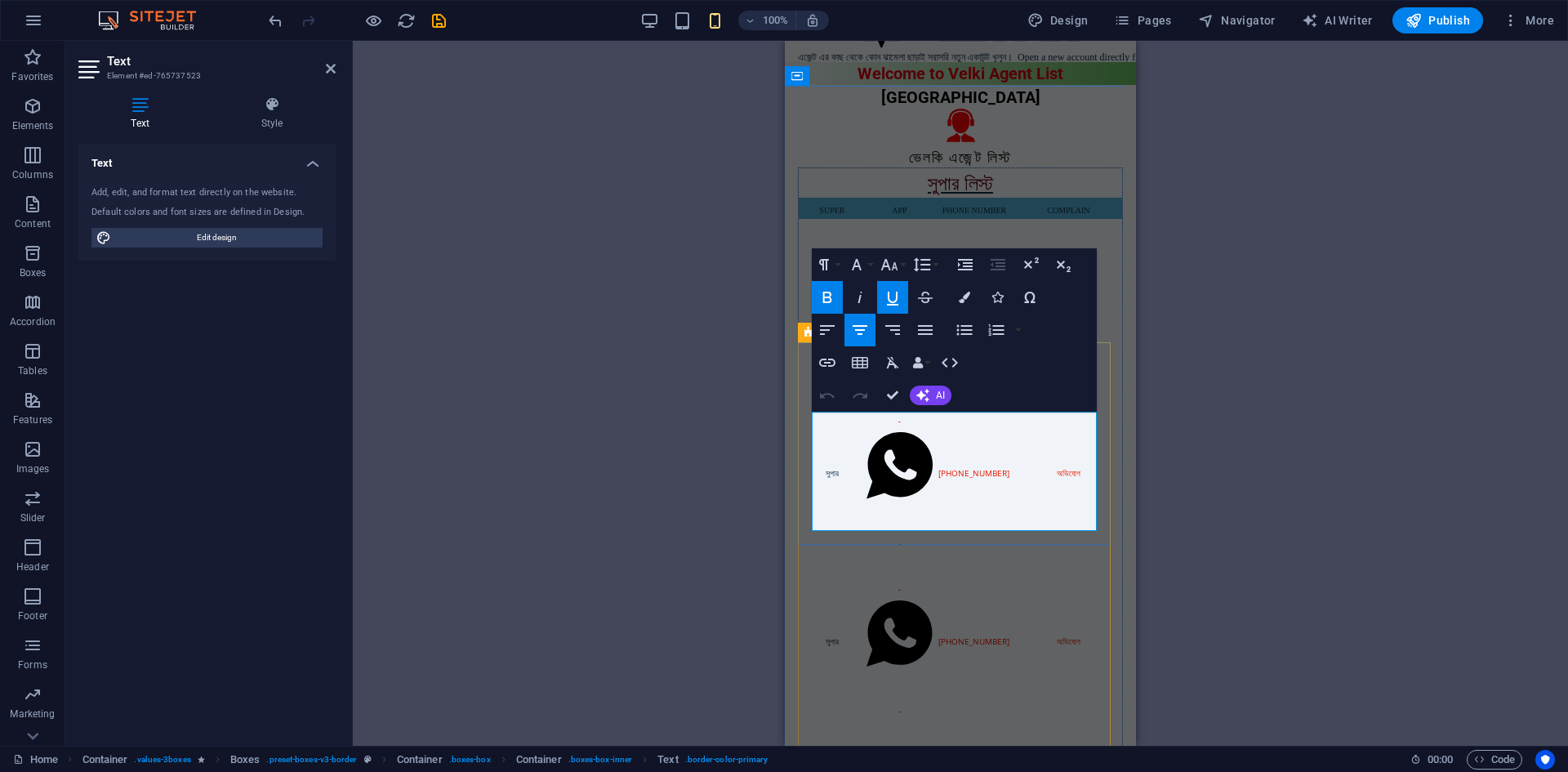
drag, startPoint x: 894, startPoint y: 430, endPoint x: 1059, endPoint y: 430, distance: 165.0
click at [831, 358] on icon "button" at bounding box center [828, 363] width 20 height 20
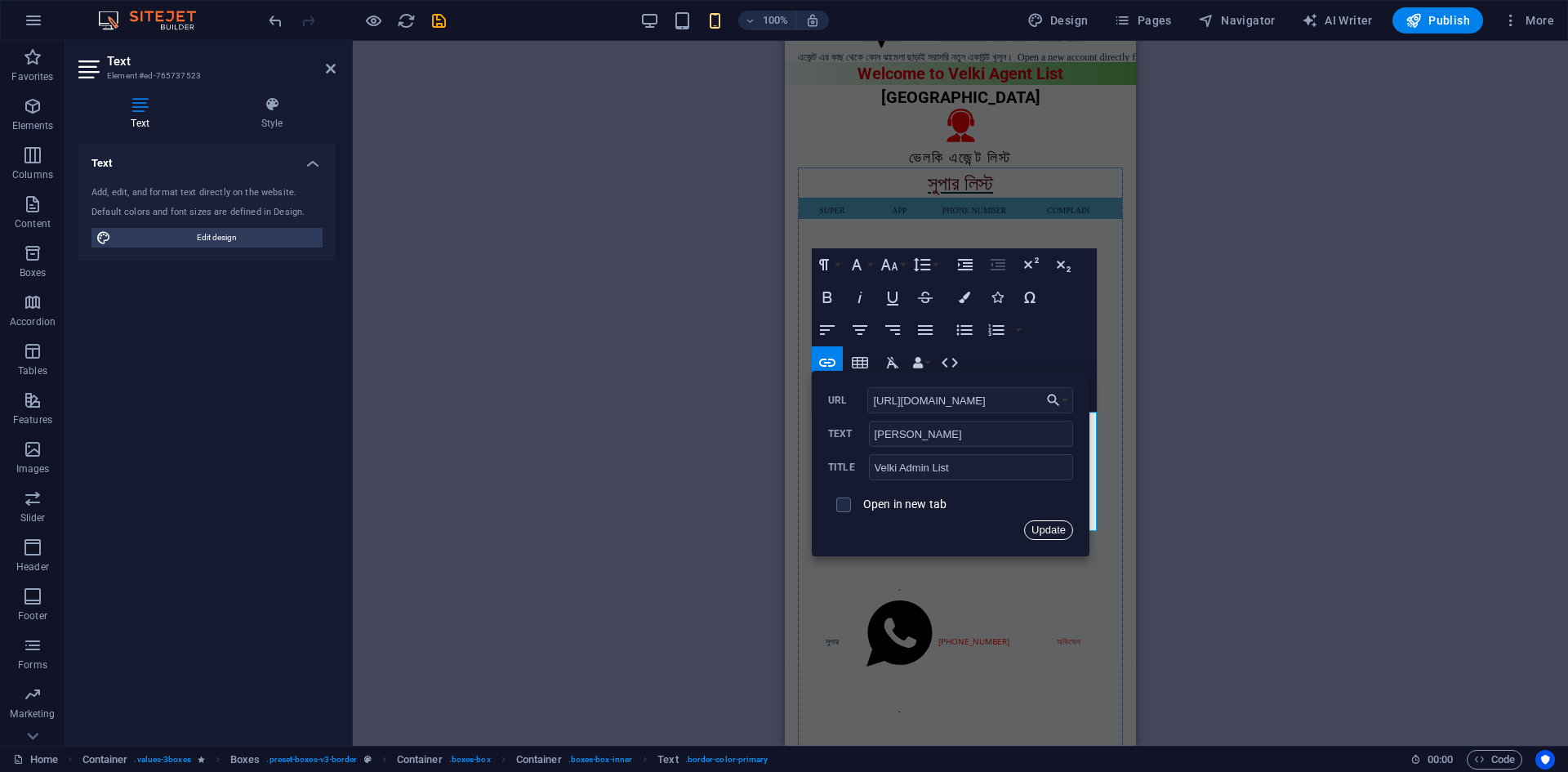
click at [1048, 533] on button "Update" at bounding box center [1049, 530] width 49 height 20
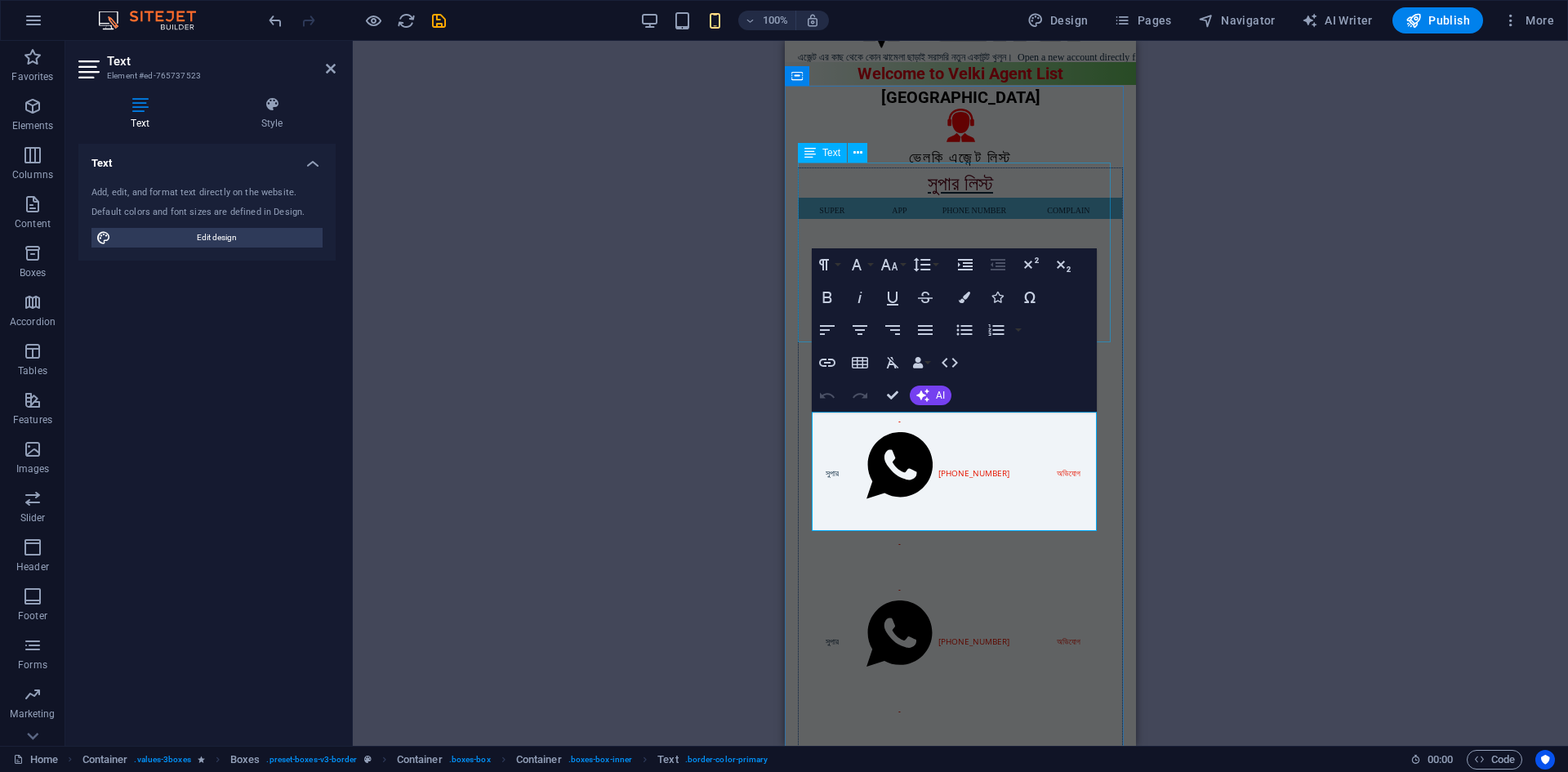
click at [861, 175] on div "সুপার লিস্ট SUPER APP PHONE NUMBER COMPLAIN সুপার     [PHONE_NUMBER] অভিযোগ সুপ…" at bounding box center [960, 529] width 325 height 724
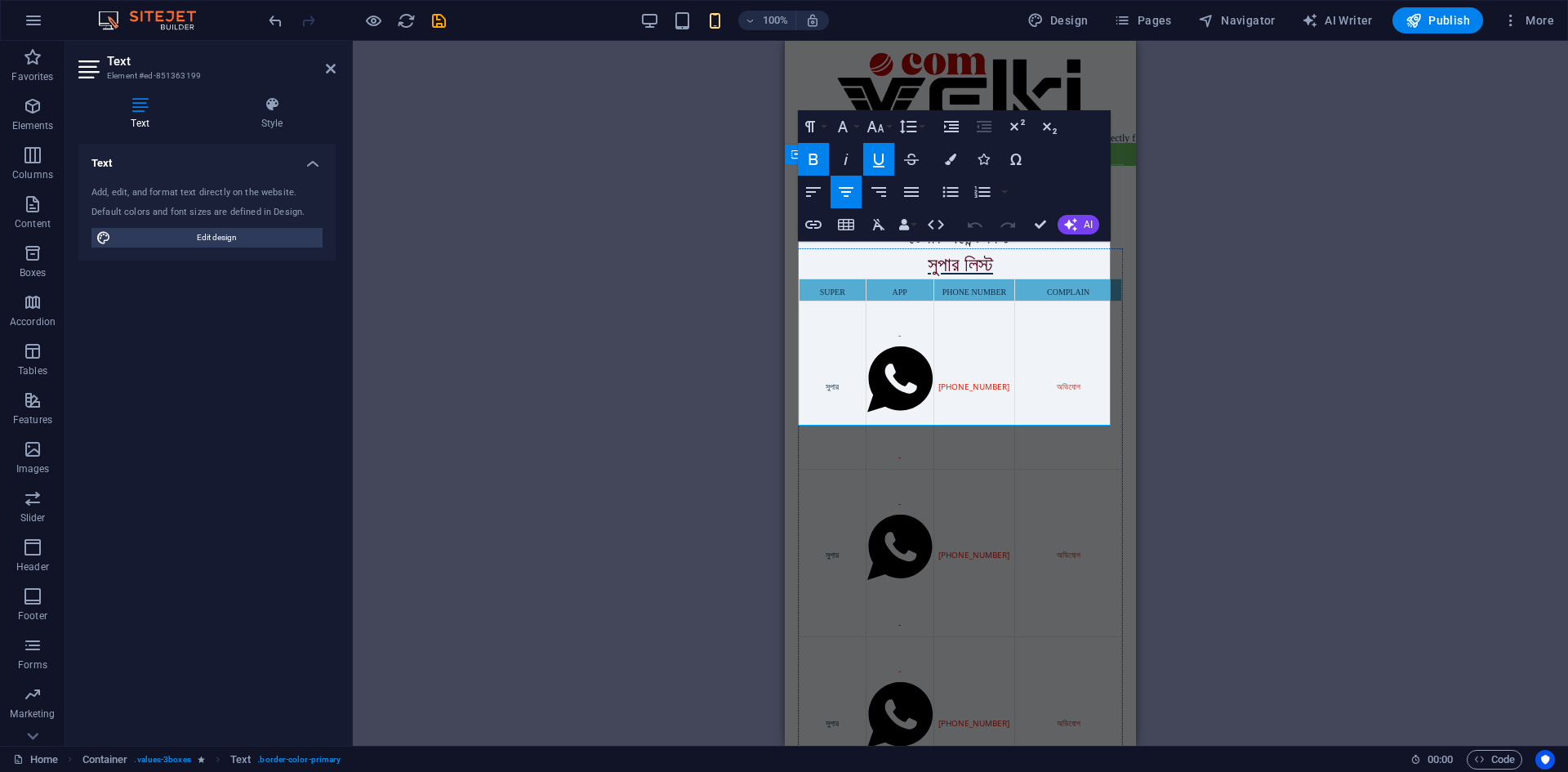
scroll to position [0, 0]
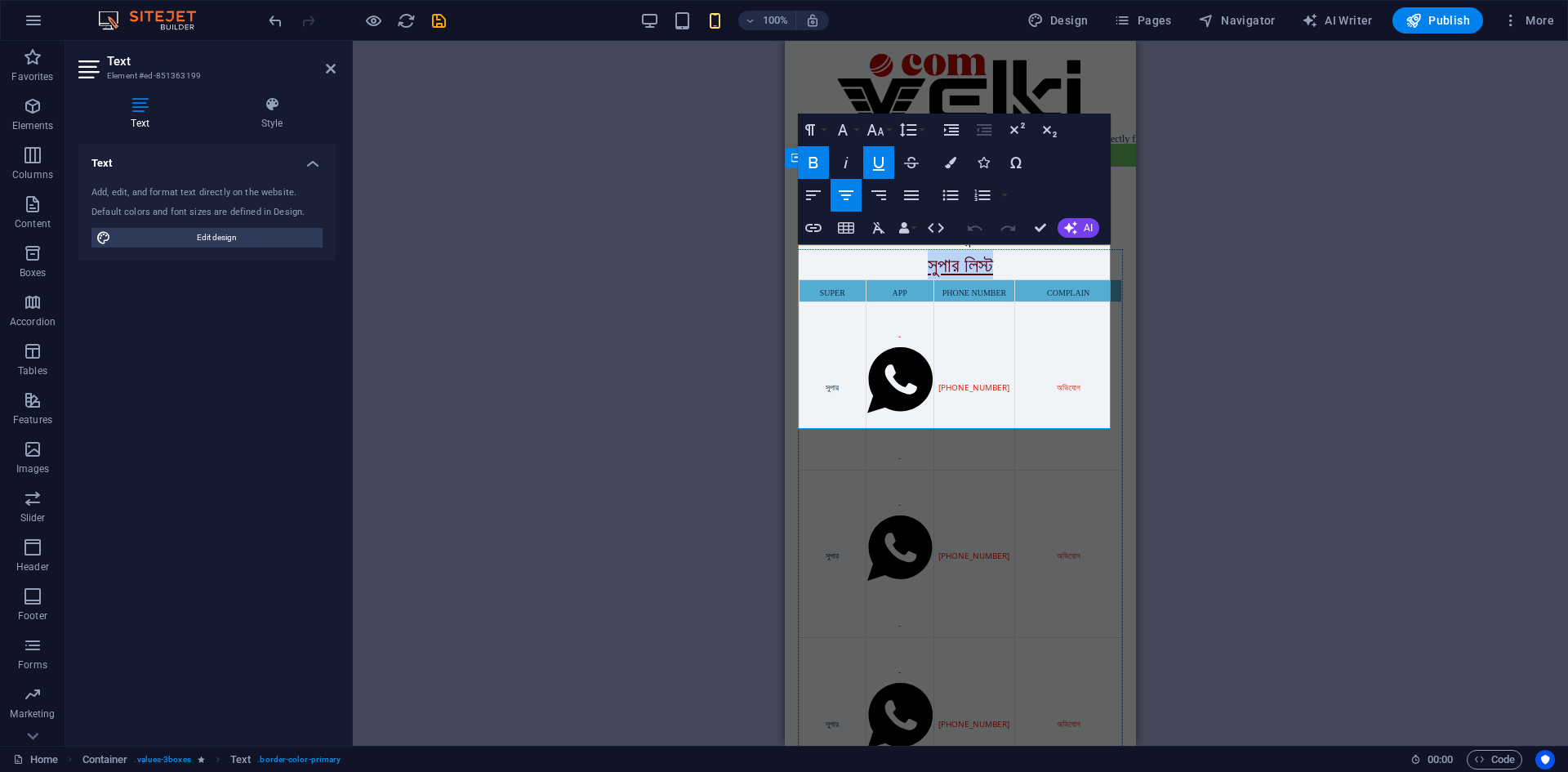
drag, startPoint x: 891, startPoint y: 256, endPoint x: 1040, endPoint y: 264, distance: 149.2
click at [1040, 264] on p "সুপার লিস্ট" at bounding box center [961, 265] width 324 height 30
click at [821, 227] on icon "button" at bounding box center [813, 228] width 20 height 20
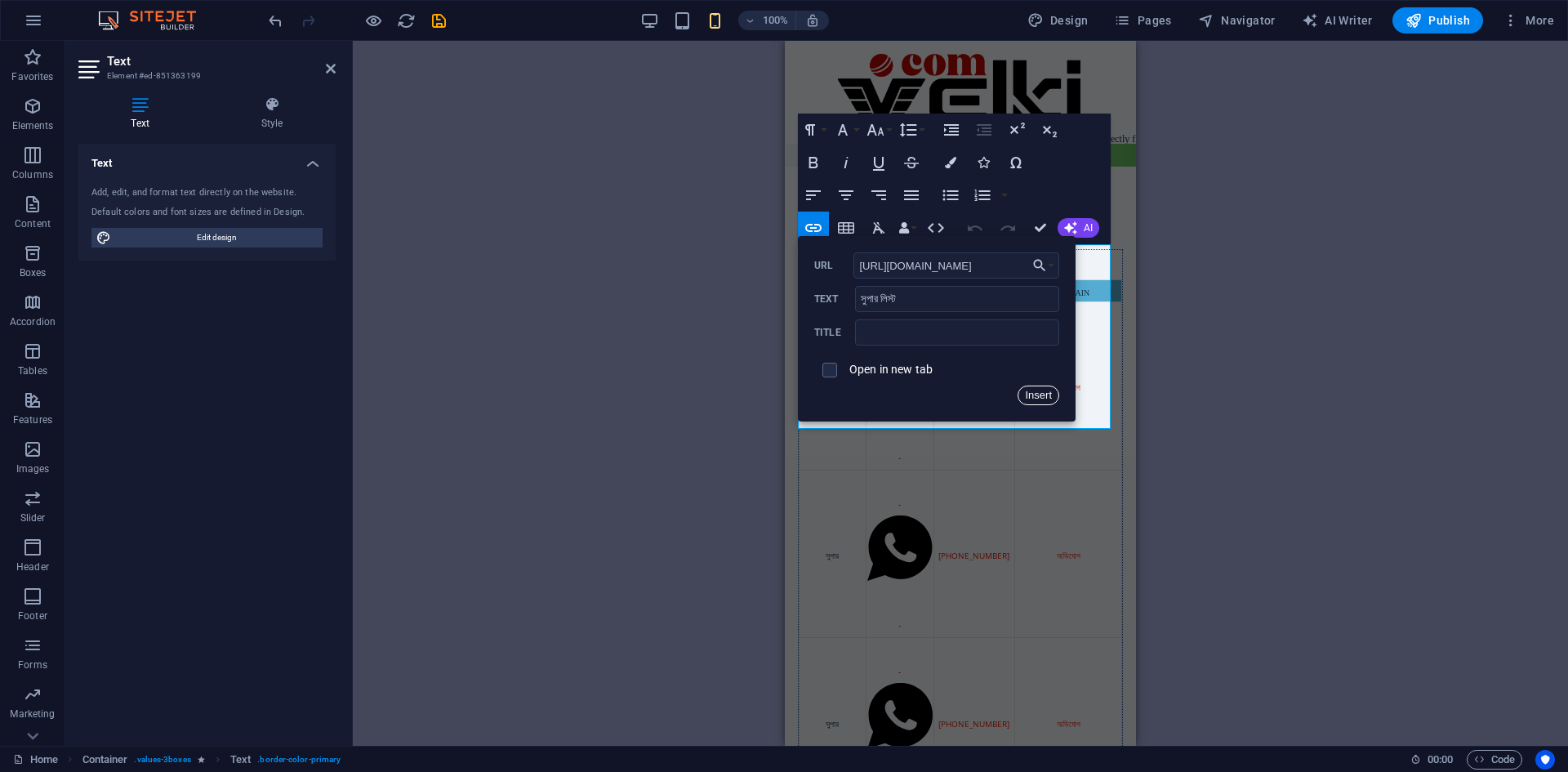
drag, startPoint x: 1035, startPoint y: 395, endPoint x: 250, endPoint y: 353, distance: 786.1
click at [1035, 395] on button "Insert" at bounding box center [1038, 396] width 41 height 20
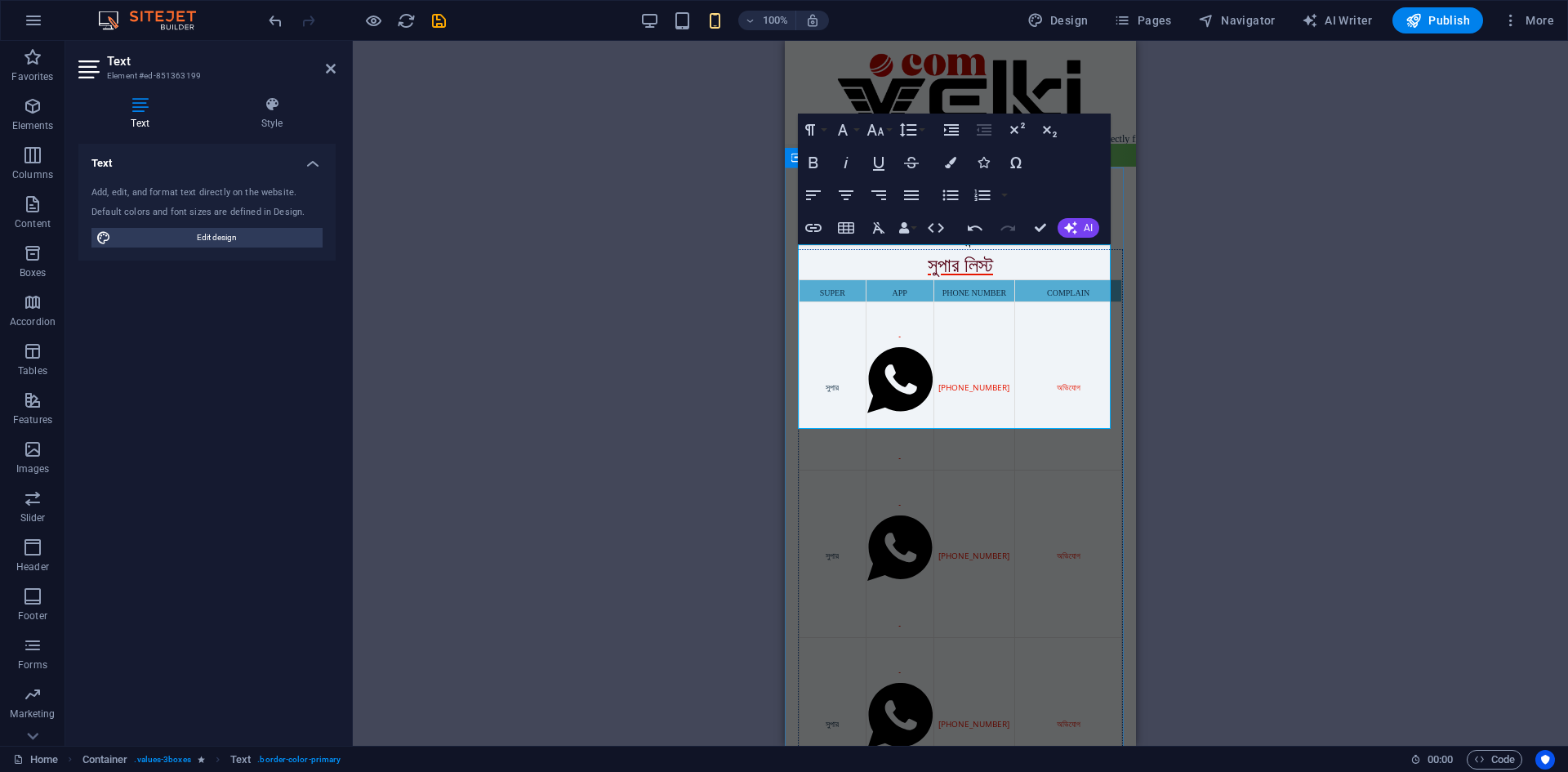
click at [1026, 376] on div "অভিযোগ" at bounding box center [1069, 386] width 104 height 20
type input "[URL][DOMAIN_NAME]"
click at [805, 228] on icon "button" at bounding box center [813, 228] width 16 height 8
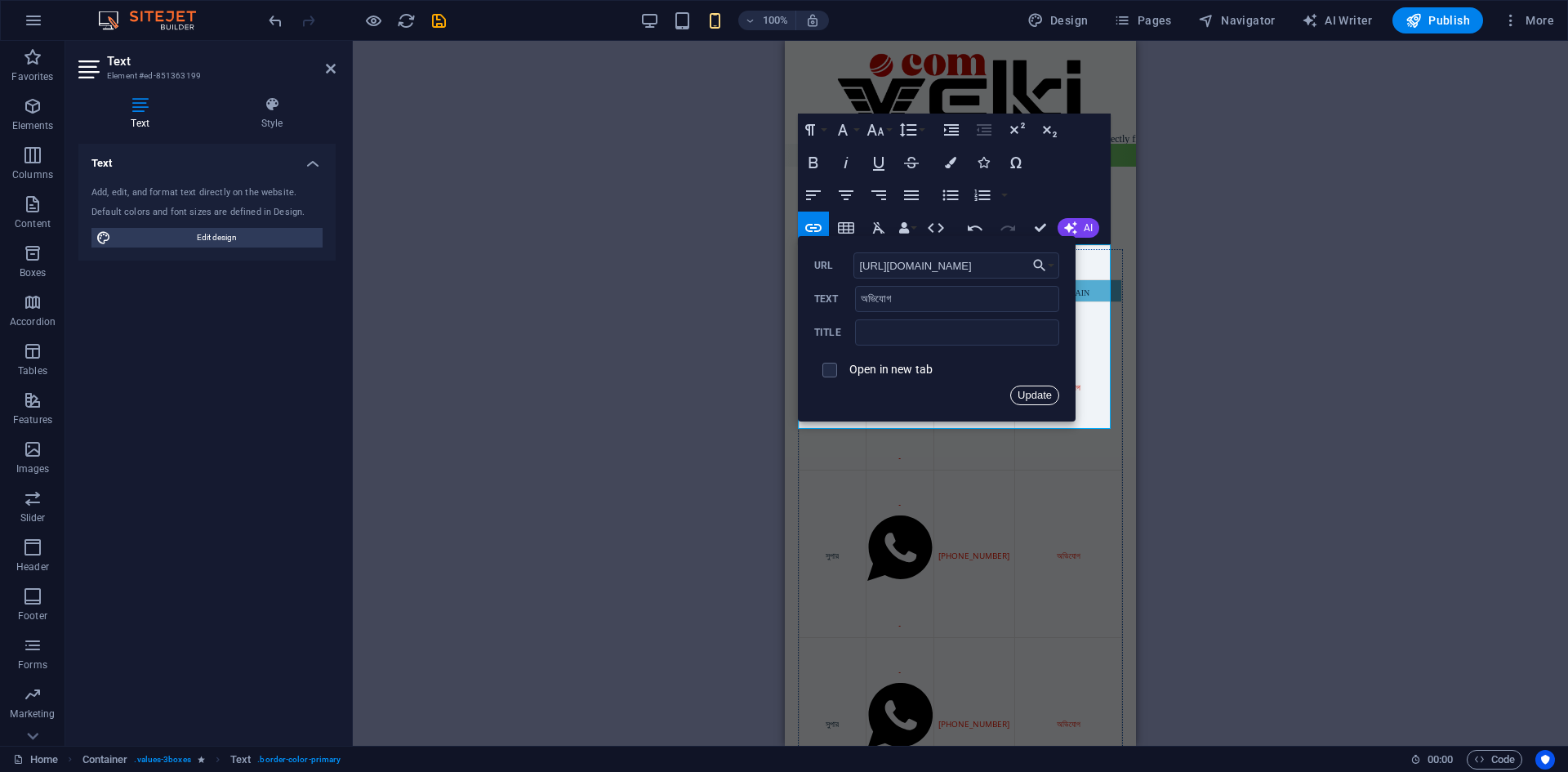
click at [1029, 396] on button "Update" at bounding box center [1035, 396] width 49 height 20
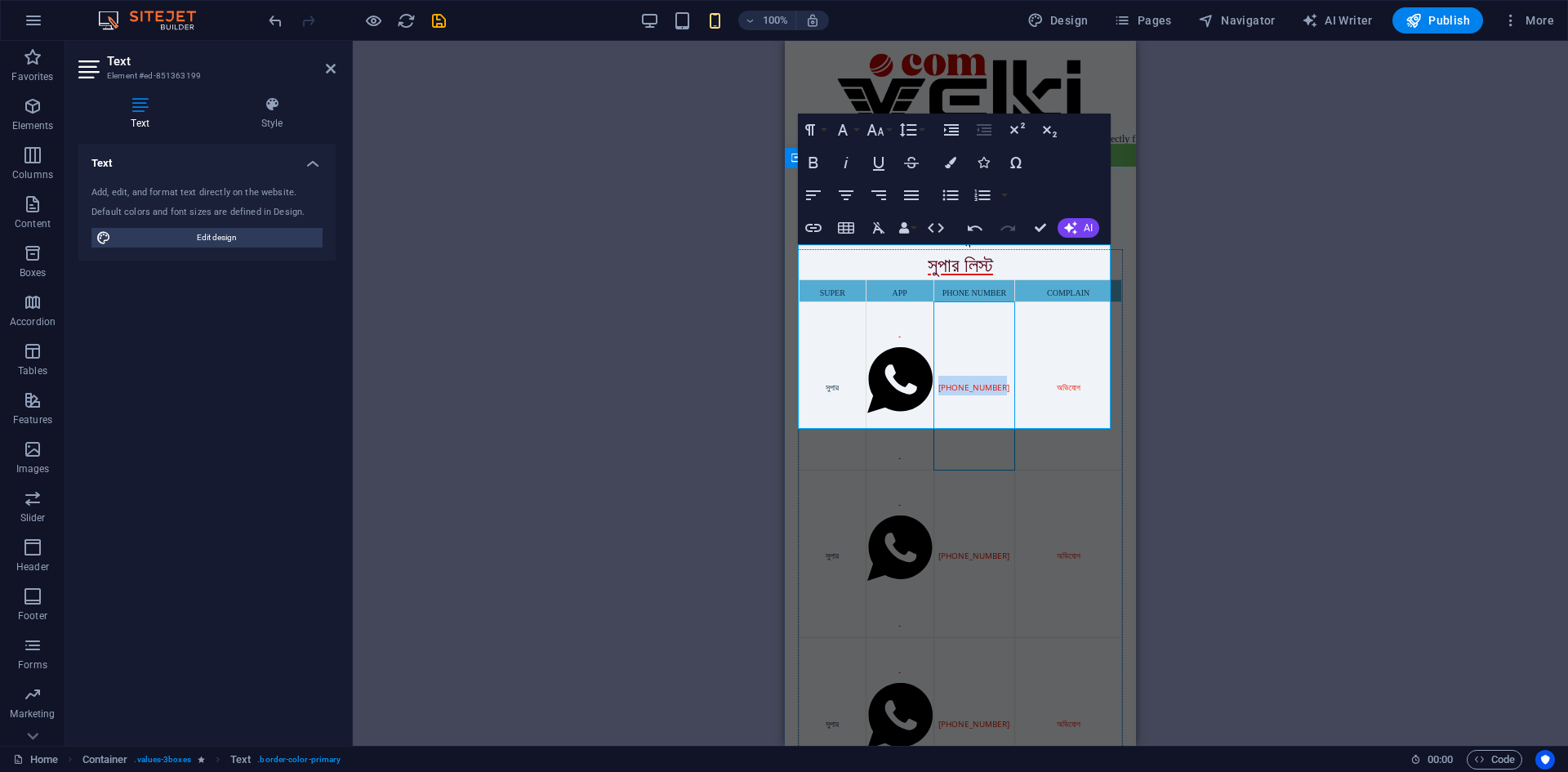
drag, startPoint x: 932, startPoint y: 317, endPoint x: 1004, endPoint y: 314, distance: 72.1
click at [1004, 376] on div "[PHONE_NUMBER]" at bounding box center [975, 386] width 79 height 20
type input "[PHONE_NUMBER]"
click at [811, 223] on icon "button" at bounding box center [813, 228] width 20 height 20
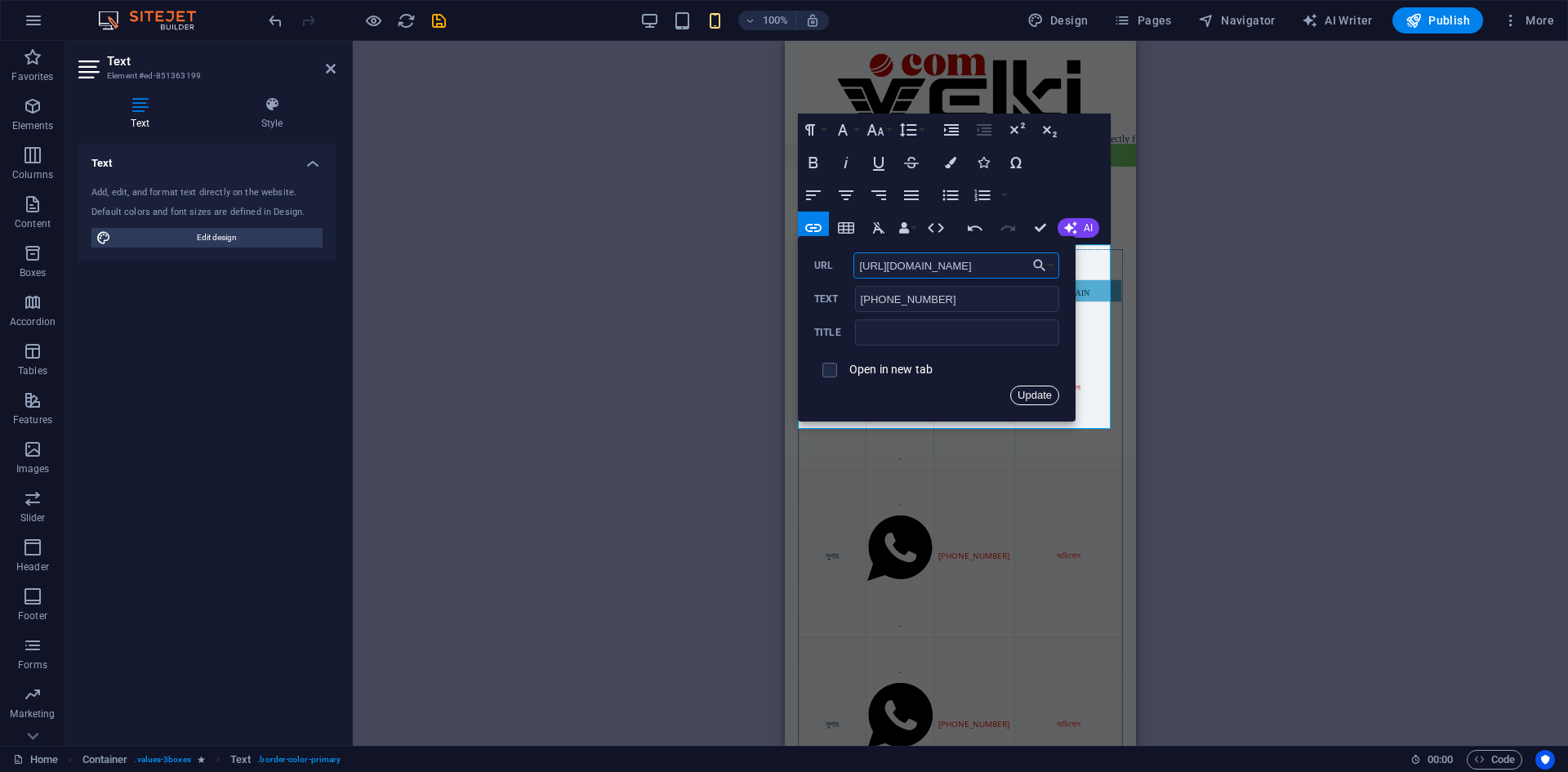
drag, startPoint x: 1028, startPoint y: 397, endPoint x: 237, endPoint y: 351, distance: 792.3
click at [1028, 397] on button "Update" at bounding box center [1035, 396] width 49 height 20
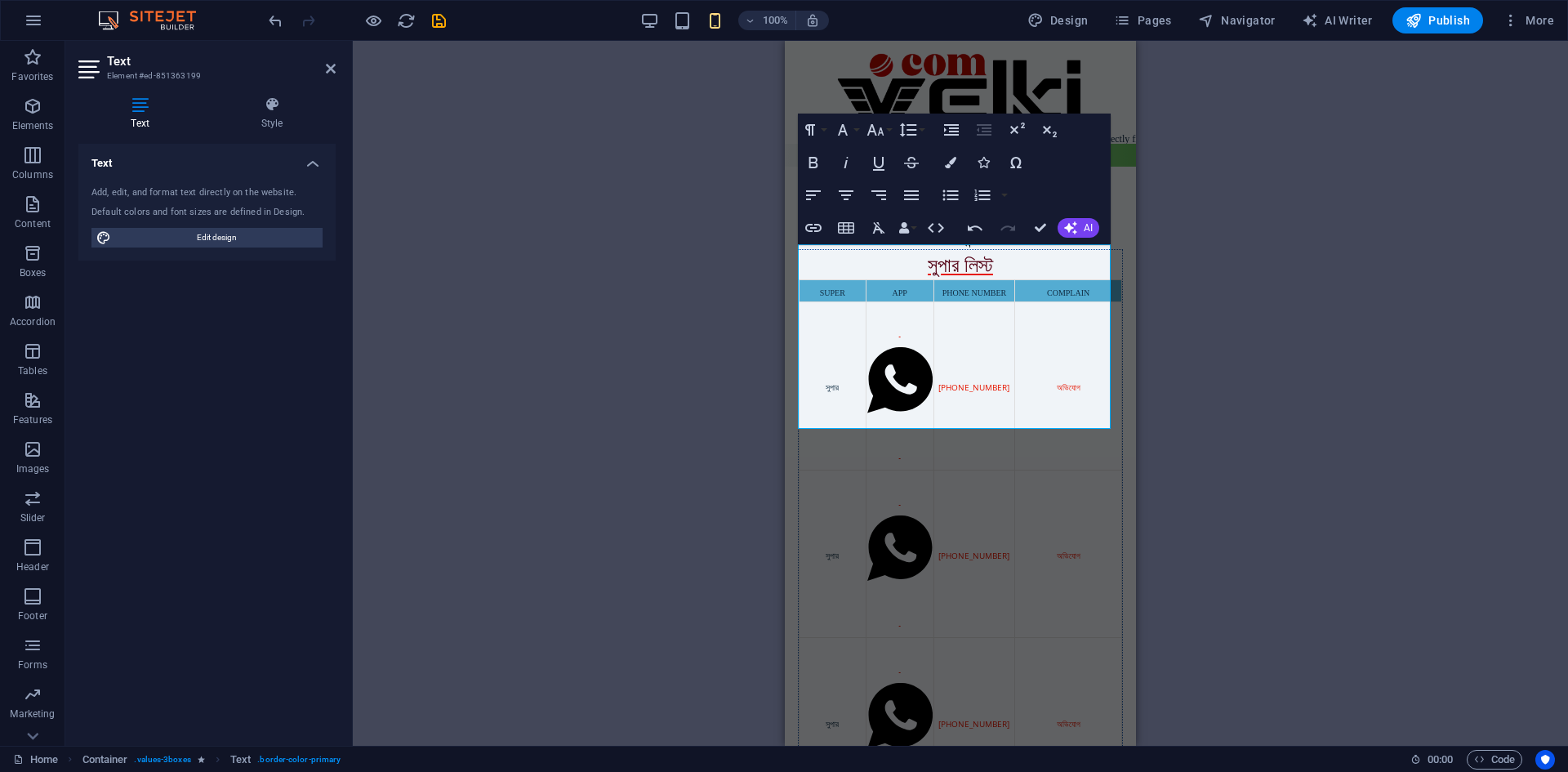
click at [606, 301] on div "Drag here to replace the existing content. Press “Ctrl” if you want to create a…" at bounding box center [960, 393] width 1215 height 705
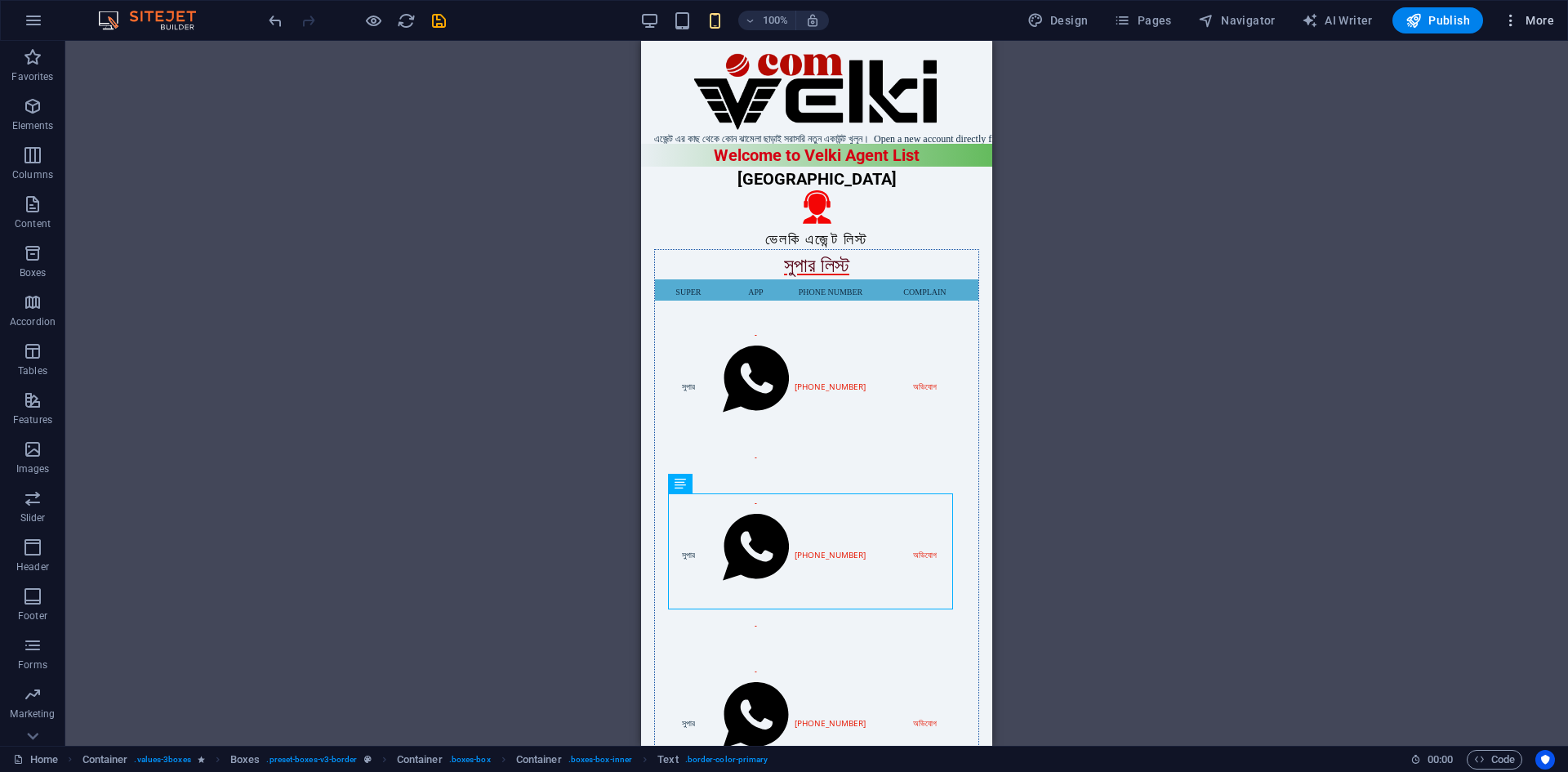
click at [1538, 20] on span "More" at bounding box center [1528, 21] width 51 height 16
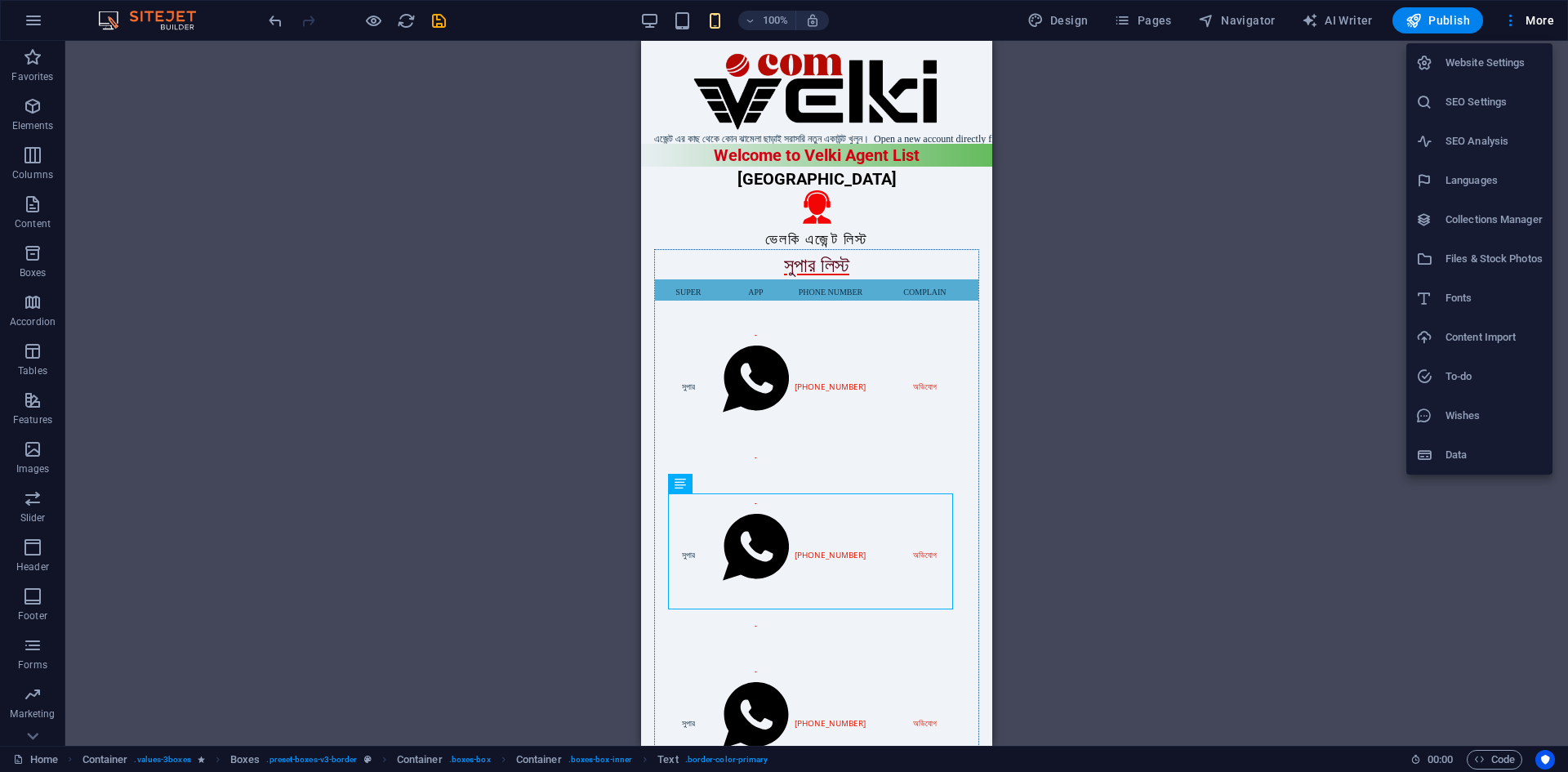
click at [1467, 69] on h6 "Website Settings" at bounding box center [1494, 63] width 97 height 20
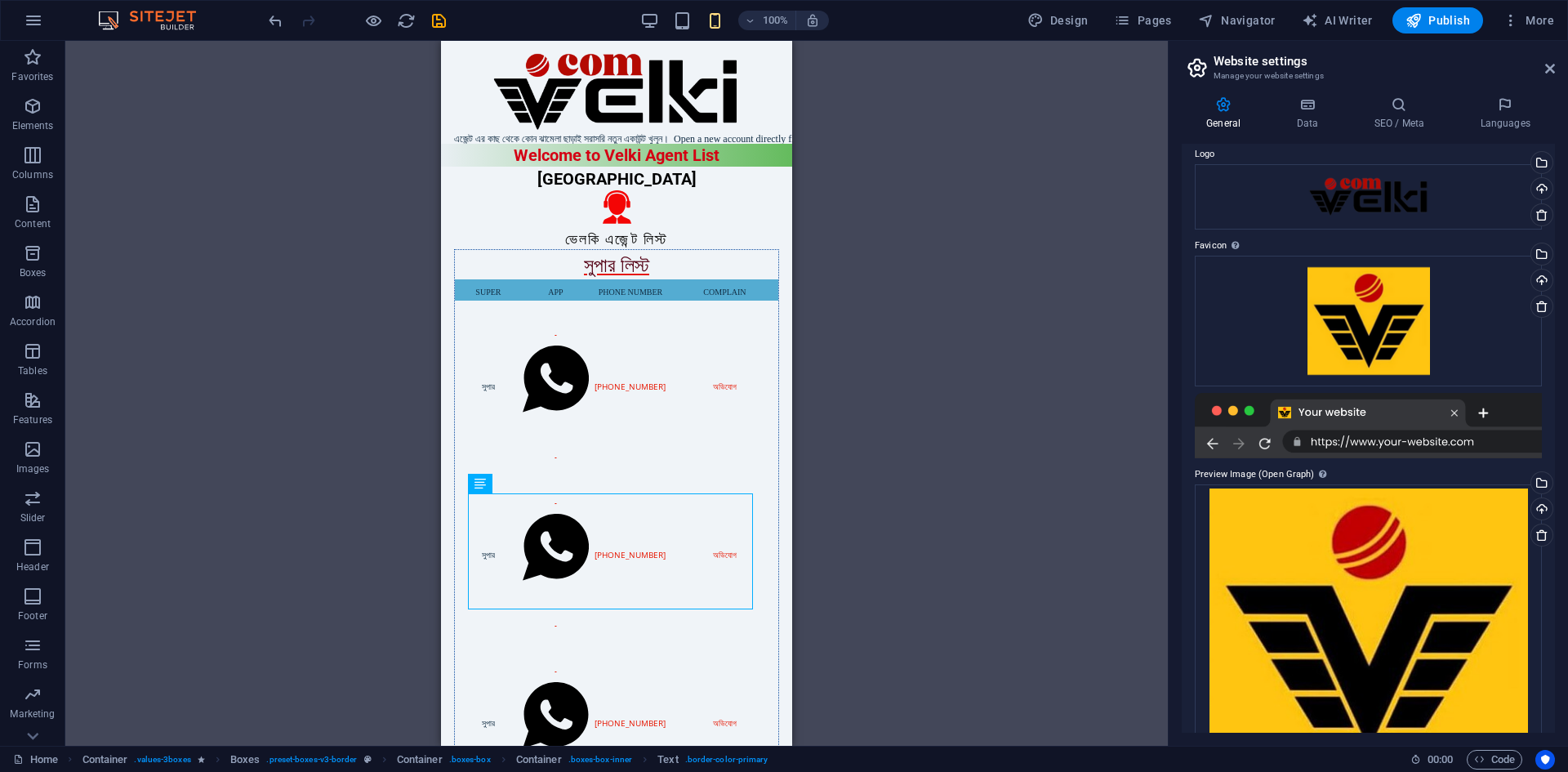
scroll to position [110, 0]
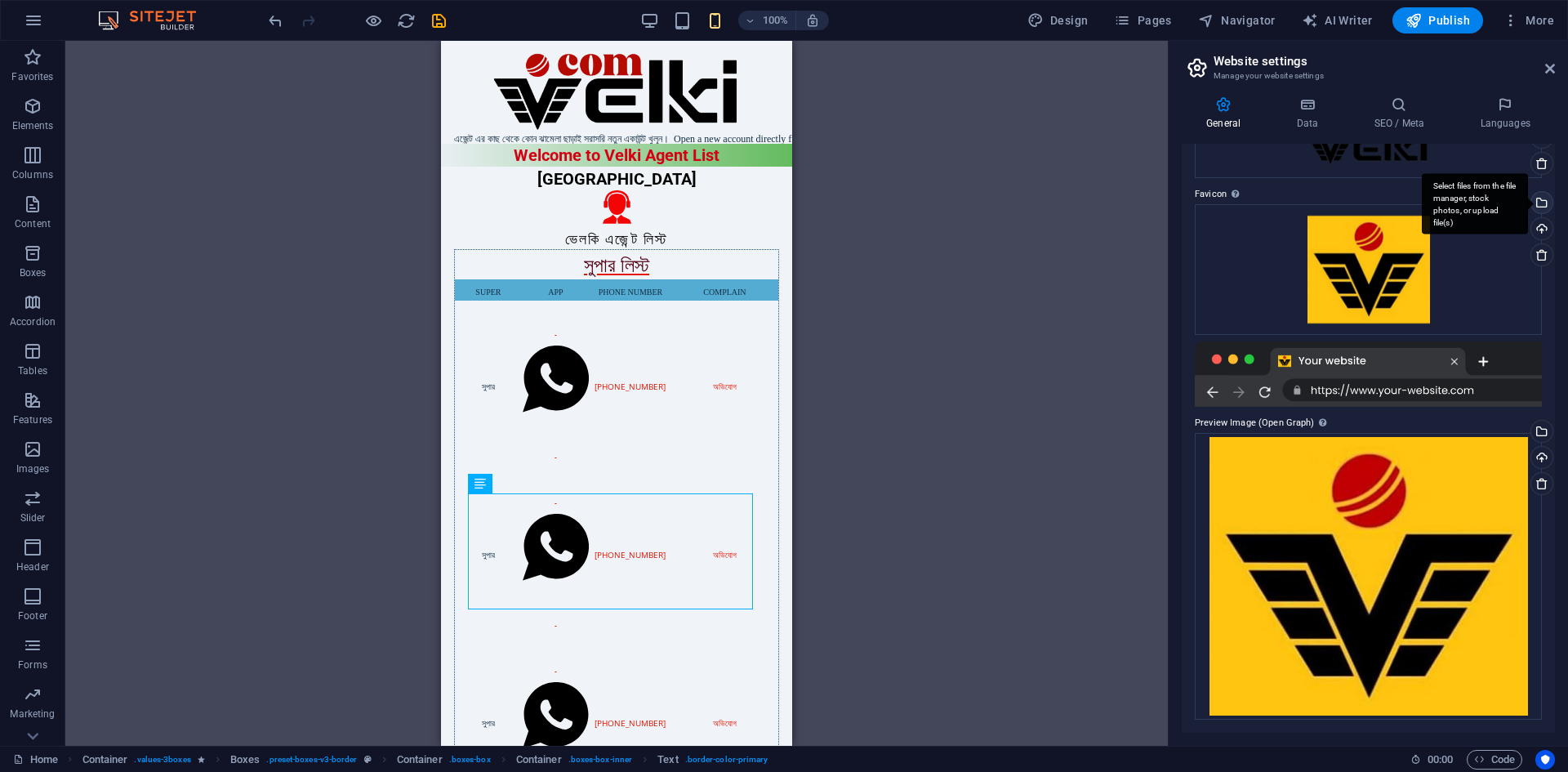
click at [1539, 201] on div "Select files from the file manager, stock photos, or upload file(s)" at bounding box center [1540, 203] width 24 height 24
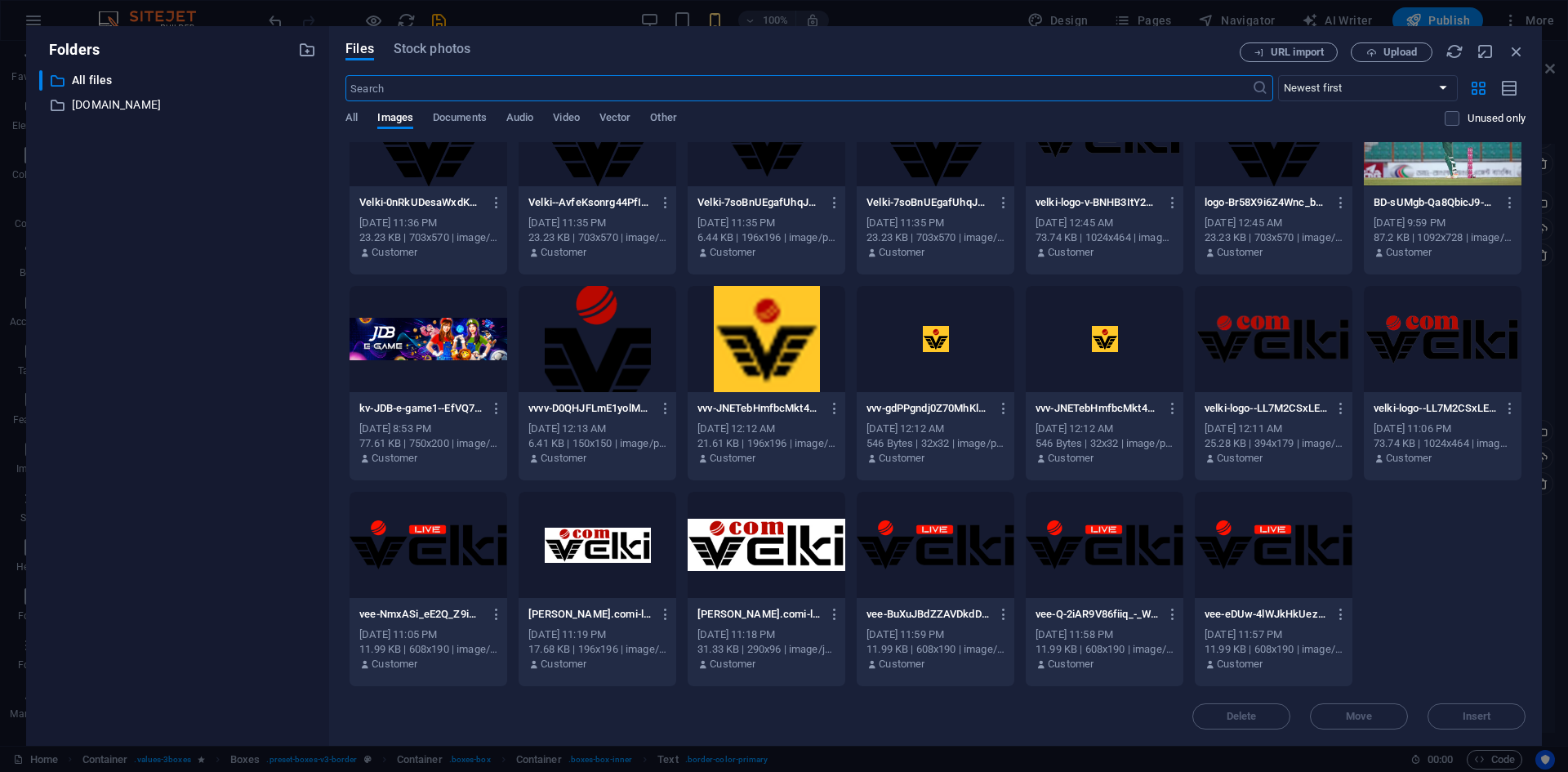
scroll to position [0, 0]
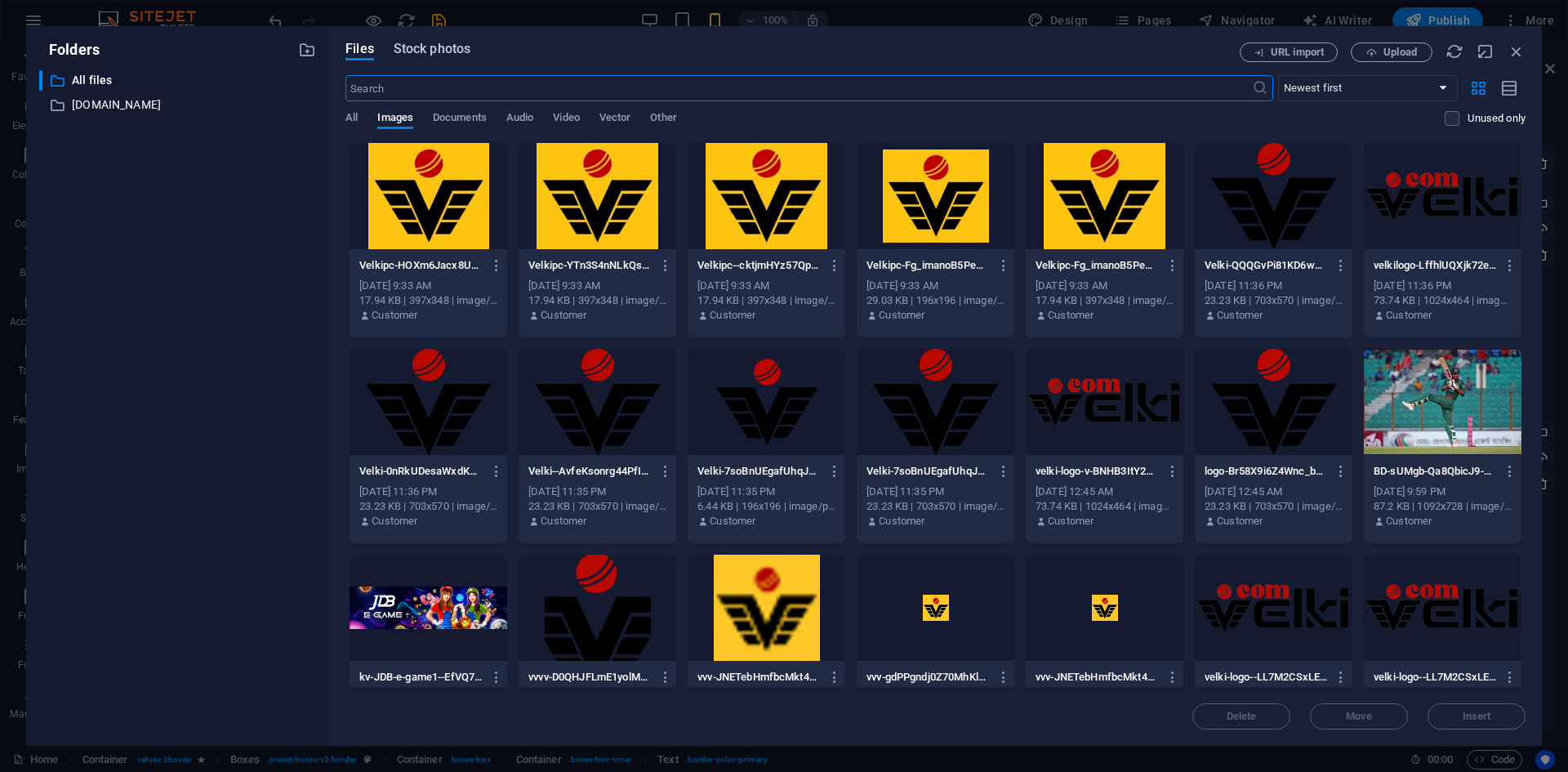
click at [420, 57] on span "Stock photos" at bounding box center [432, 49] width 76 height 20
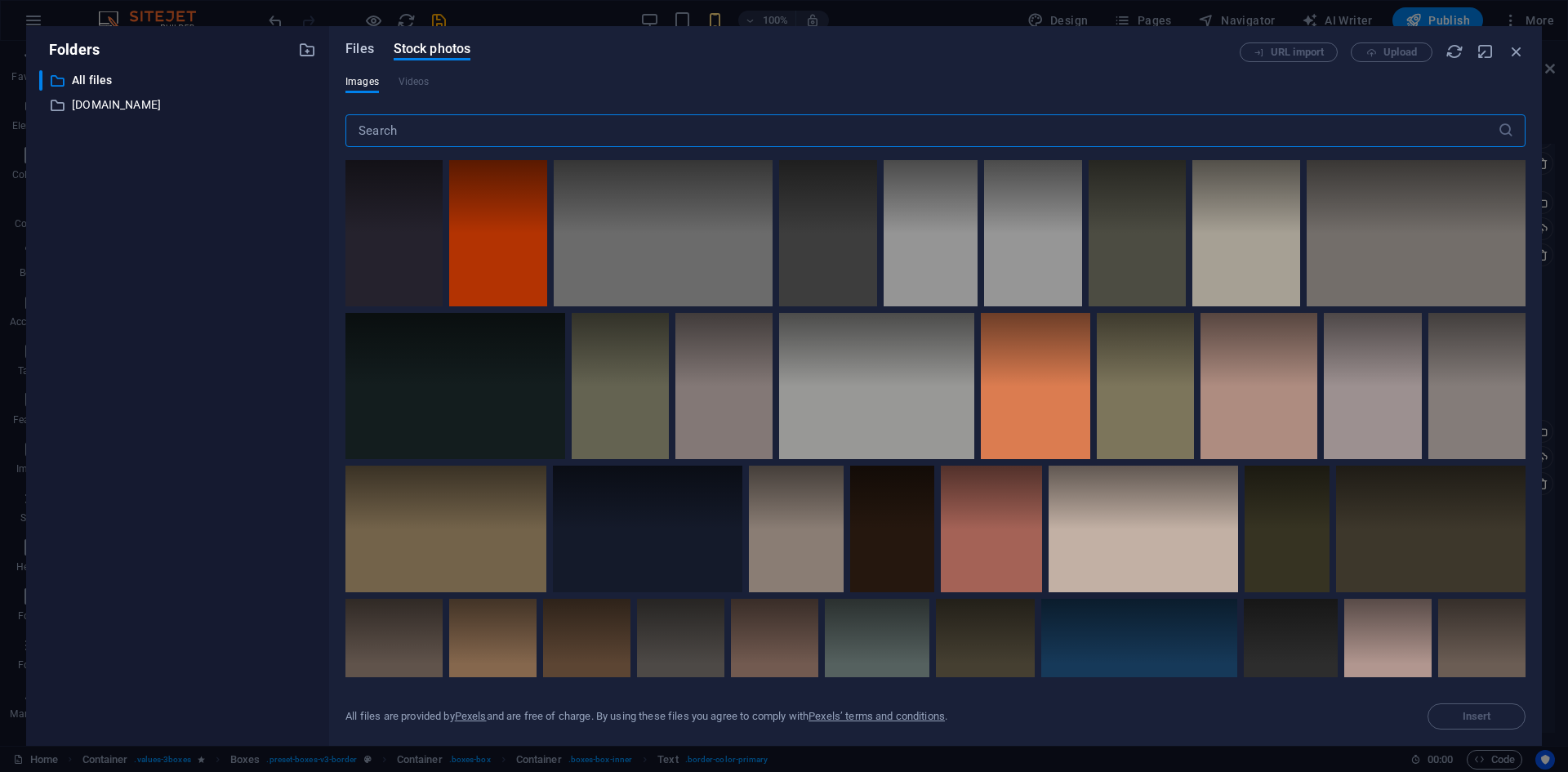
click at [357, 51] on span "Files" at bounding box center [360, 49] width 29 height 20
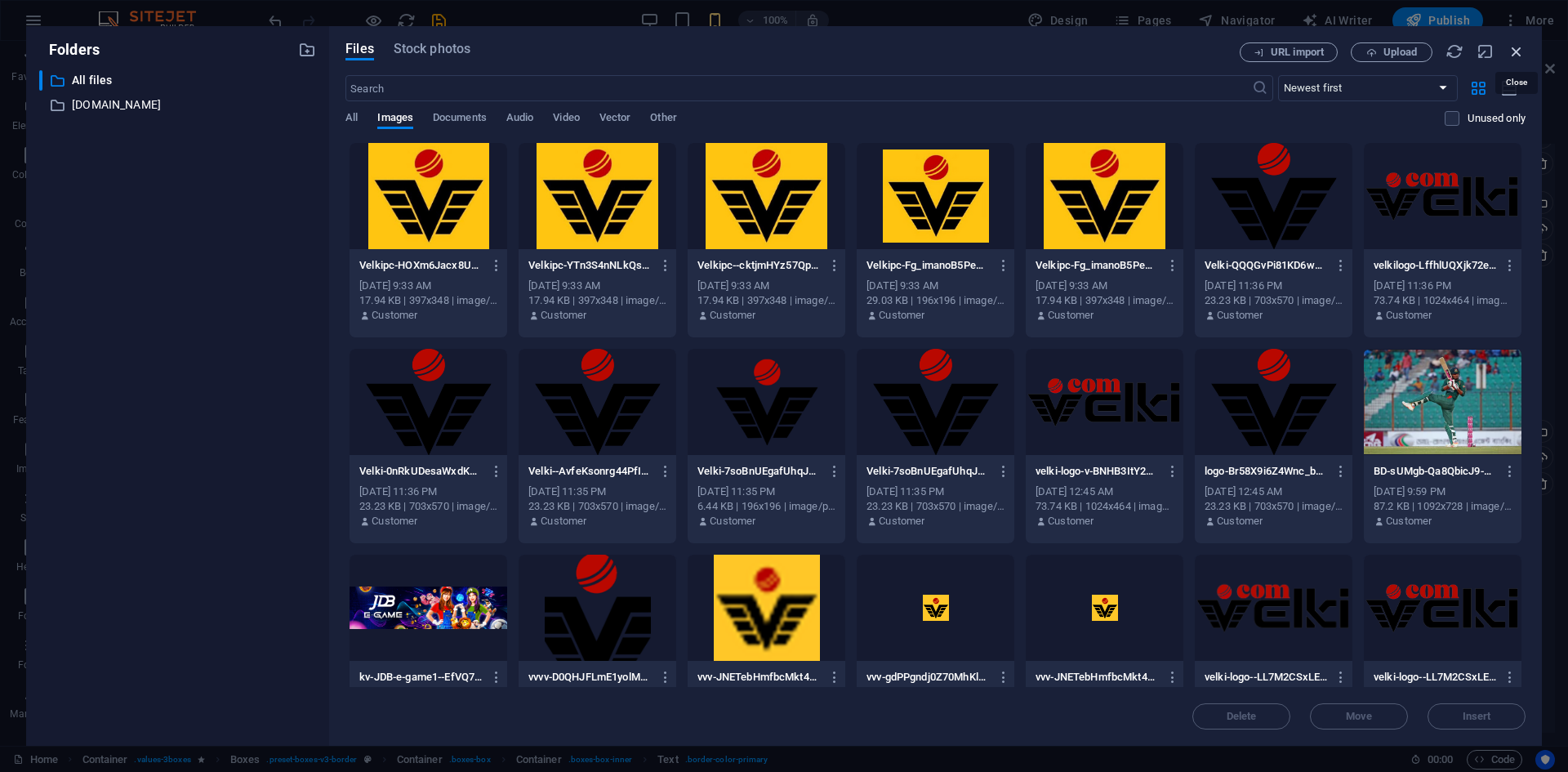
click at [1514, 57] on icon "button" at bounding box center [1517, 51] width 18 height 18
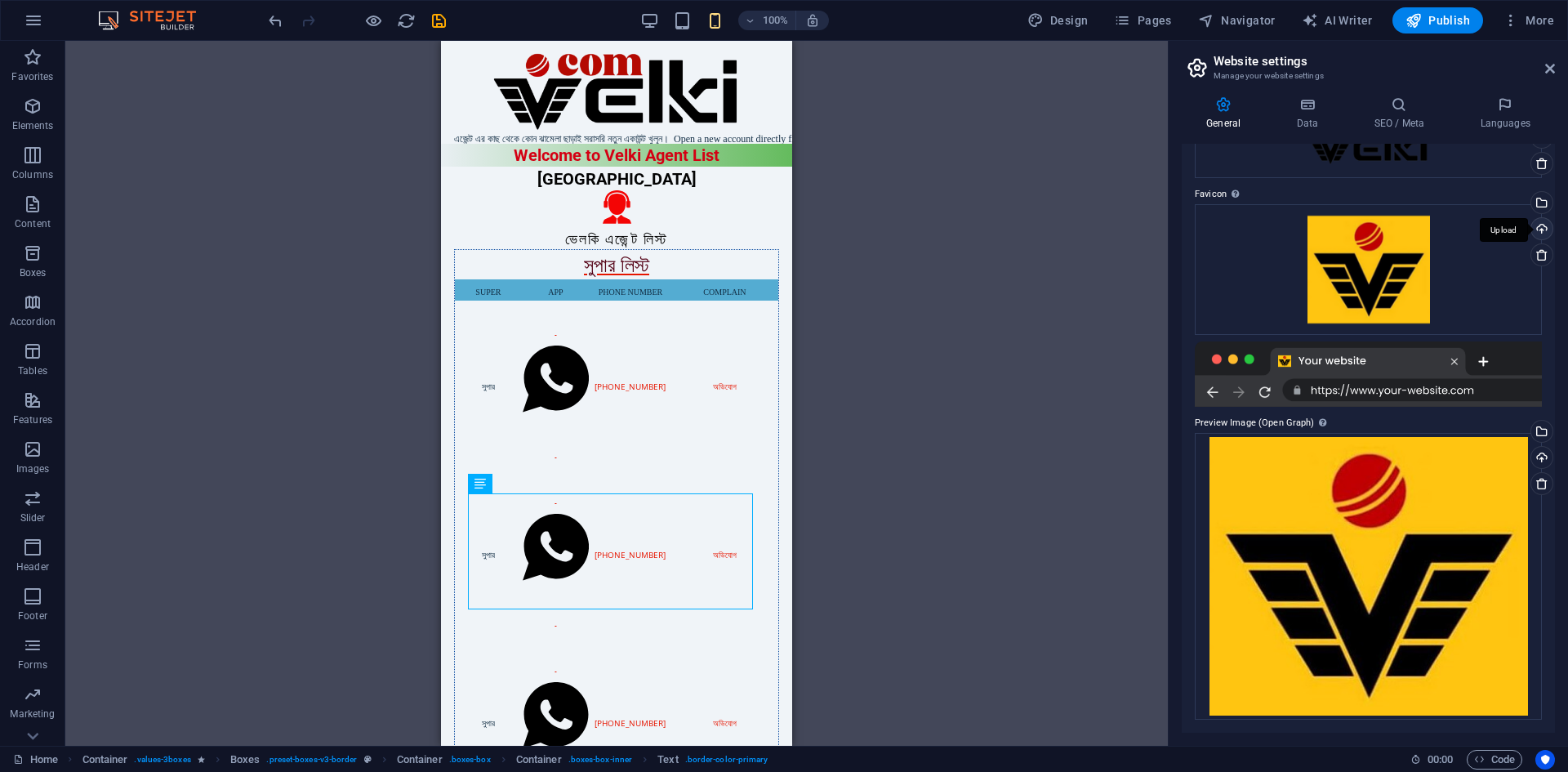
click at [1533, 235] on div "Upload" at bounding box center [1540, 229] width 24 height 24
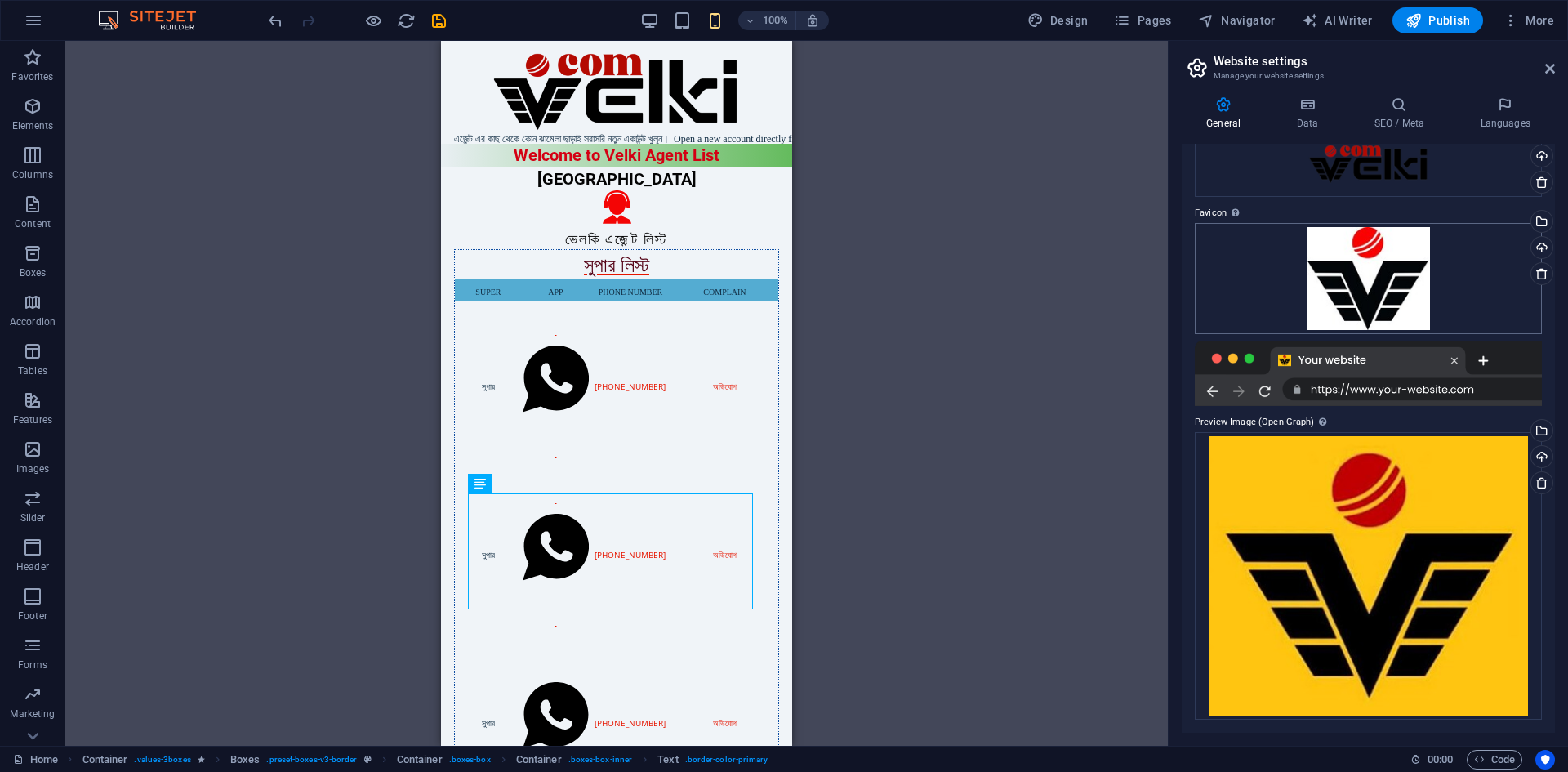
scroll to position [91, 0]
click at [1538, 455] on div "Upload" at bounding box center [1540, 458] width 24 height 24
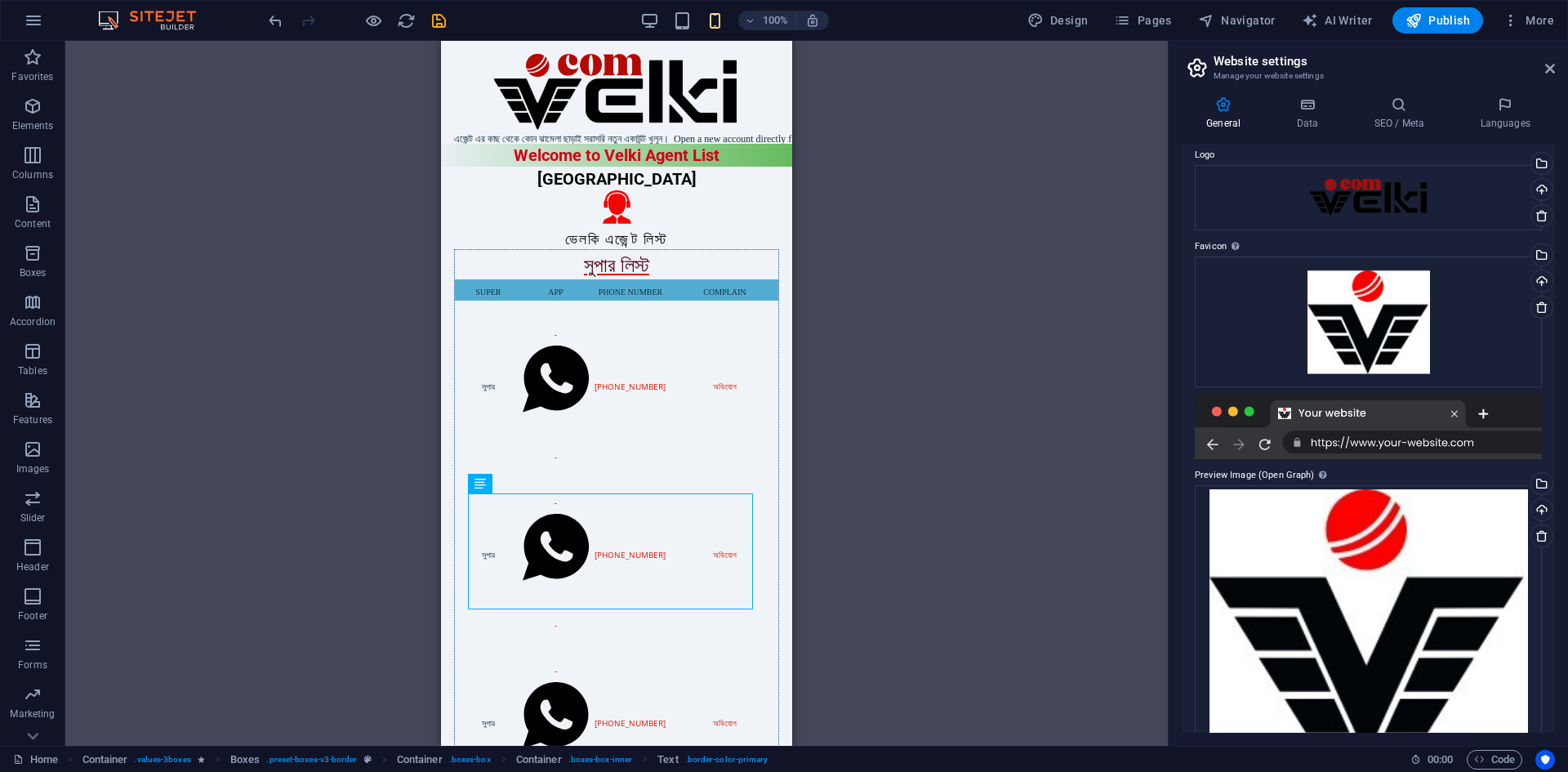
scroll to position [0, 0]
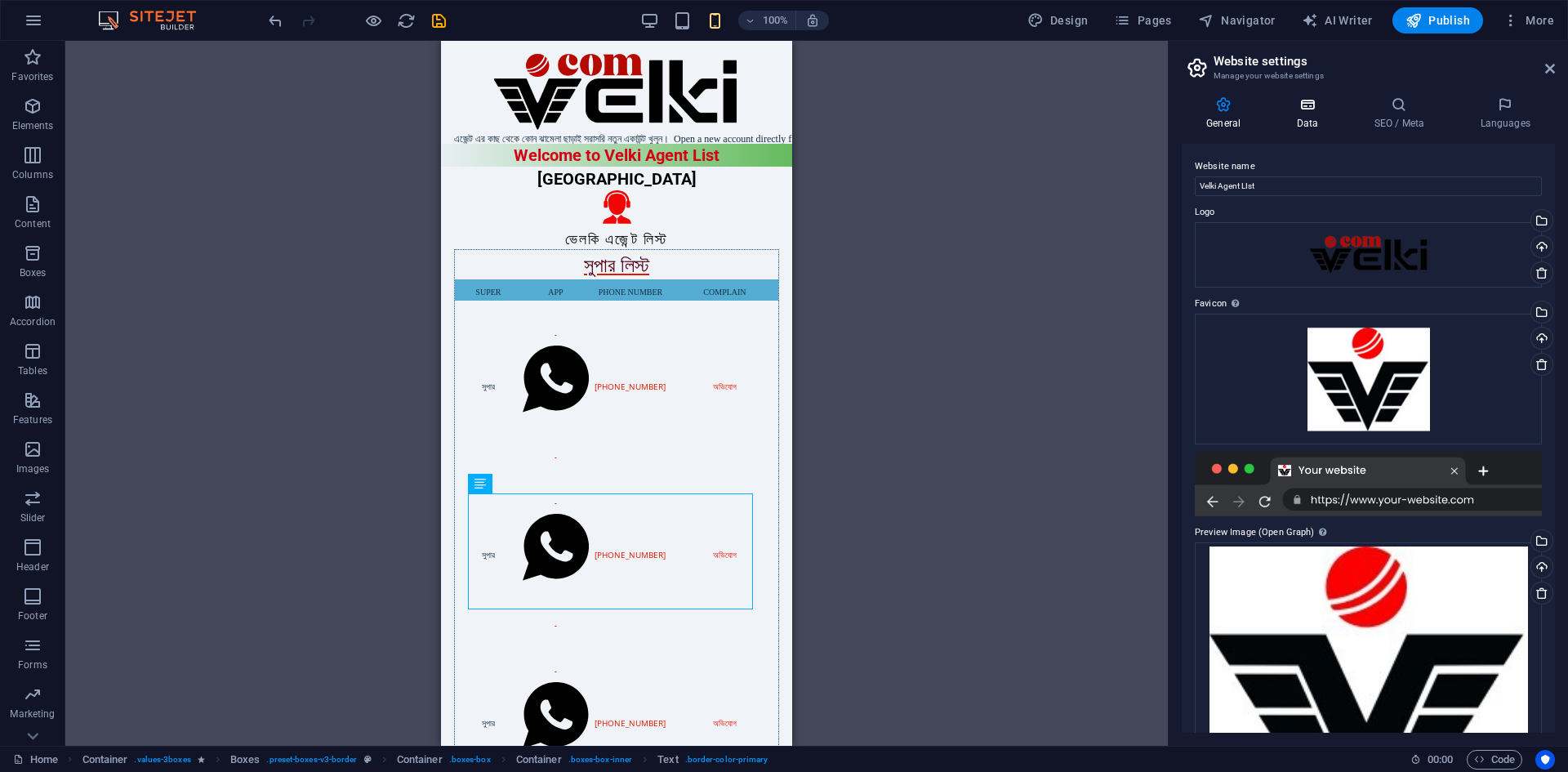
click at [1306, 118] on h4 "Data" at bounding box center [1311, 113] width 77 height 34
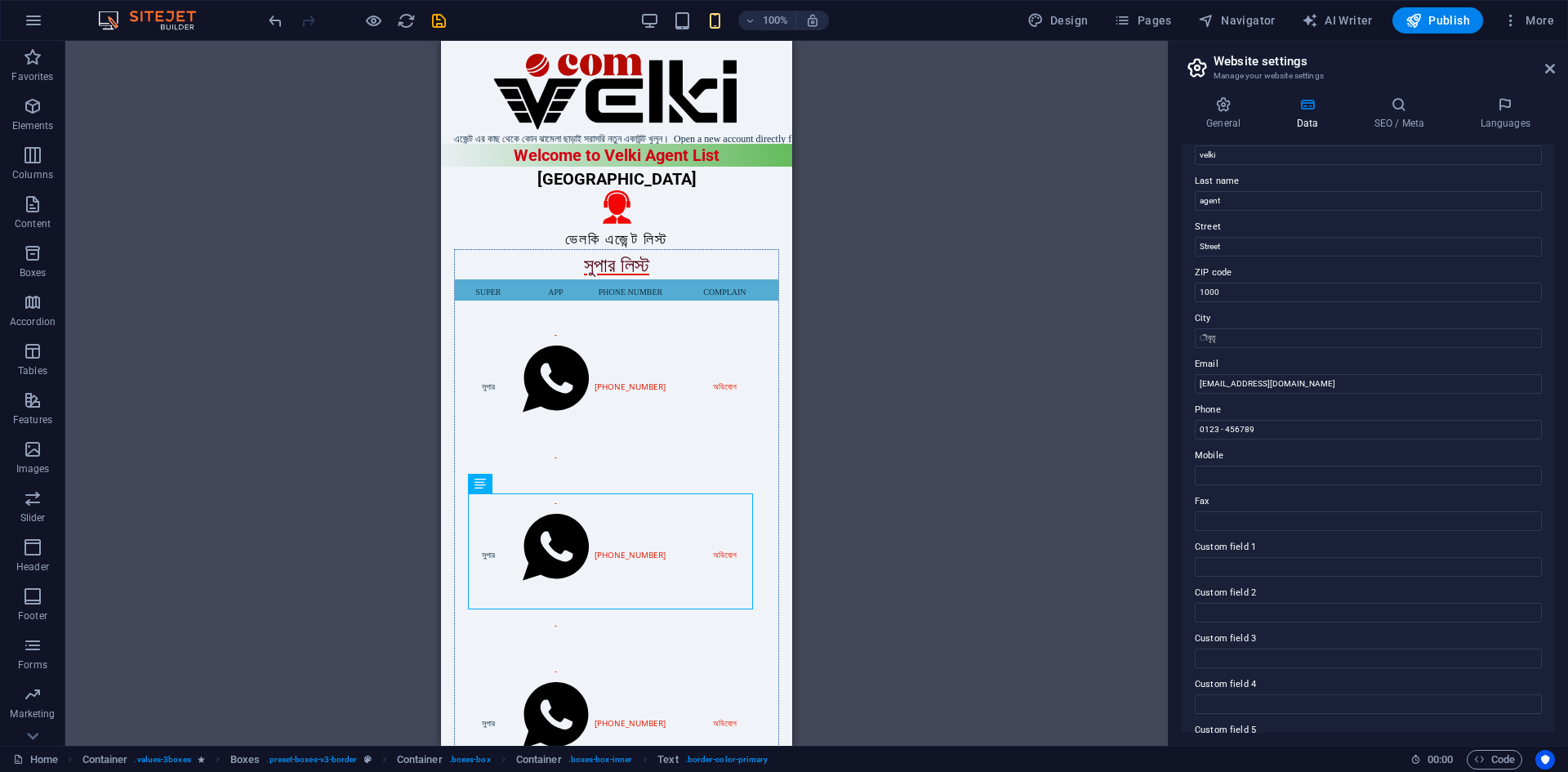
scroll to position [196, 0]
click at [1403, 100] on icon at bounding box center [1399, 104] width 100 height 16
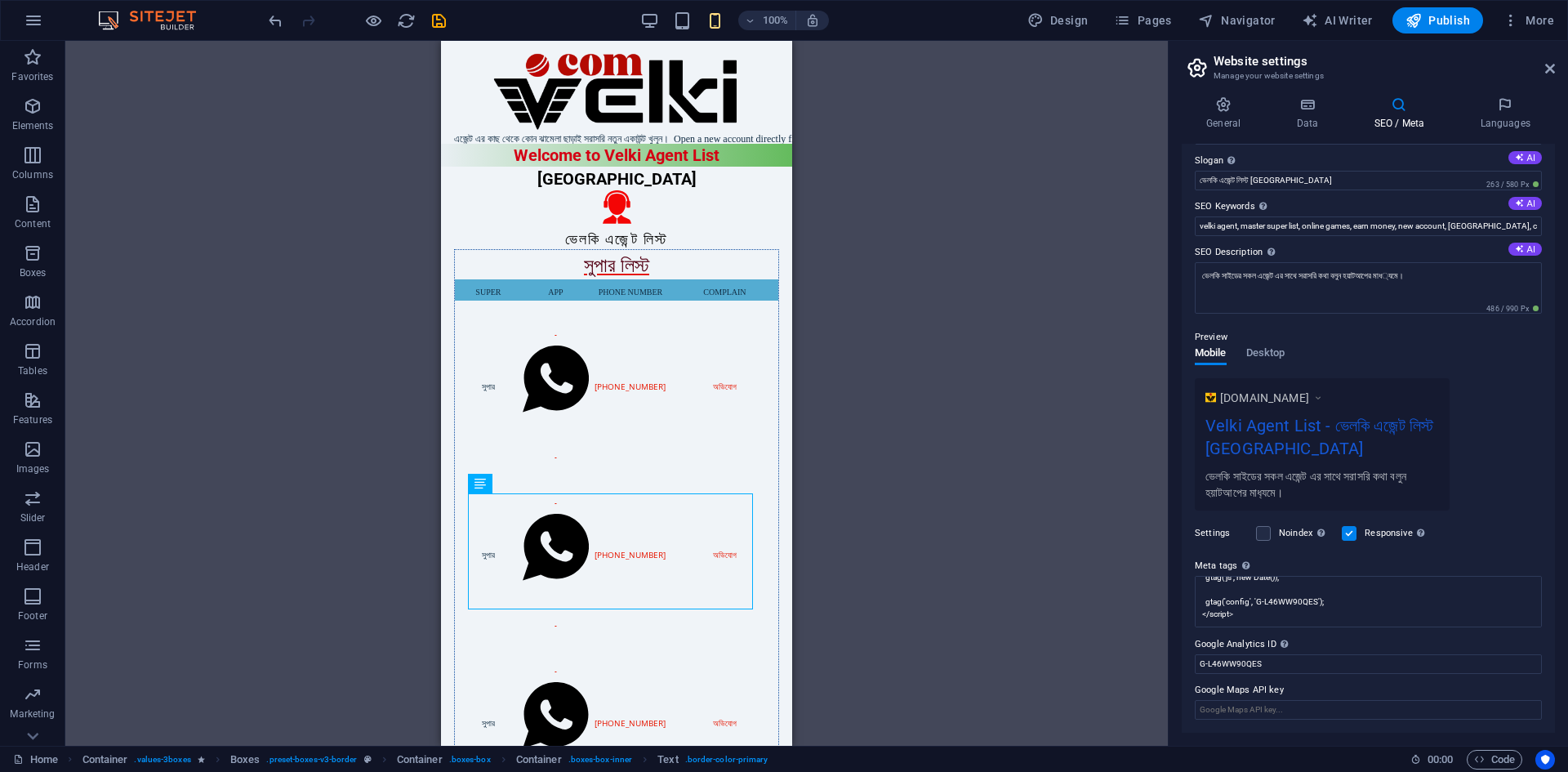
scroll to position [0, 0]
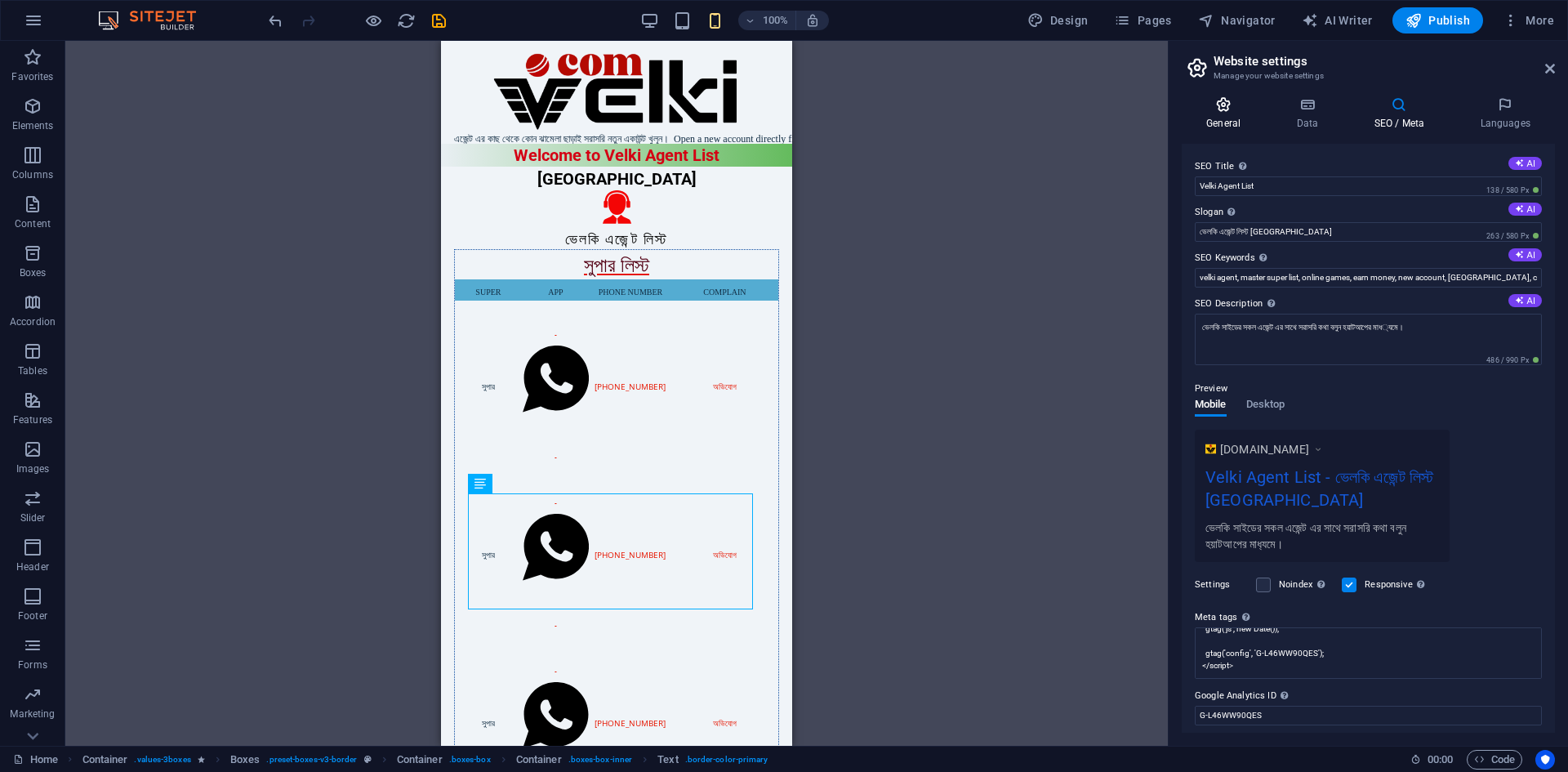
click at [1213, 110] on icon at bounding box center [1223, 104] width 84 height 16
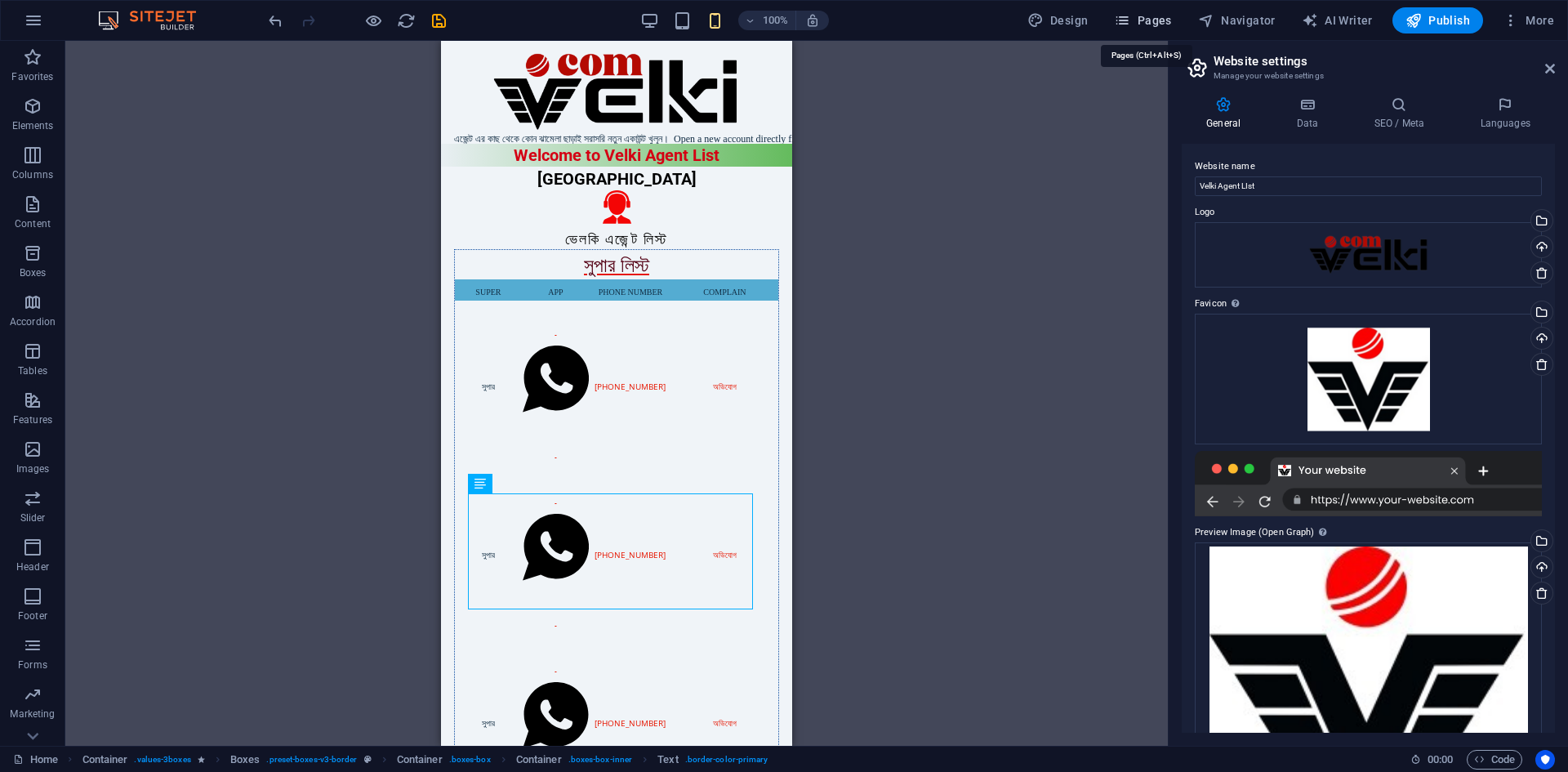
click at [1116, 22] on button "Pages" at bounding box center [1142, 20] width 70 height 26
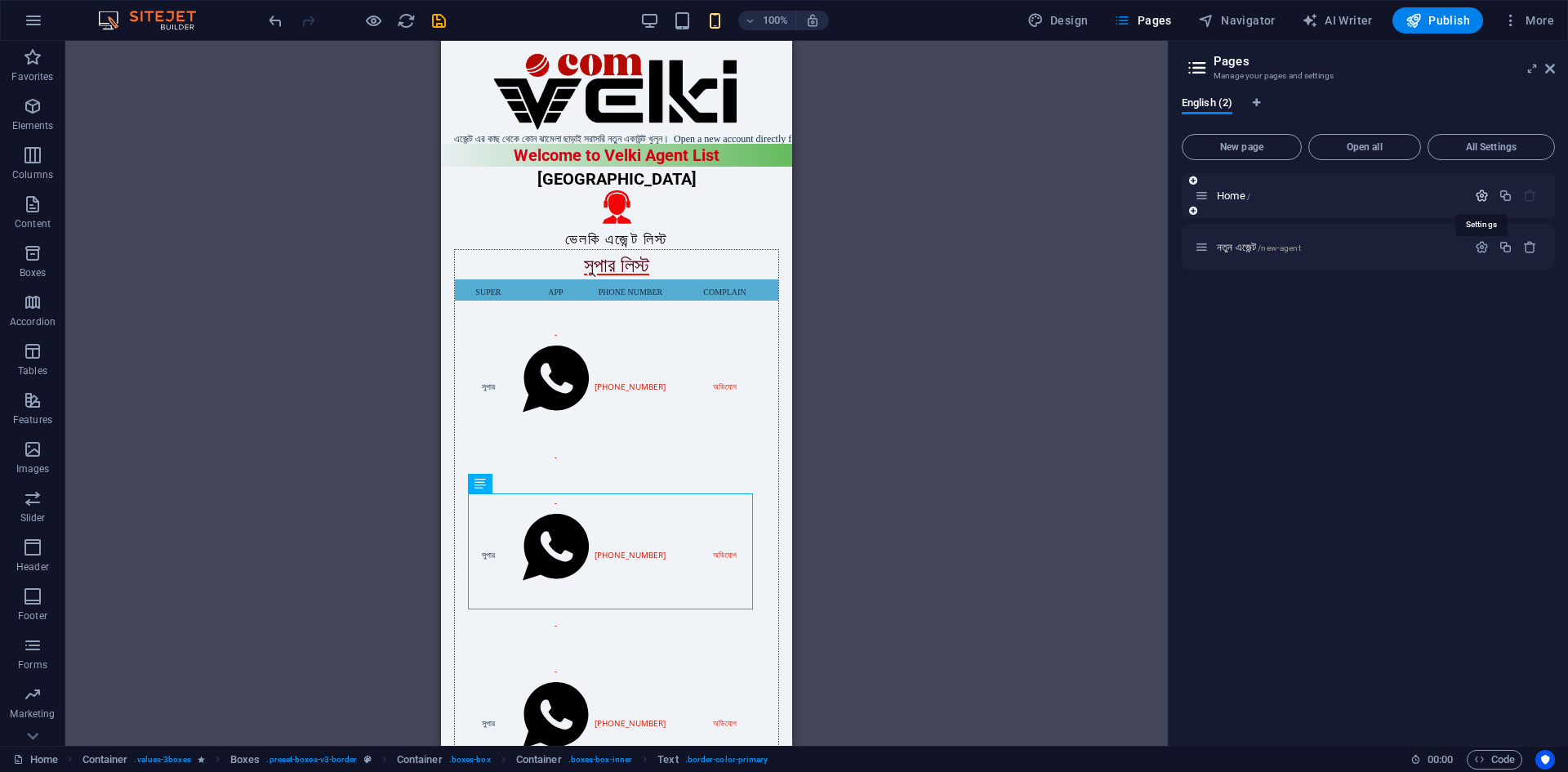
click at [1477, 200] on icon "button" at bounding box center [1482, 195] width 13 height 13
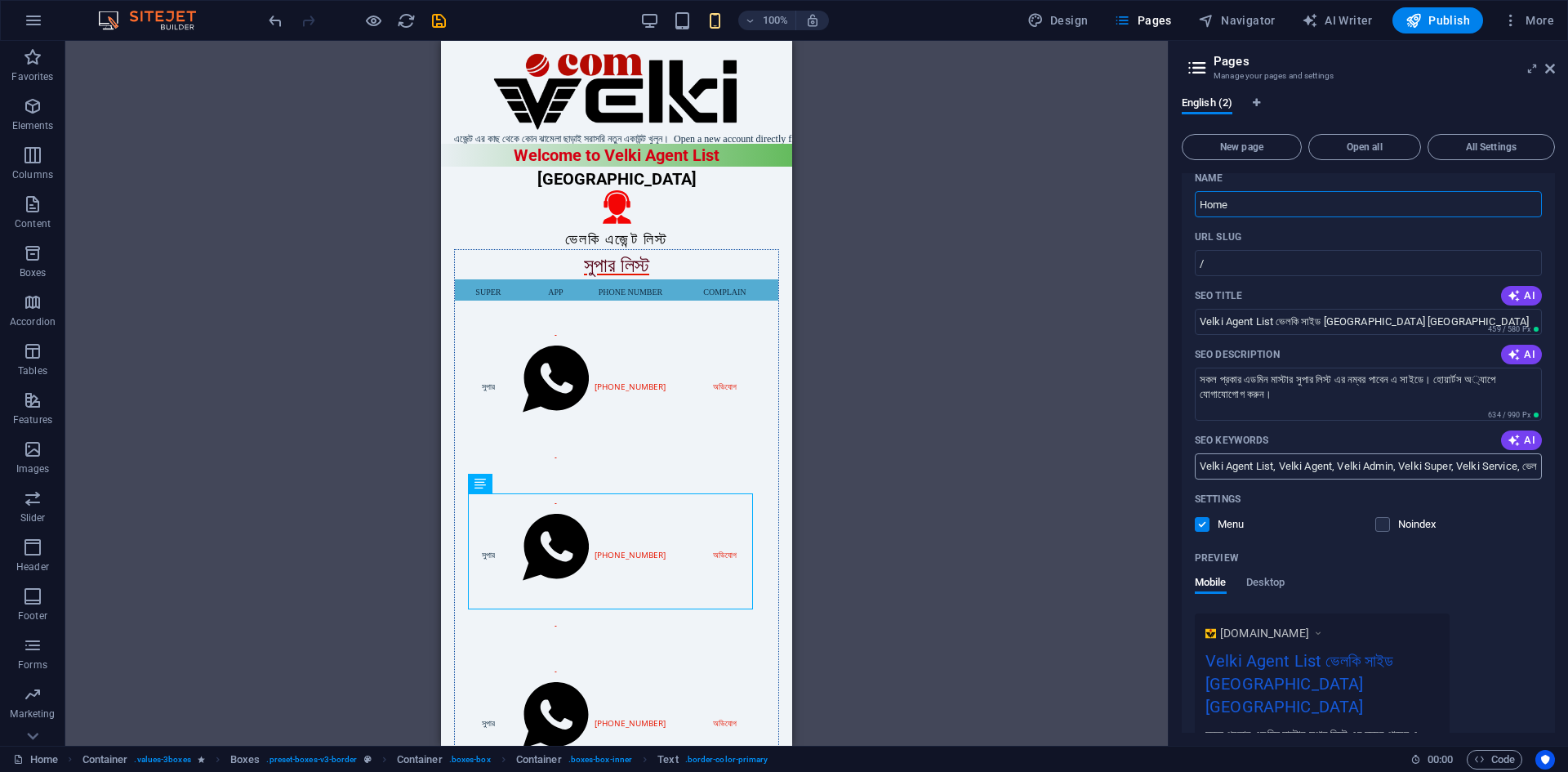
scroll to position [208, 0]
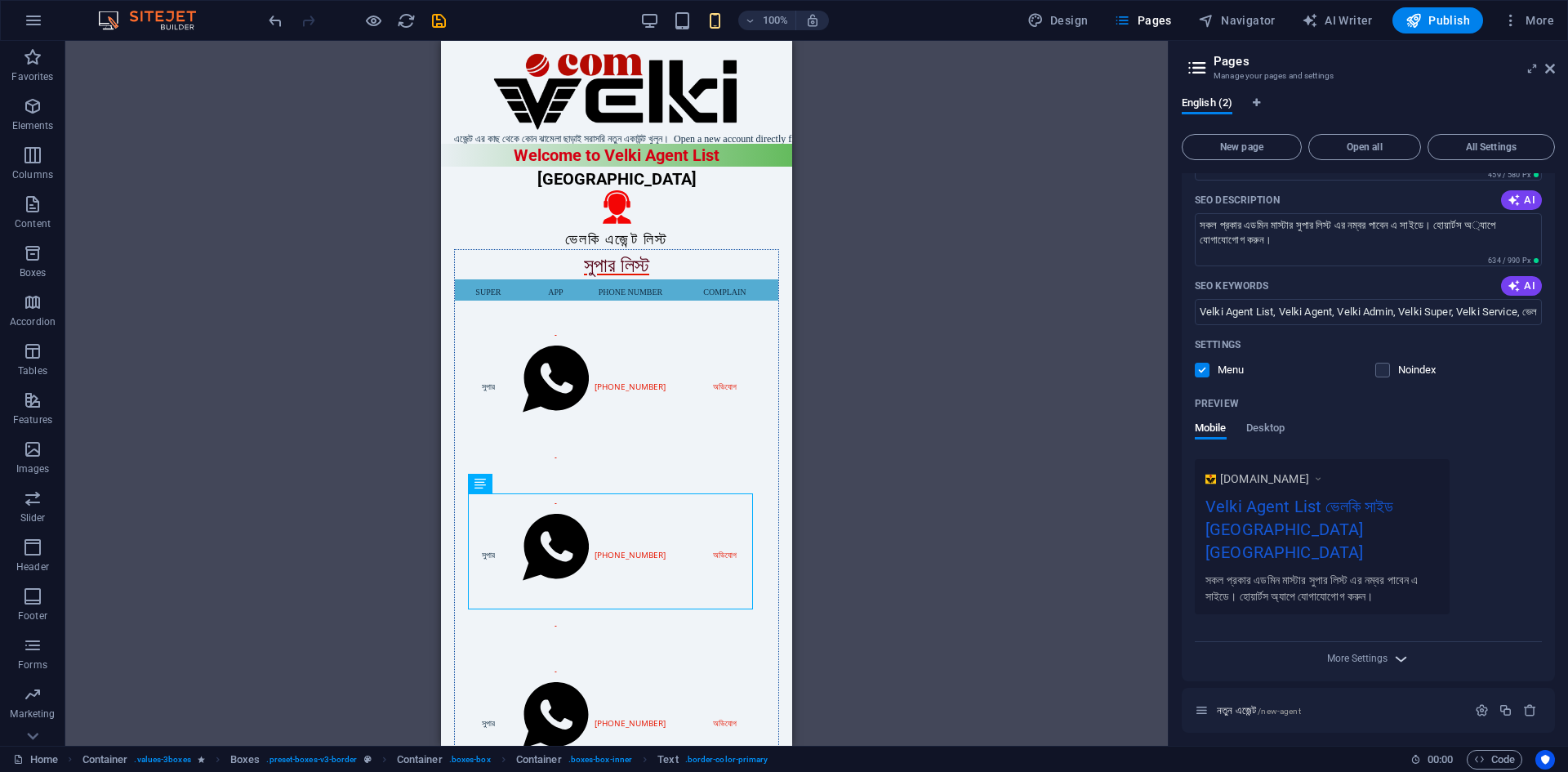
click at [1399, 652] on icon "button" at bounding box center [1401, 659] width 19 height 19
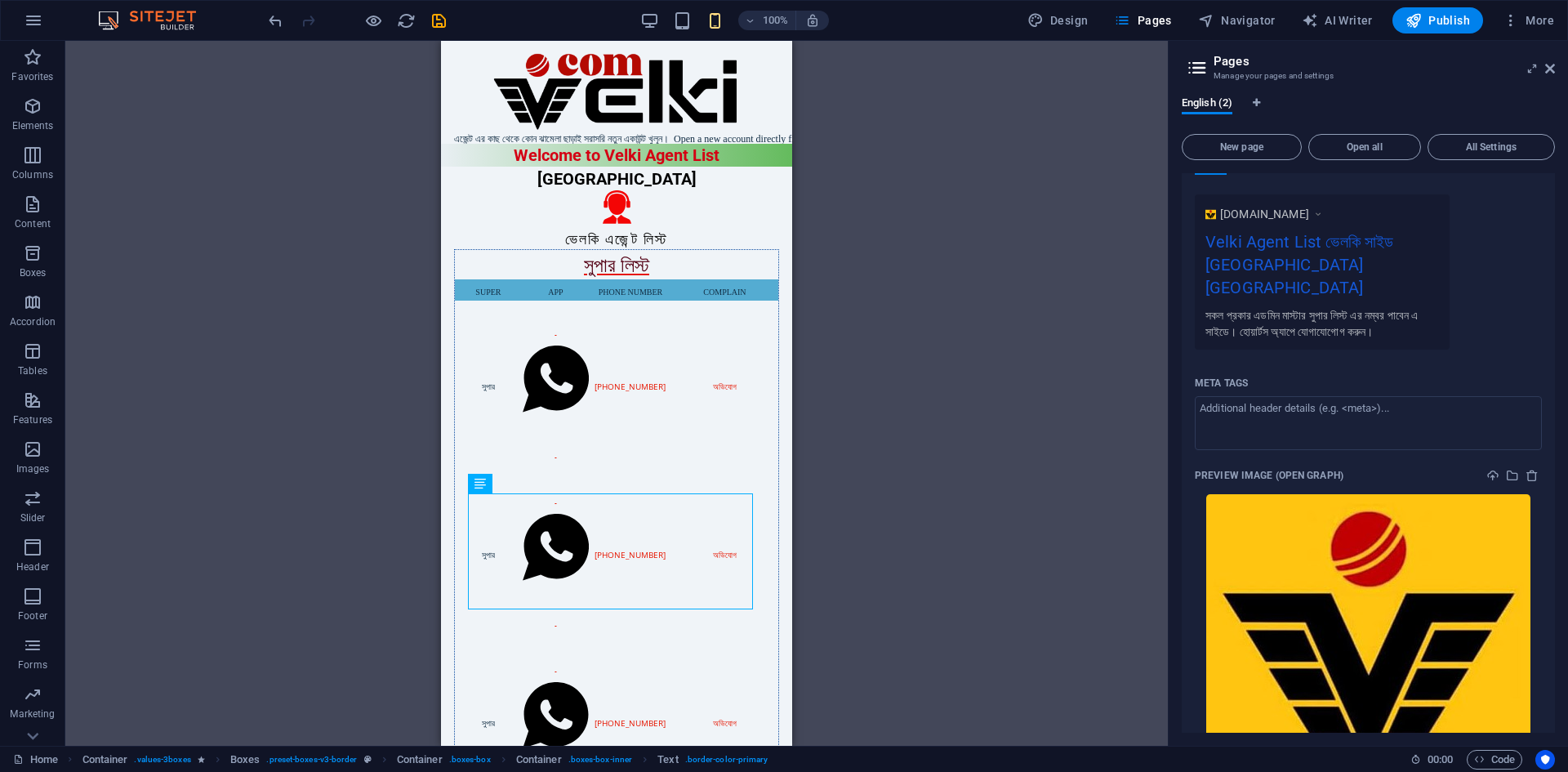
scroll to position [616, 0]
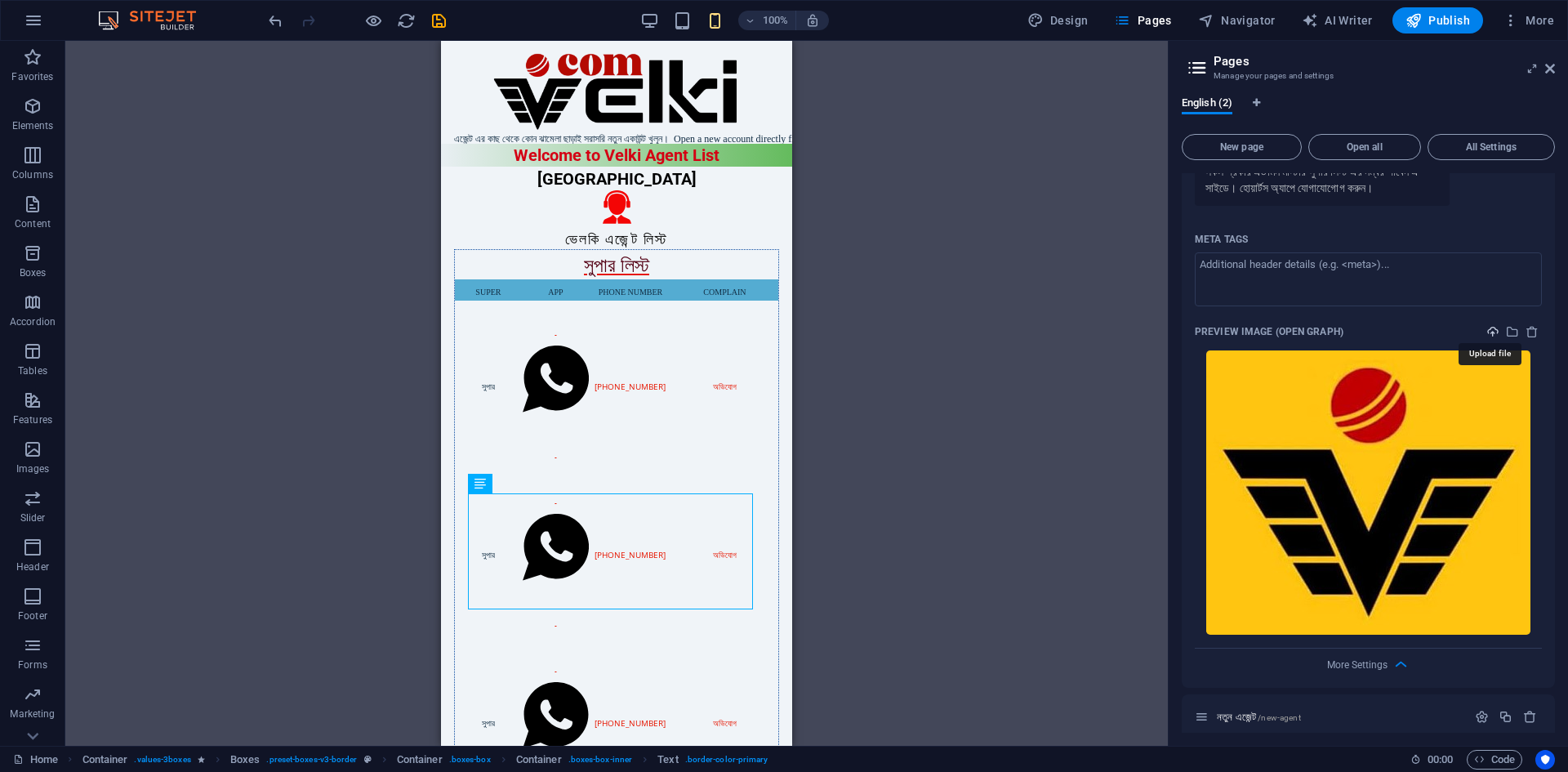
click at [1487, 325] on icon "upload" at bounding box center [1492, 331] width 13 height 13
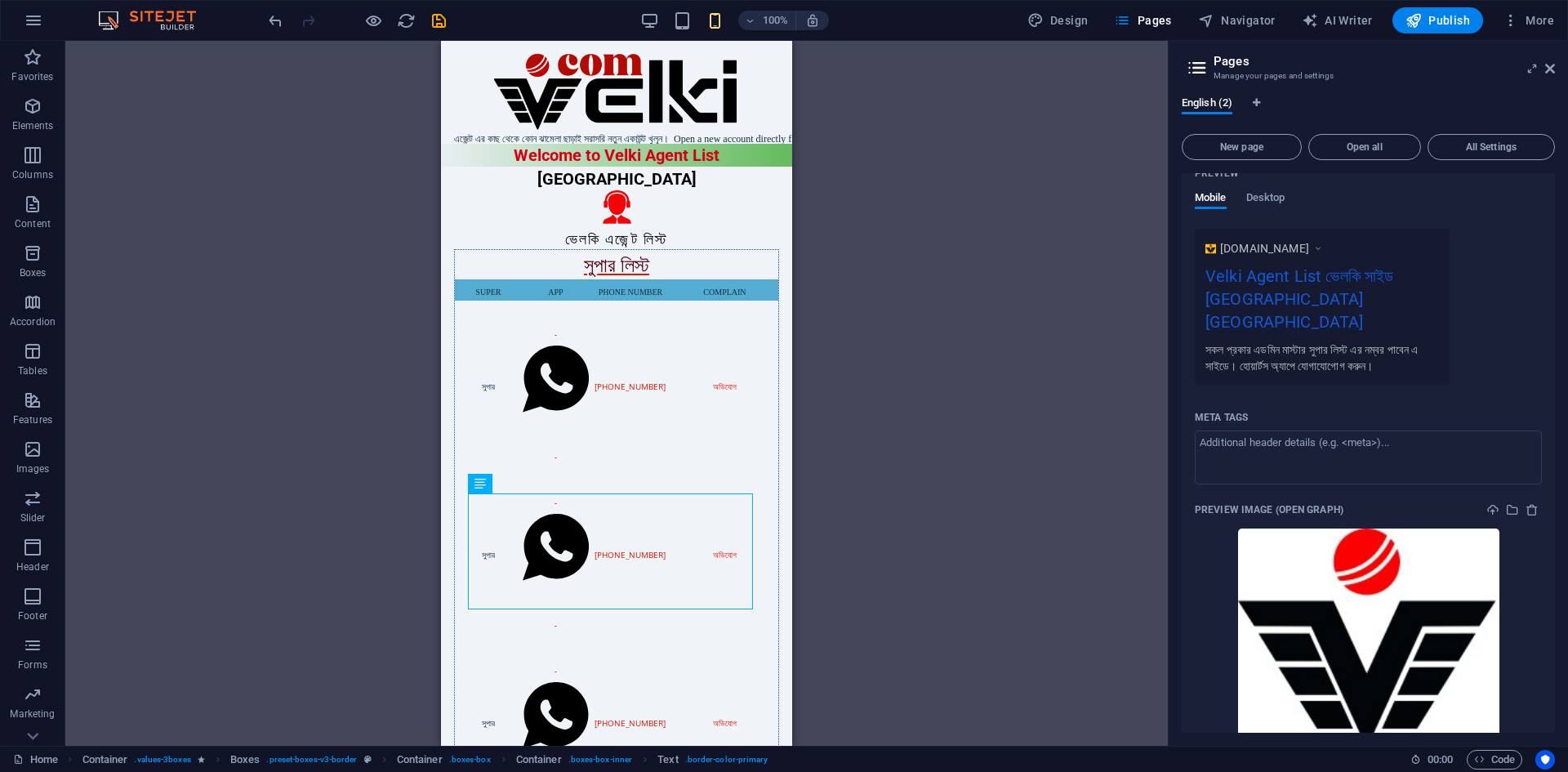
scroll to position [558, 0]
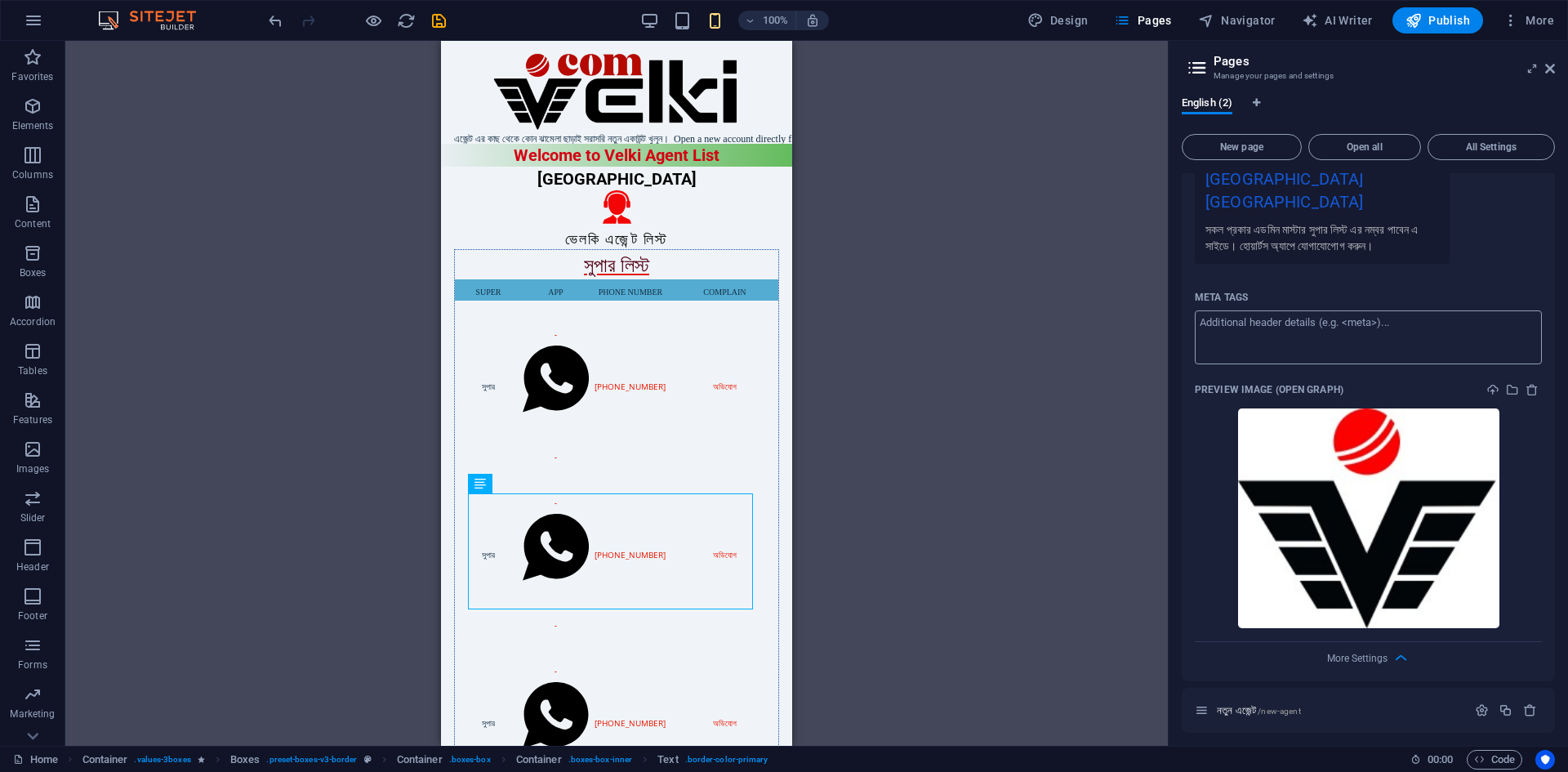
click at [1256, 326] on textarea "Meta tags ​" at bounding box center [1368, 337] width 347 height 53
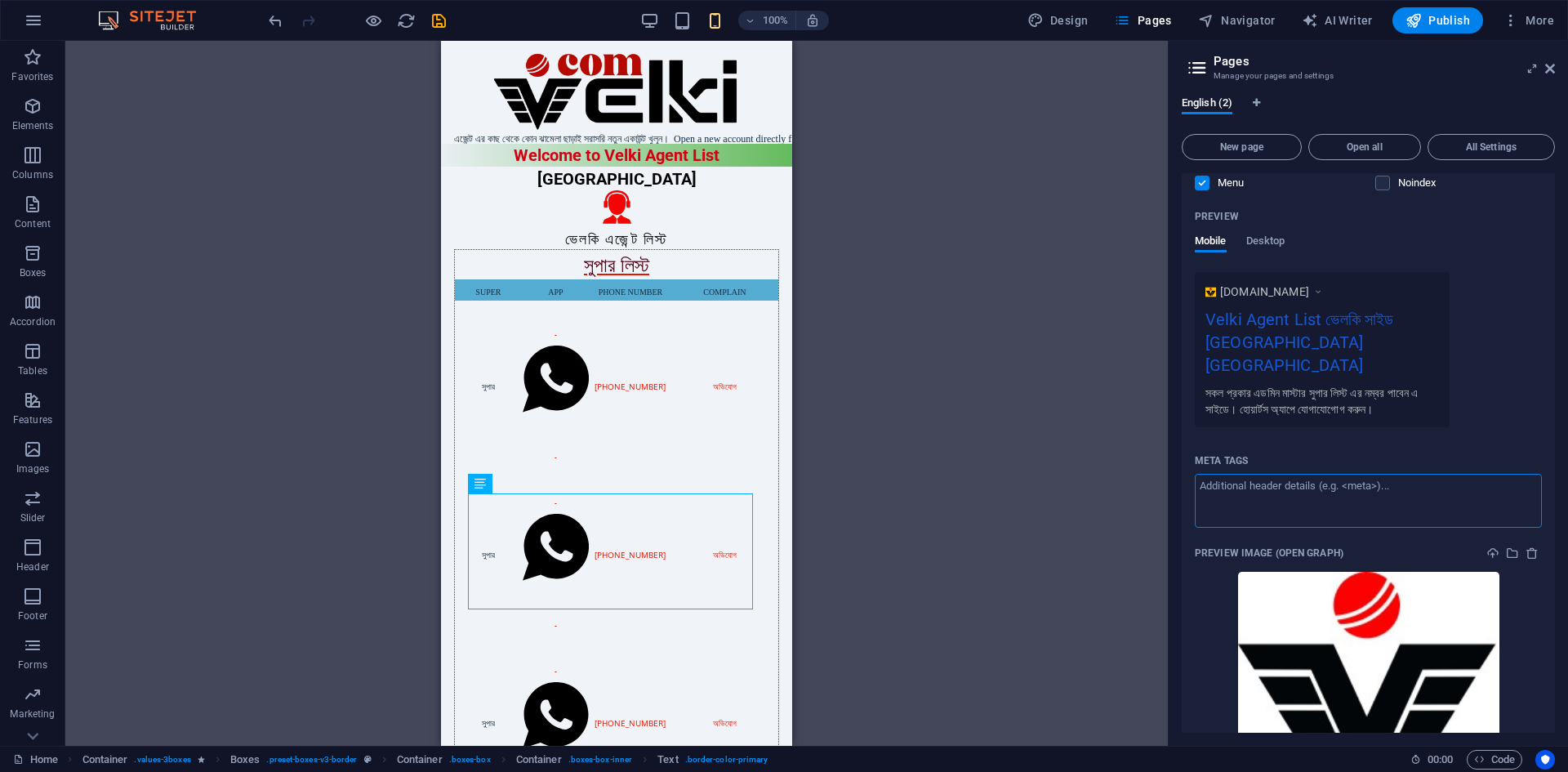
scroll to position [476, 0]
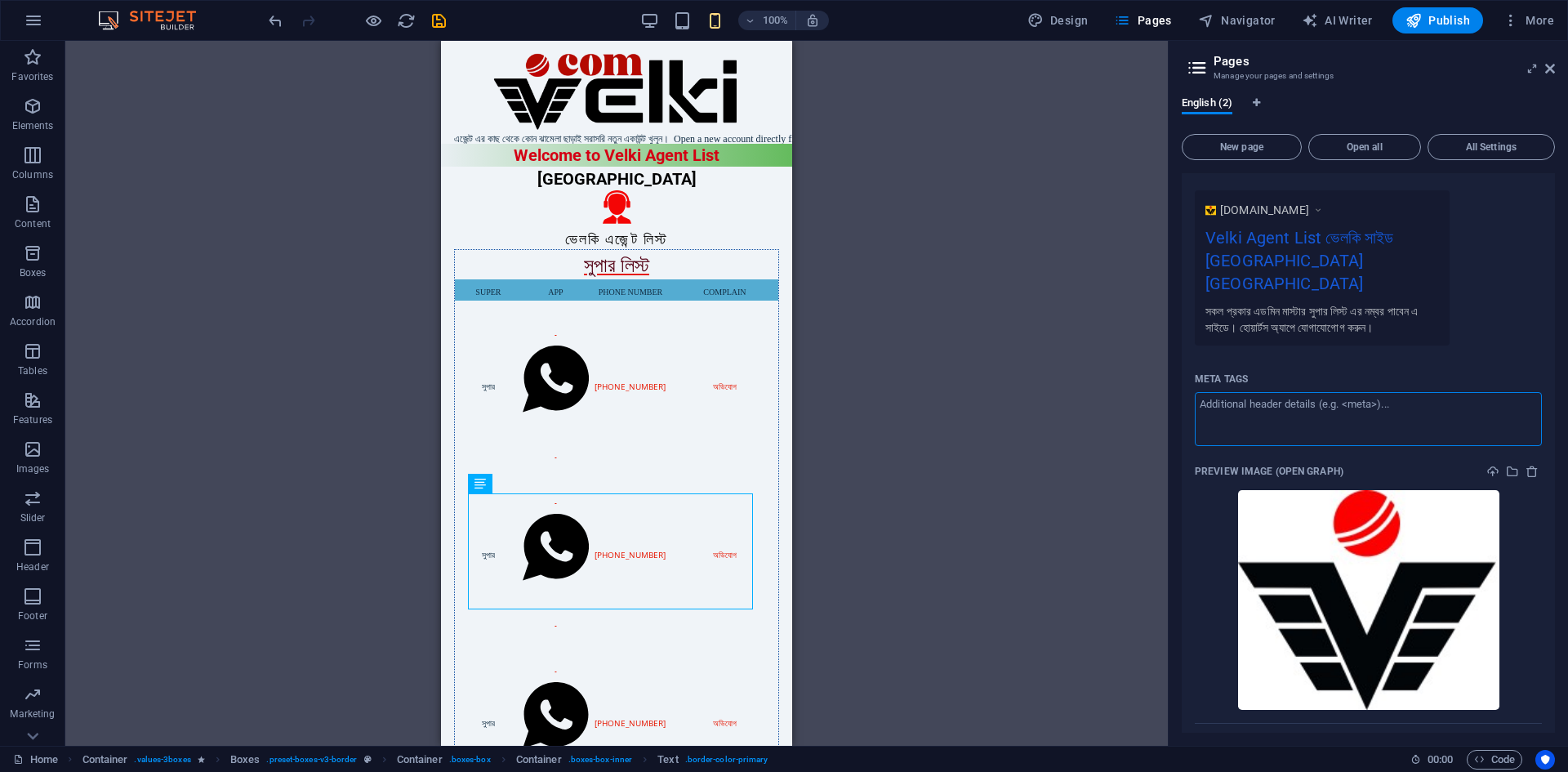
click at [1277, 404] on textarea "Meta tags ​" at bounding box center [1368, 418] width 347 height 53
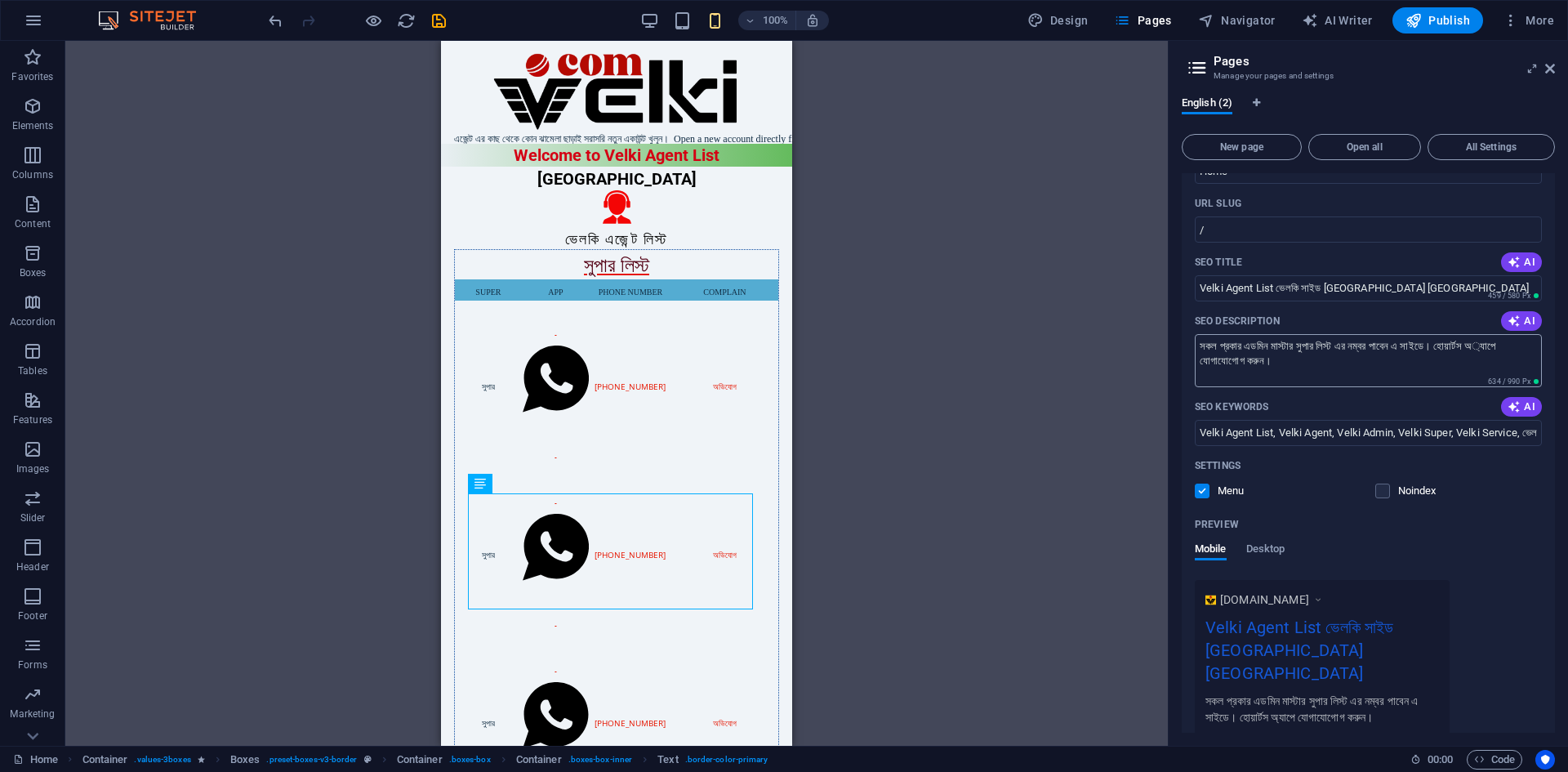
scroll to position [164, 0]
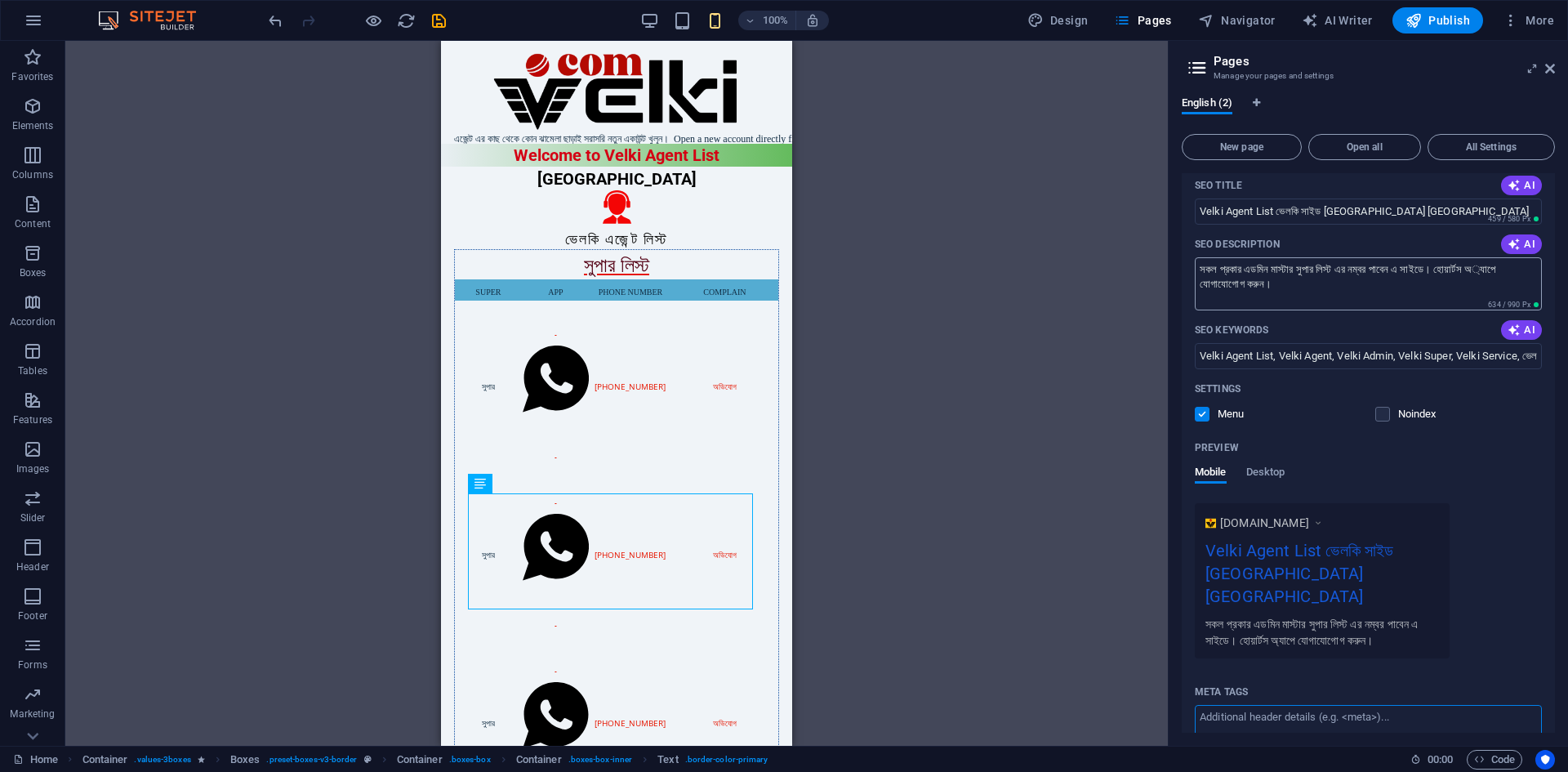
click at [1399, 290] on textarea "সকল প্রকার এডমিন মাস্টার সুপার লিস্ট এর নম্বর পাবেন এ সাইডে। হোয়ার্টস অ‌্যাপে য…" at bounding box center [1368, 283] width 347 height 53
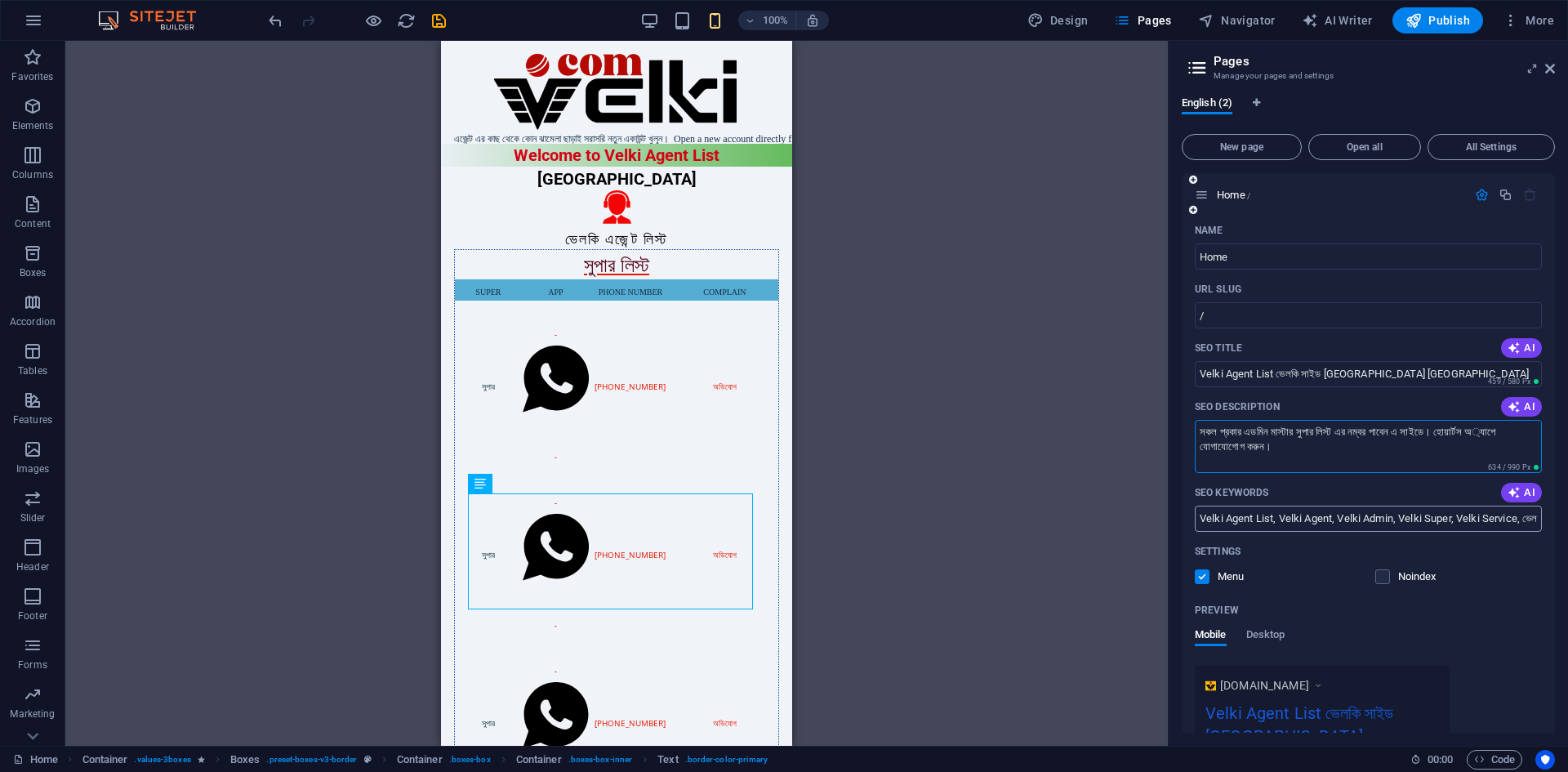
scroll to position [0, 0]
click at [1417, 455] on textarea "সকল প্রকার এডমিন মাস্টার সুপার লিস্ট এর নম্বর পাবেন এ সাইডে। হোয়ার্টস অ‌্যাপে য…" at bounding box center [1368, 447] width 347 height 53
click at [1400, 451] on textarea "সকল প্রকার এডমিন মাস্টার সুপার লিস্ট এর নম্বর পাবেন এ সাইডে। হোয়ার্টস অ‌্যাপে য…" at bounding box center [1368, 447] width 347 height 53
click at [1320, 466] on textarea "সকল প্রকার এডমিন মাস্টার সুপার লিস্ট এর নম্বর পাবেন এ সাইডে। হোয়ার্টস অ‌্যাপে য…" at bounding box center [1368, 447] width 347 height 53
type textarea "সকল প্রকার এডমিন মাস্টার সুপার লিস্ট এর নম্বর পাবেন এ সাইডে। হোয়ার্টস অ‌্যাপে য…"
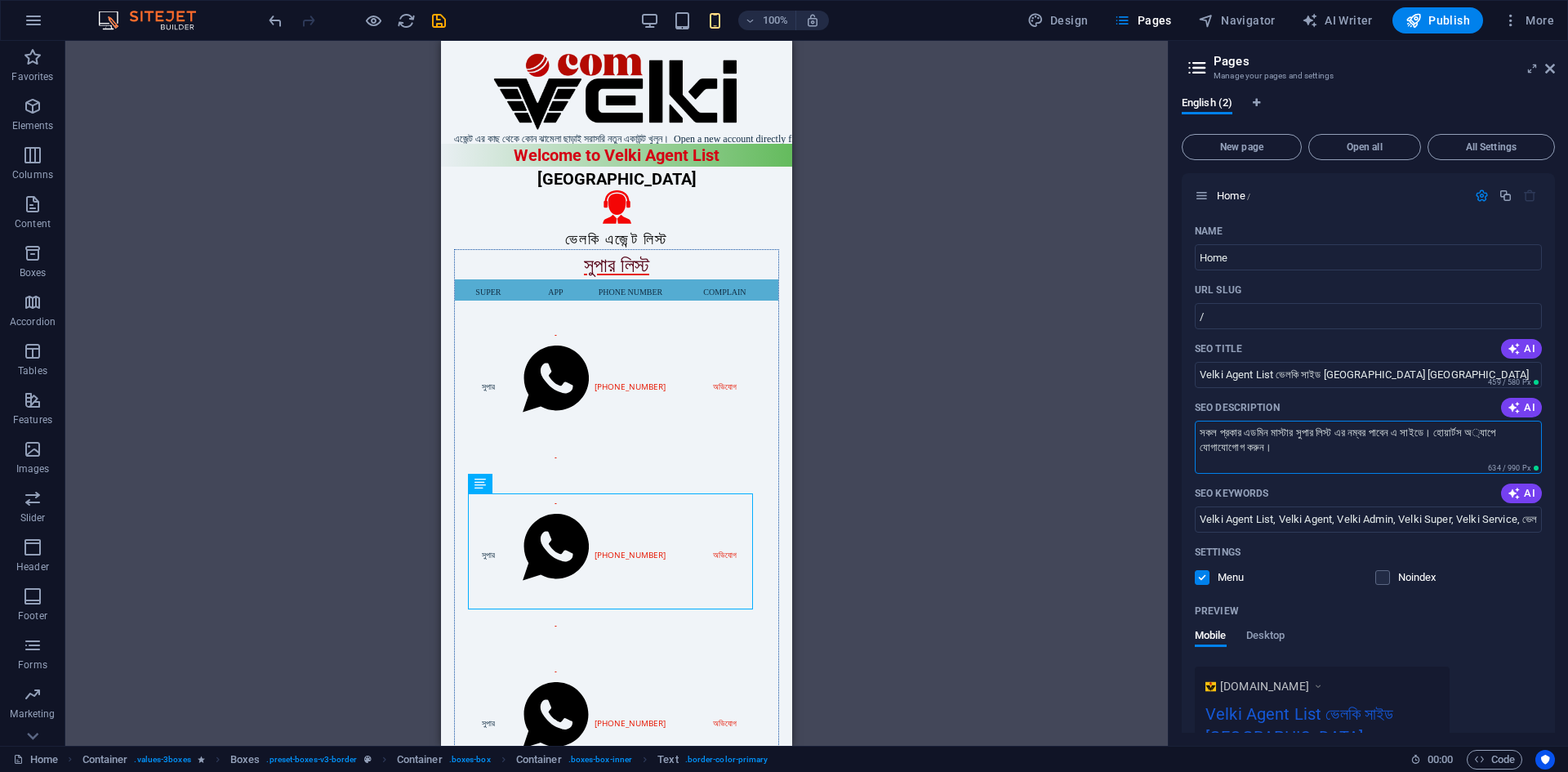
click at [1201, 68] on icon at bounding box center [1196, 67] width 24 height 22
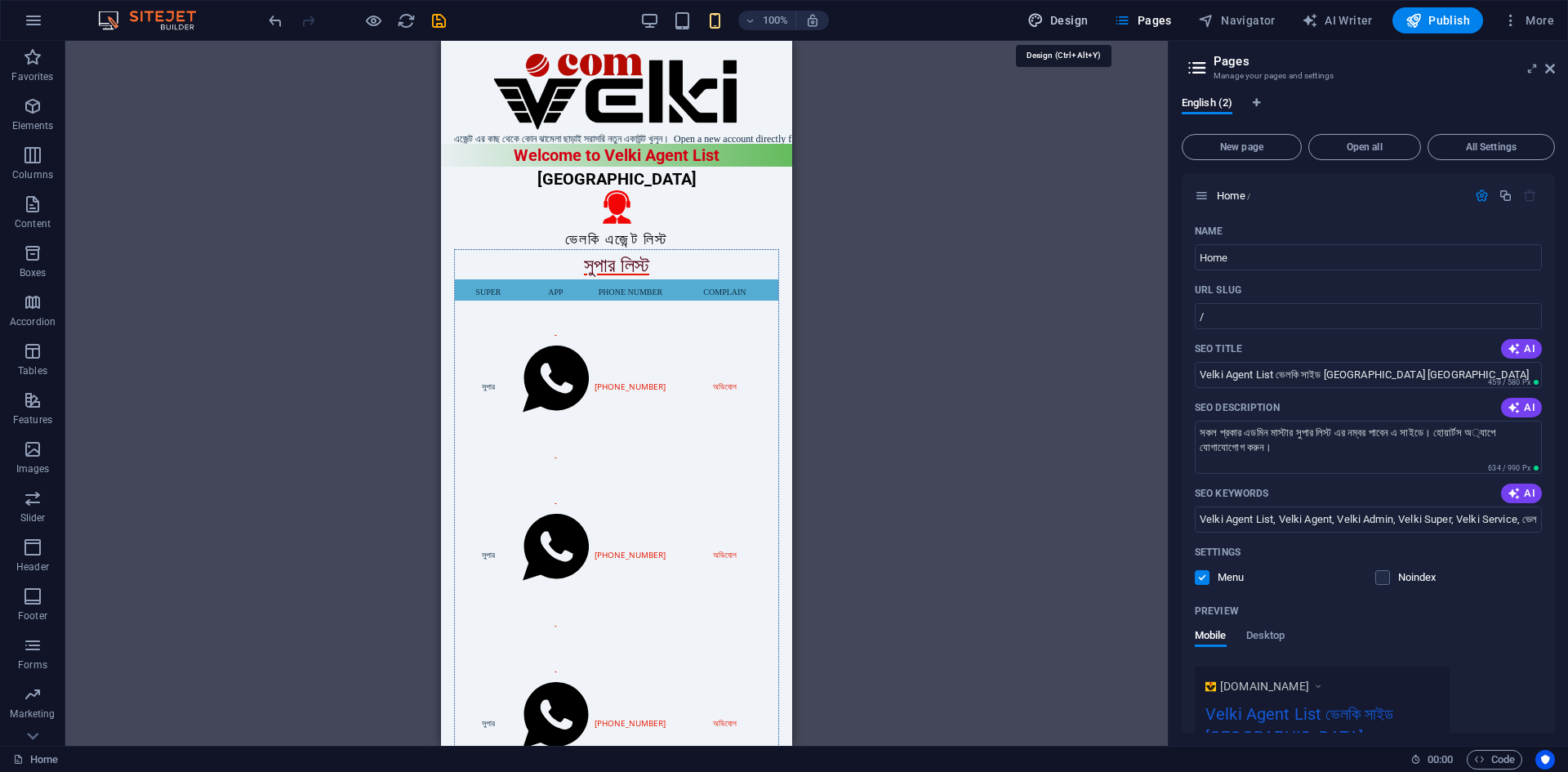
click at [1037, 20] on icon "button" at bounding box center [1035, 21] width 16 height 16
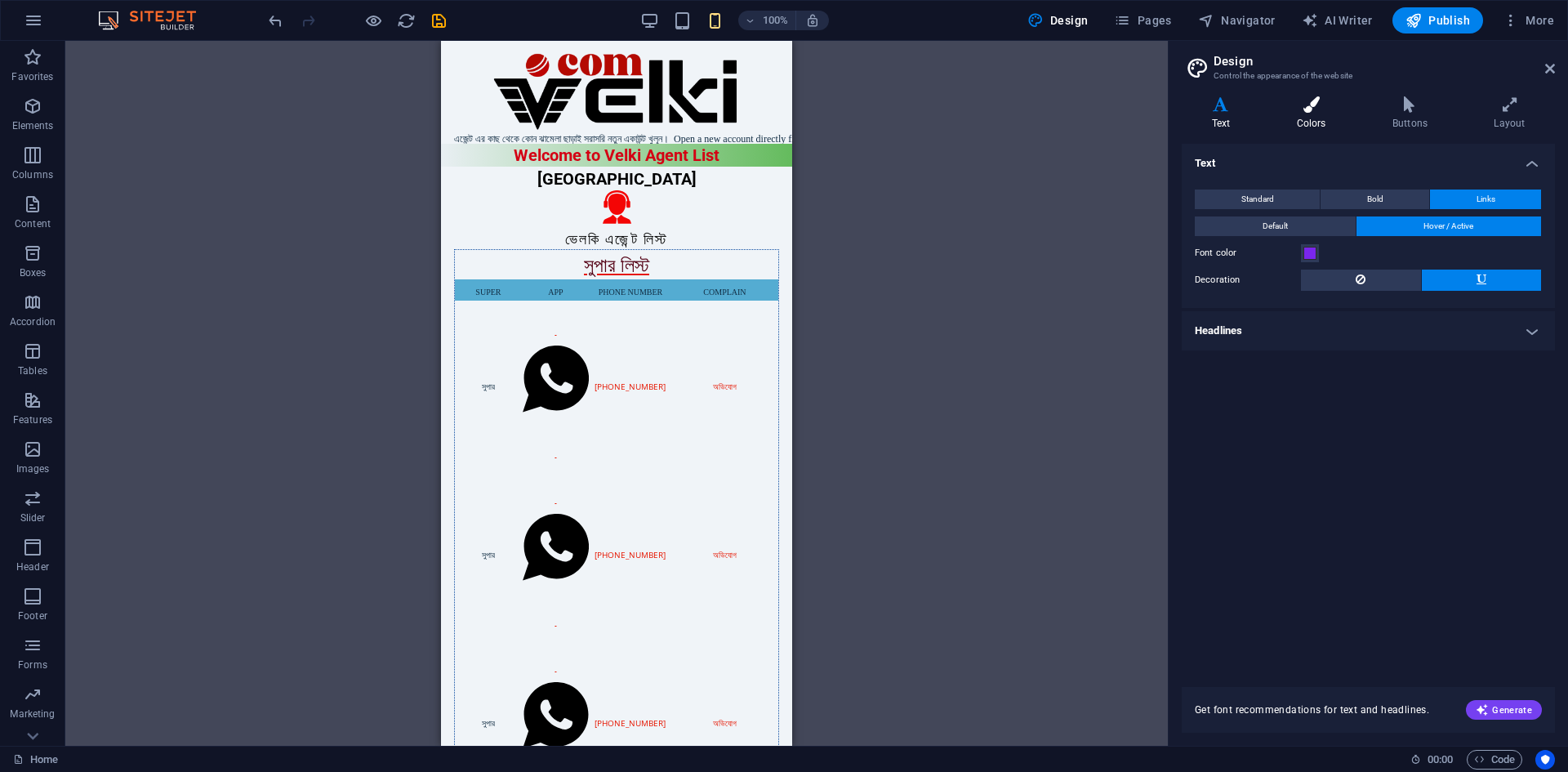
click at [1300, 105] on icon at bounding box center [1311, 104] width 89 height 16
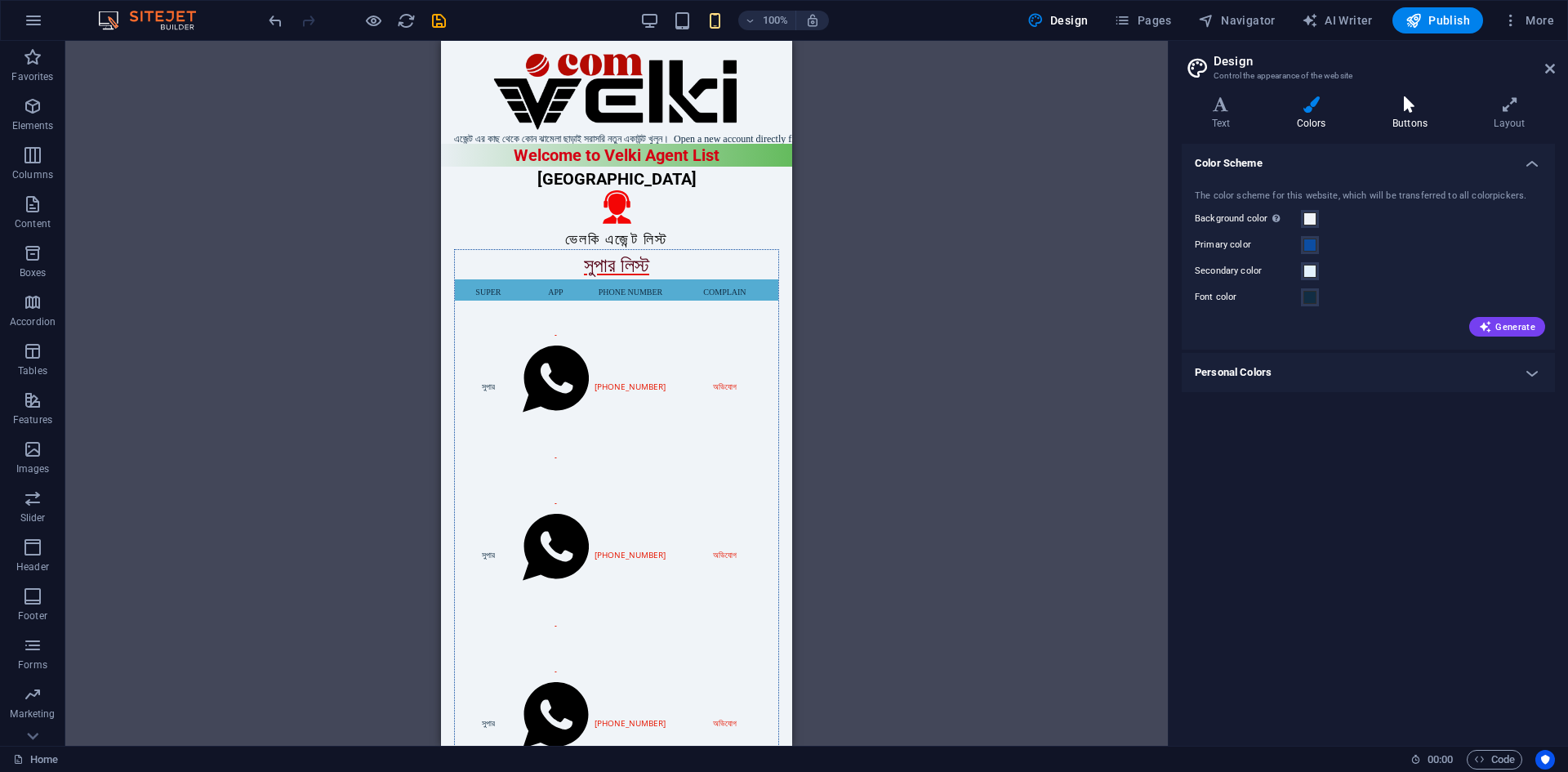
click at [1423, 103] on icon at bounding box center [1409, 104] width 94 height 16
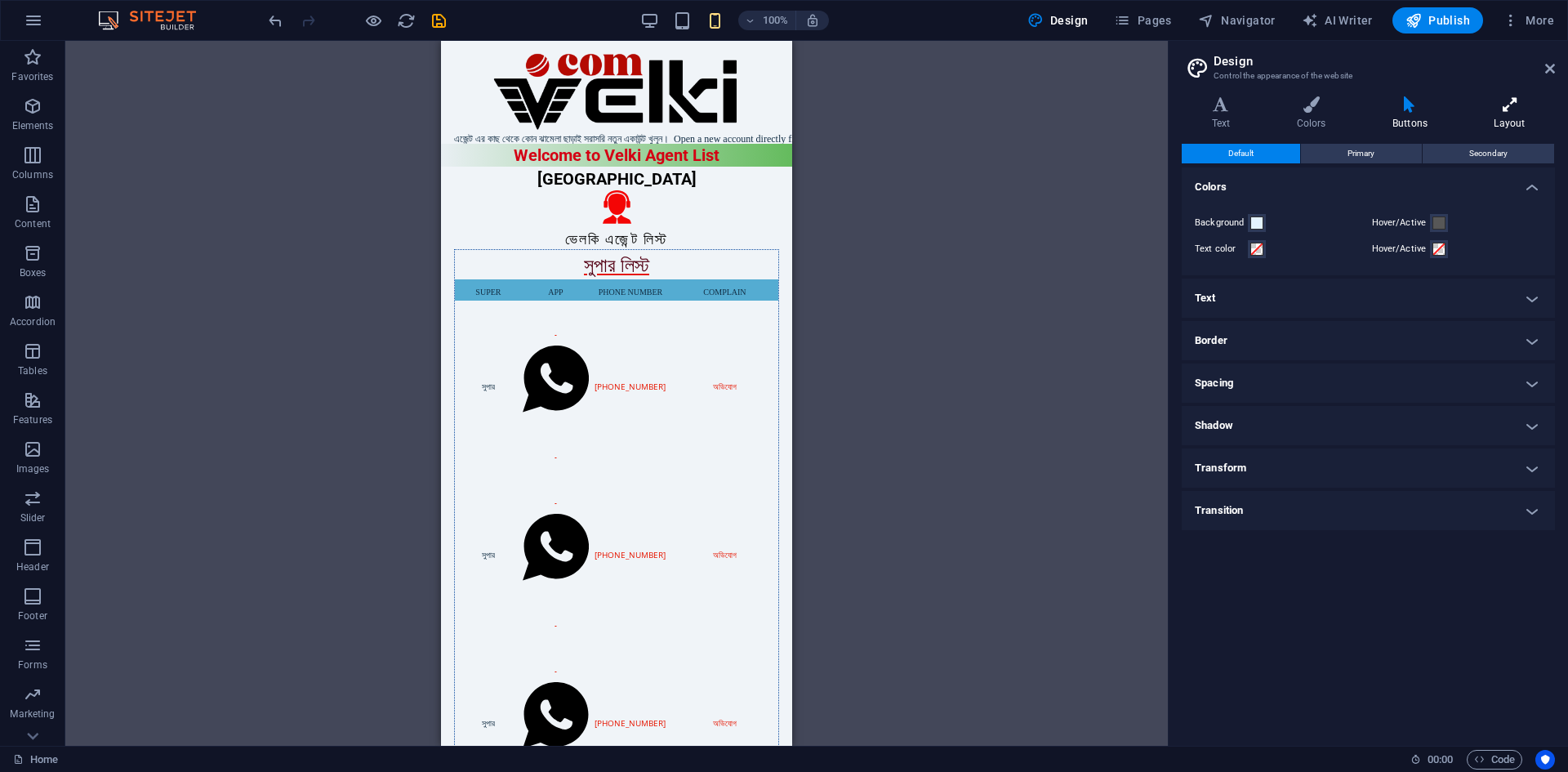
click at [1519, 119] on h4 "Layout" at bounding box center [1510, 113] width 91 height 34
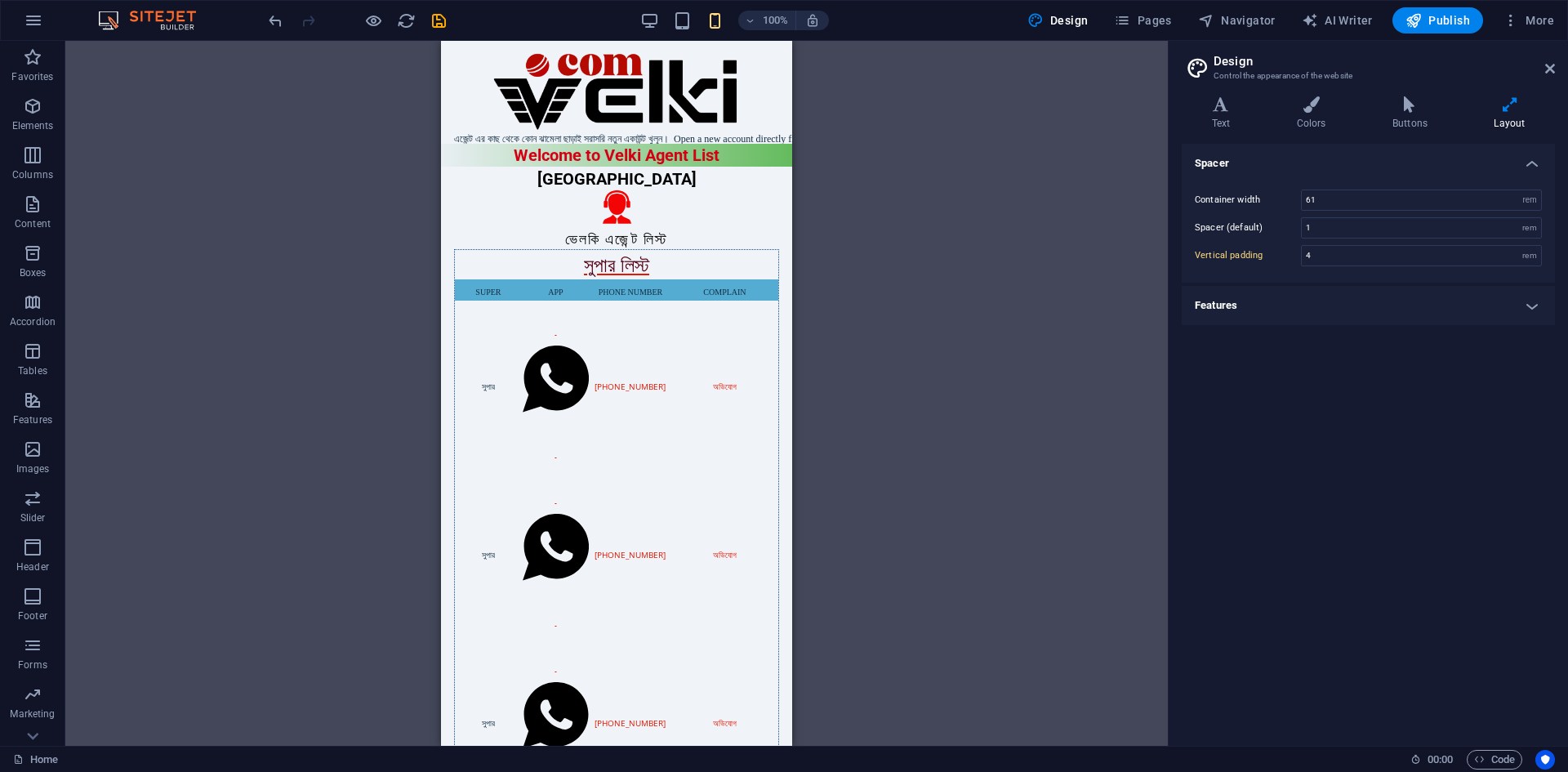
click at [1282, 319] on h4 "Features" at bounding box center [1368, 306] width 373 height 40
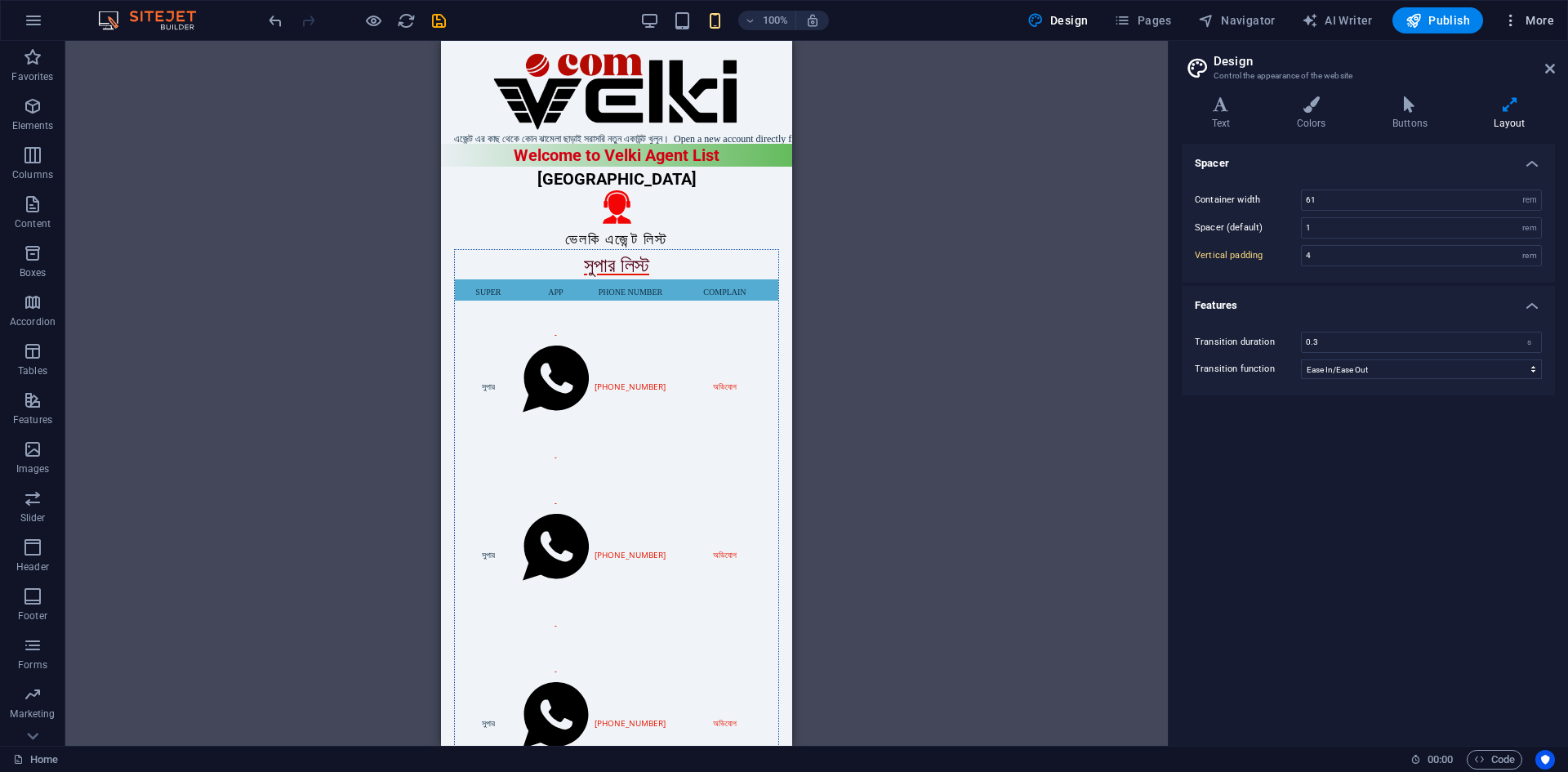
click at [1550, 22] on span "More" at bounding box center [1528, 21] width 51 height 16
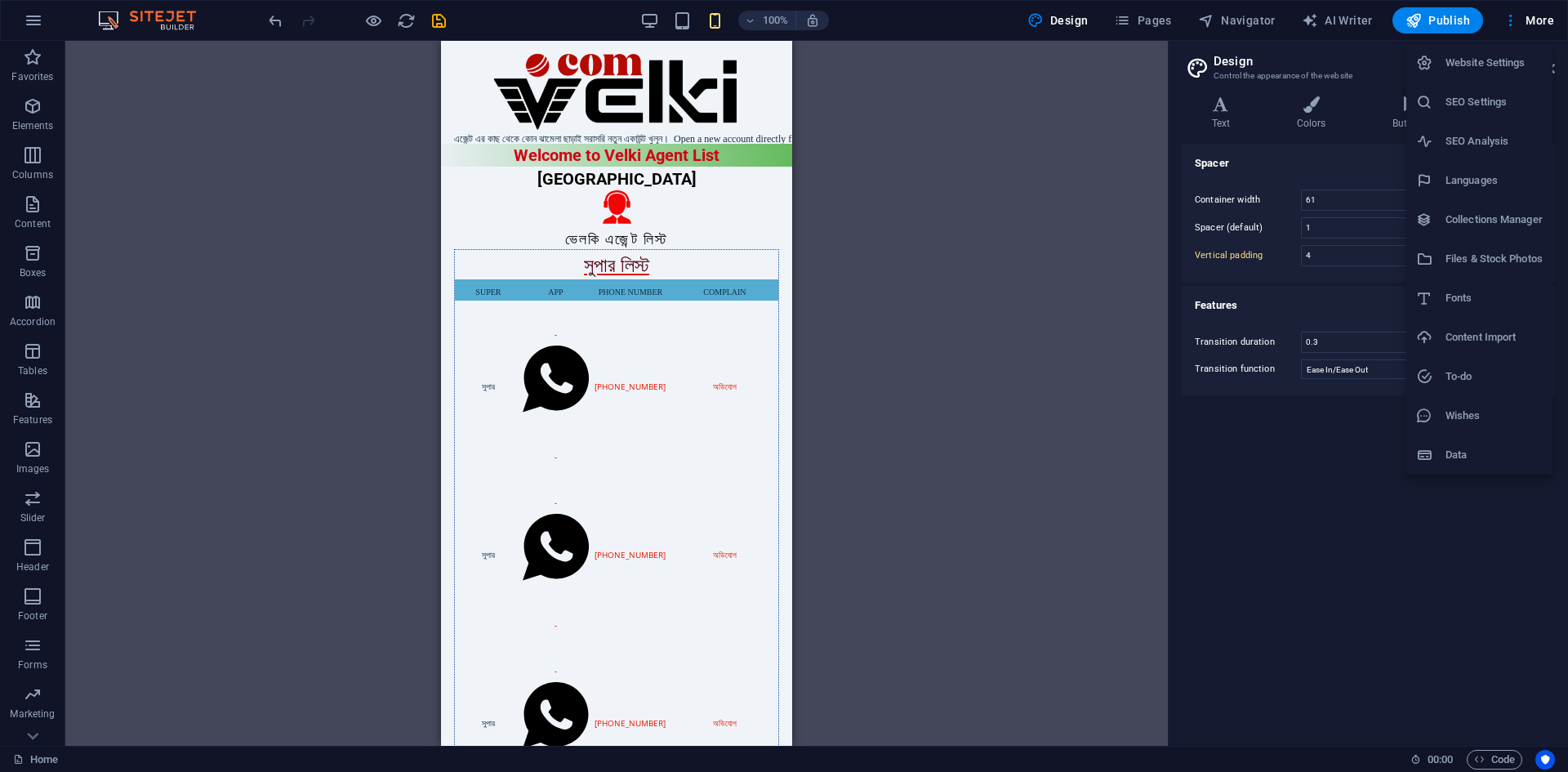
click at [1477, 68] on h6 "Website Settings" at bounding box center [1494, 63] width 97 height 20
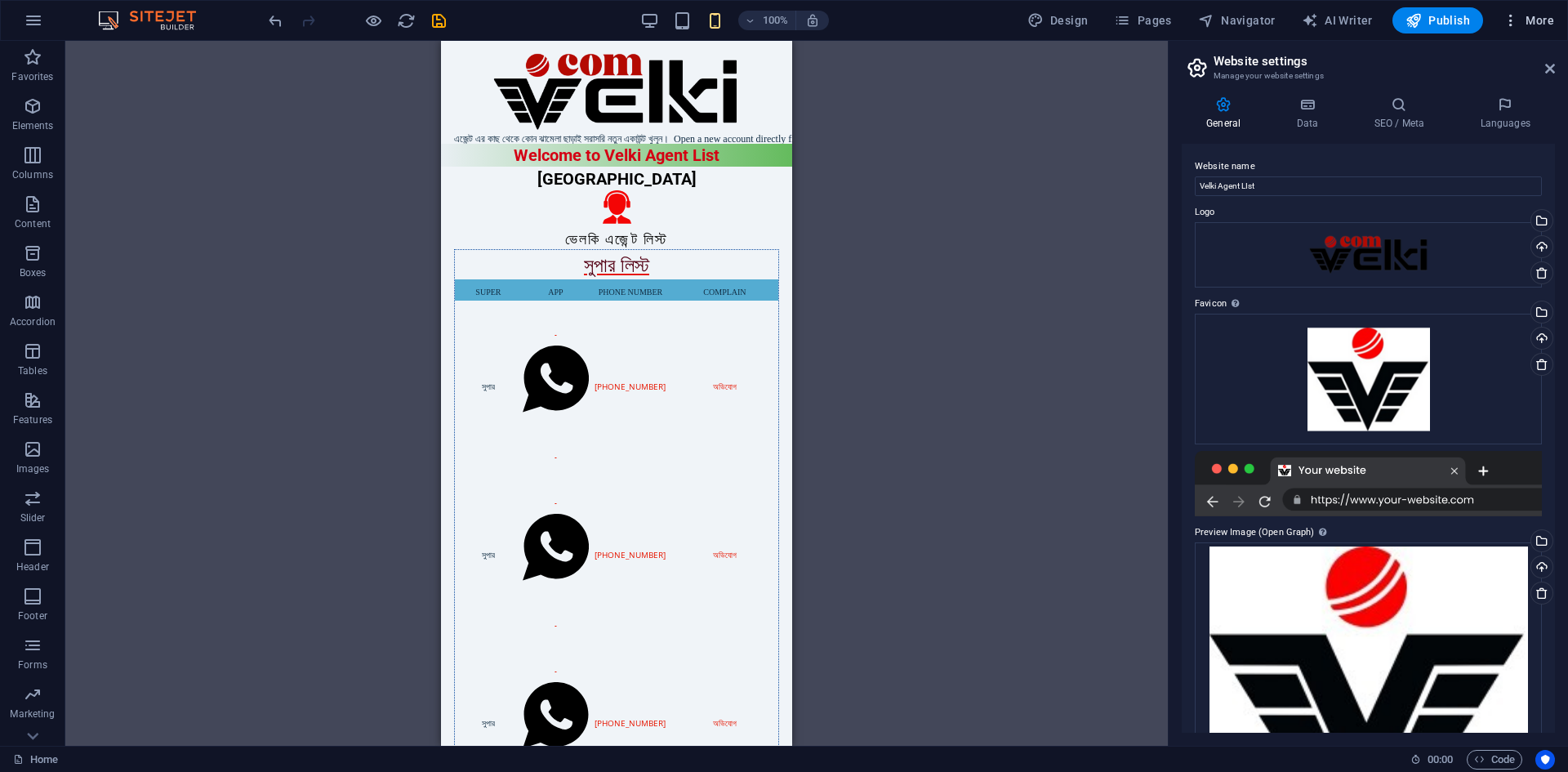
click at [1532, 24] on span "More" at bounding box center [1528, 21] width 51 height 16
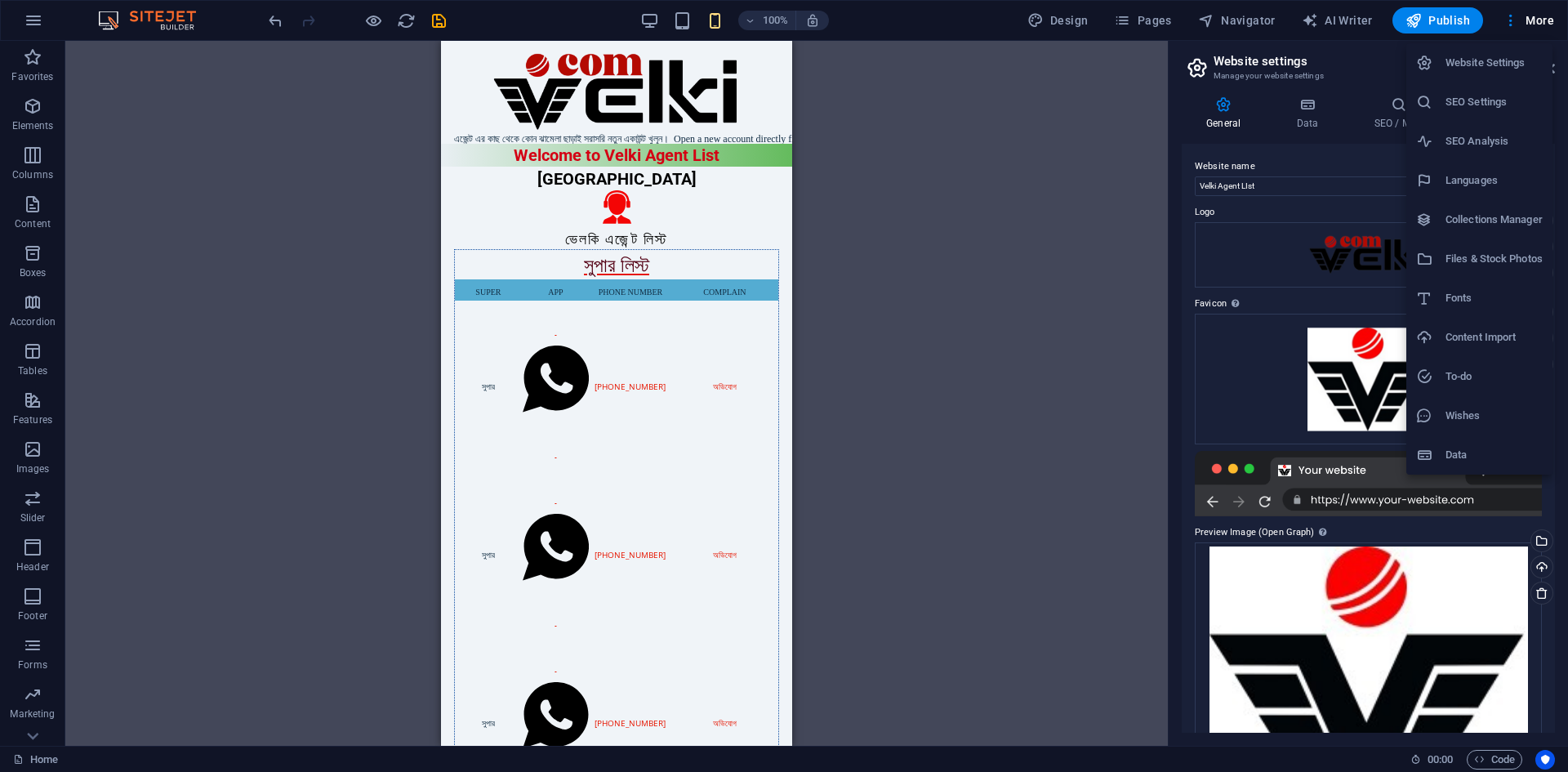
click at [1467, 114] on li "SEO Settings" at bounding box center [1480, 103] width 147 height 40
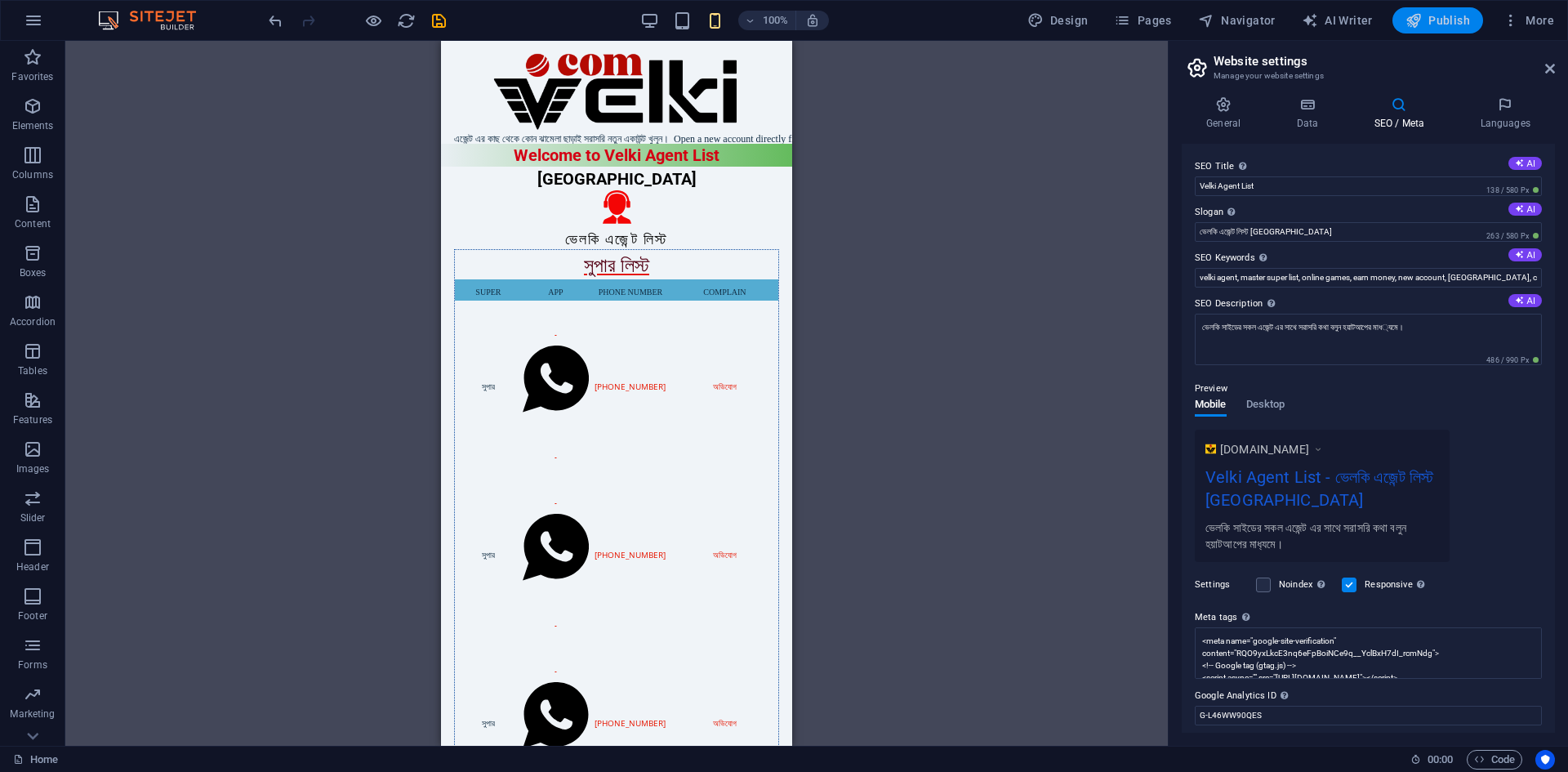
click at [1437, 22] on span "Publish" at bounding box center [1438, 21] width 65 height 16
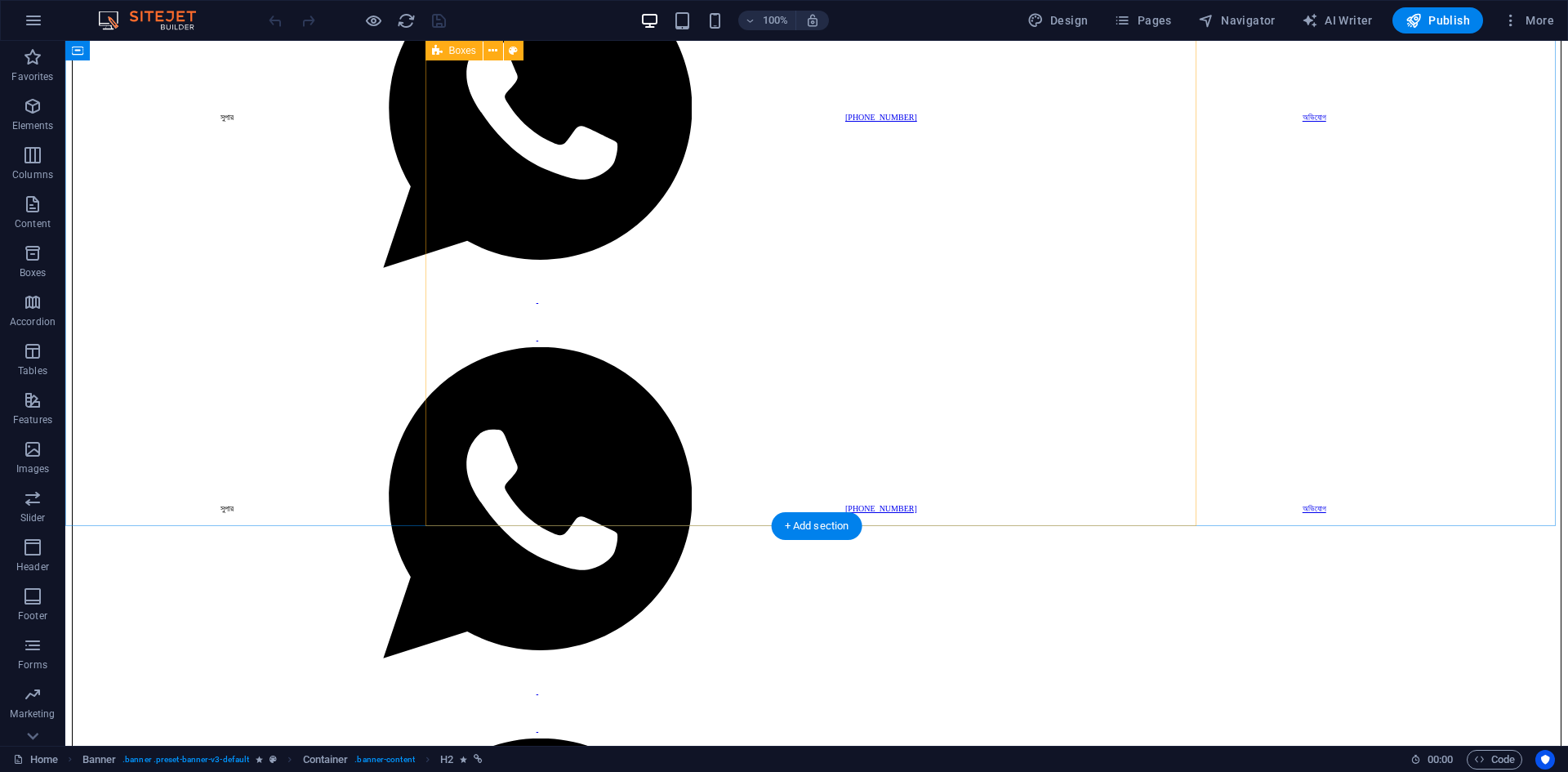
scroll to position [863, 0]
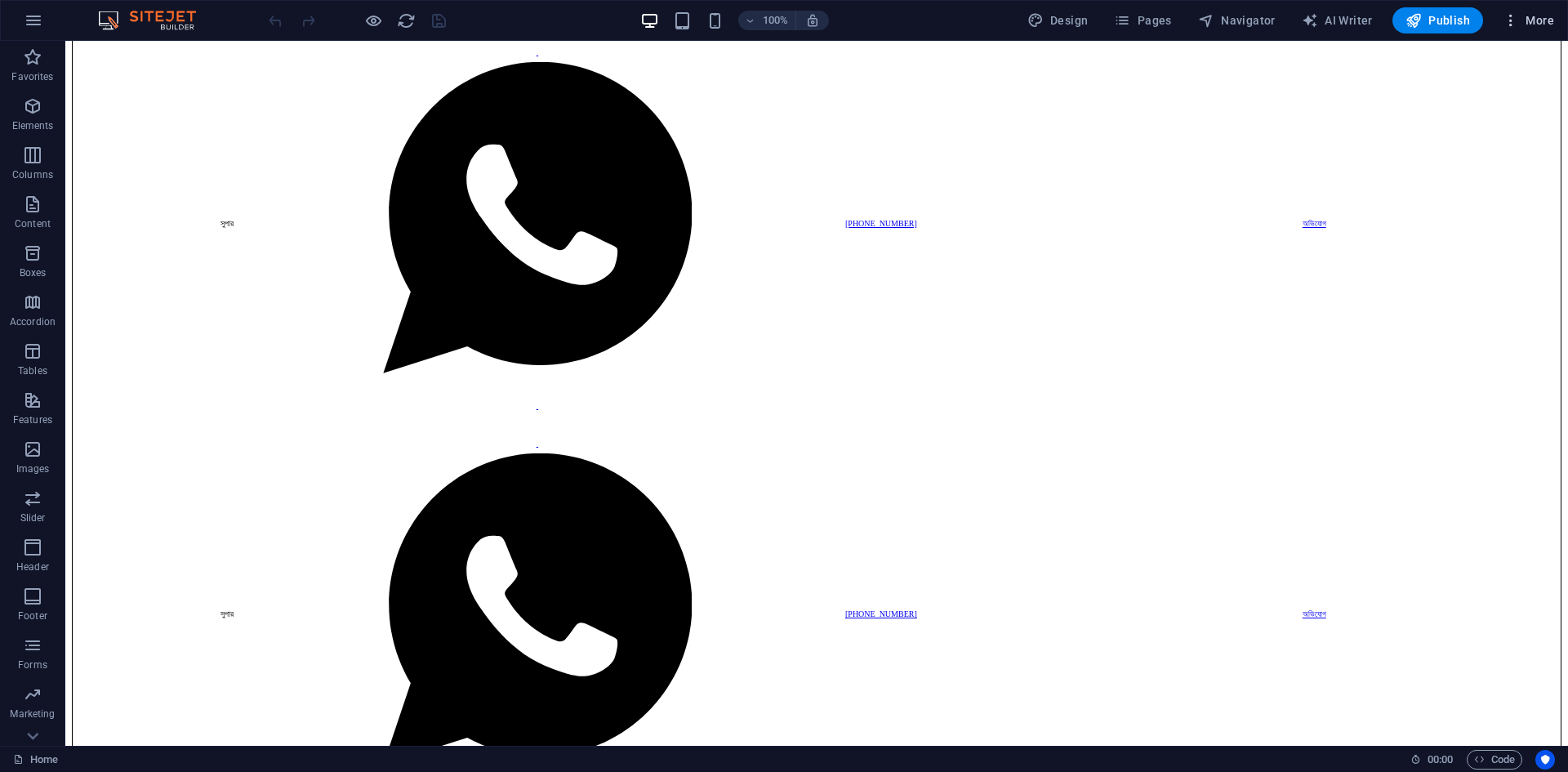
click at [1525, 13] on span "More" at bounding box center [1528, 21] width 51 height 16
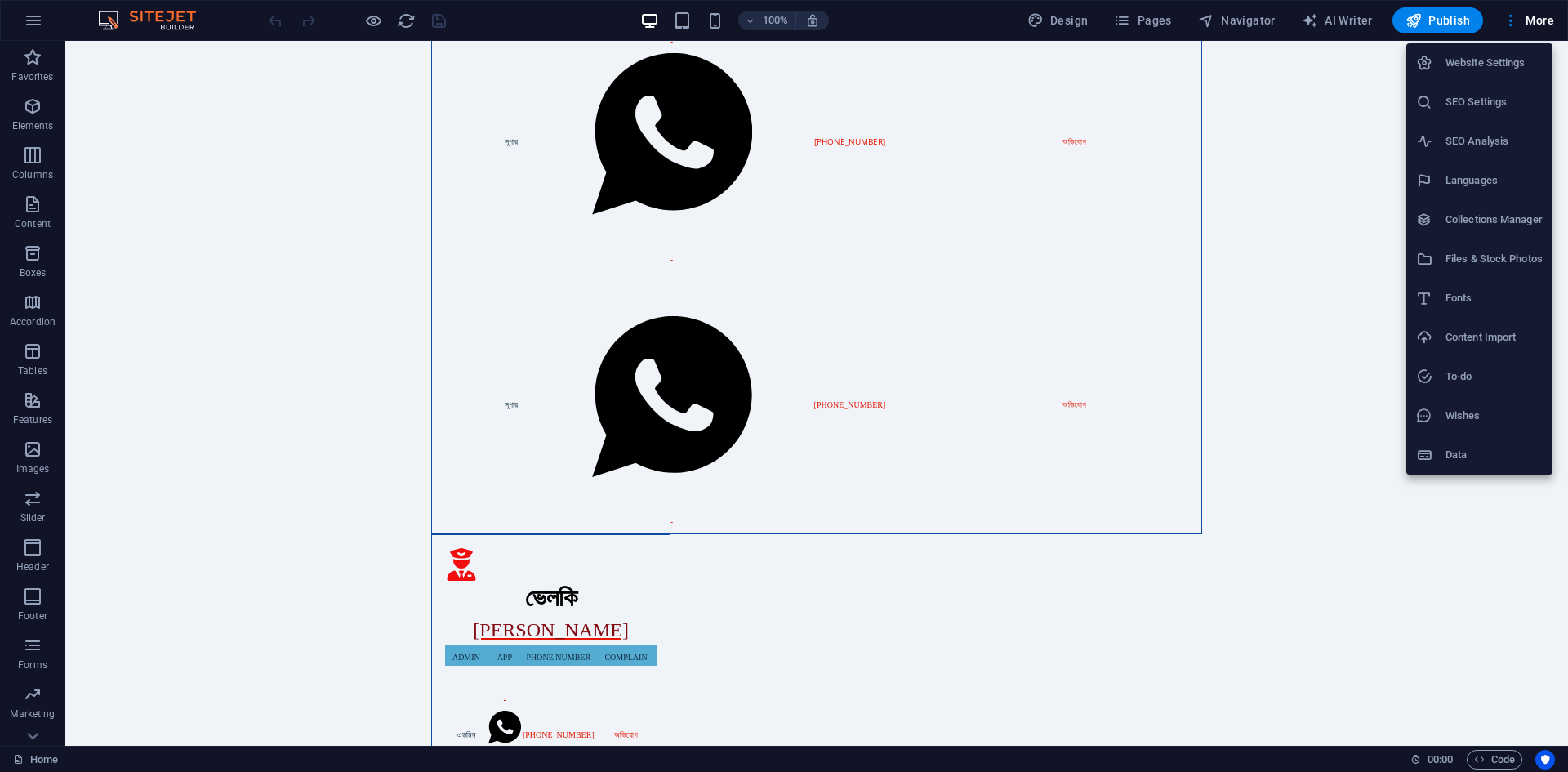
click at [1493, 55] on h6 "Website Settings" at bounding box center [1494, 63] width 97 height 20
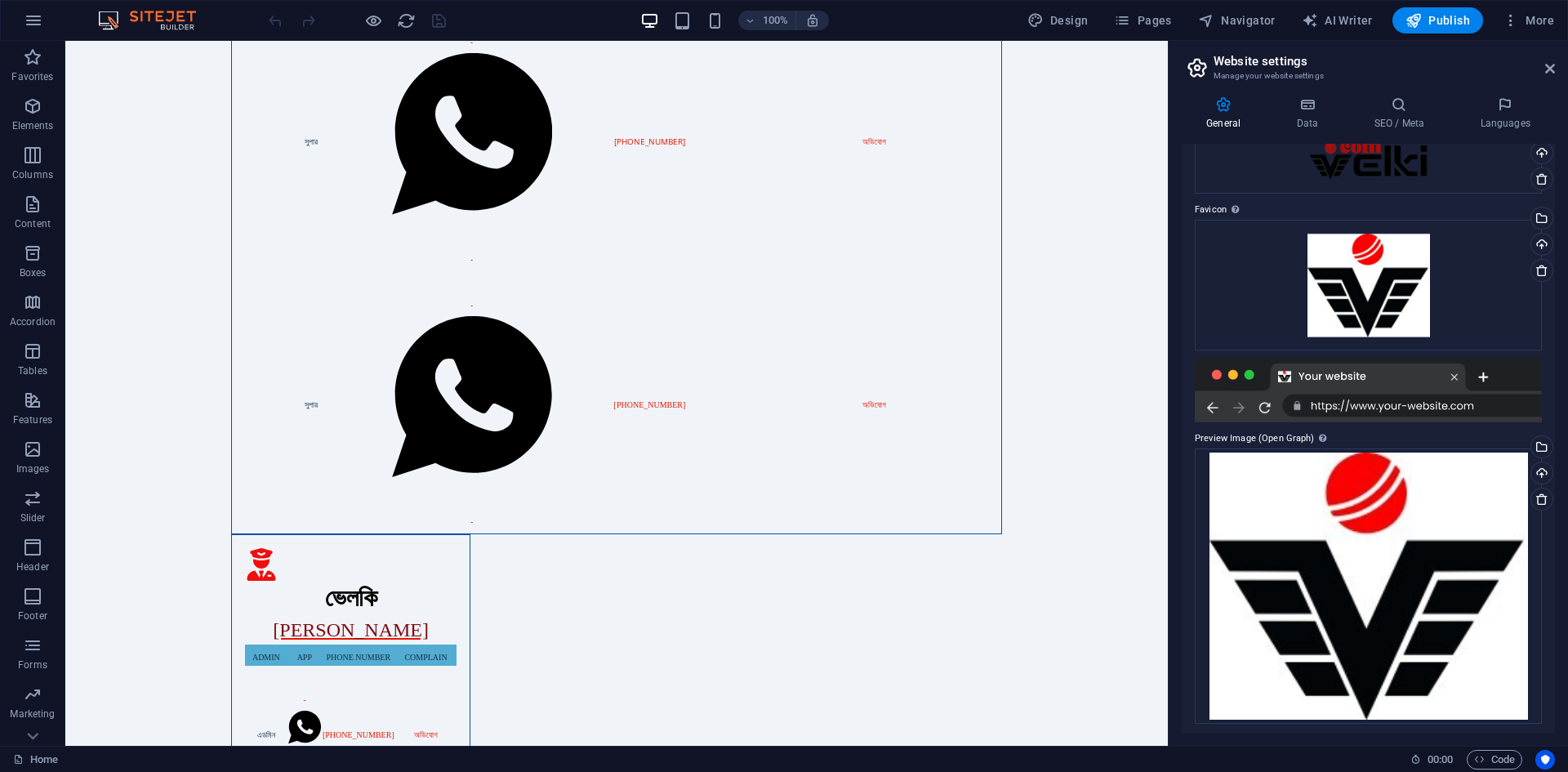
scroll to position [98, 0]
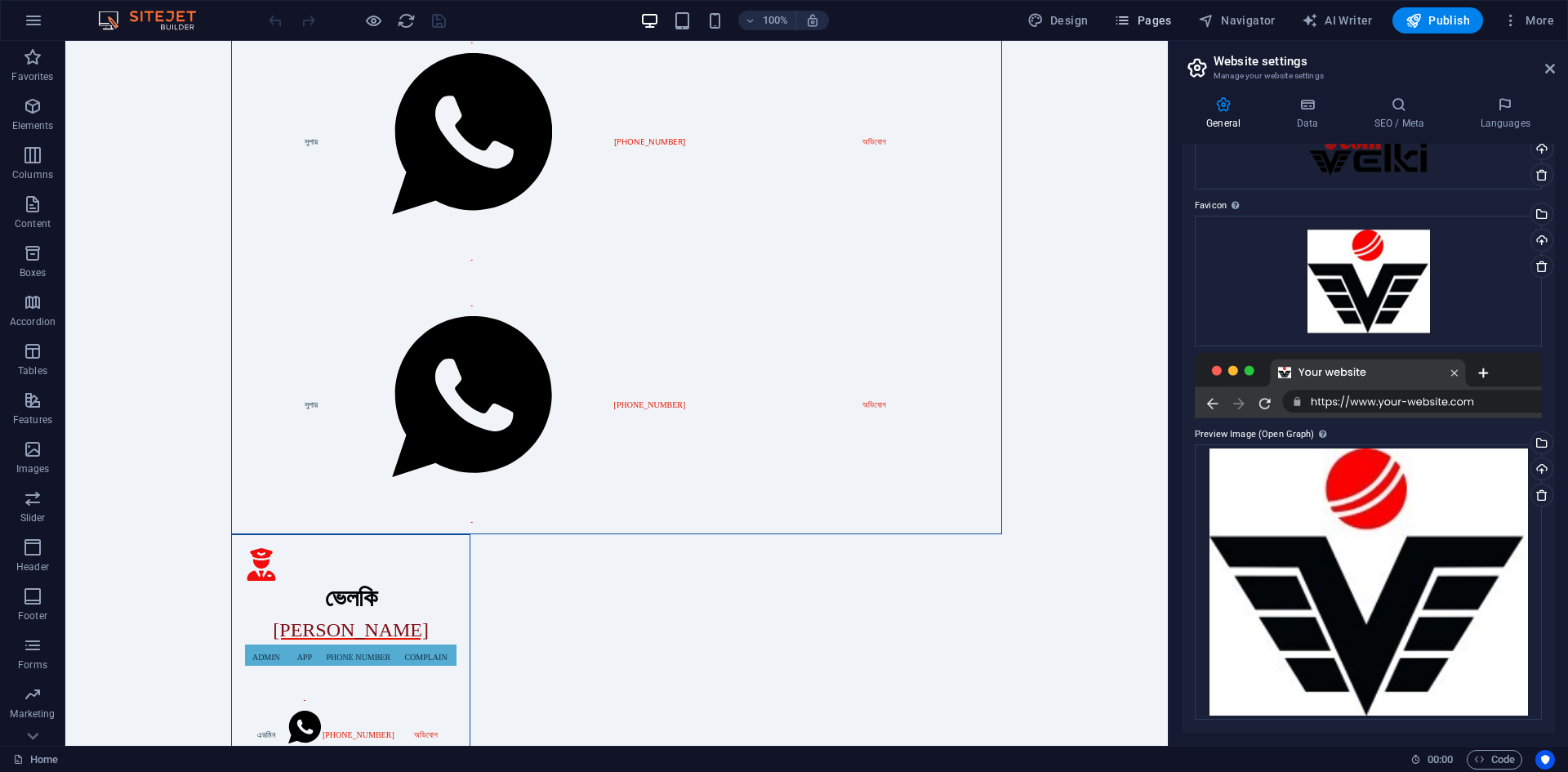
click at [1120, 15] on icon "button" at bounding box center [1122, 21] width 16 height 16
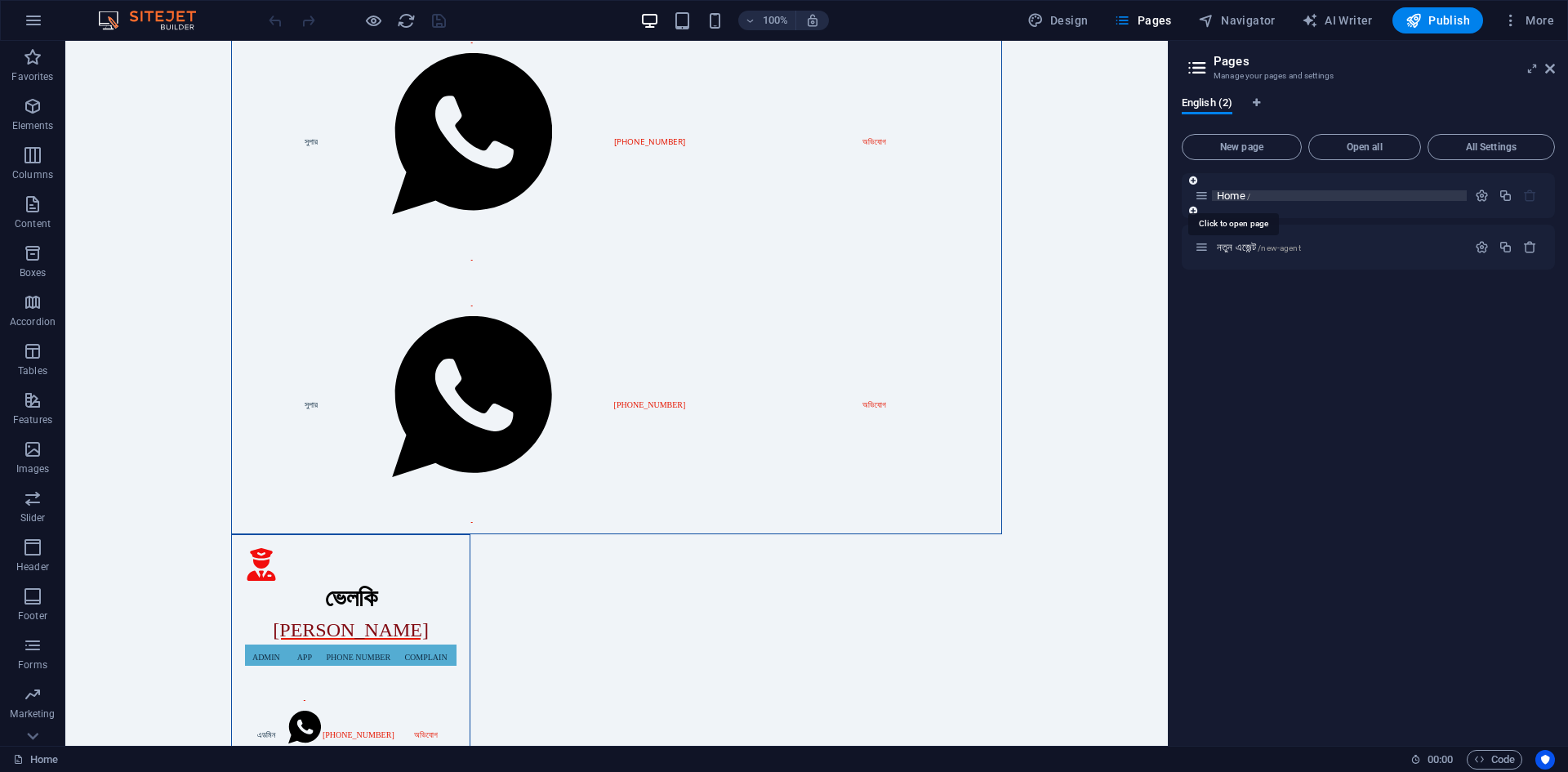
click at [1231, 197] on span "Home /" at bounding box center [1233, 196] width 33 height 13
click at [1228, 197] on span "Home /" at bounding box center [1233, 196] width 33 height 13
click at [1479, 193] on icon "button" at bounding box center [1482, 195] width 13 height 13
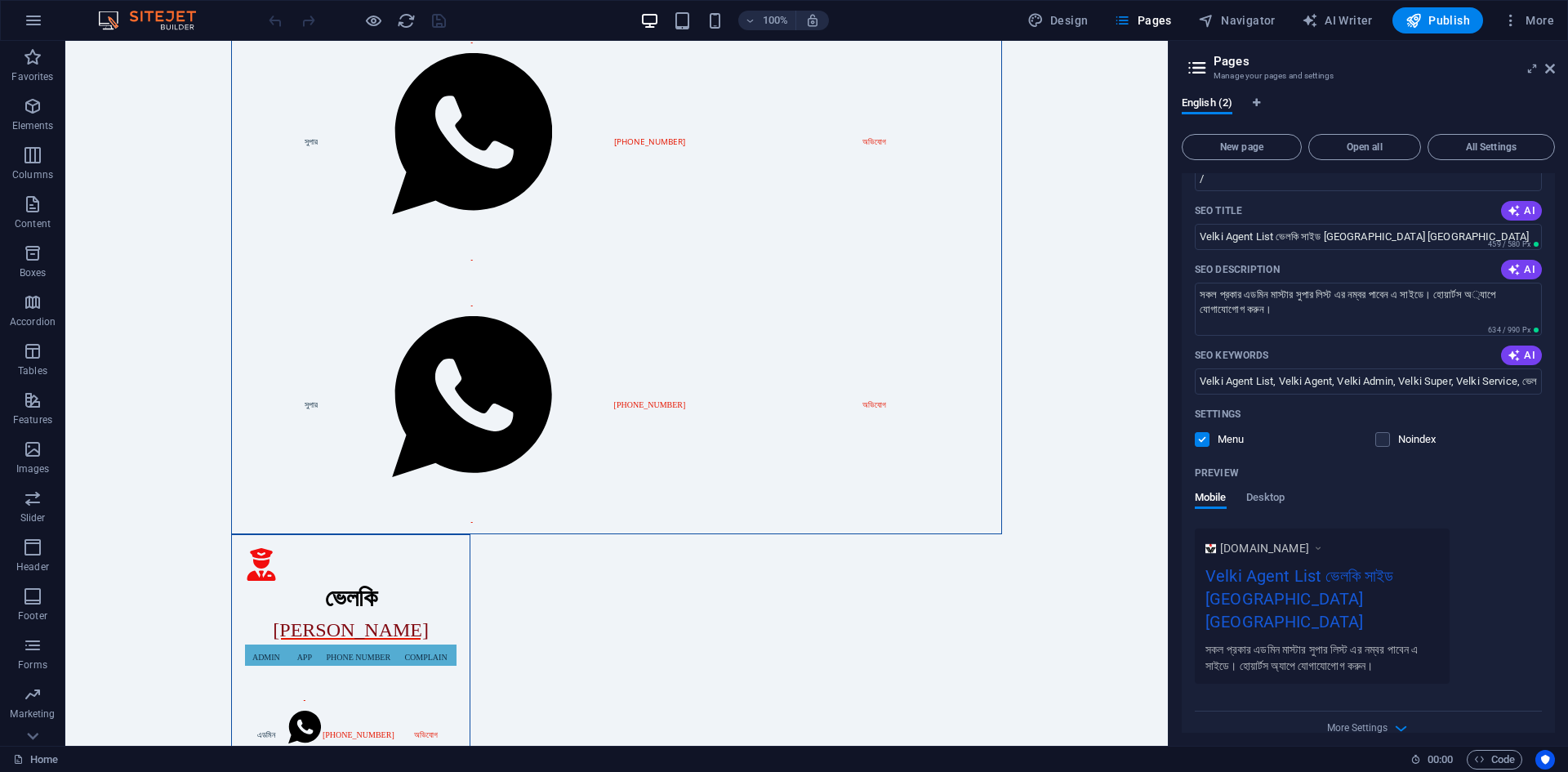
scroll to position [208, 0]
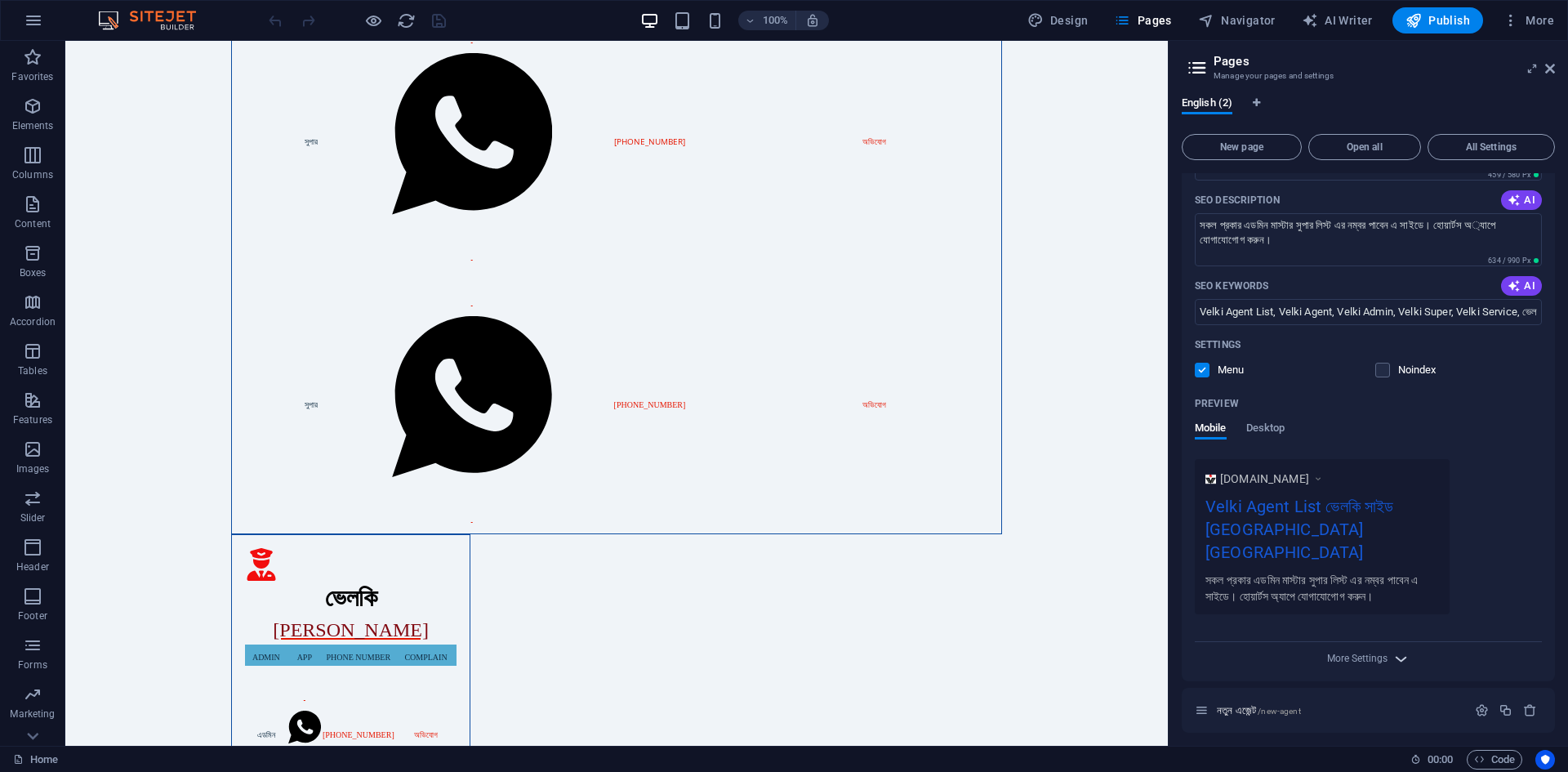
click at [1393, 655] on icon "button" at bounding box center [1401, 659] width 19 height 19
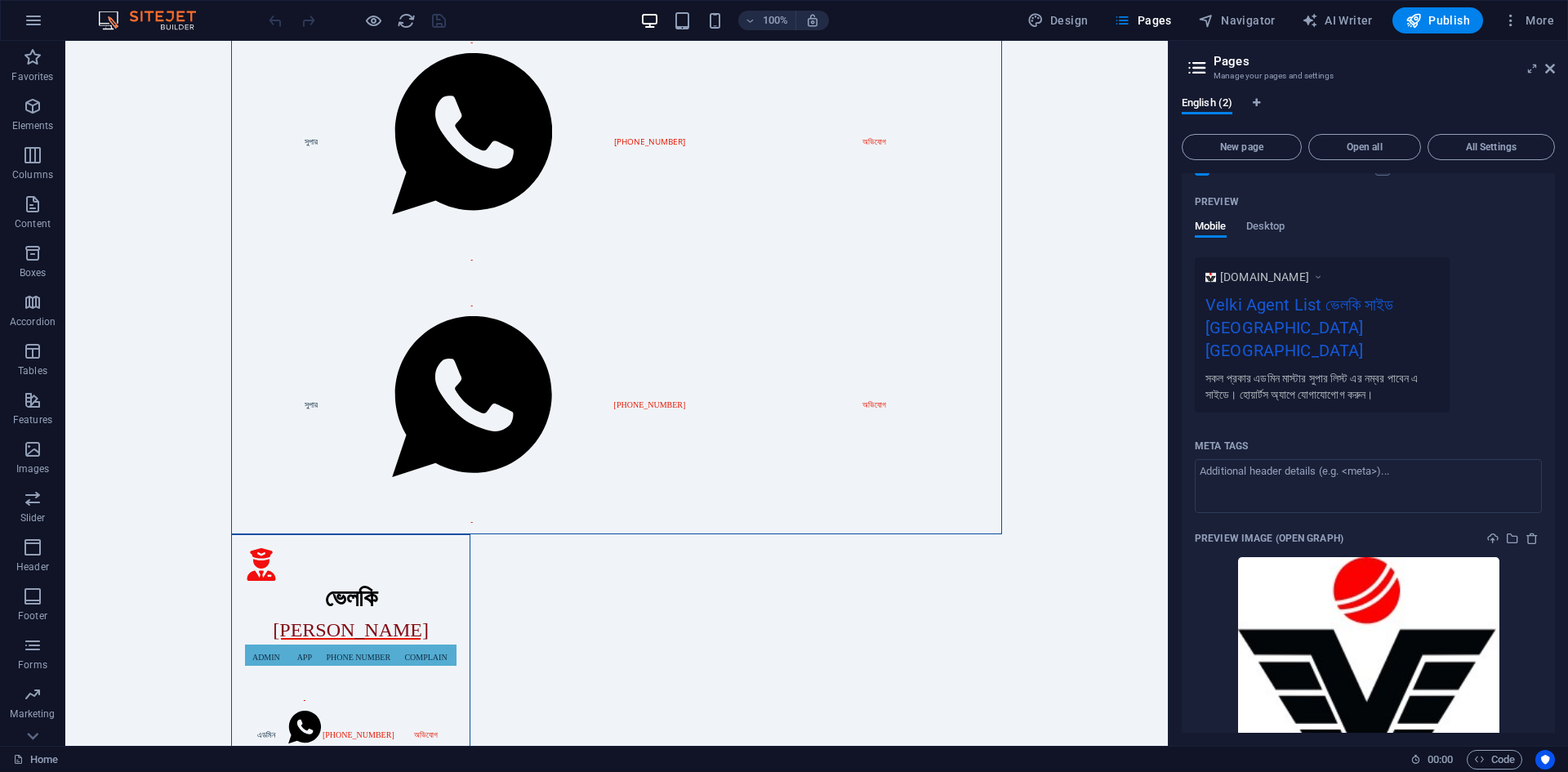
scroll to position [558, 0]
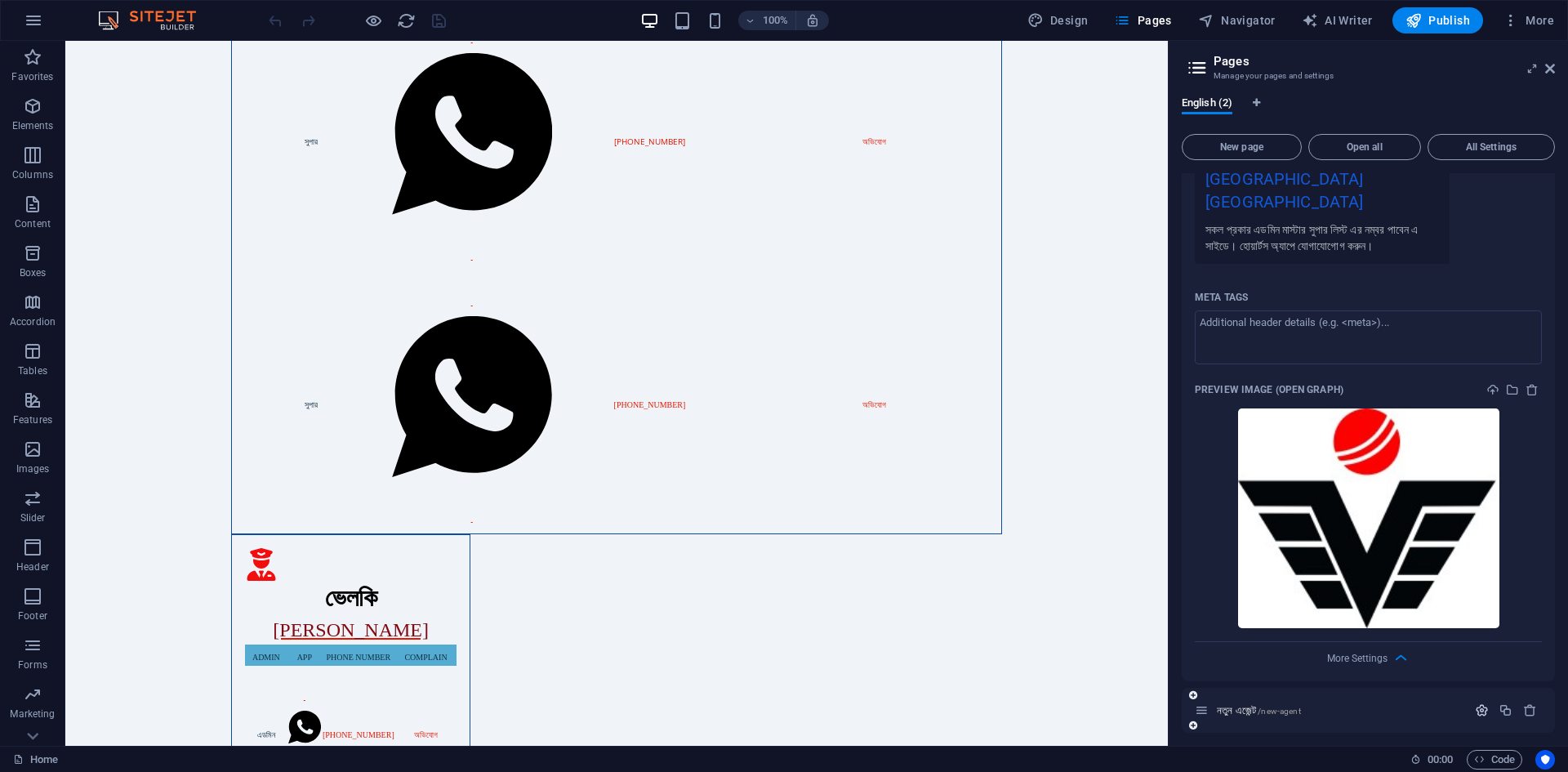
click at [1477, 704] on icon "button" at bounding box center [1482, 710] width 13 height 13
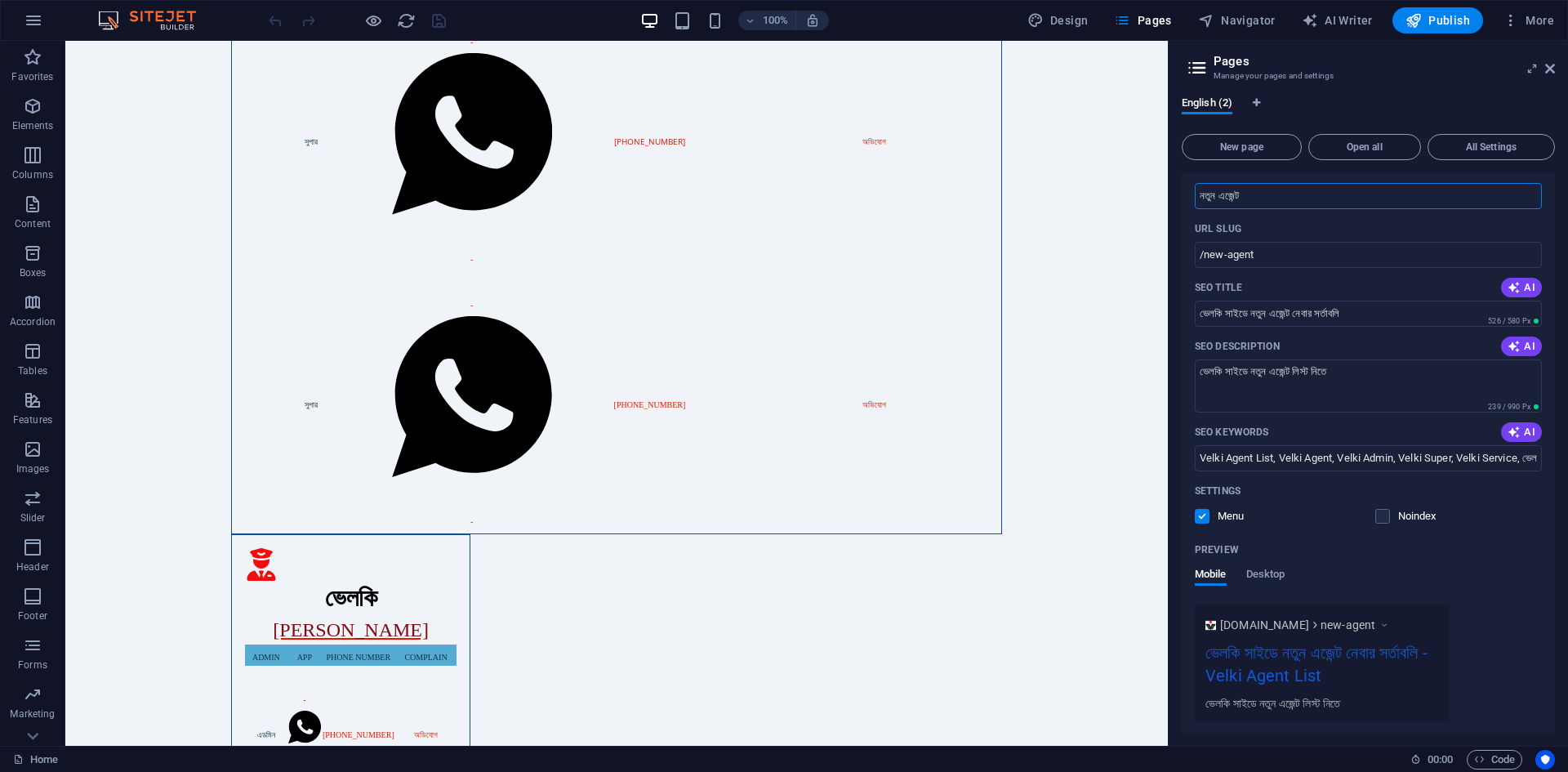
scroll to position [1189, 0]
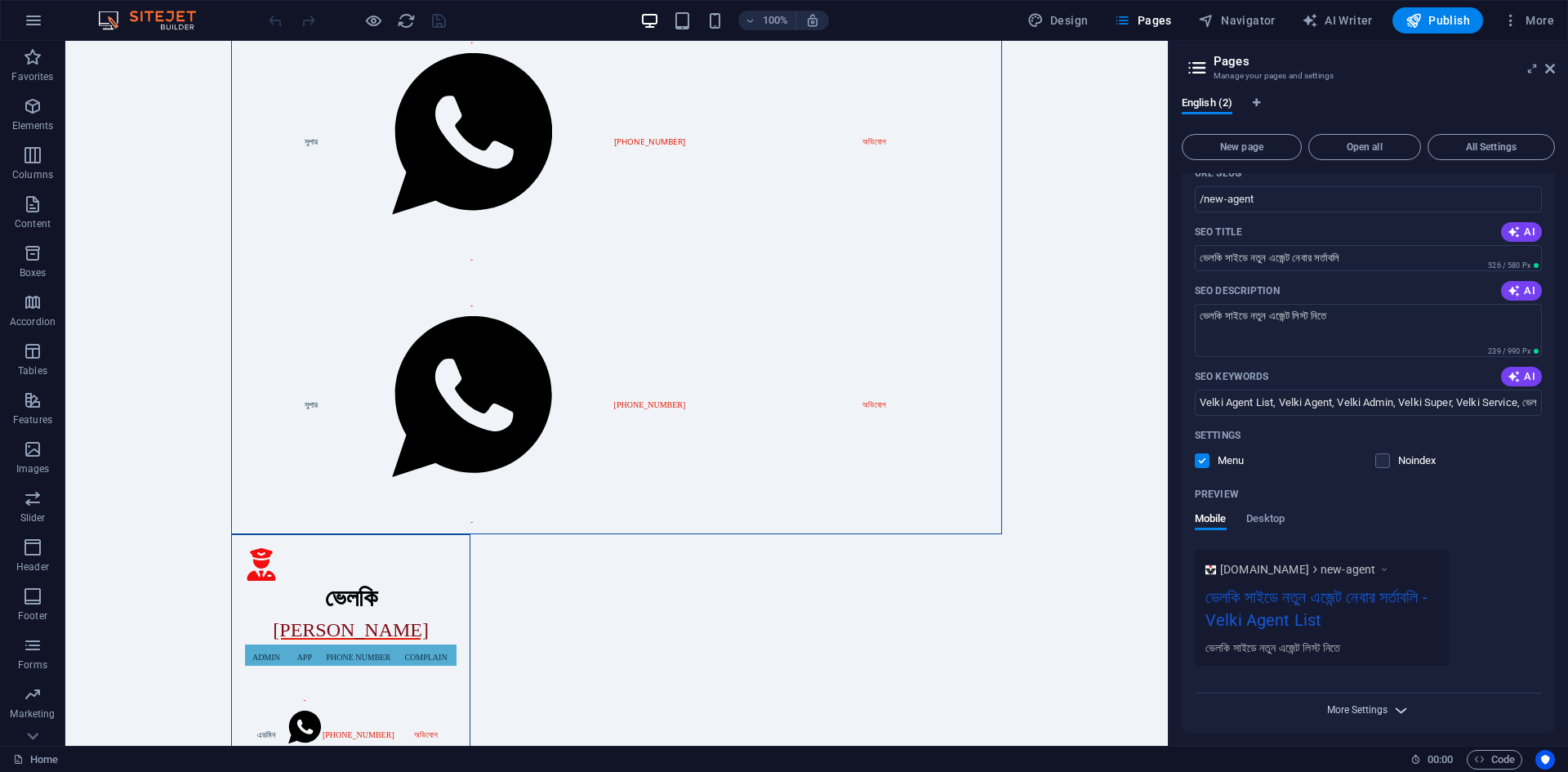
click at [1375, 708] on span "More Settings" at bounding box center [1357, 710] width 60 height 12
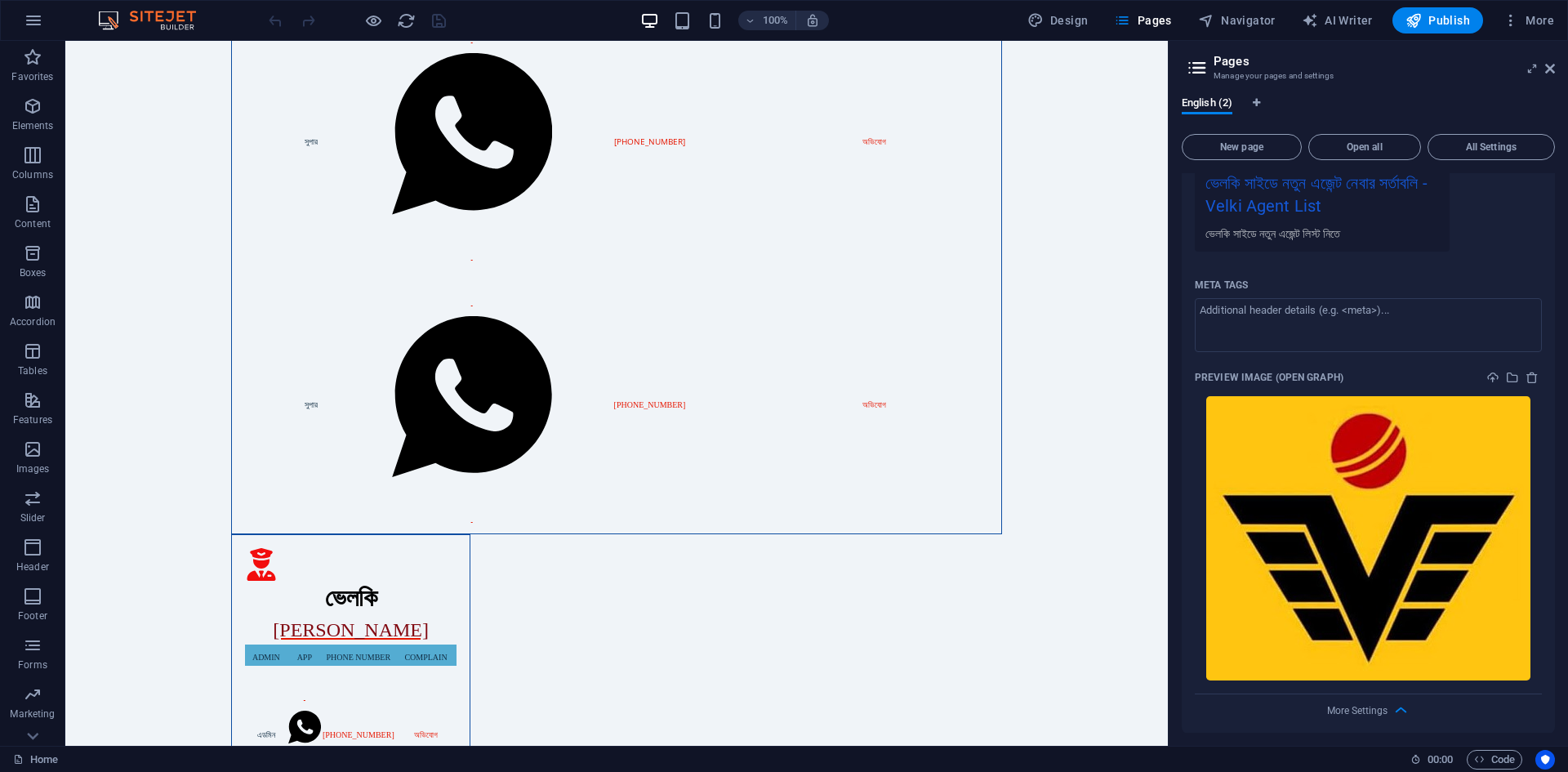
scroll to position [1604, 0]
click at [1491, 370] on icon "upload" at bounding box center [1492, 376] width 13 height 13
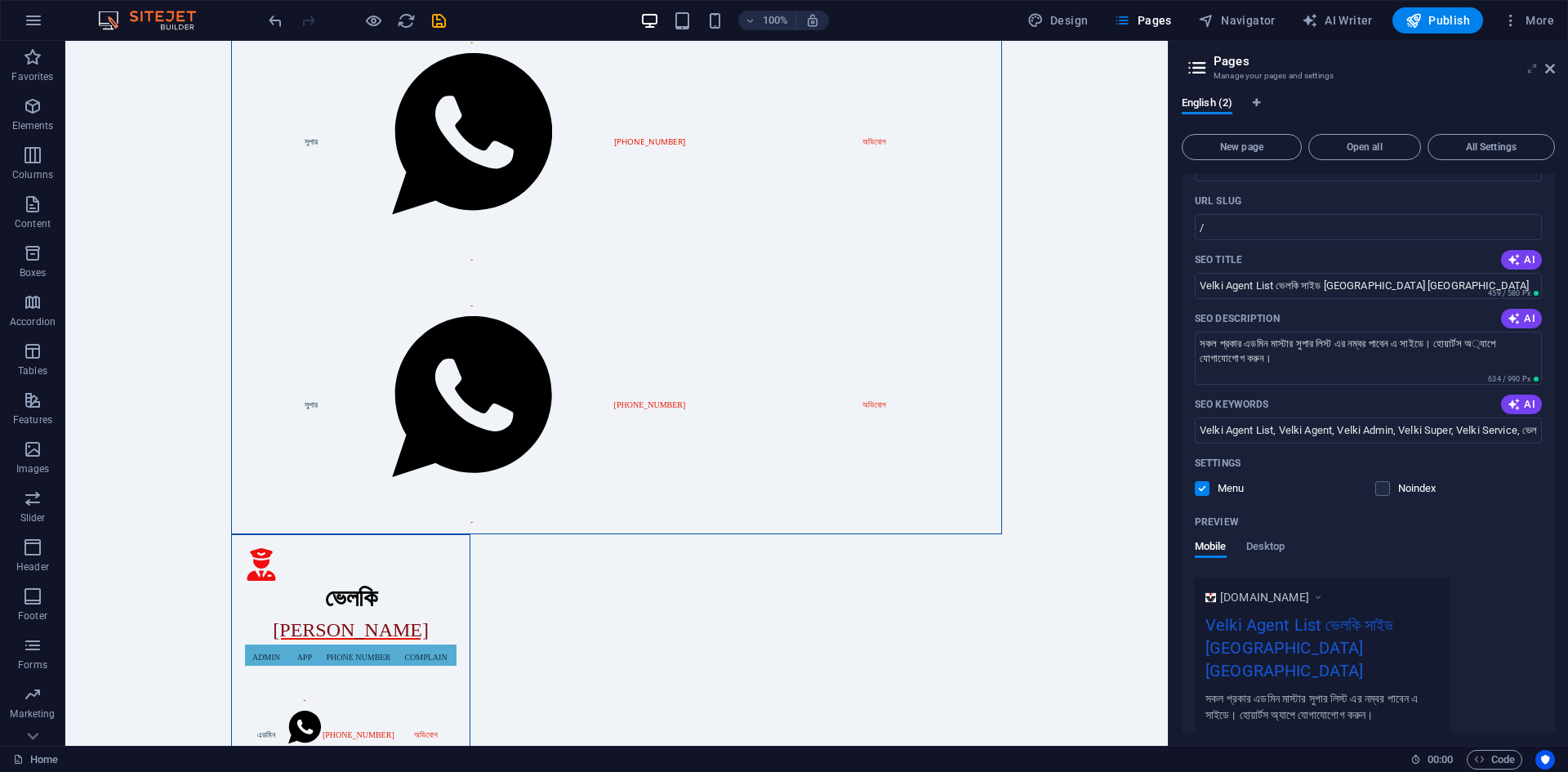
scroll to position [0, 0]
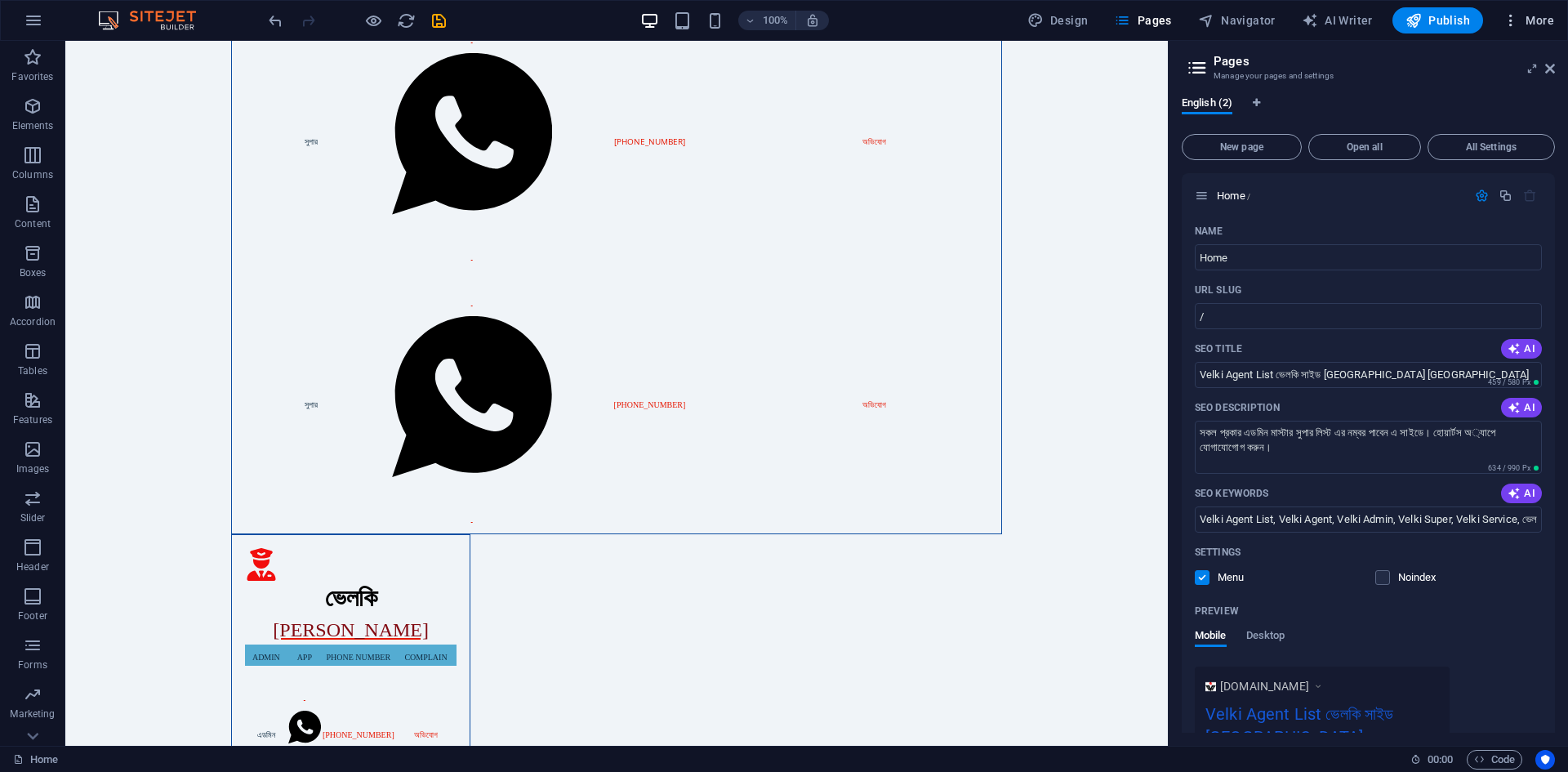
click at [1540, 16] on span "More" at bounding box center [1528, 21] width 51 height 16
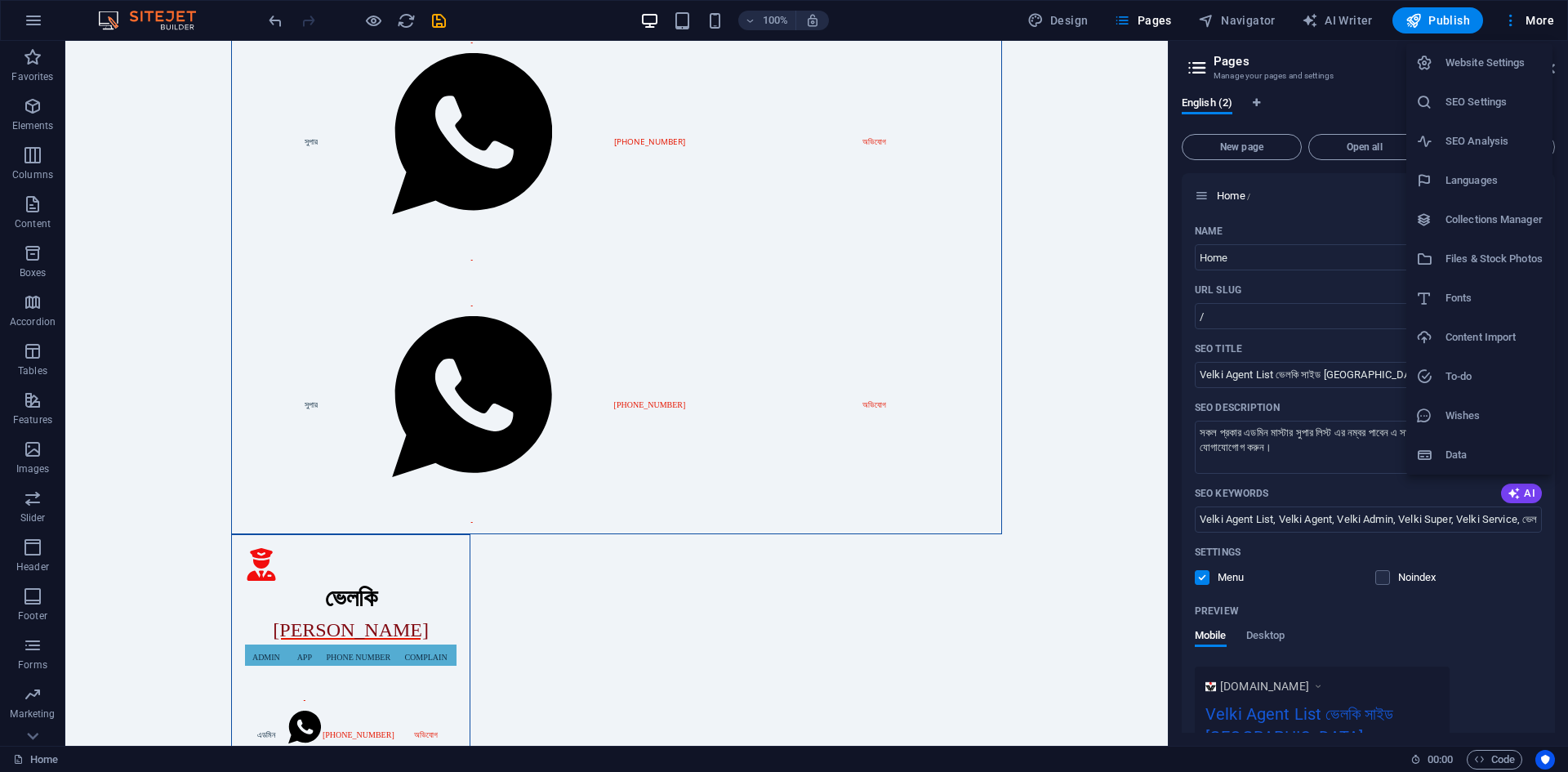
click at [1483, 66] on h6 "Website Settings" at bounding box center [1494, 63] width 97 height 20
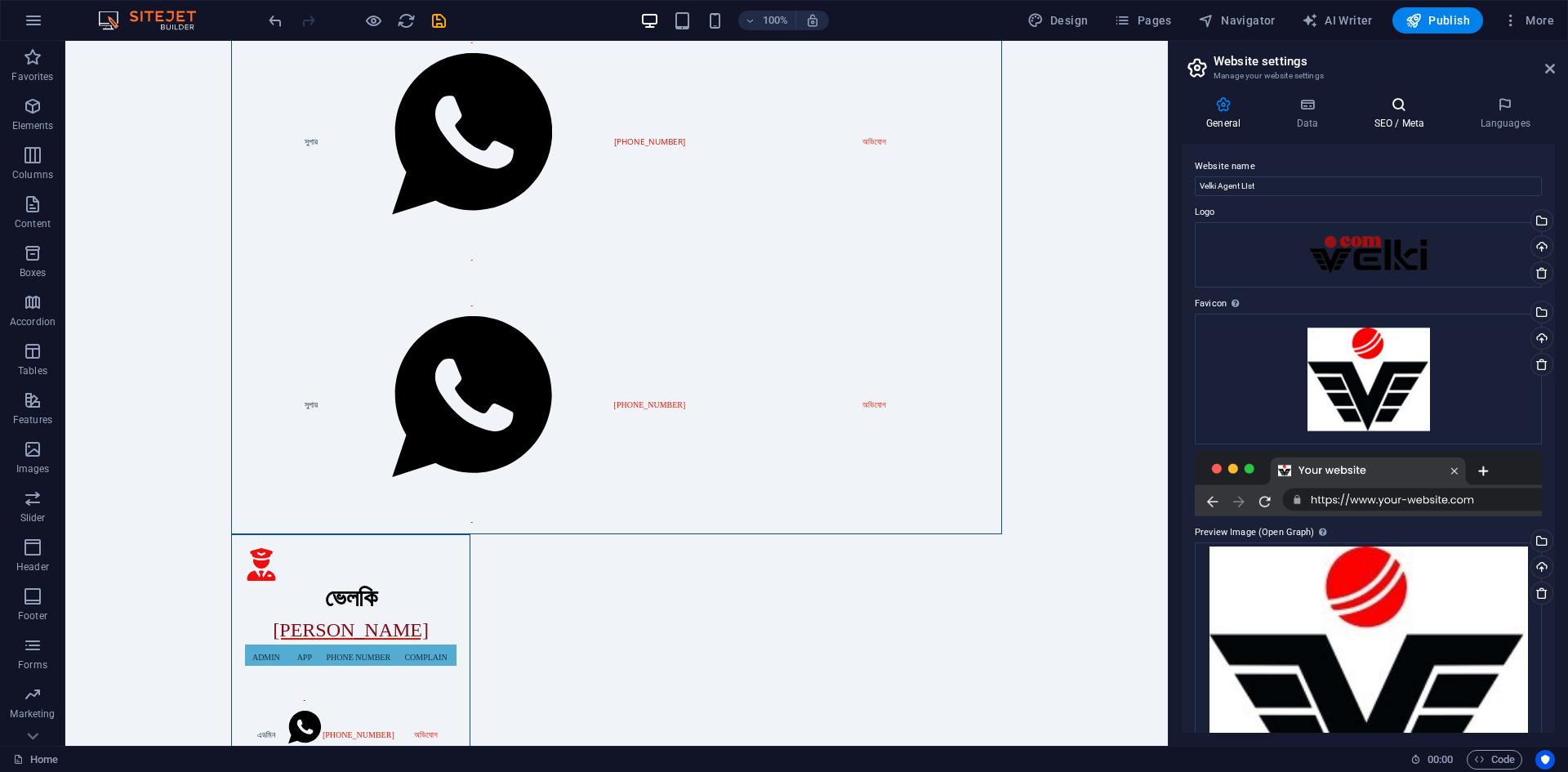
click at [1404, 116] on h4 "SEO / Meta" at bounding box center [1402, 113] width 106 height 34
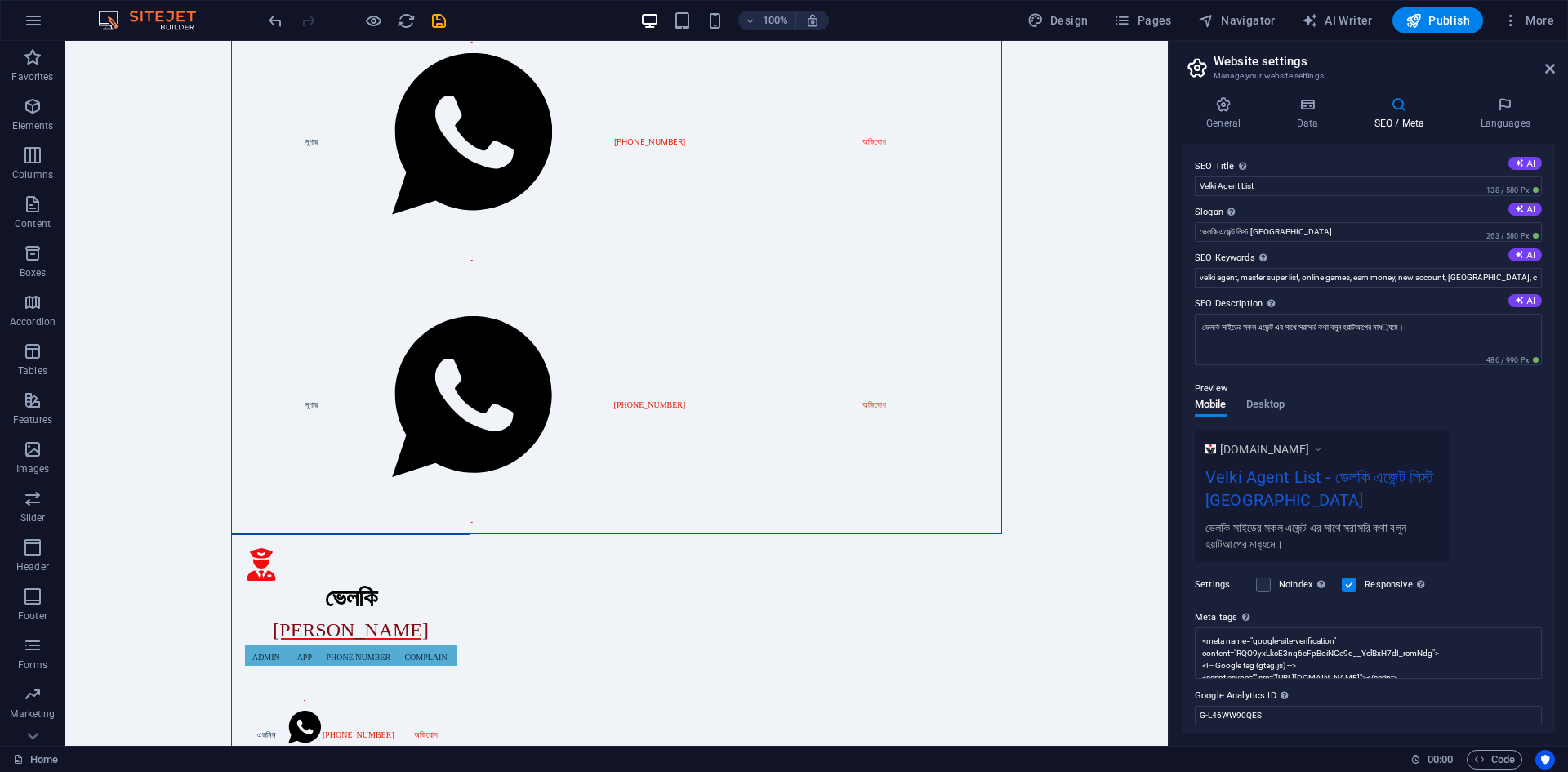
scroll to position [51, 0]
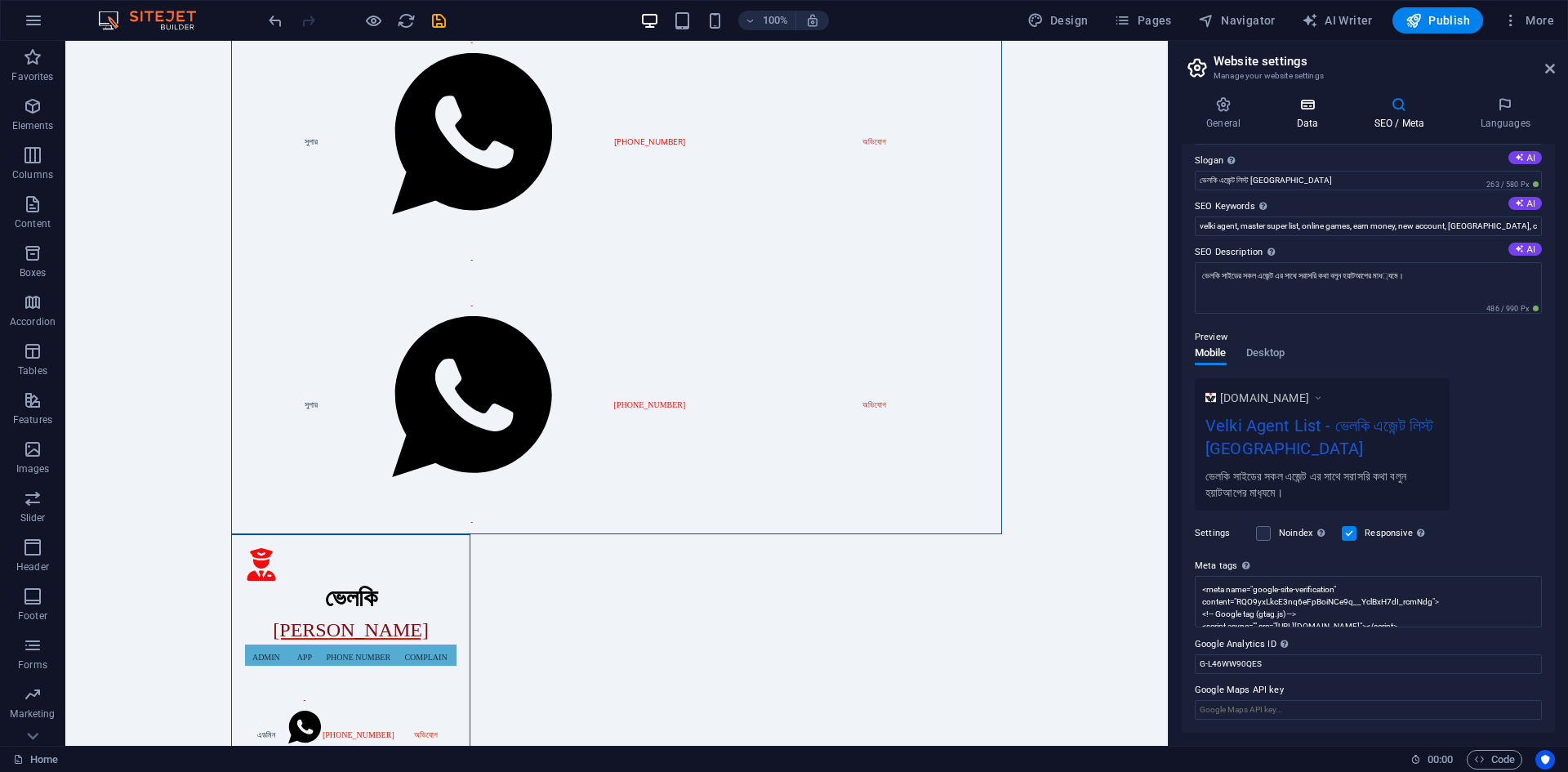
click at [1319, 107] on icon at bounding box center [1307, 104] width 71 height 16
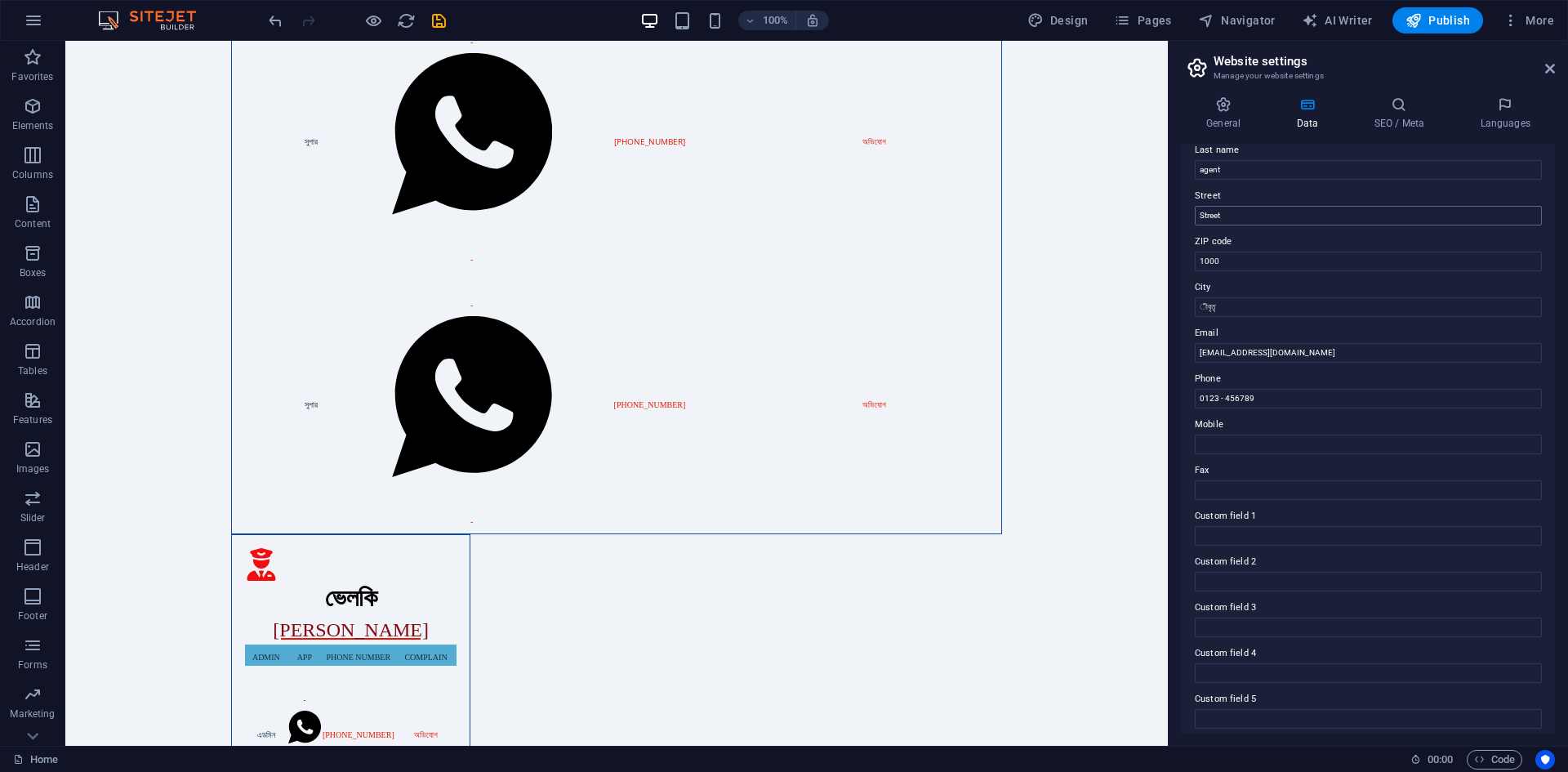
scroll to position [196, 0]
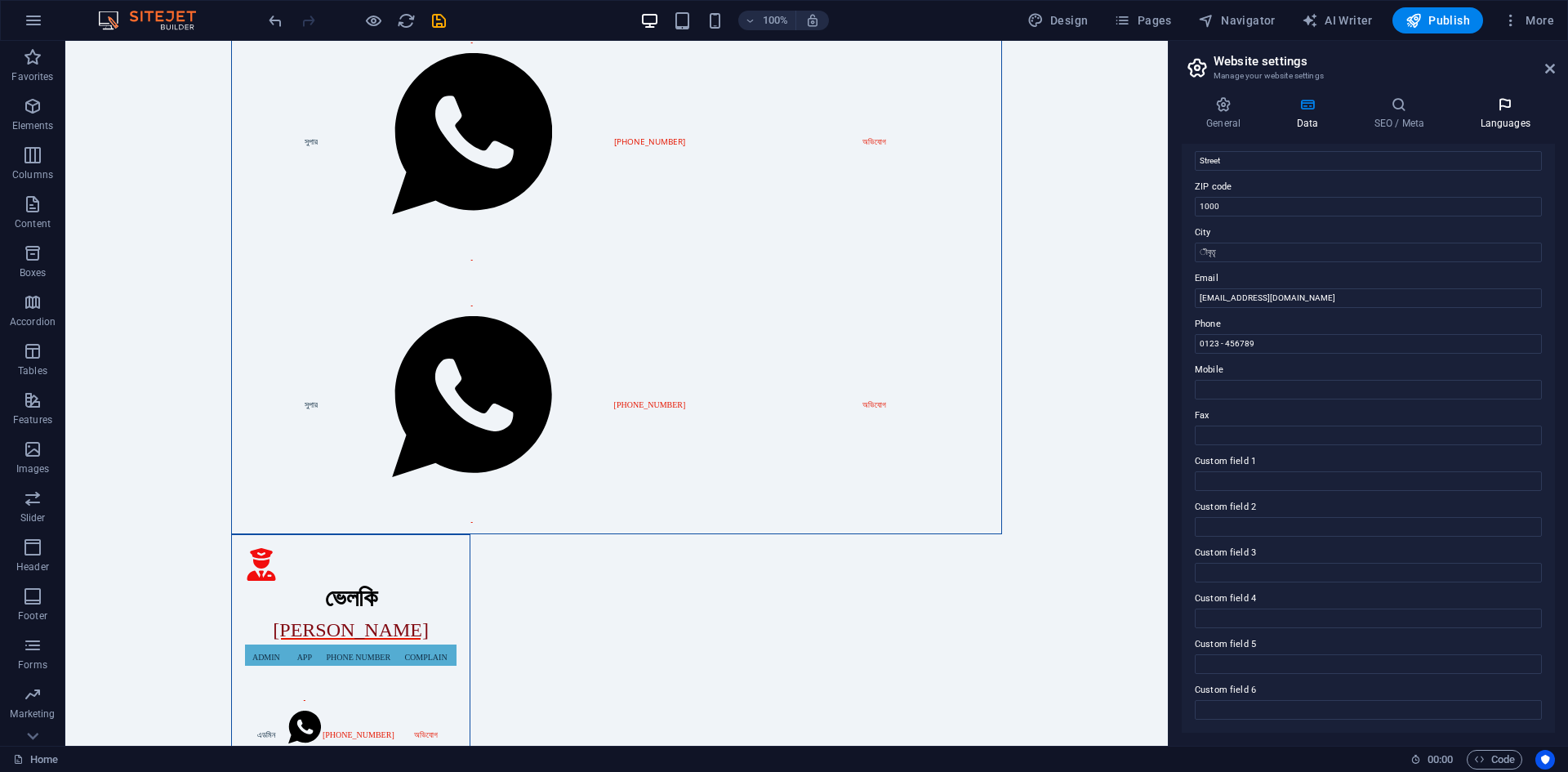
click at [1519, 103] on icon at bounding box center [1505, 104] width 100 height 16
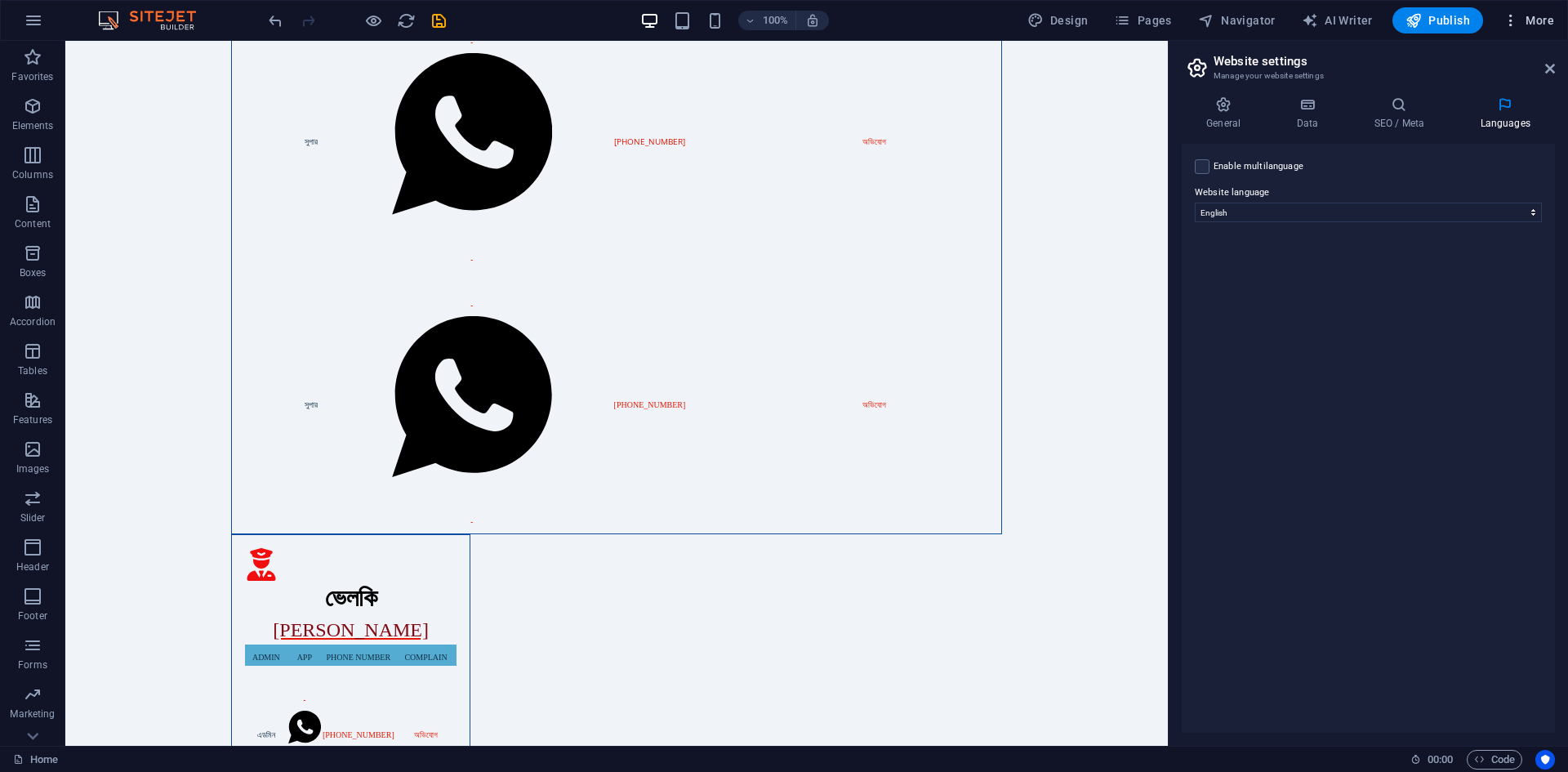
click at [1531, 13] on span "More" at bounding box center [1528, 21] width 51 height 16
click at [1451, 220] on h6 "Collections Manager" at bounding box center [1494, 220] width 97 height 20
click at [1542, 20] on span "More" at bounding box center [1528, 21] width 51 height 16
click at [1475, 265] on h6 "Files & Stock Photos" at bounding box center [1494, 259] width 97 height 20
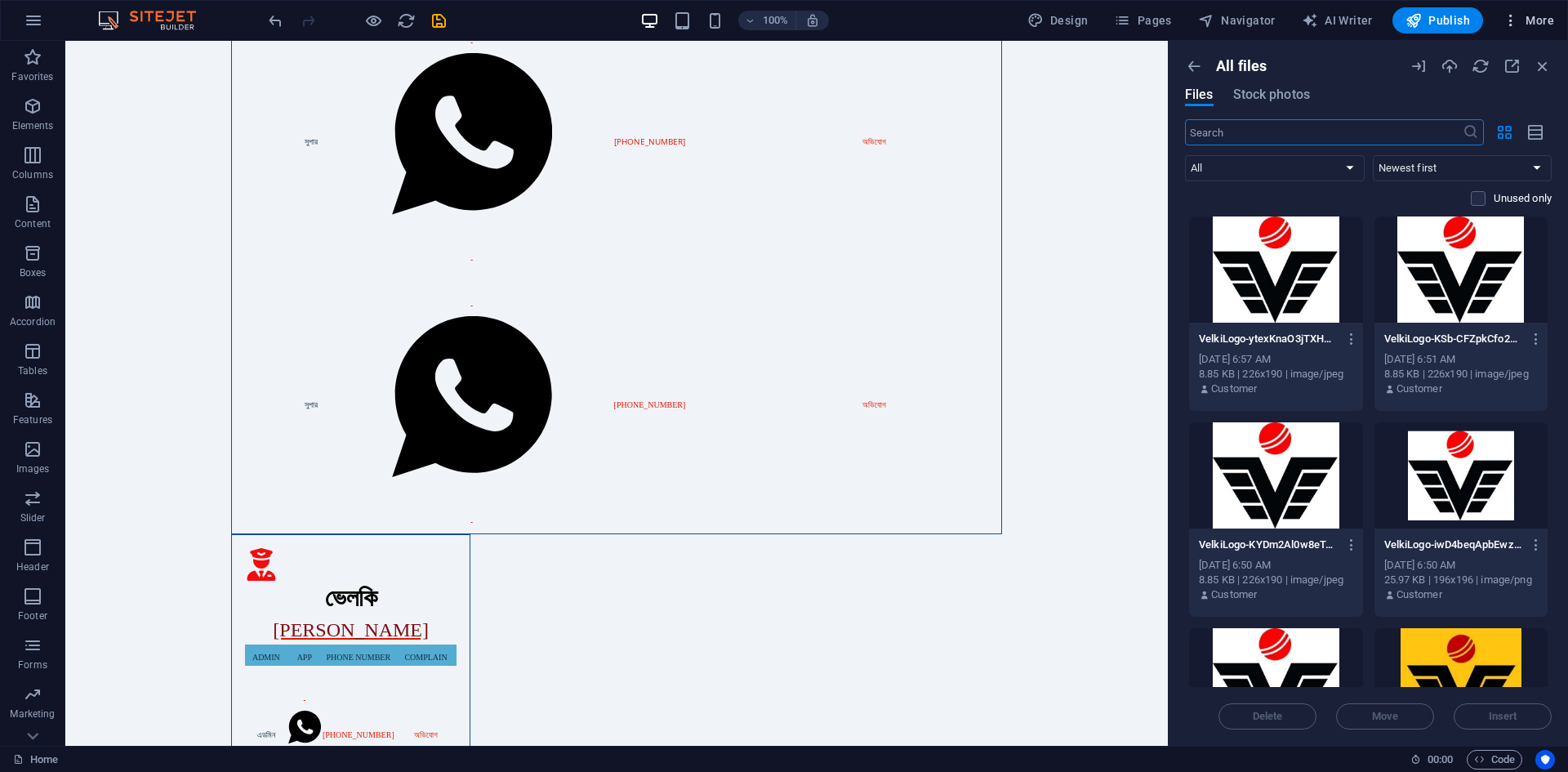
scroll to position [0, 0]
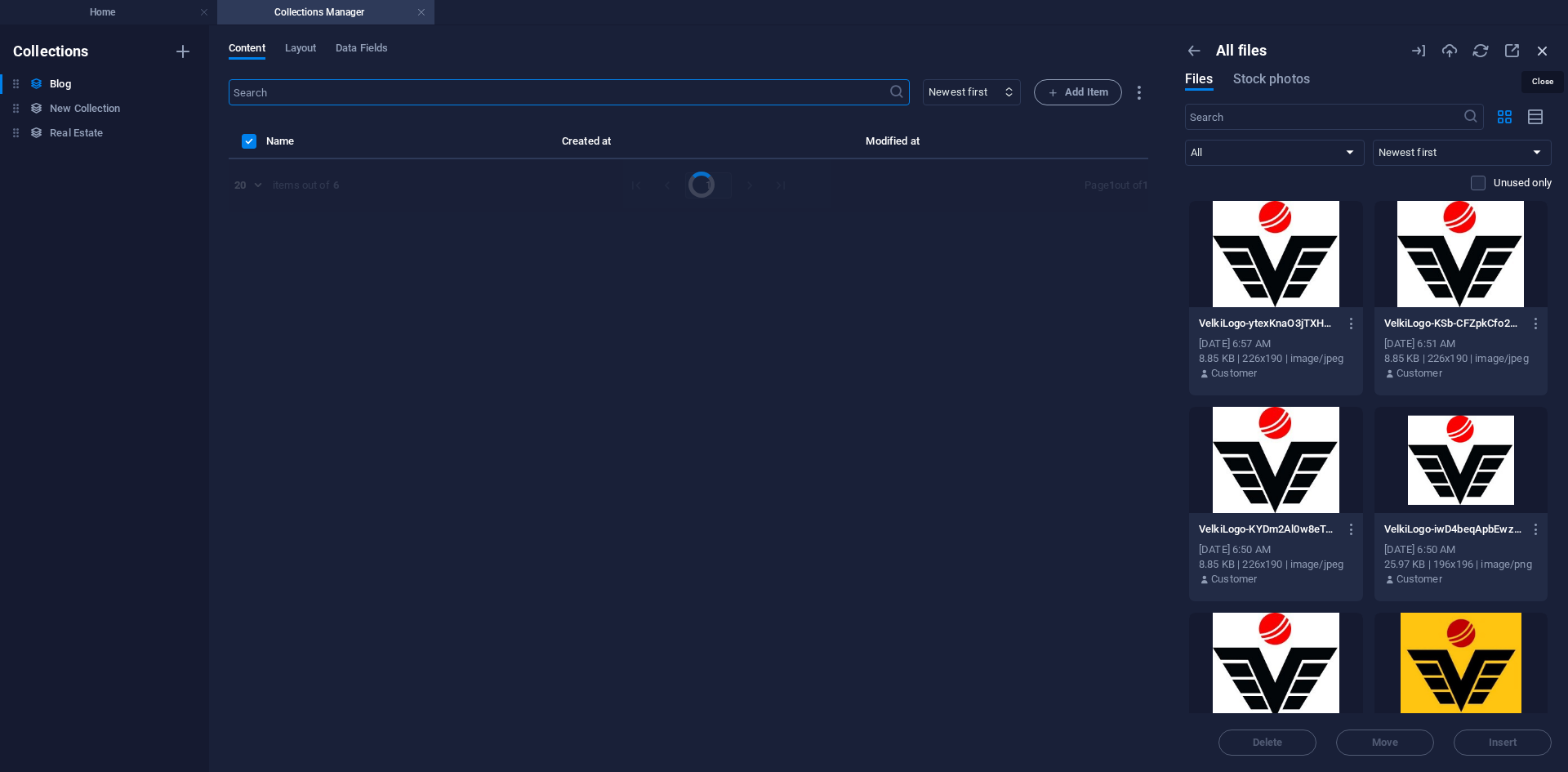
click at [1540, 56] on icon "button" at bounding box center [1543, 50] width 18 height 18
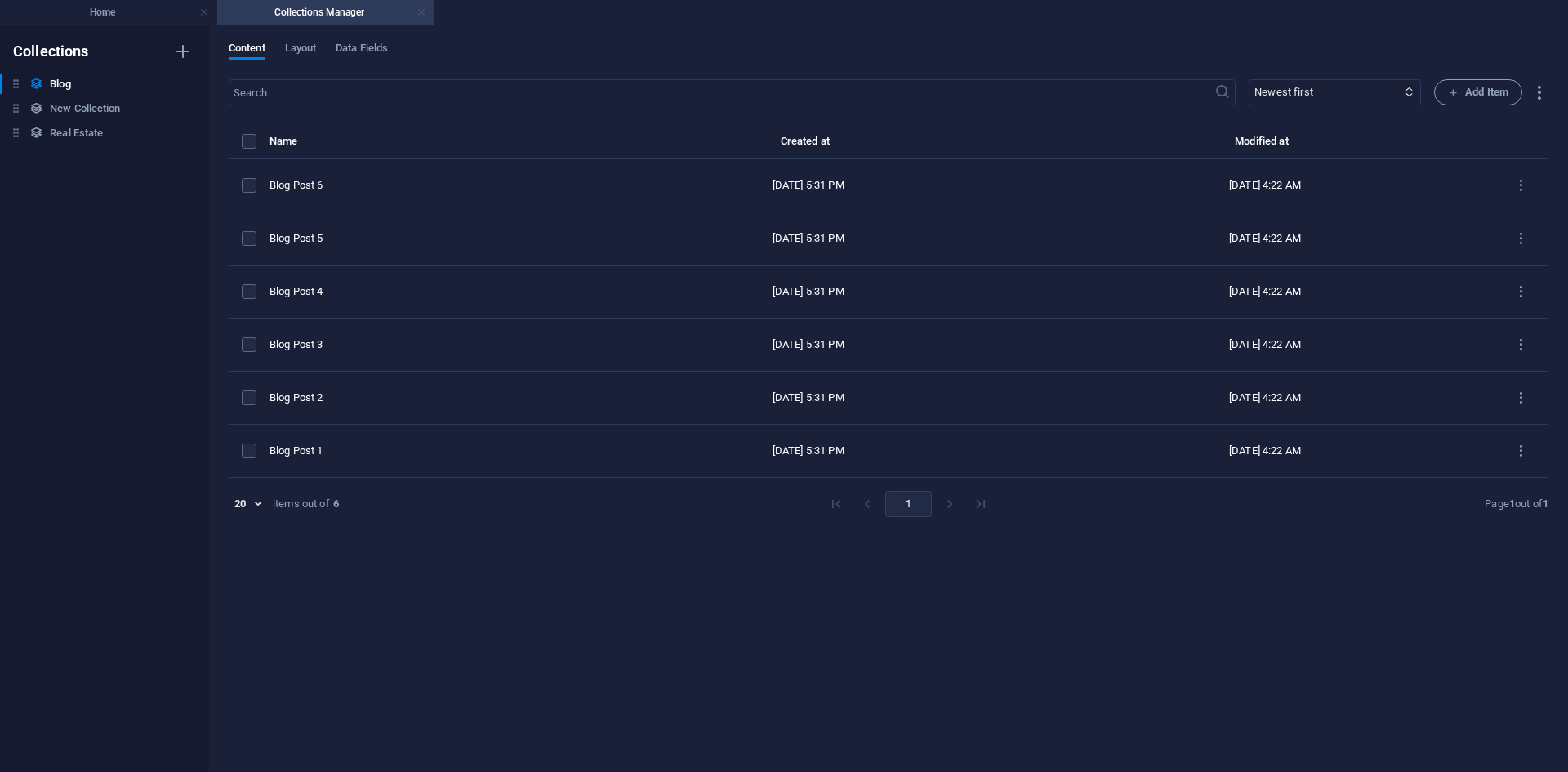
click at [425, 11] on link at bounding box center [421, 12] width 10 height 15
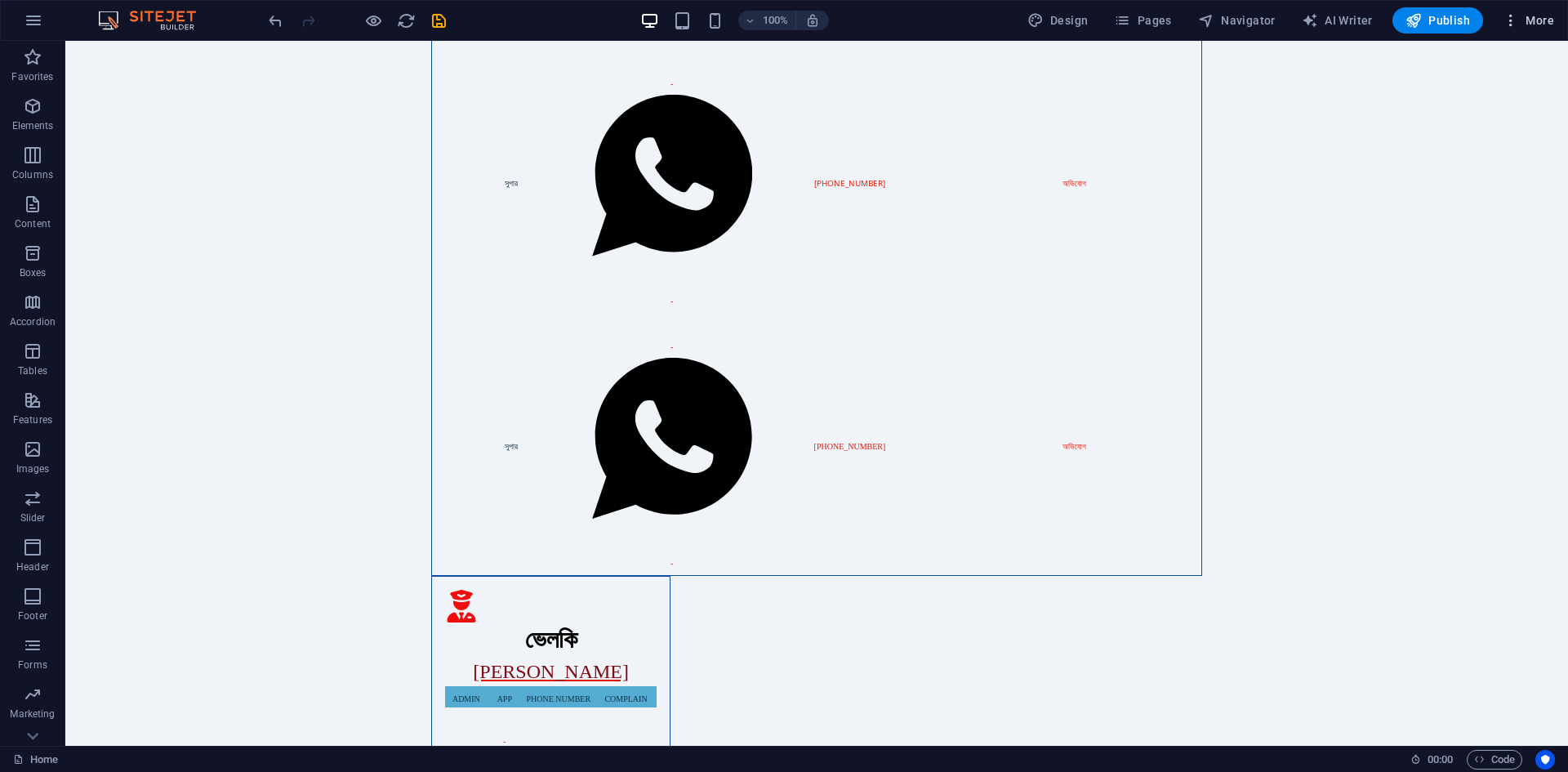
click at [1544, 27] on span "More" at bounding box center [1528, 21] width 51 height 16
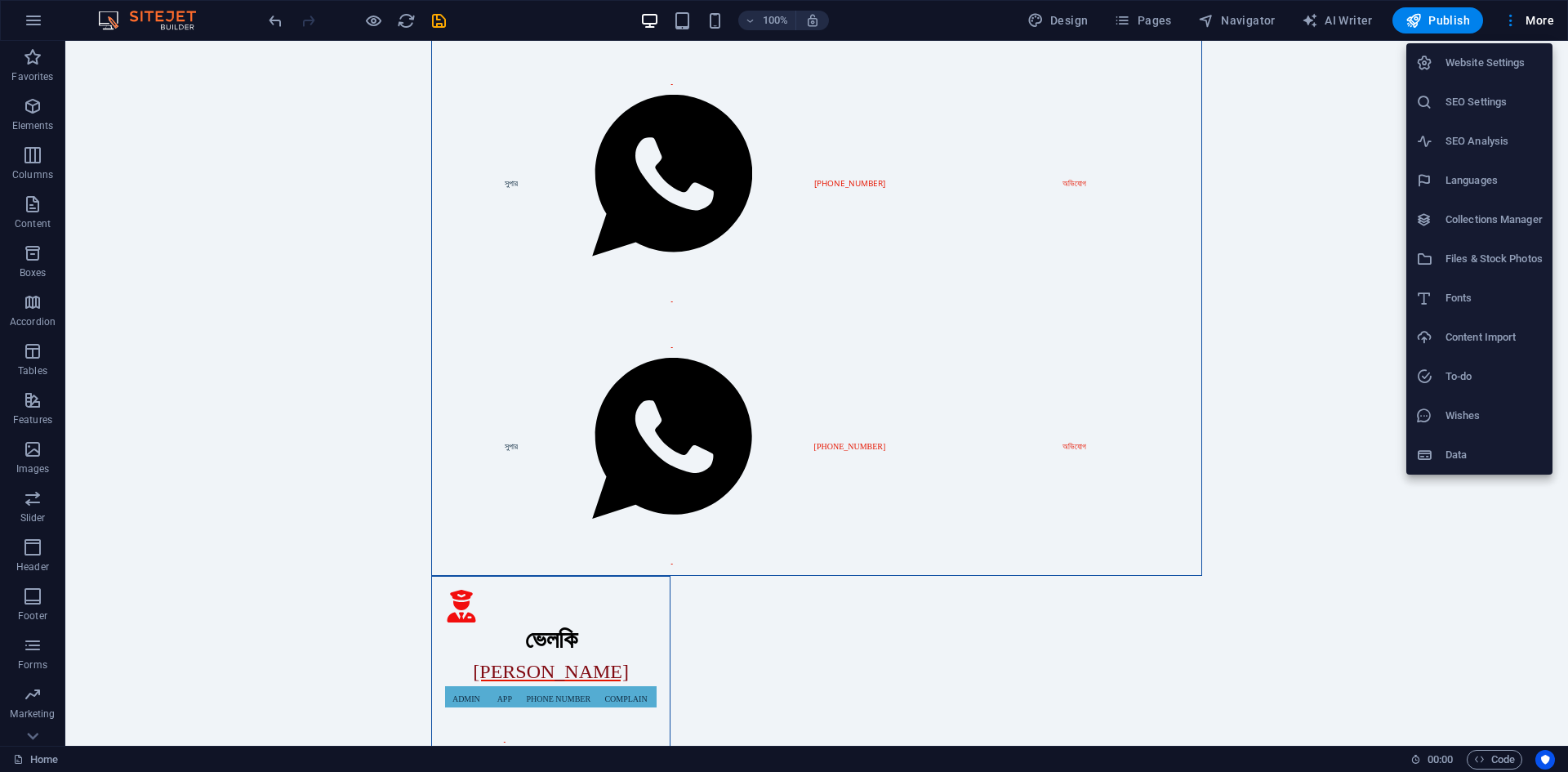
click at [1465, 408] on h6 "Wishes" at bounding box center [1494, 416] width 97 height 20
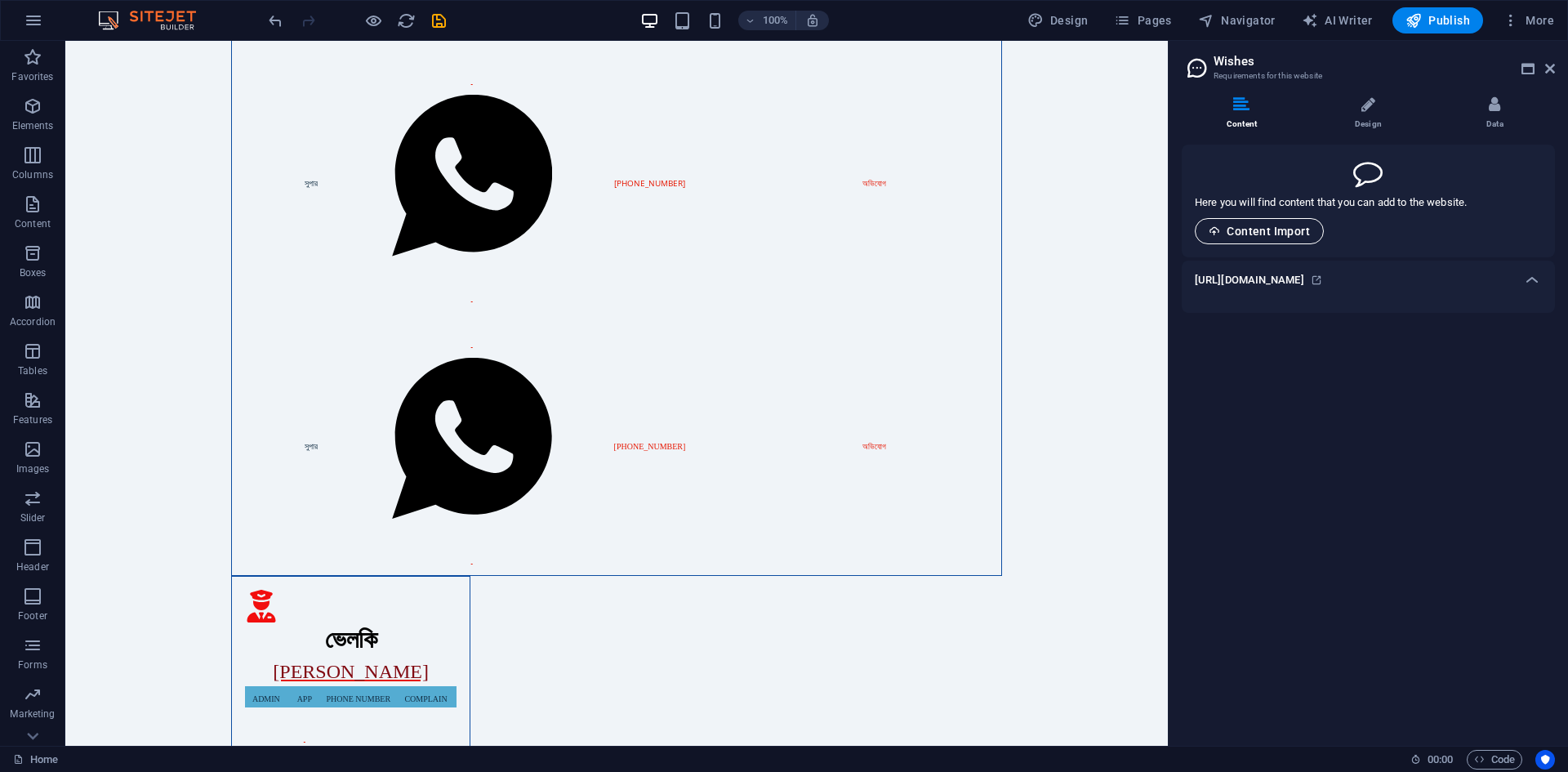
click at [1279, 234] on span "Content Import" at bounding box center [1259, 231] width 102 height 13
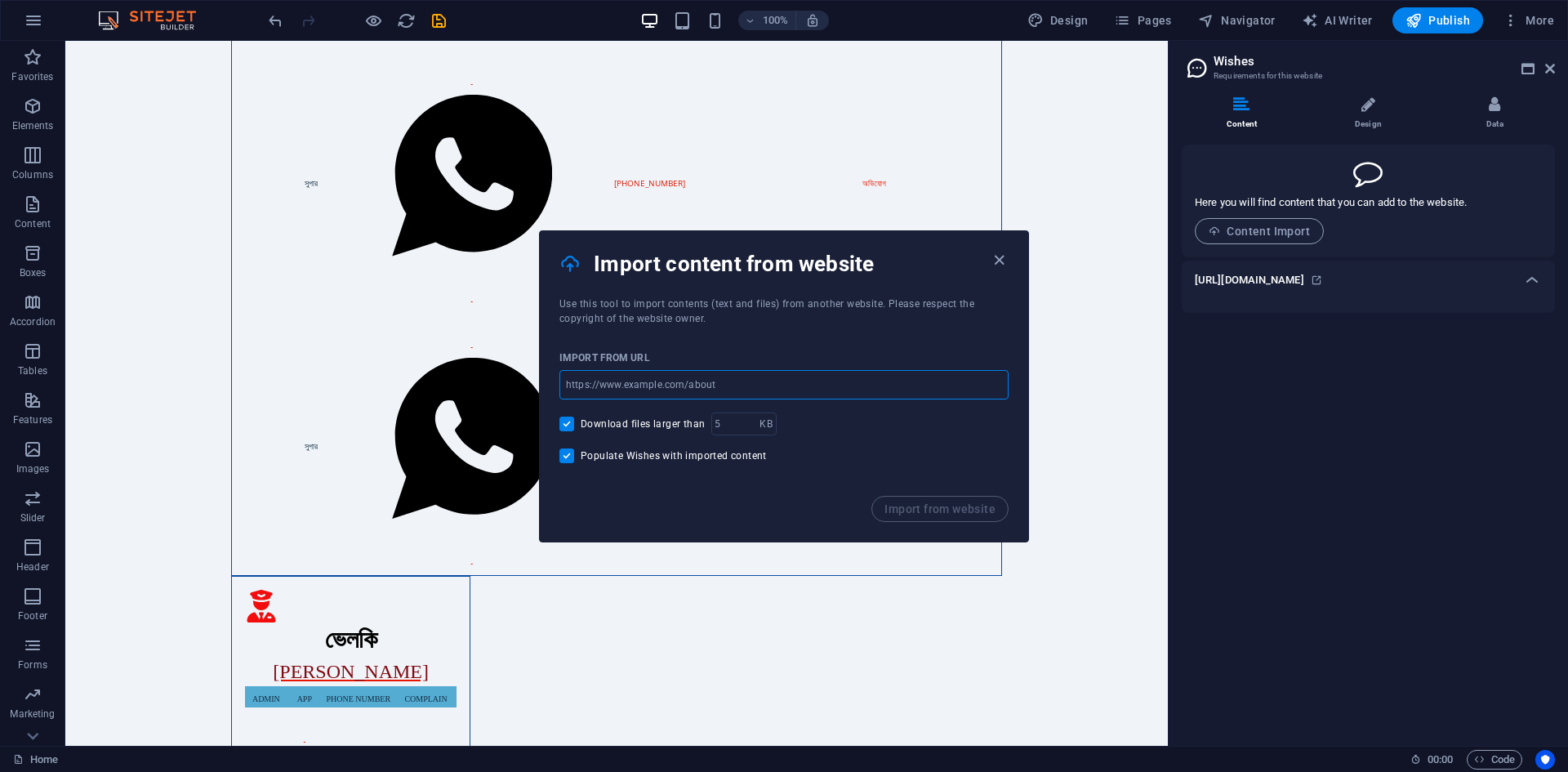
click at [689, 386] on input "url" at bounding box center [784, 384] width 449 height 30
type input "https://live.velkiagentlist123.site/"
click at [961, 512] on span "Import from website" at bounding box center [939, 508] width 111 height 13
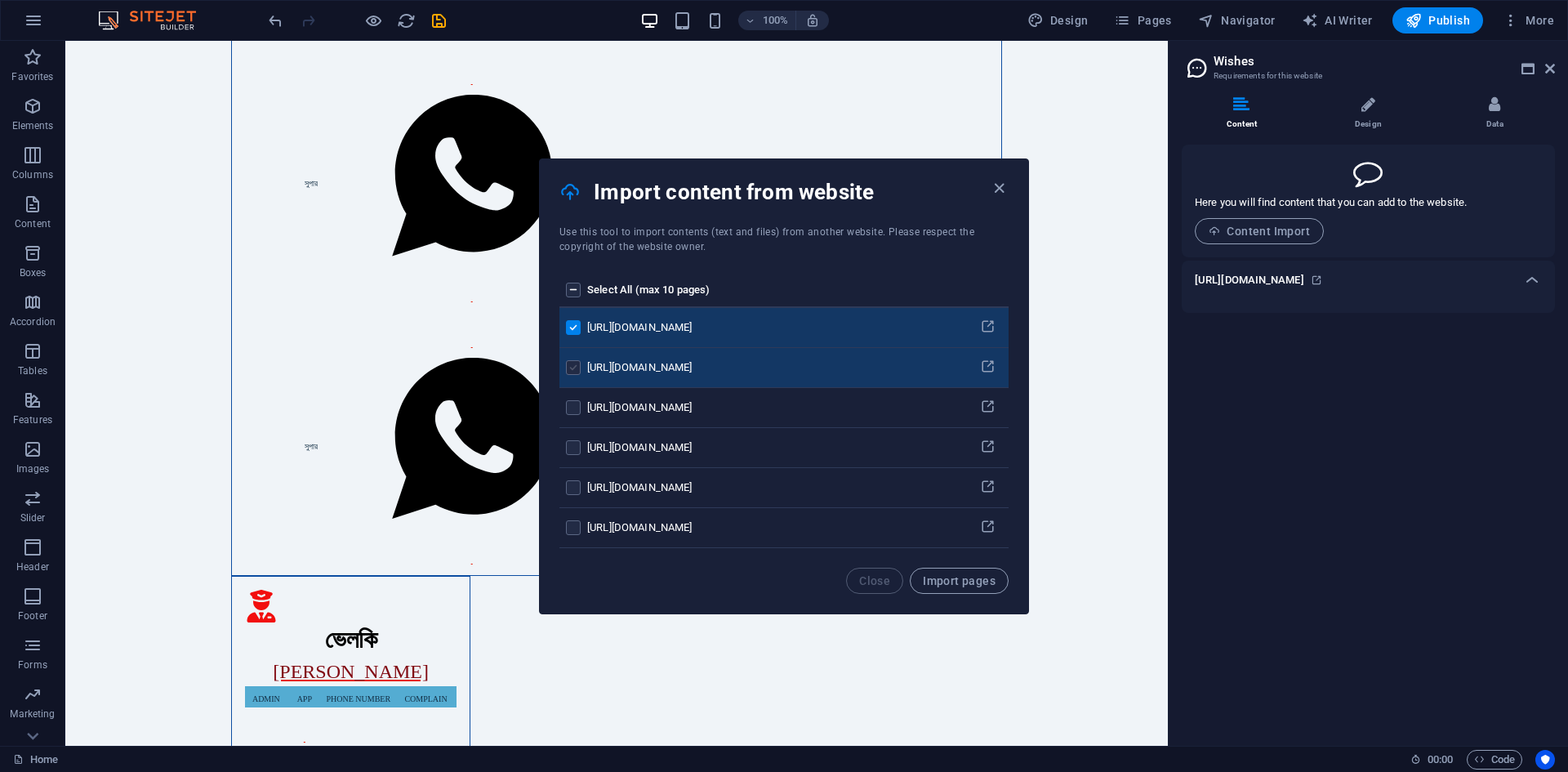
click at [570, 368] on label "pages list" at bounding box center [573, 367] width 14 height 14
click at [0, 0] on input "pages list" at bounding box center [0, 0] width 0 height 0
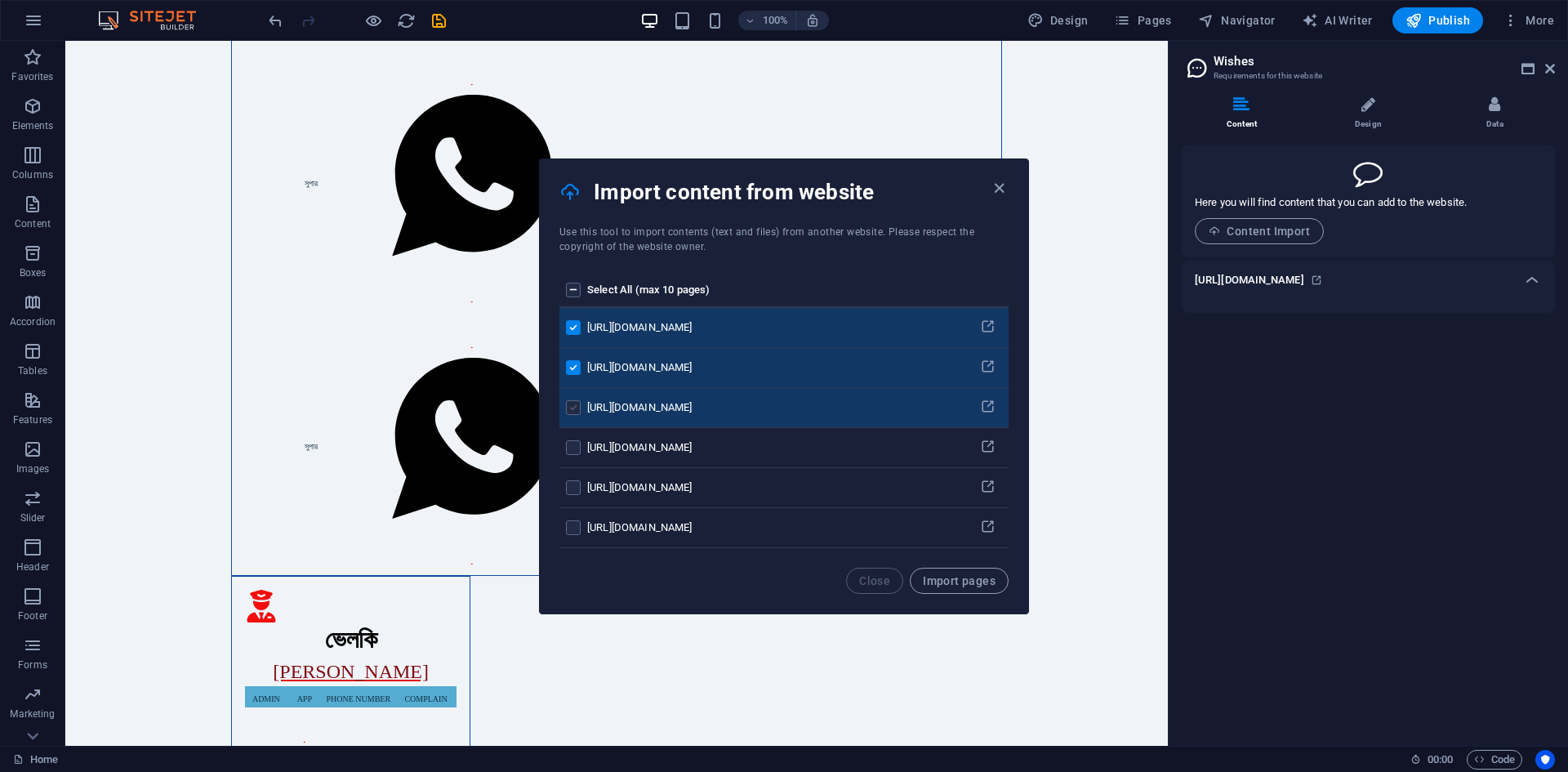
click at [566, 404] on label "pages list" at bounding box center [573, 408] width 14 height 14
click at [0, 0] on input "pages list" at bounding box center [0, 0] width 0 height 0
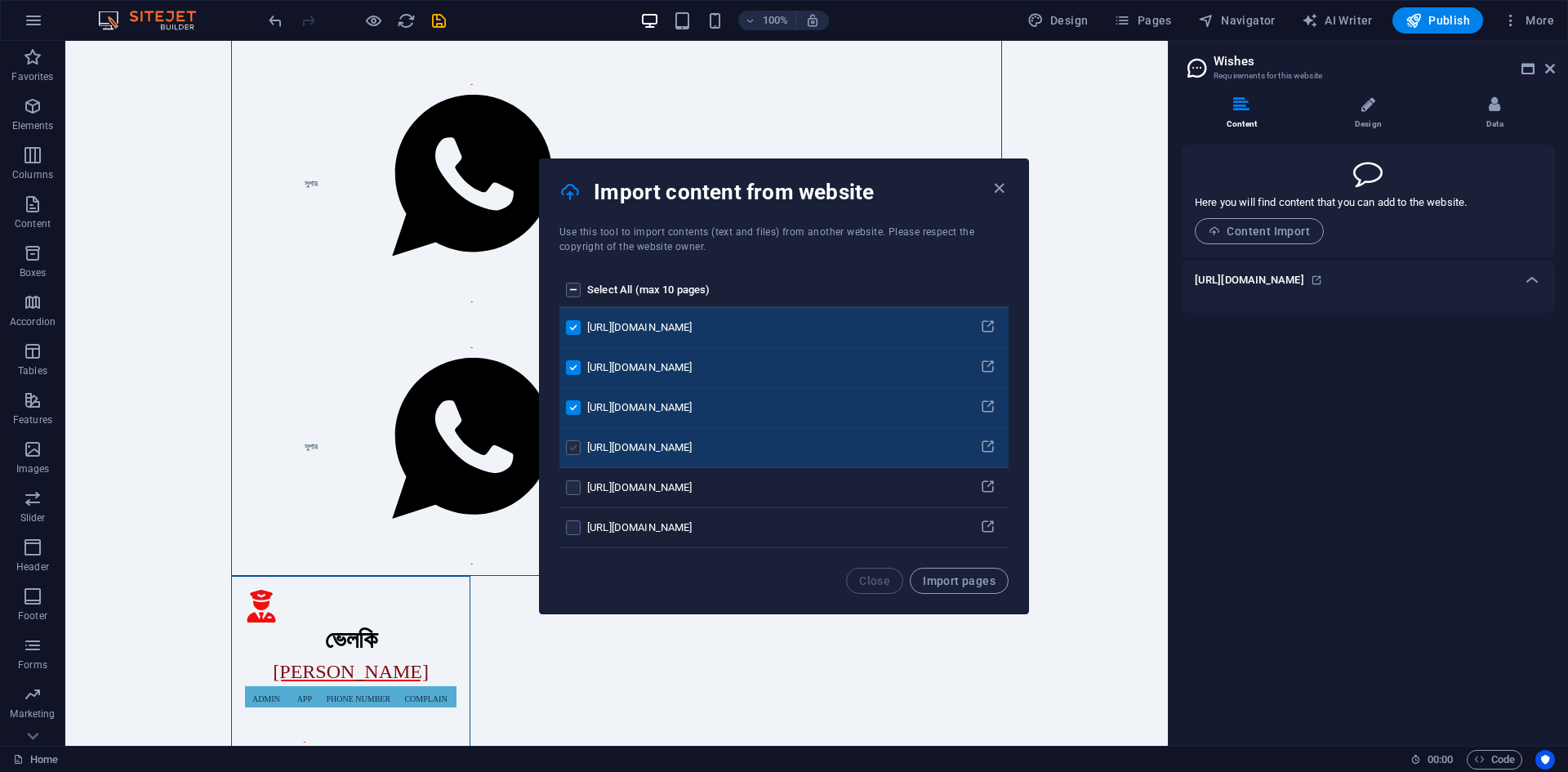
click at [570, 450] on label "pages list" at bounding box center [573, 447] width 14 height 14
click at [0, 0] on input "pages list" at bounding box center [0, 0] width 0 height 0
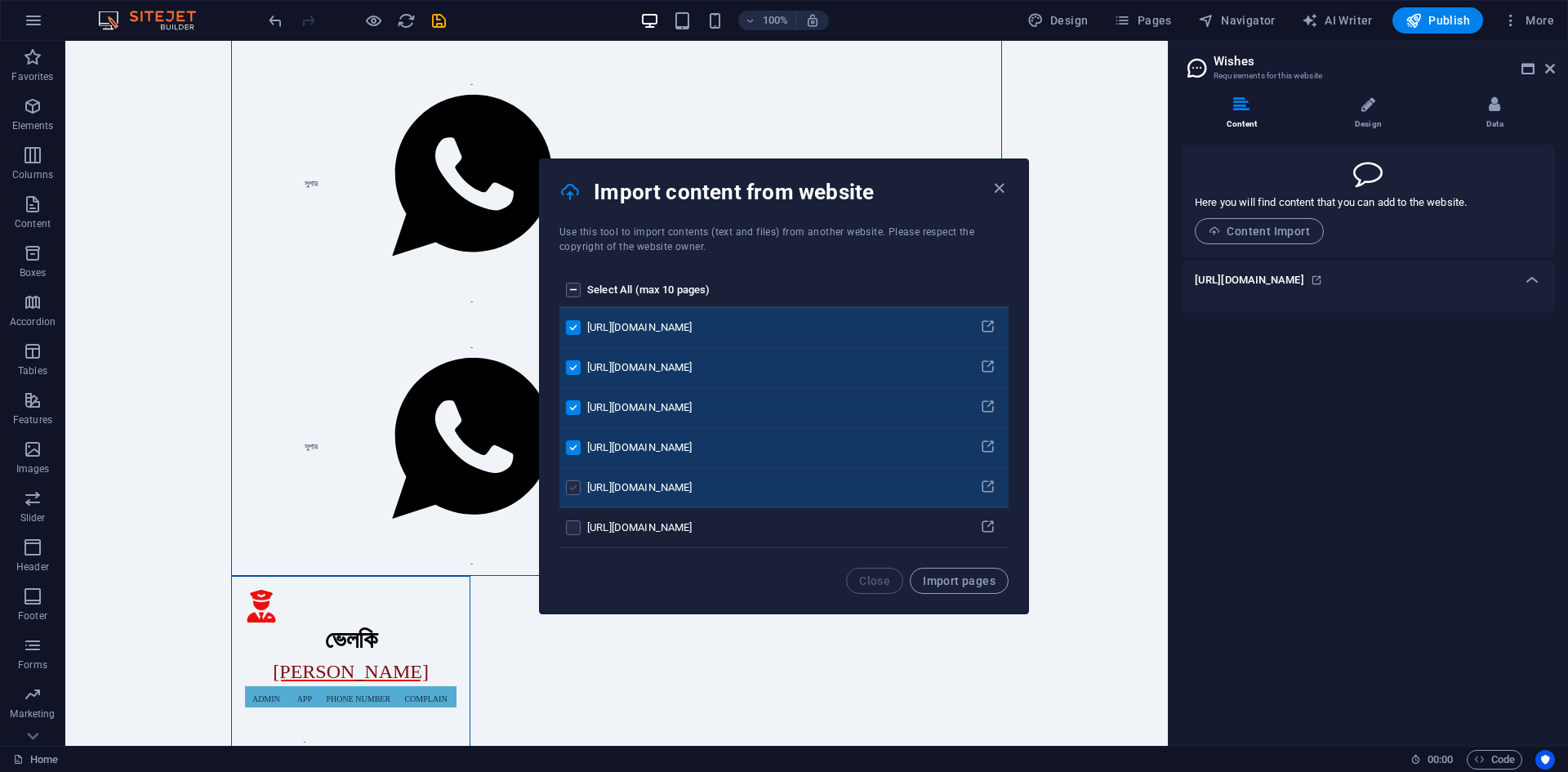
click at [578, 492] on label "pages list" at bounding box center [573, 488] width 14 height 14
click at [0, 0] on input "pages list" at bounding box center [0, 0] width 0 height 0
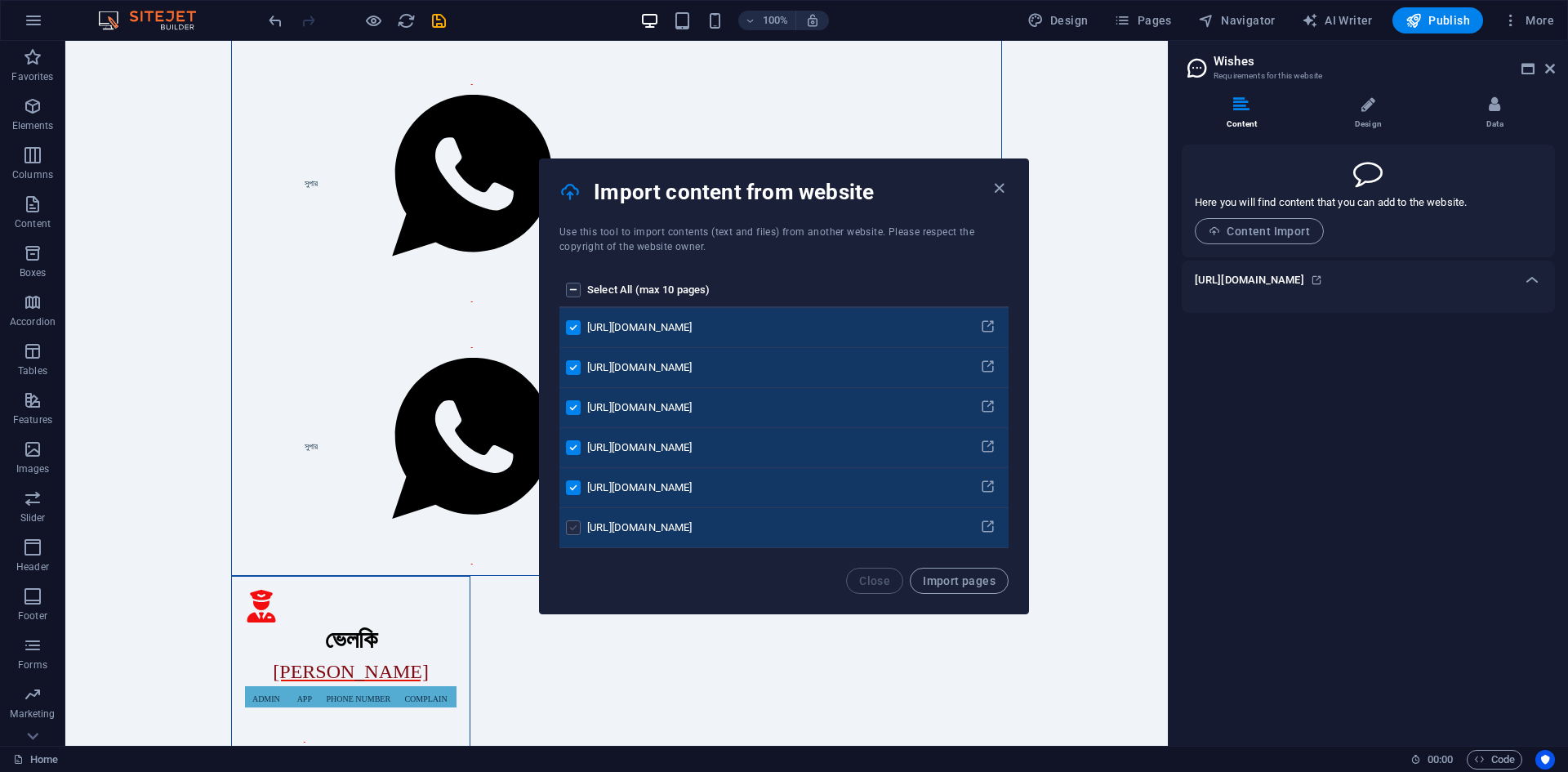
click at [573, 534] on label "pages list" at bounding box center [573, 527] width 14 height 14
click at [0, 0] on input "pages list" at bounding box center [0, 0] width 0 height 0
click at [954, 588] on button "Import pages" at bounding box center [959, 580] width 99 height 26
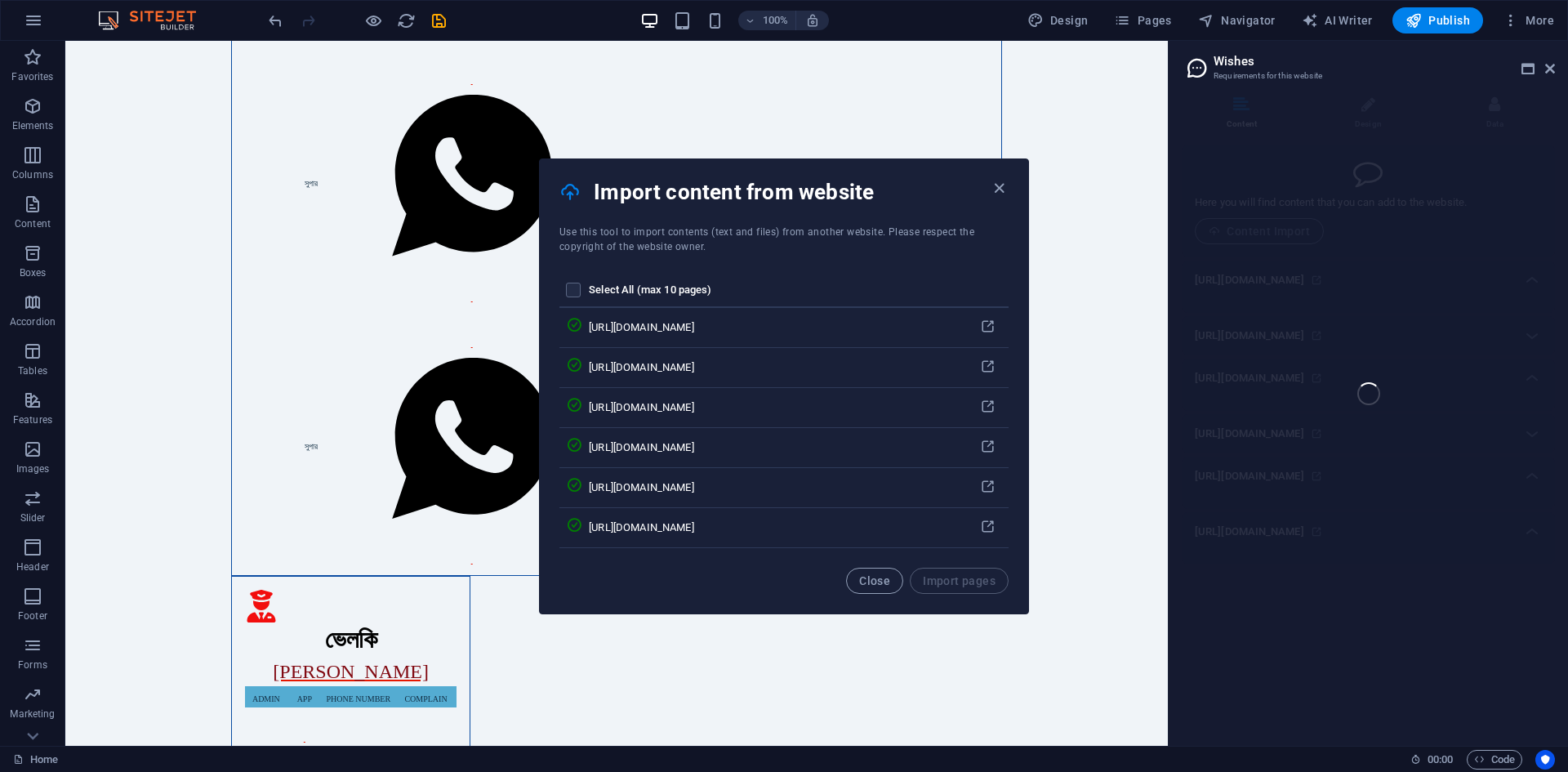
scroll to position [0, 0]
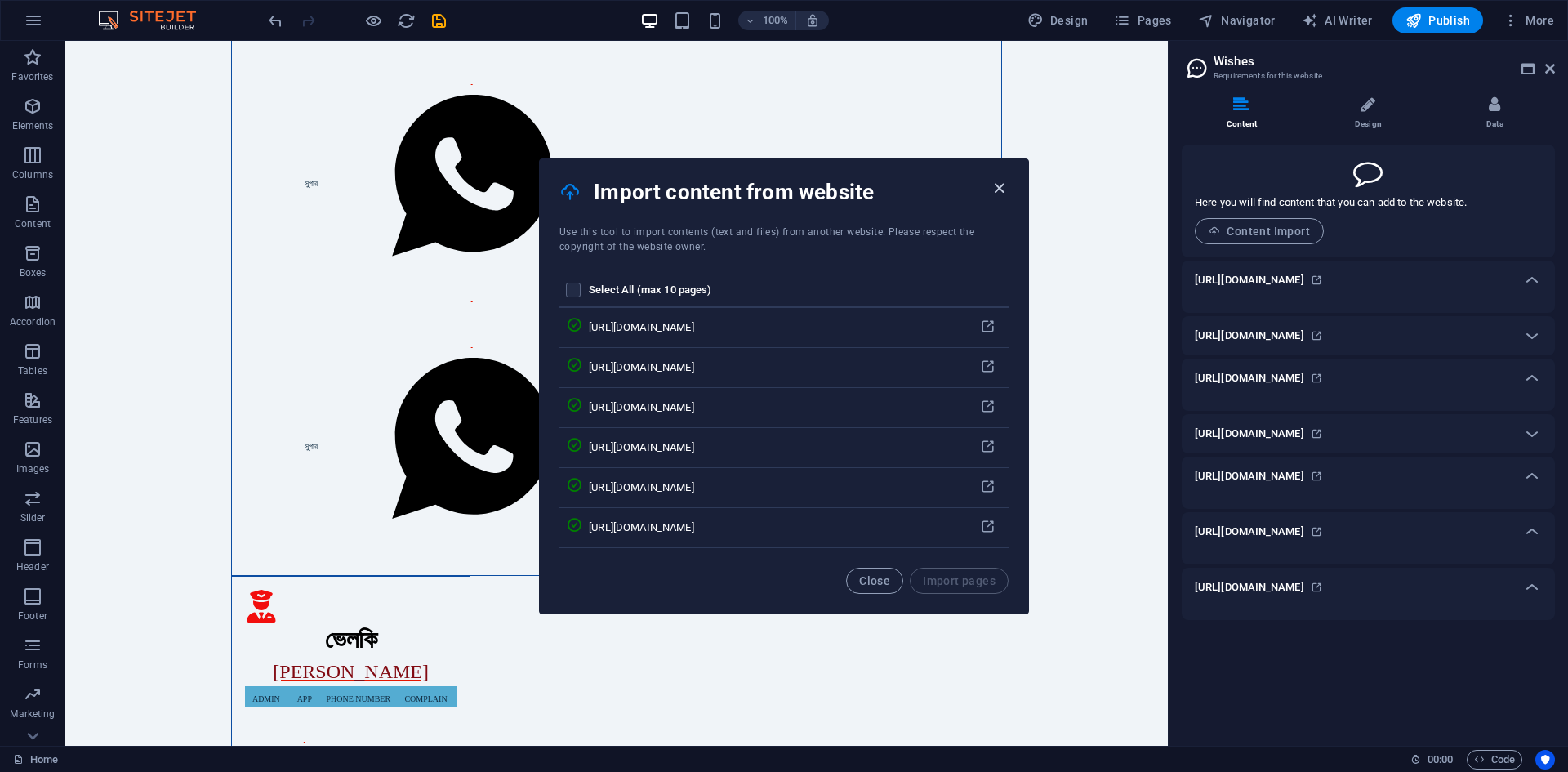
click at [1002, 188] on icon "button" at bounding box center [999, 188] width 19 height 19
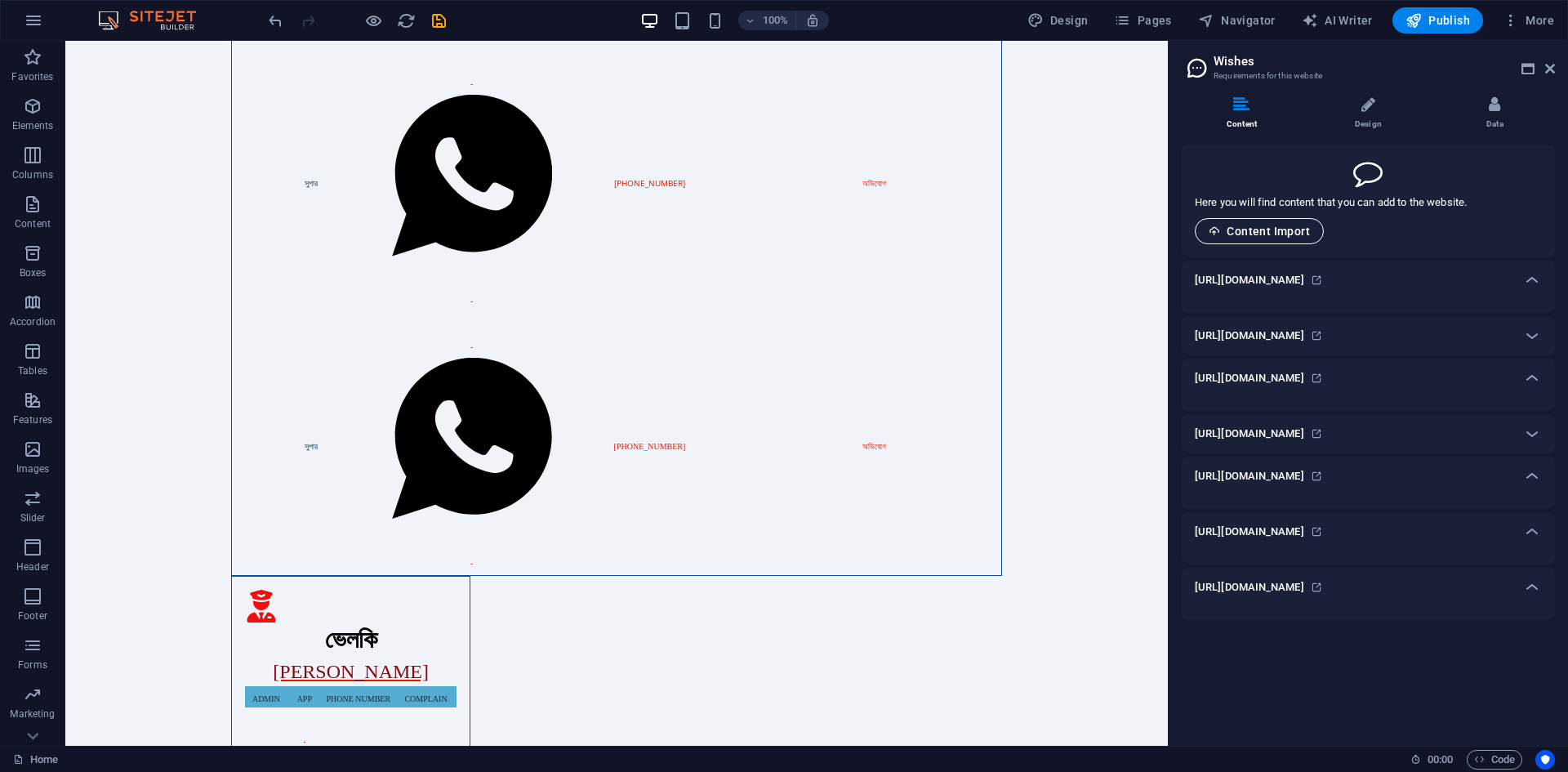
click at [1263, 227] on span "Content Import" at bounding box center [1259, 231] width 102 height 13
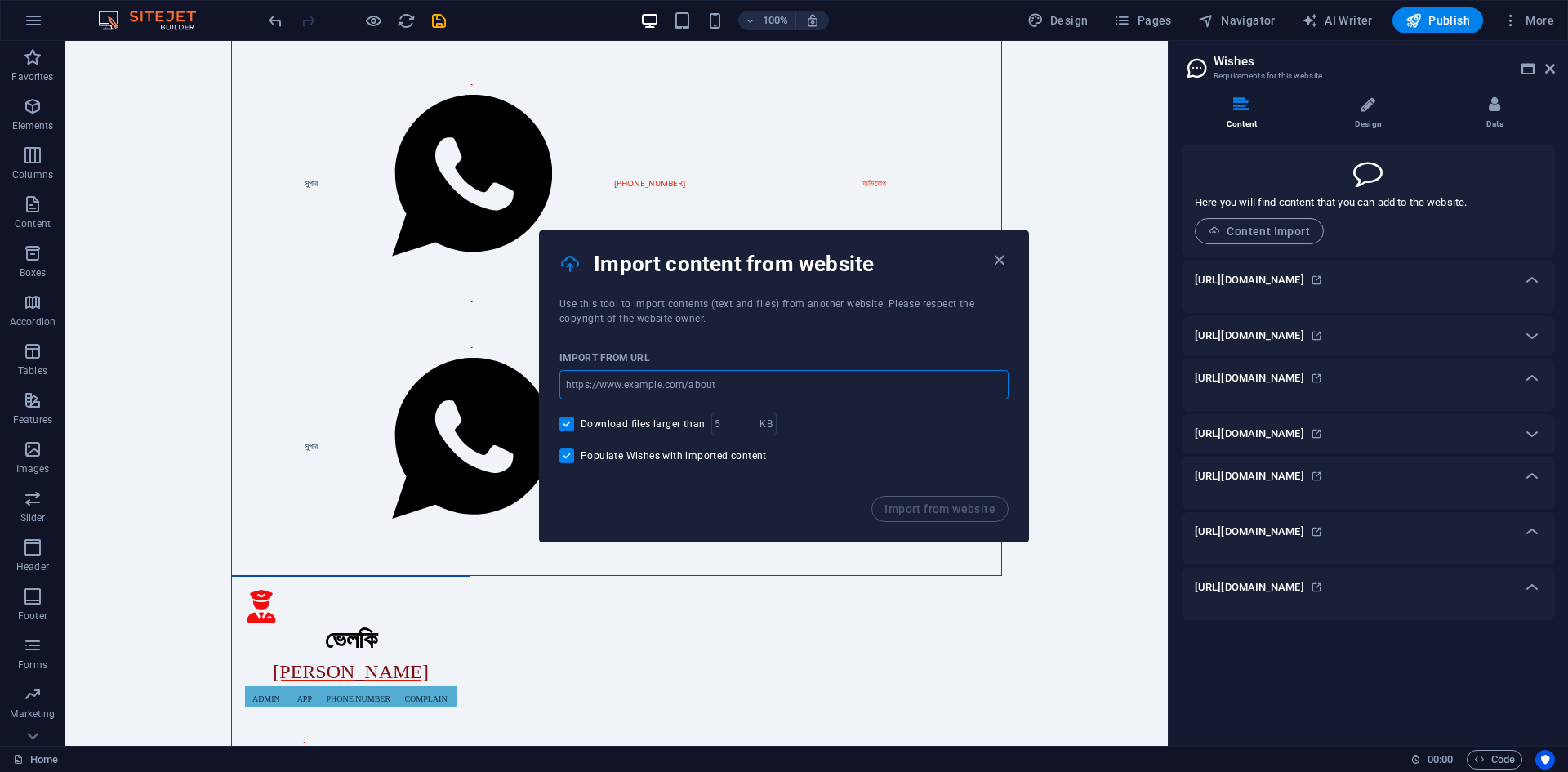
click at [624, 388] on input "url" at bounding box center [784, 384] width 449 height 30
click at [740, 383] on input "[URL][DOMAIN_NAME]" at bounding box center [784, 384] width 449 height 30
type input "https://velkiagentlist123.site/new-agent/"
click at [956, 510] on span "Import from website" at bounding box center [939, 508] width 111 height 13
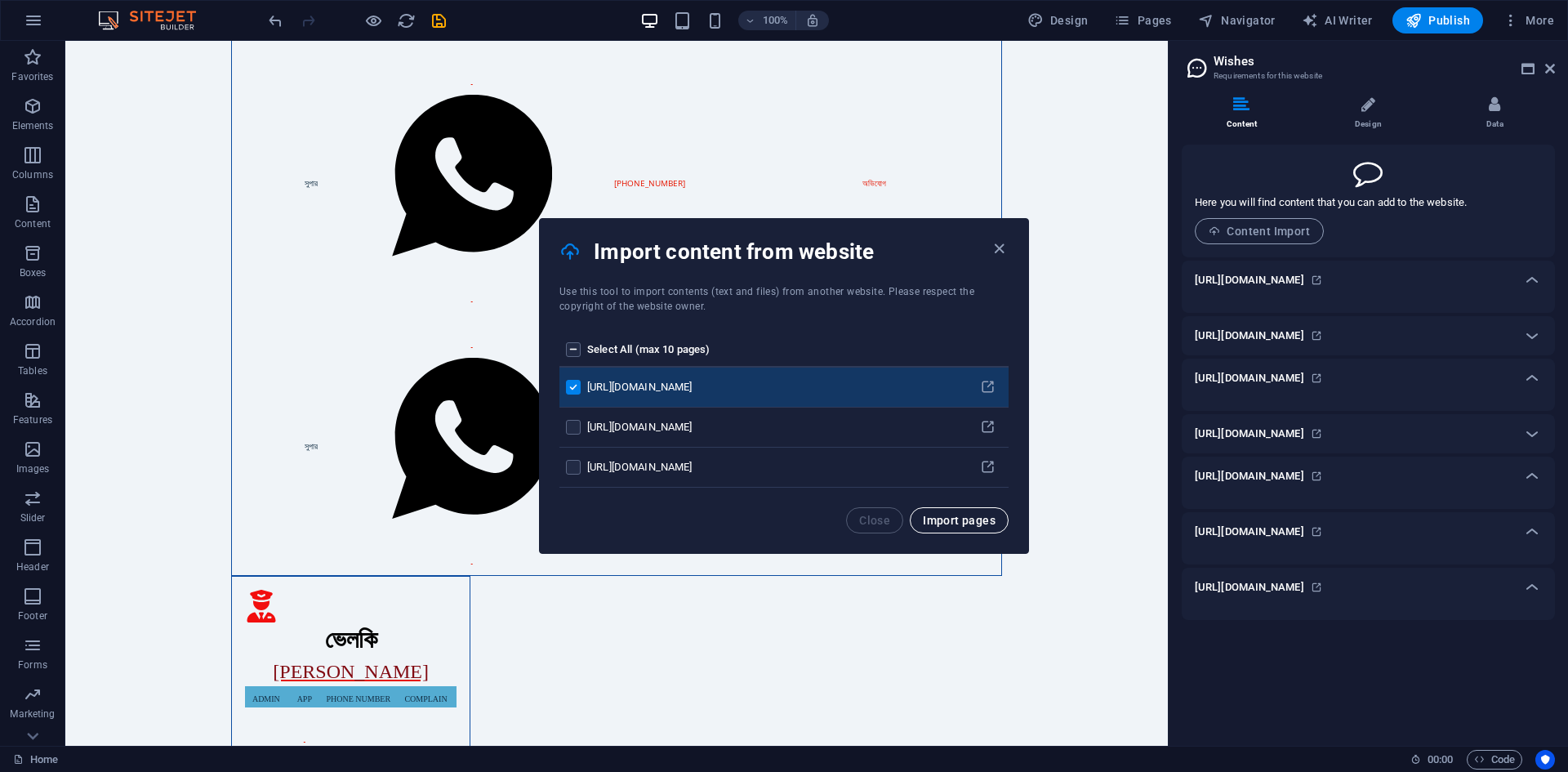
click at [981, 525] on span "Import pages" at bounding box center [959, 520] width 73 height 13
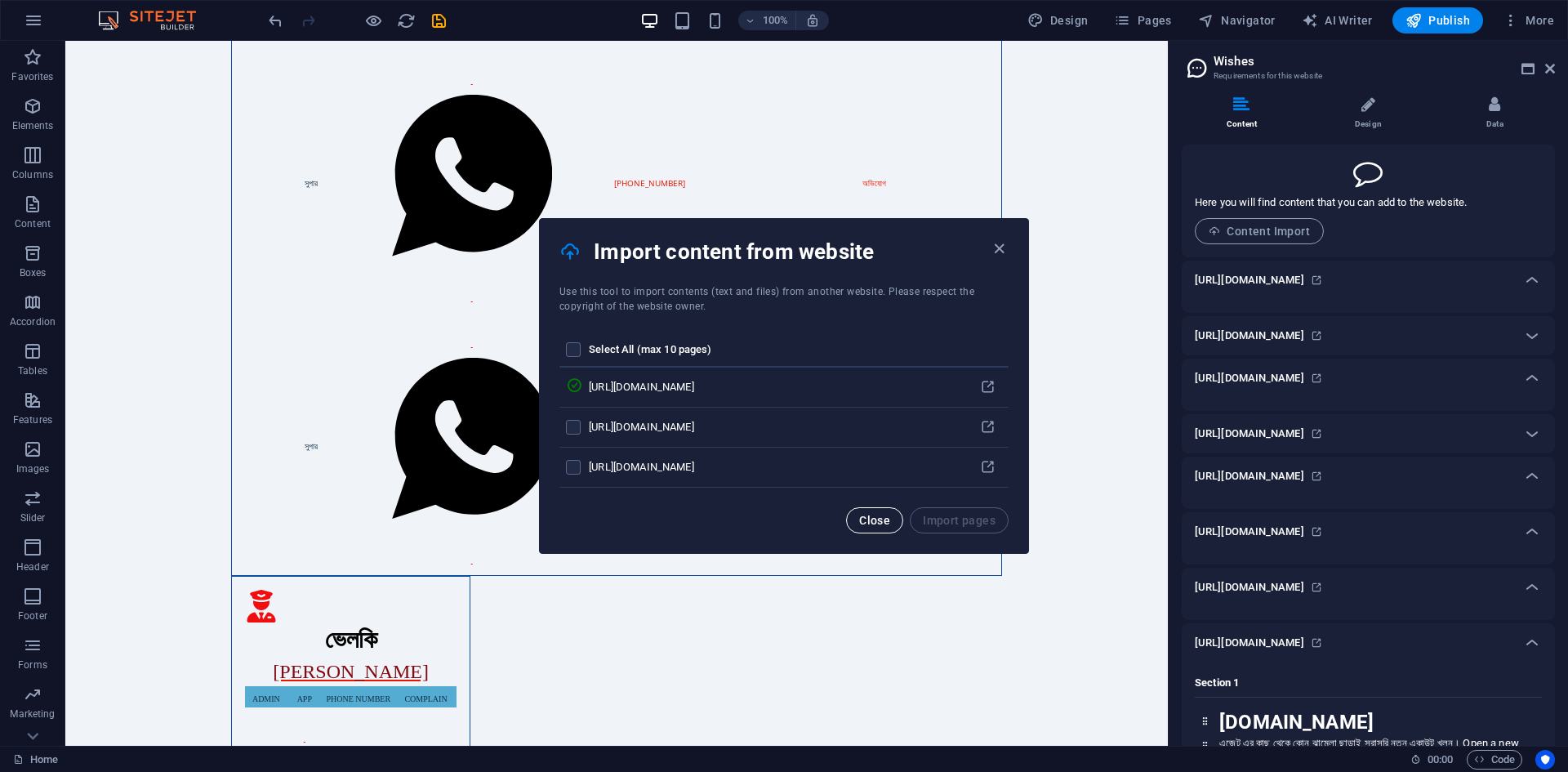
click at [875, 523] on span "Close" at bounding box center [874, 520] width 31 height 13
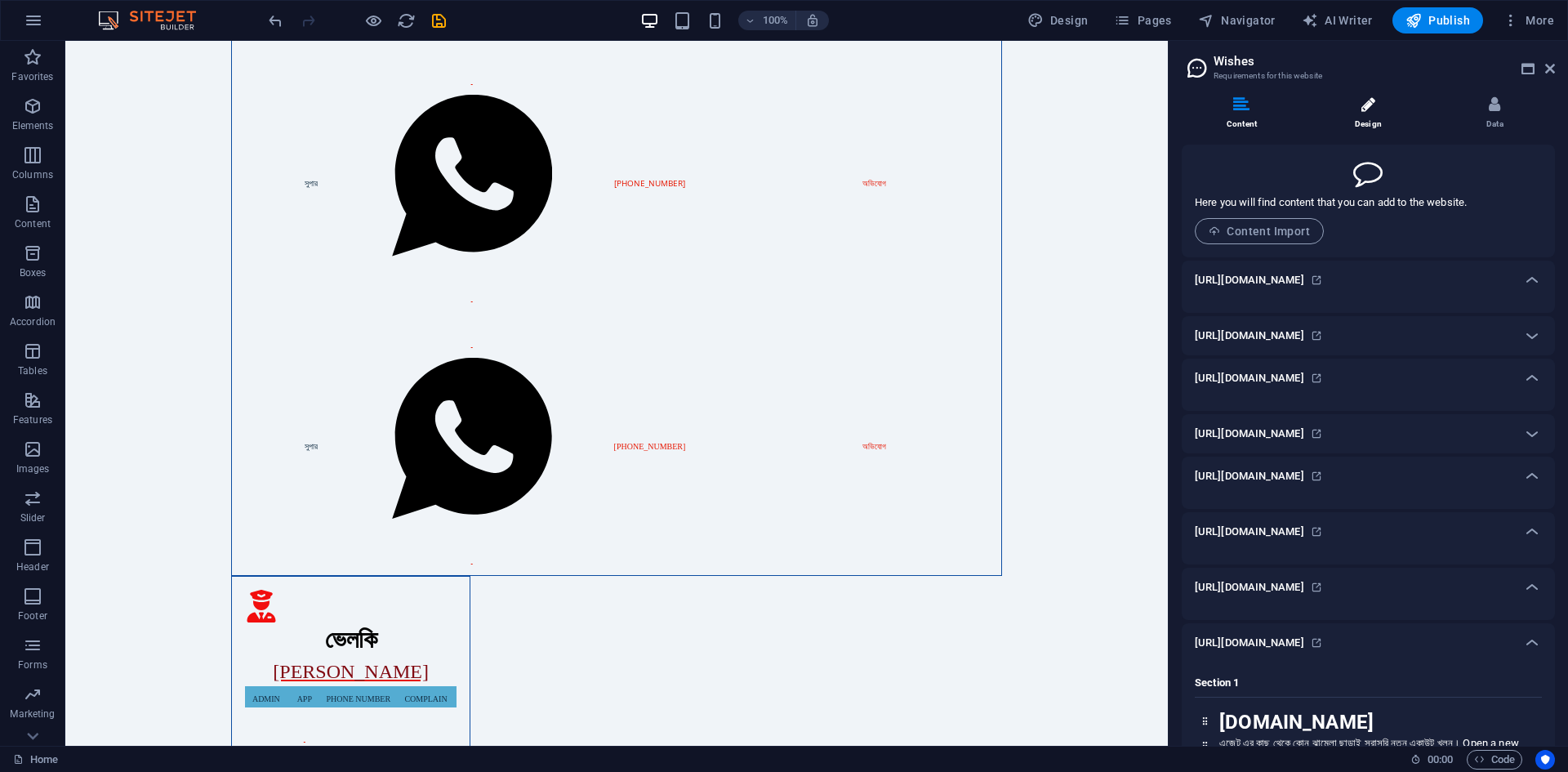
click at [1374, 100] on icon at bounding box center [1368, 104] width 13 height 16
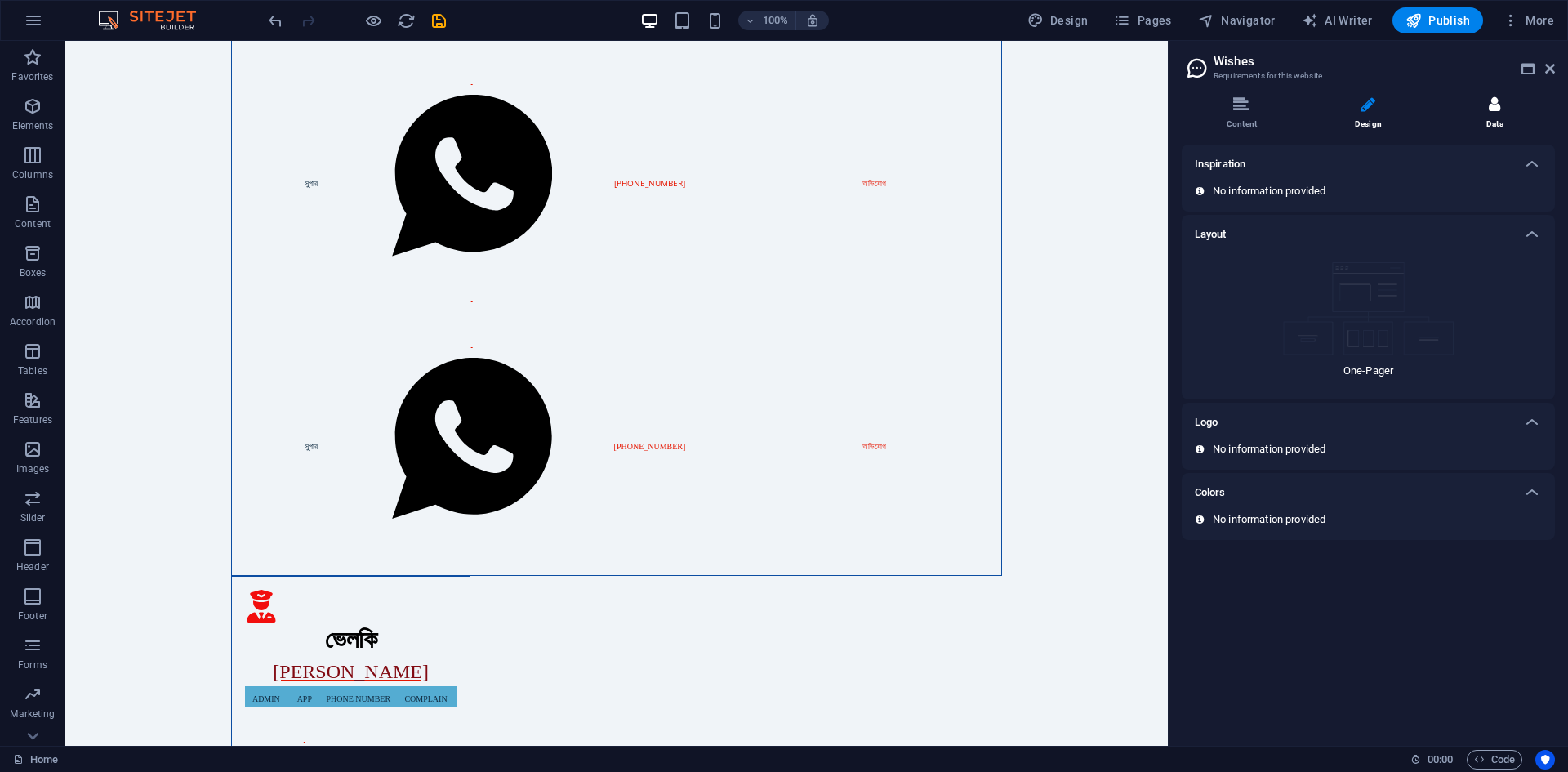
click at [1490, 107] on icon at bounding box center [1494, 104] width 12 height 16
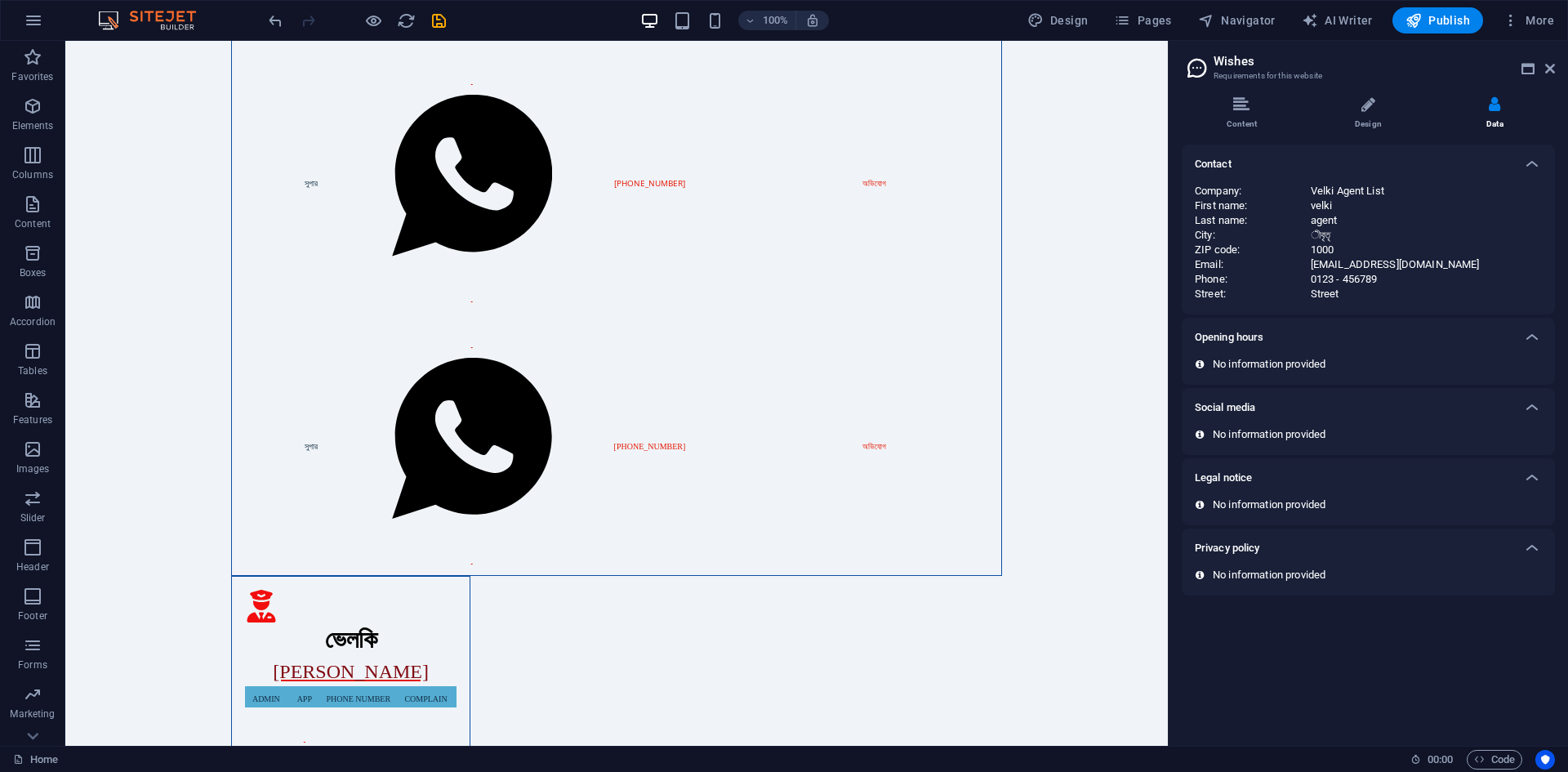
click at [1256, 95] on div "Content Design Data Here you will find content that you can add to the website.…" at bounding box center [1368, 415] width 399 height 662
click at [1244, 99] on icon at bounding box center [1241, 104] width 16 height 16
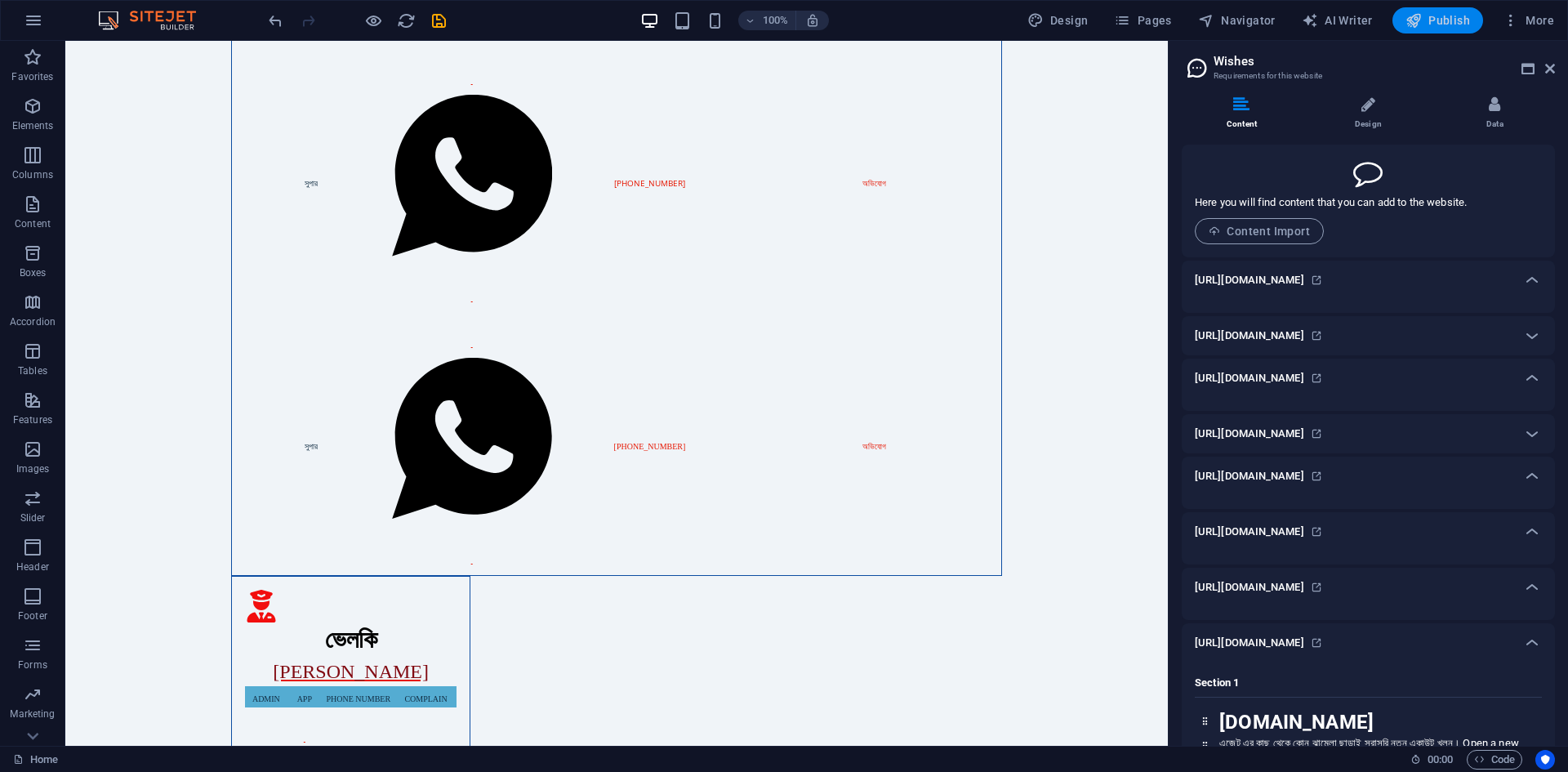
click at [1455, 23] on span "Publish" at bounding box center [1438, 21] width 65 height 16
